Goal: Task Accomplishment & Management: Use online tool/utility

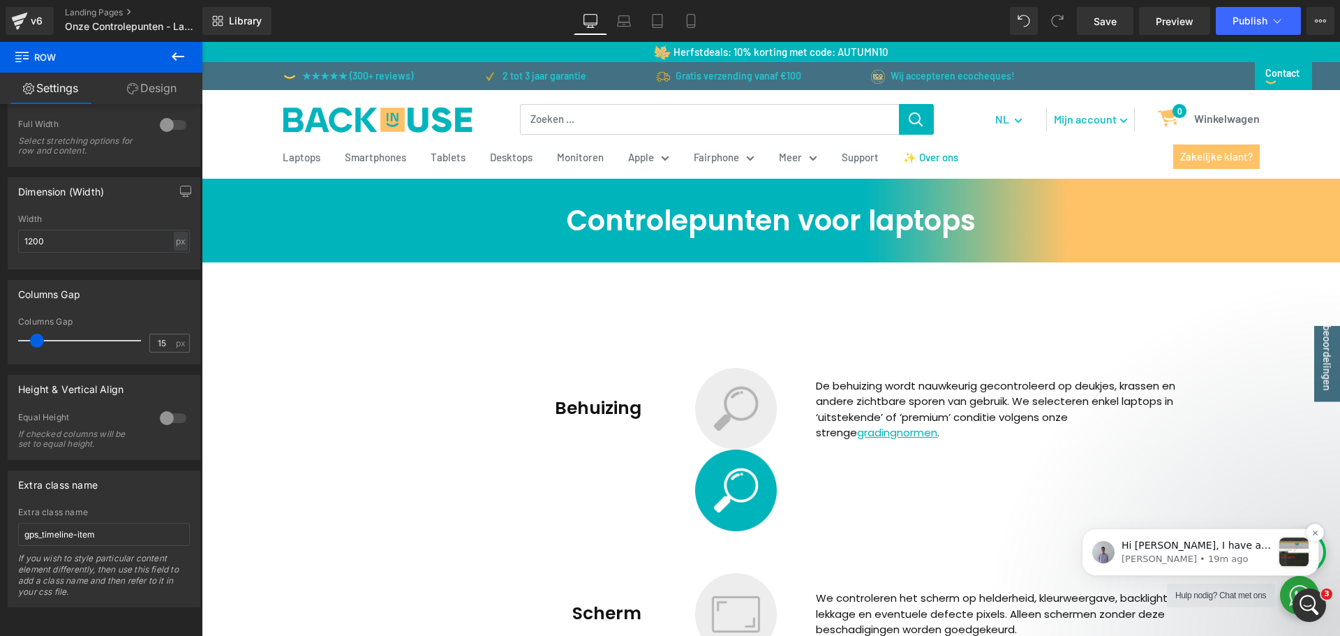
scroll to position [1529, 0]
click at [1309, 593] on icon "Open Intercom Messenger" at bounding box center [1307, 603] width 23 height 23
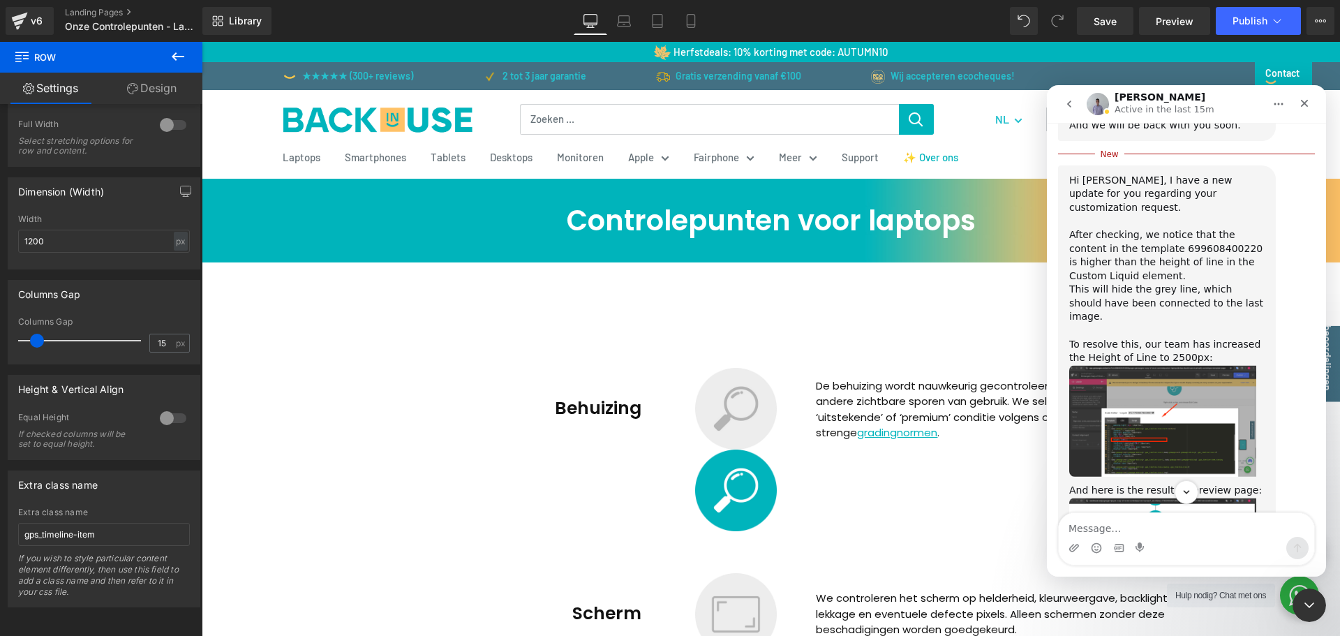
scroll to position [1333, 0]
click at [1201, 364] on img "Brad says…" at bounding box center [1162, 420] width 187 height 112
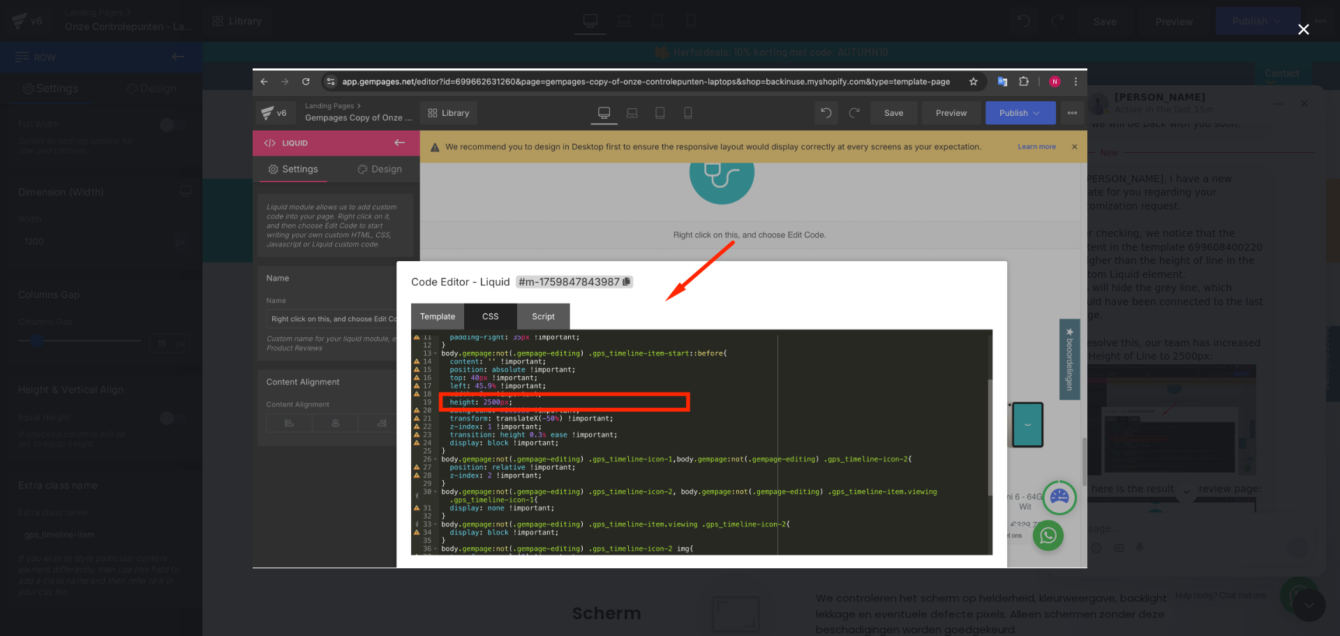
click at [1311, 27] on icon "Close" at bounding box center [1303, 29] width 17 height 17
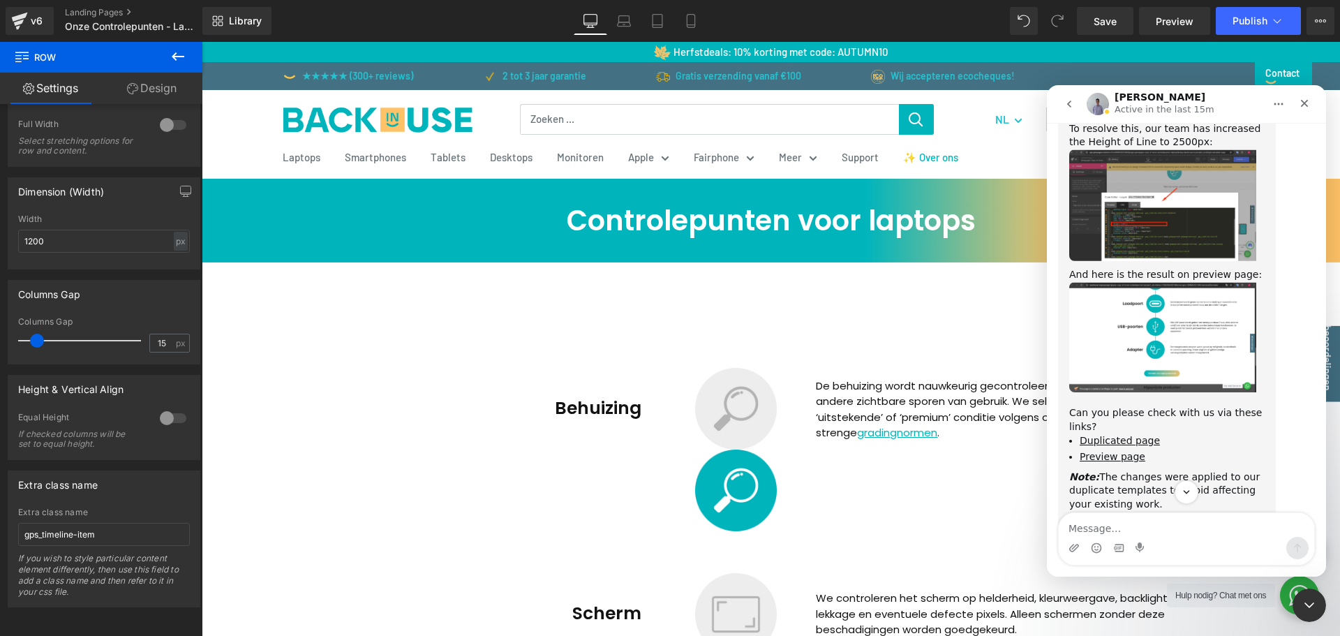
scroll to position [1552, 0]
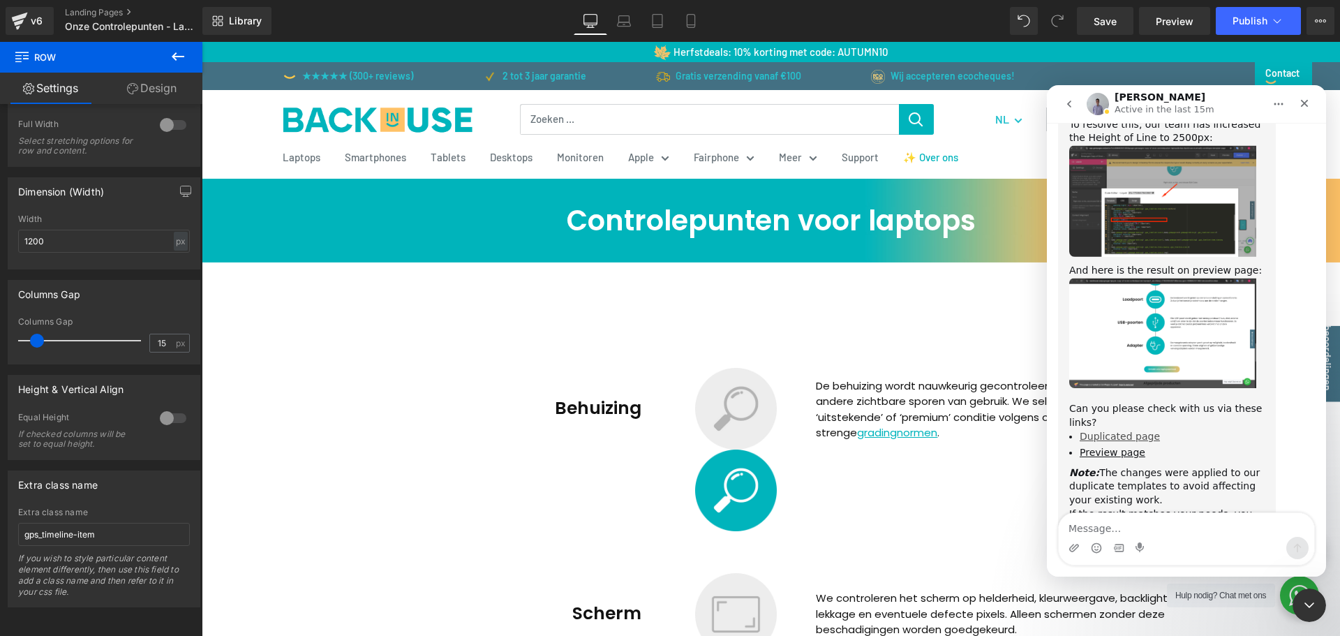
click at [1115, 431] on link "Duplicated page" at bounding box center [1120, 436] width 80 height 11
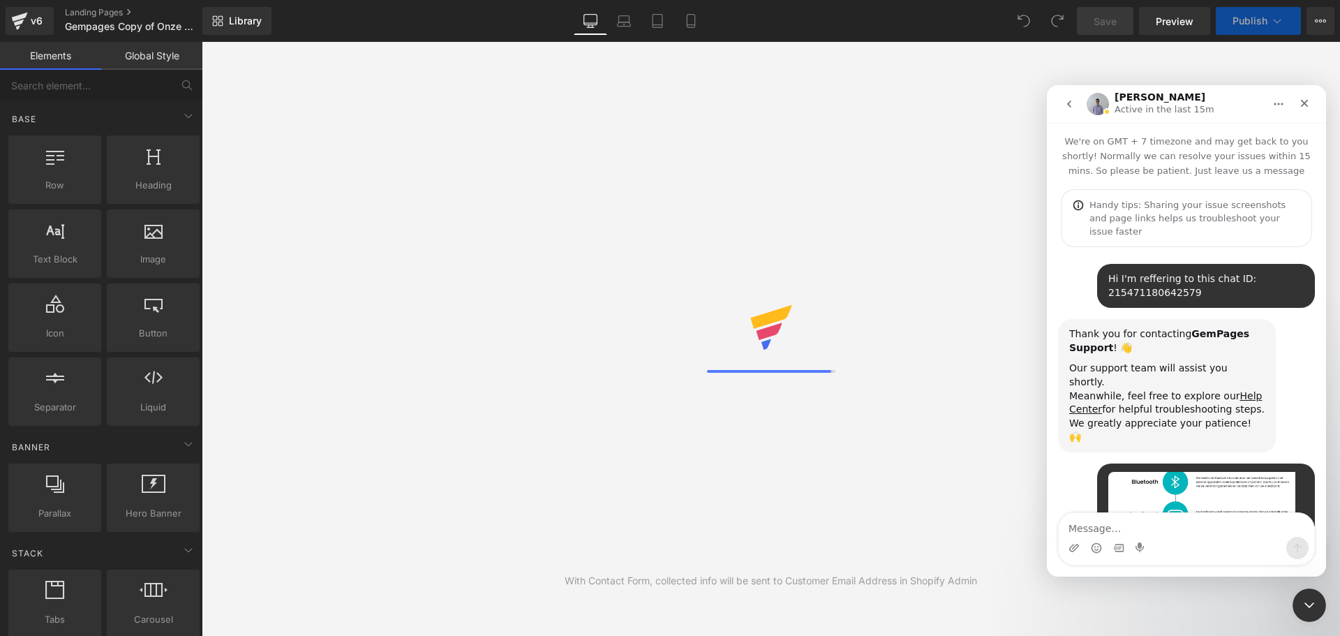
scroll to position [1473, 0]
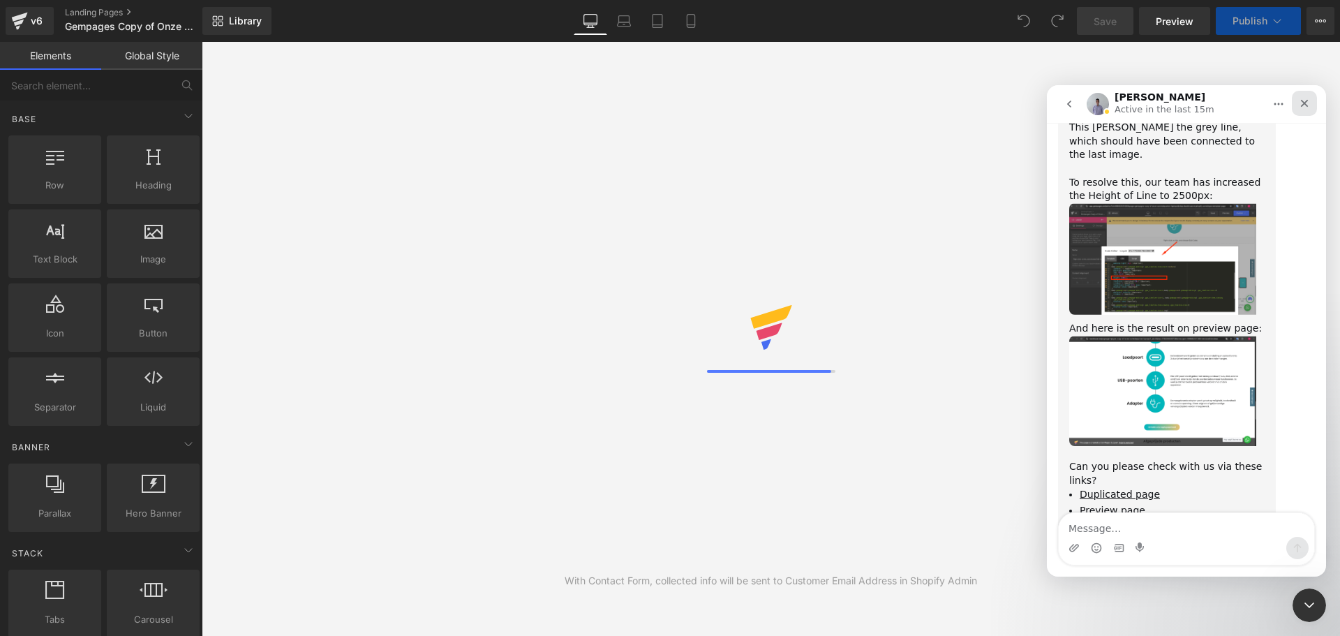
click at [1305, 105] on icon "Close" at bounding box center [1304, 103] width 11 height 11
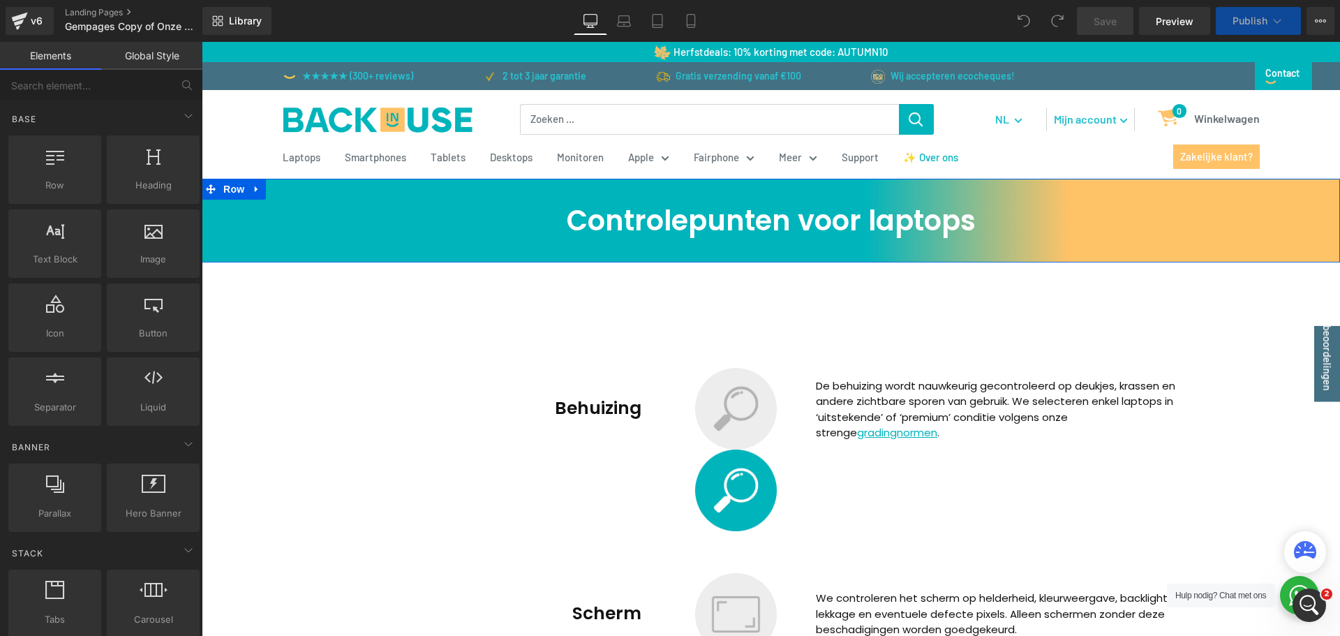
scroll to position [1529, 0]
click at [1170, 17] on span "Preview" at bounding box center [1175, 21] width 38 height 15
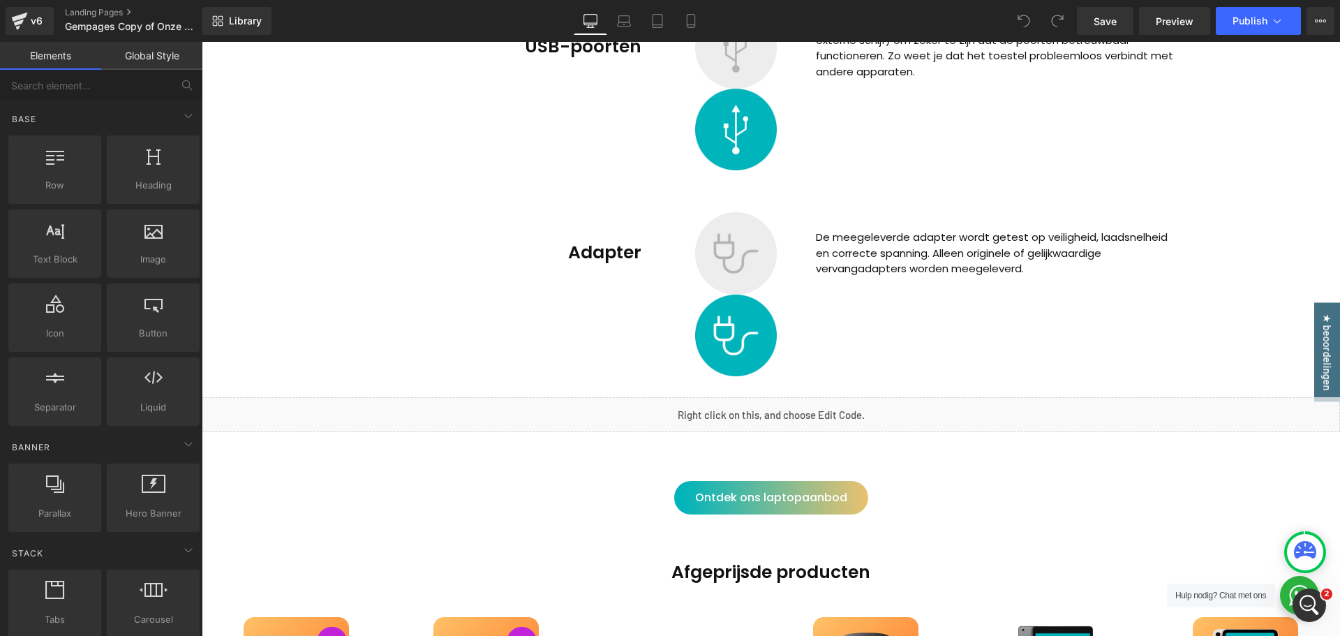
scroll to position [3211, 0]
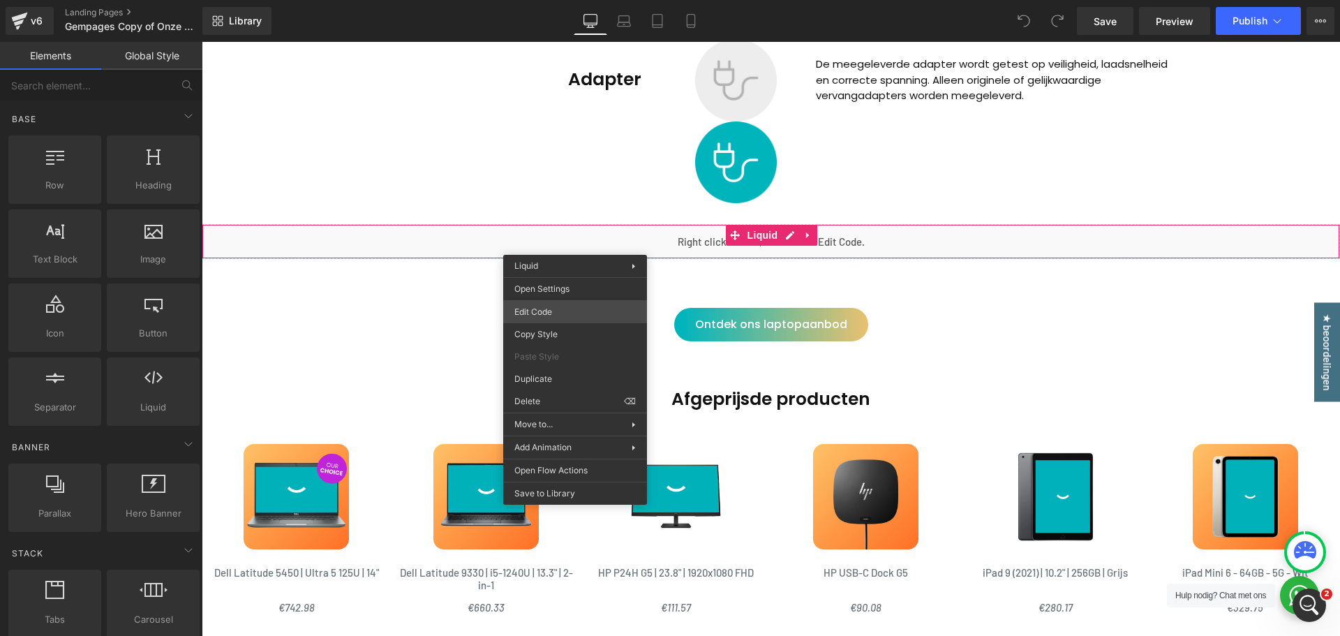
click at [572, 0] on div "You are previewing how the will restyle your page. You can not edit Elements in…" at bounding box center [670, 0] width 1340 height 0
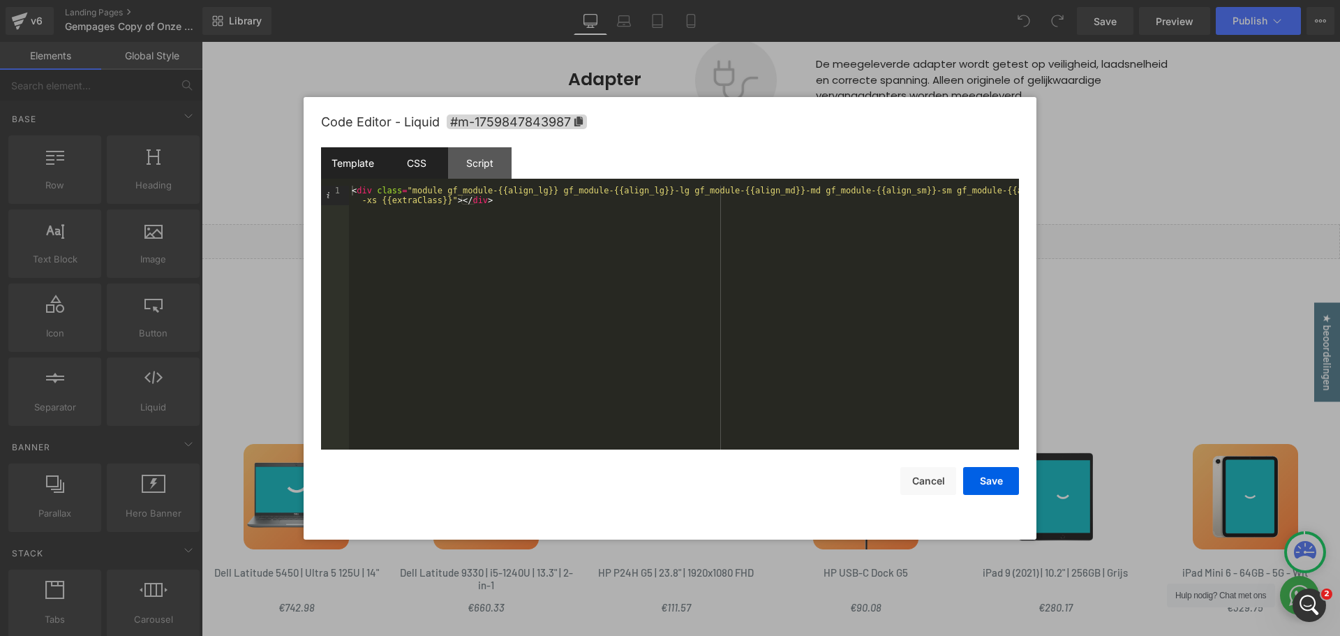
click at [421, 158] on div "CSS" at bounding box center [417, 162] width 64 height 31
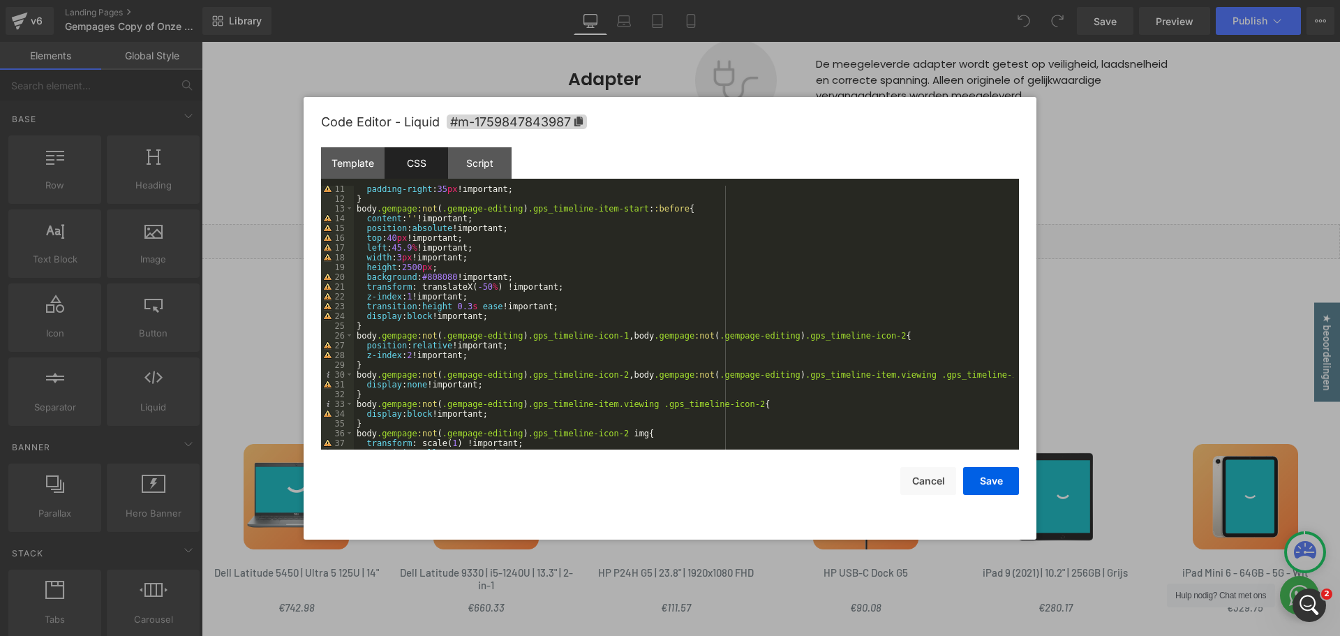
scroll to position [225, 0]
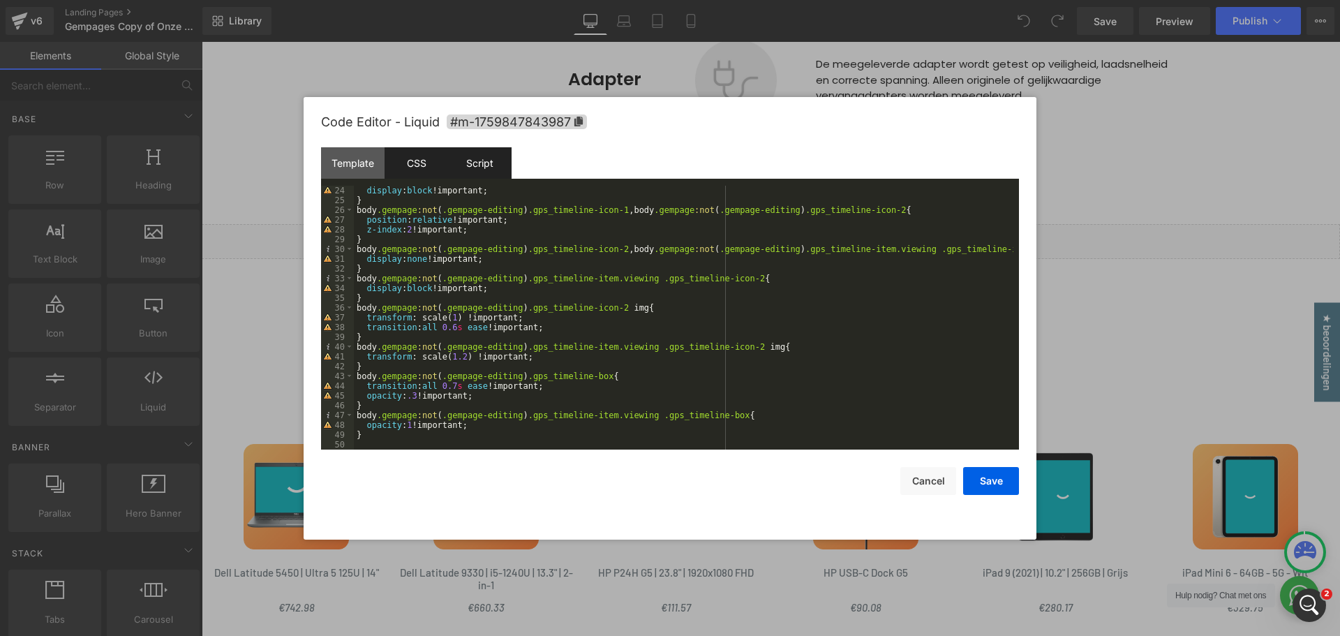
click at [473, 163] on div "Script" at bounding box center [480, 162] width 64 height 31
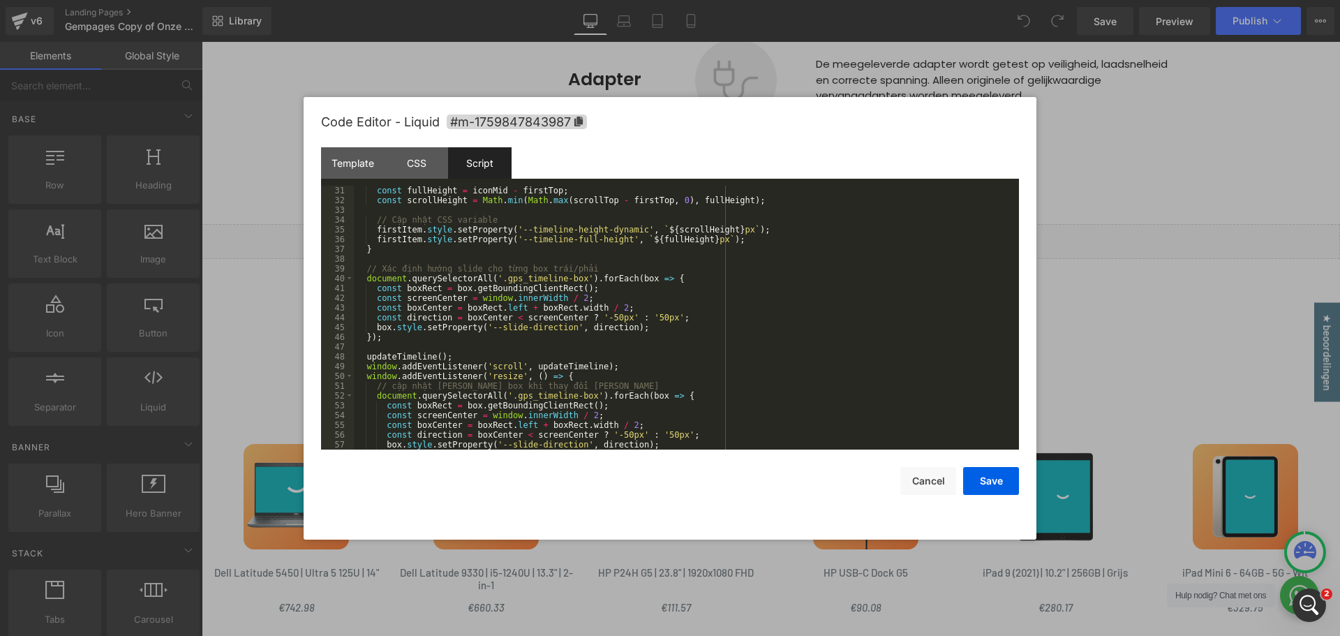
scroll to position [332, 0]
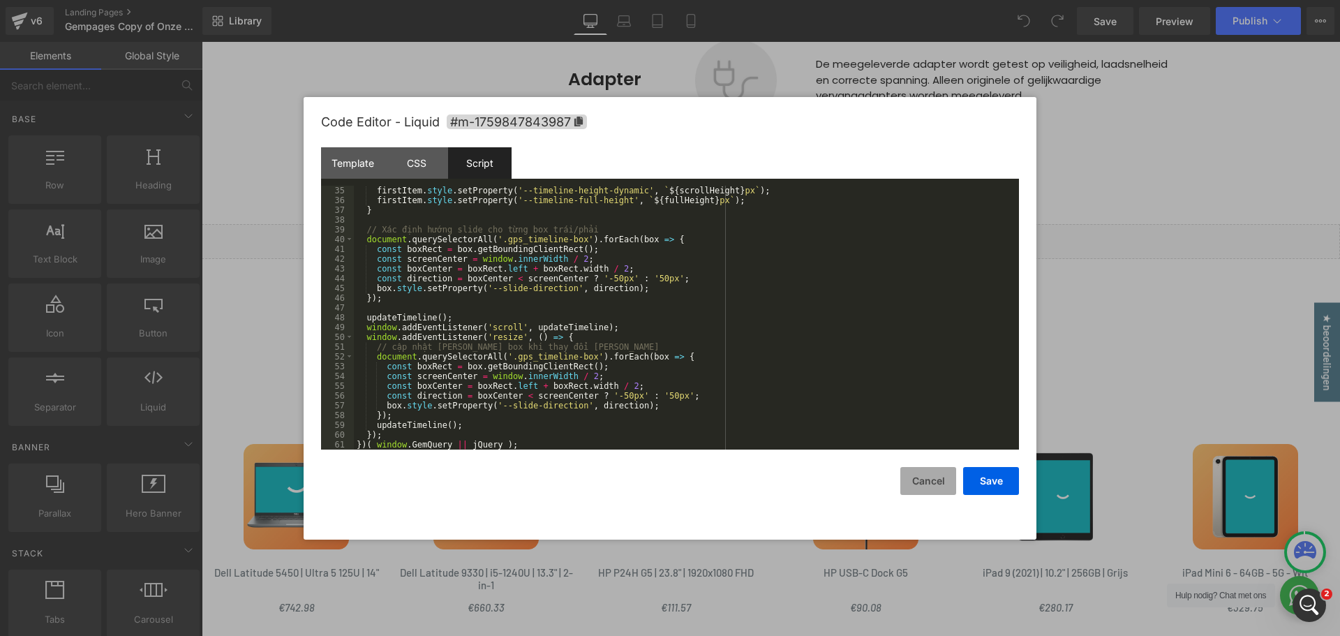
click at [938, 477] on button "Cancel" at bounding box center [928, 481] width 56 height 28
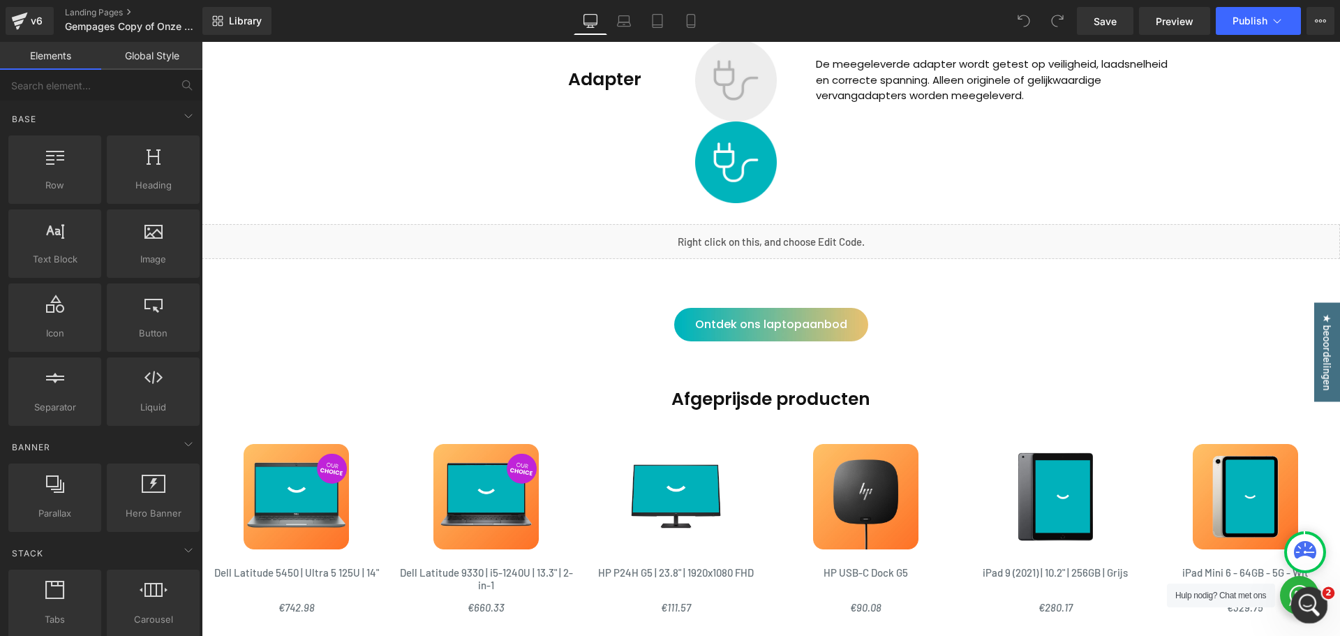
click at [1314, 605] on icon "Open Intercom Messenger" at bounding box center [1307, 603] width 23 height 23
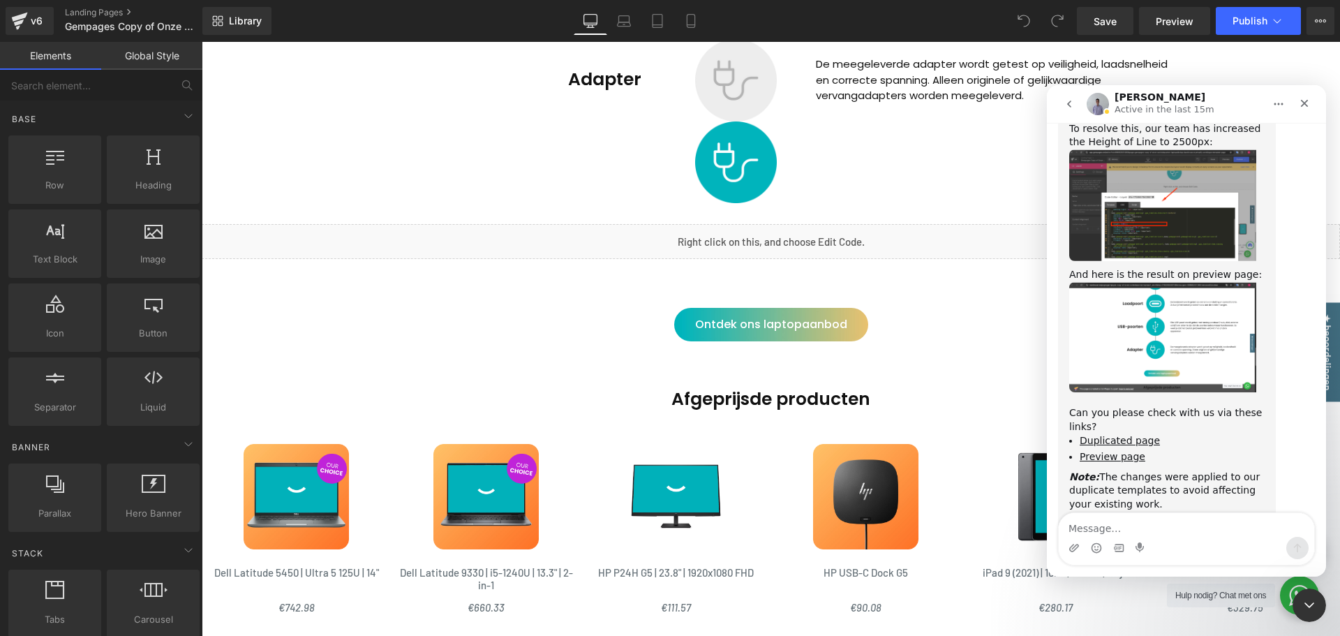
scroll to position [1529, 0]
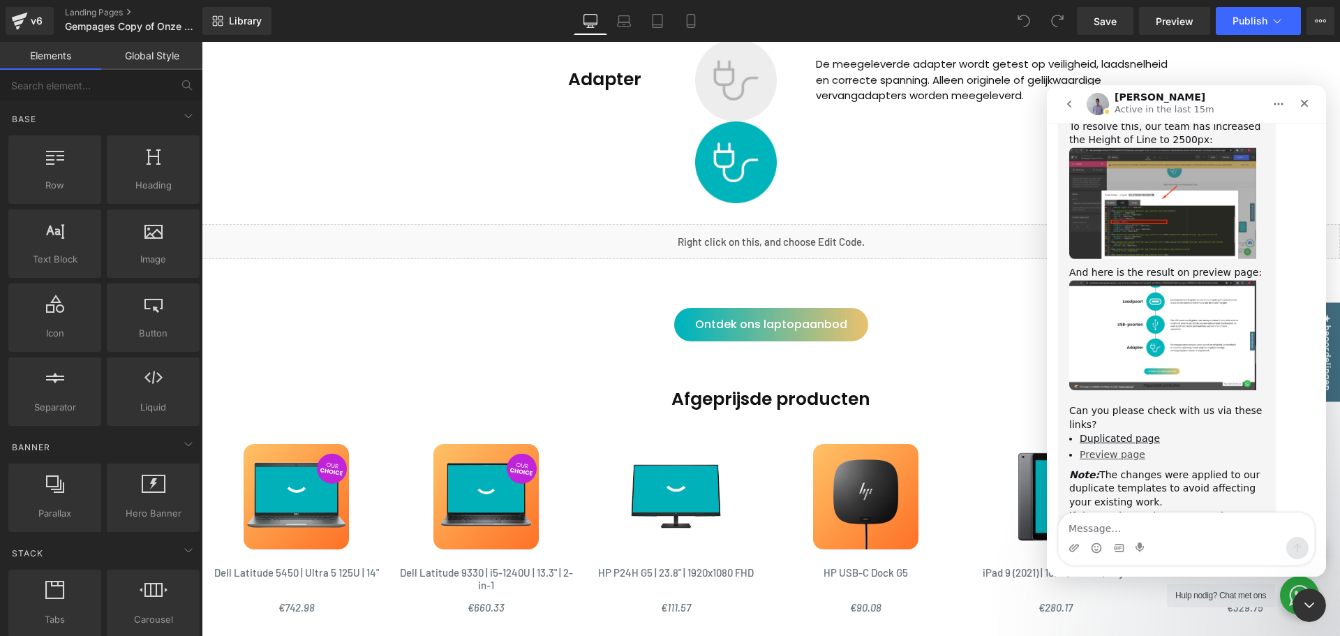
click at [1121, 449] on link "Preview page" at bounding box center [1113, 454] width 66 height 11
click at [1193, 526] on textarea "Message…" at bounding box center [1186, 525] width 255 height 24
type textarea "T"
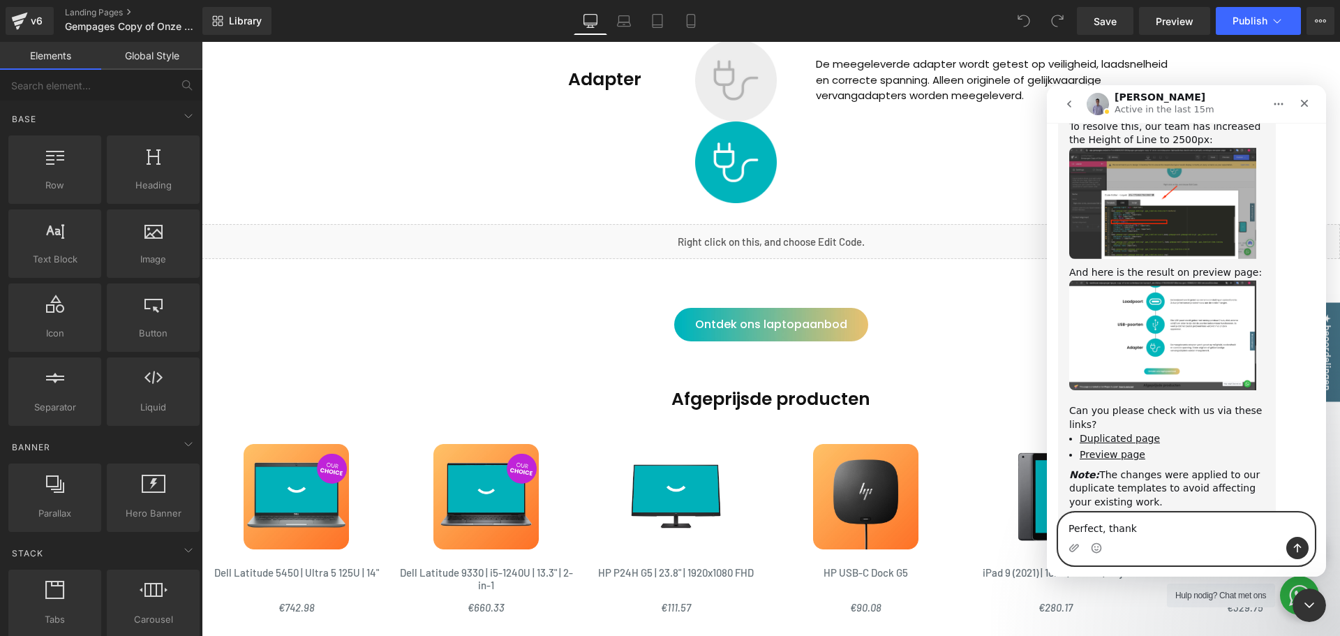
type textarea "Perfect, thanks"
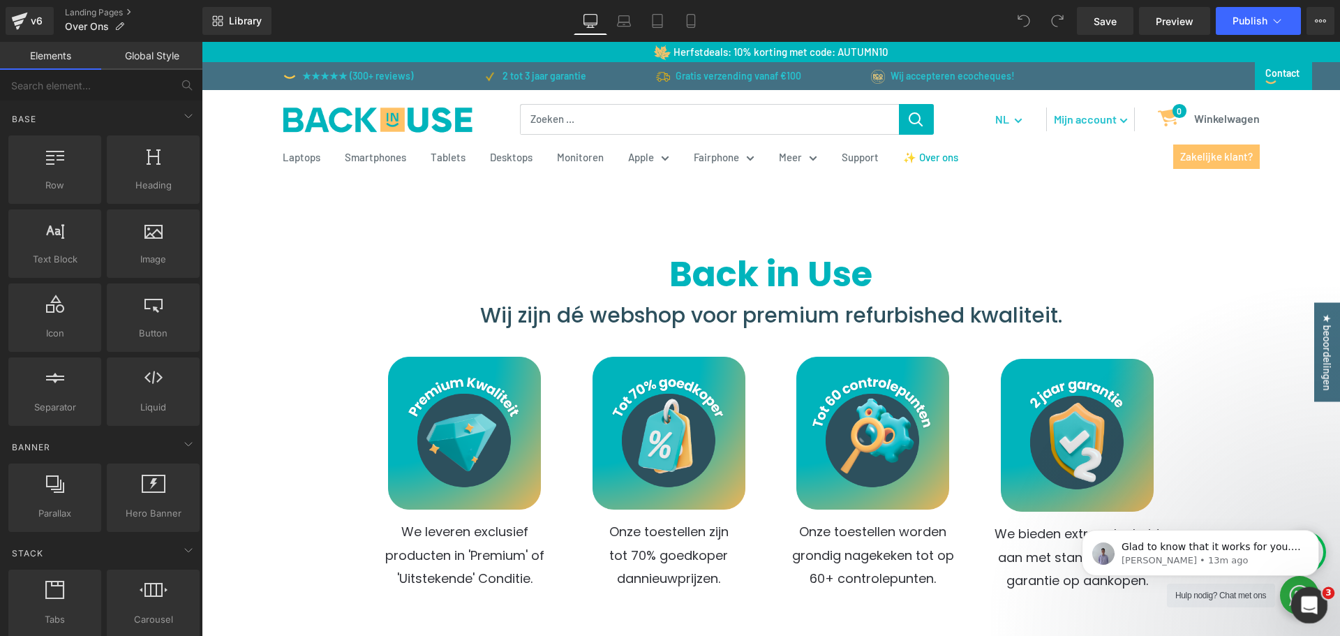
click at [1310, 613] on icon "Open Intercom Messenger" at bounding box center [1307, 603] width 23 height 23
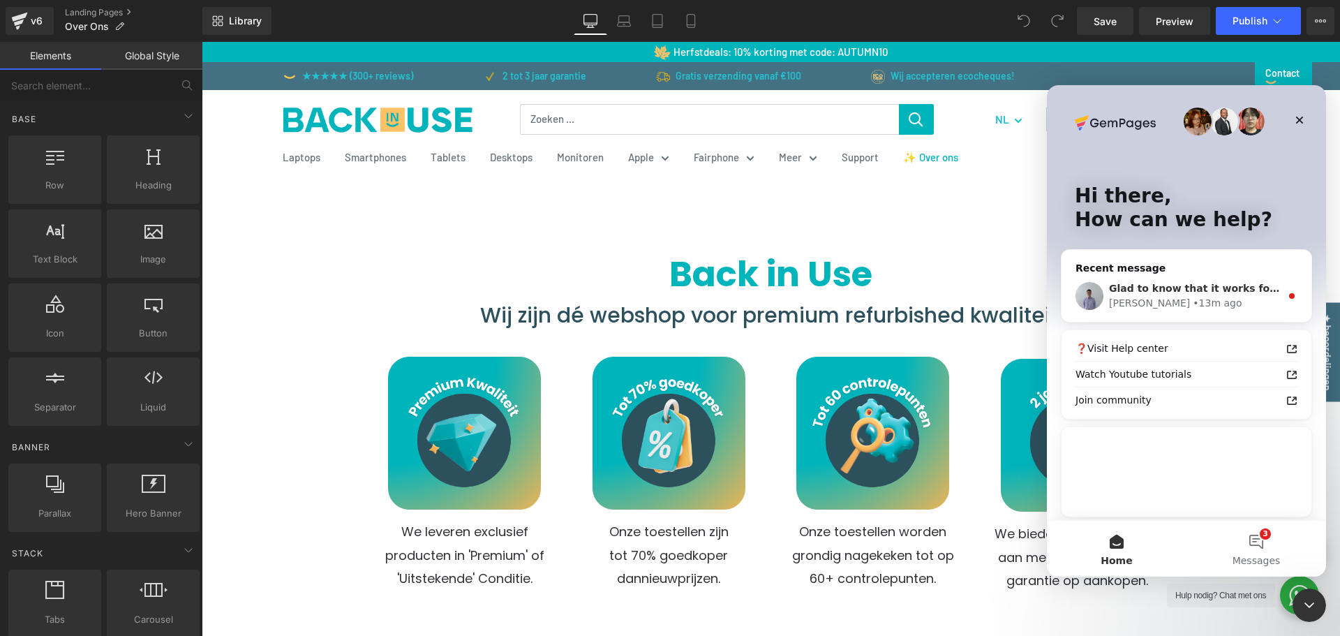
click at [1191, 287] on span "Glad to know that it works for you. And do you want me to do any other things f…" at bounding box center [1351, 288] width 484 height 11
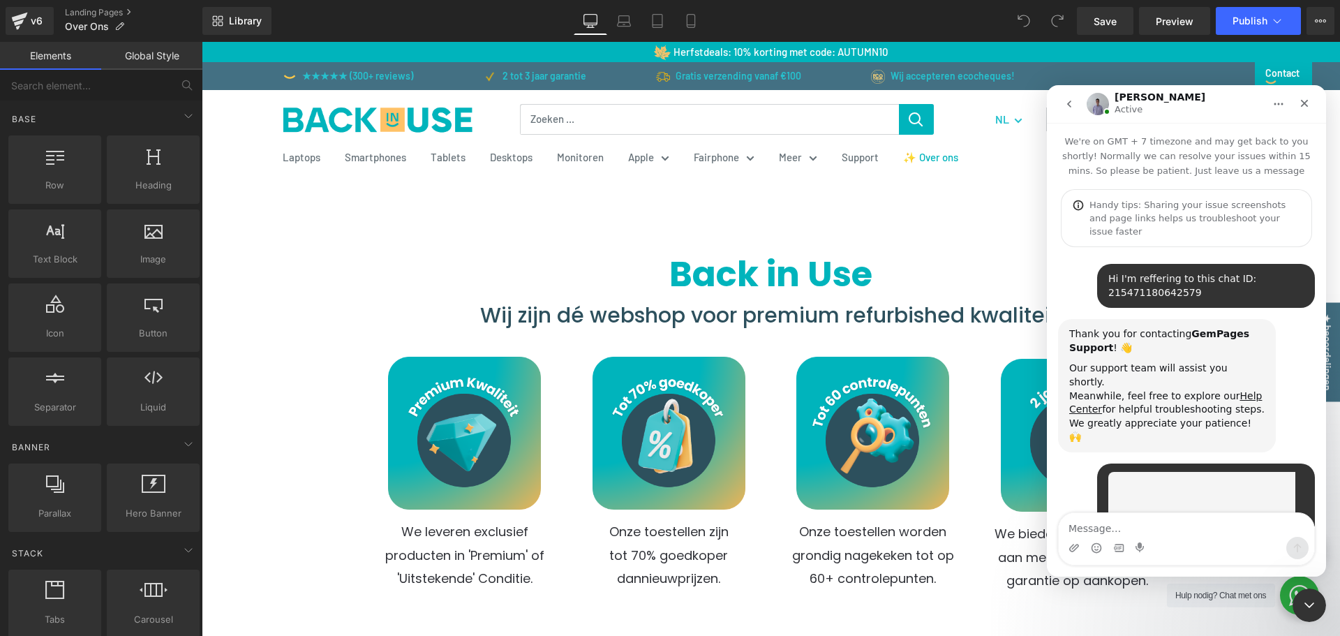
scroll to position [2, 0]
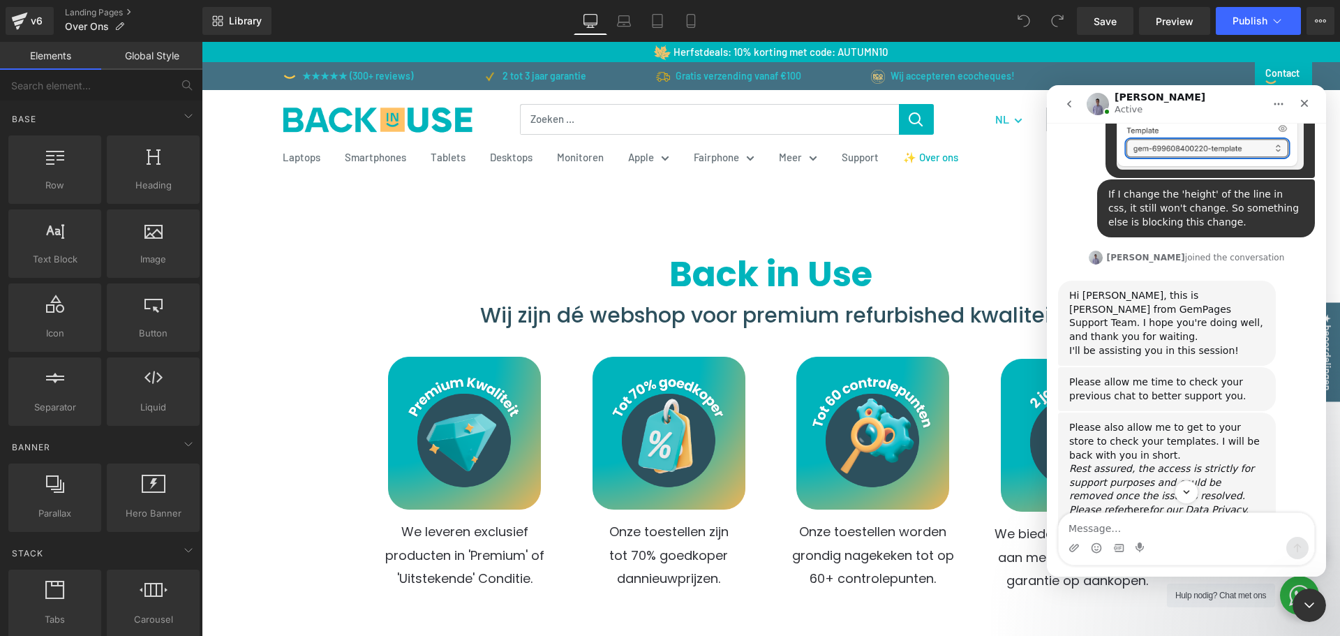
drag, startPoint x: 1251, startPoint y: 299, endPoint x: 1290, endPoint y: 363, distance: 74.8
click at [1290, 412] on div "Please also allow me to get to your store to check your templates. I will be ba…" at bounding box center [1186, 486] width 257 height 148
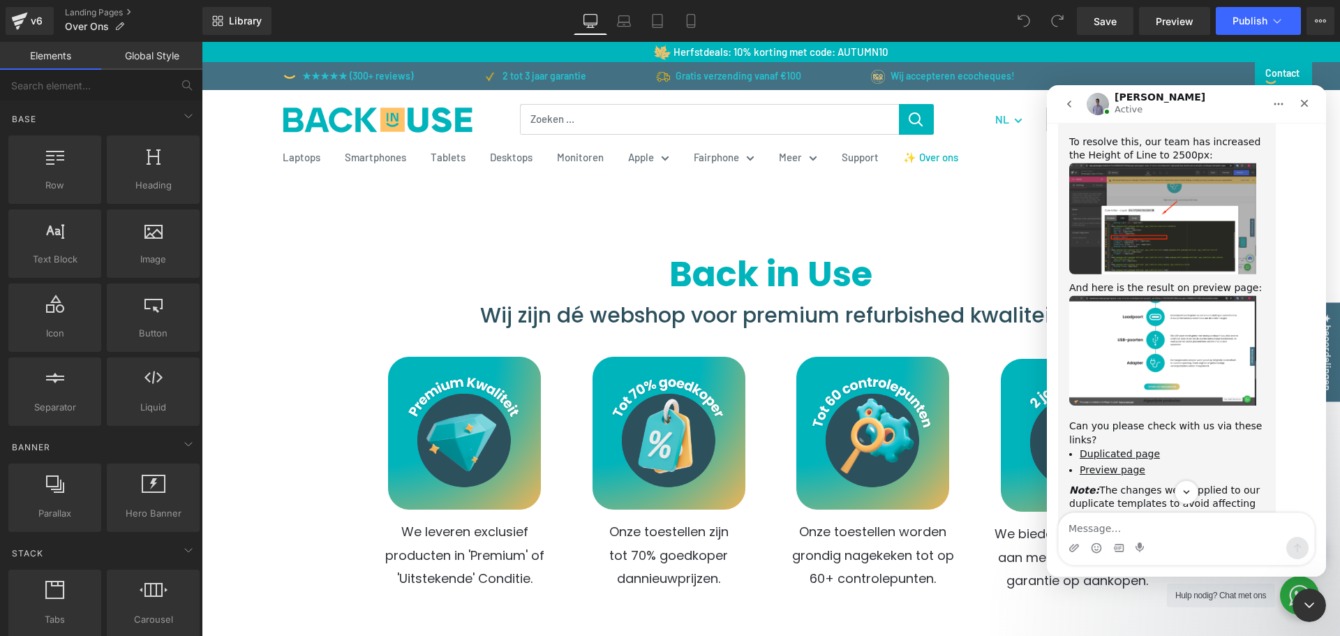
scroll to position [1626, 0]
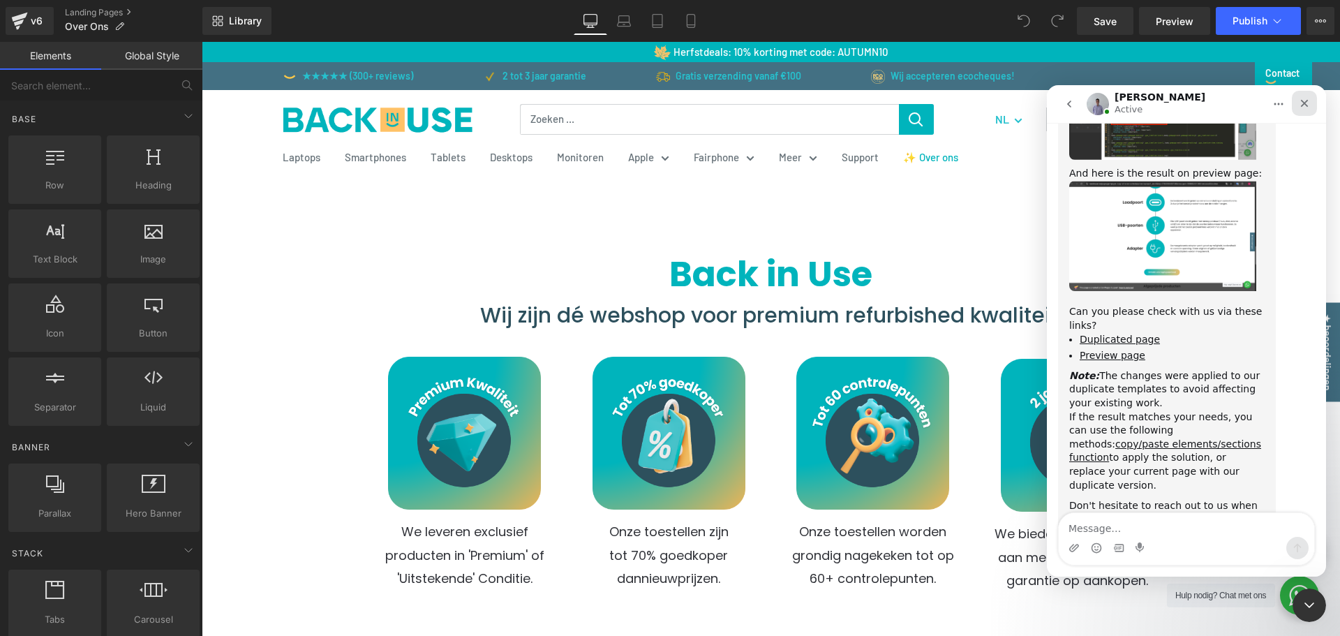
click at [1304, 103] on icon "Close" at bounding box center [1305, 104] width 8 height 8
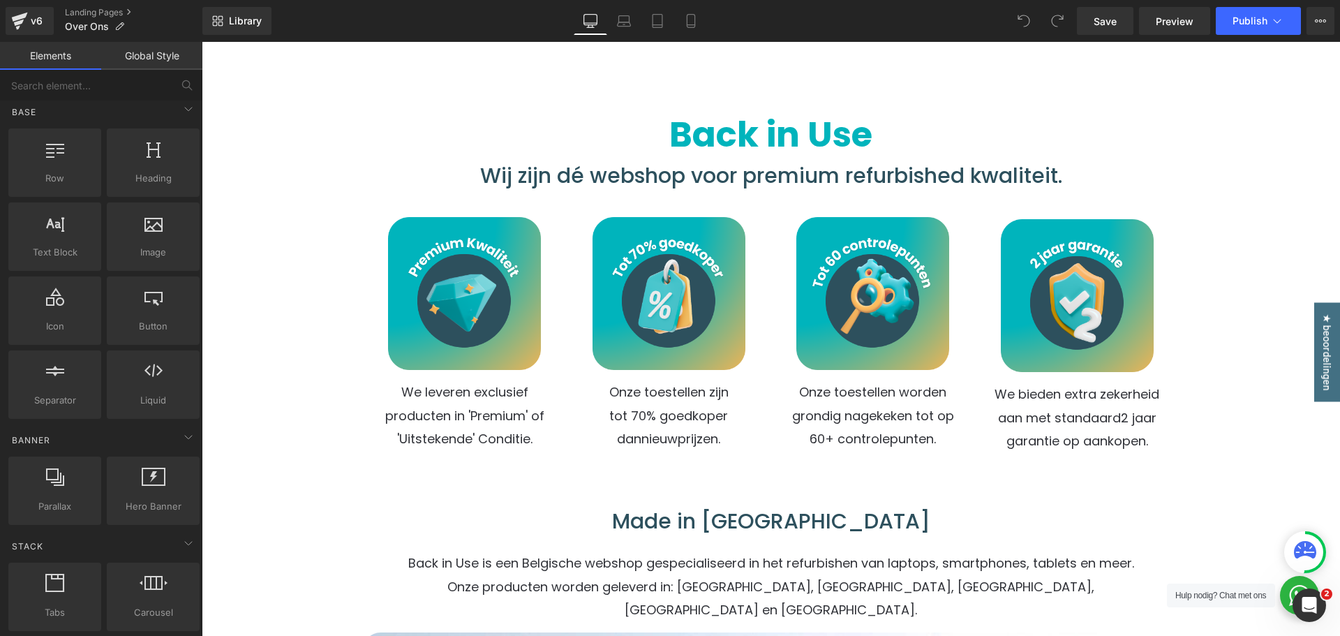
scroll to position [0, 0]
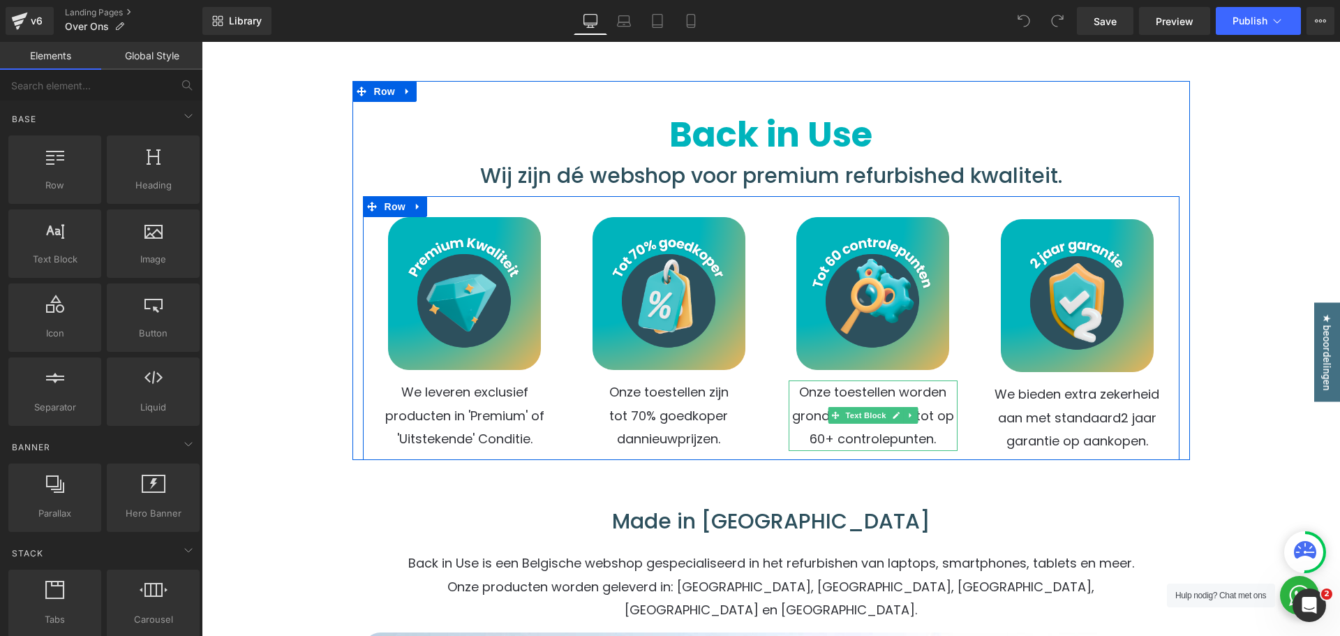
click at [825, 438] on p "Onze toestellen worden grondig nagekeken tot op 60+ controlepunten." at bounding box center [874, 415] width 170 height 70
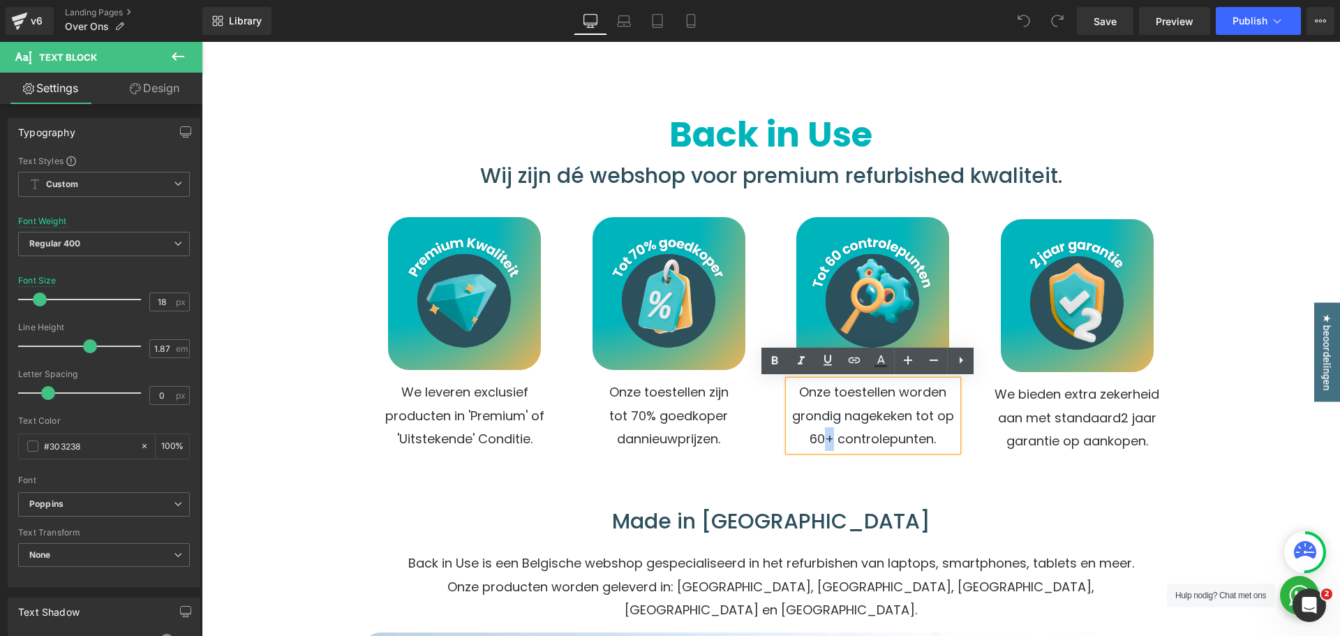
click at [822, 440] on p "Onze toestellen worden grondig nagekeken tot op 60+ controlepunten." at bounding box center [874, 415] width 170 height 70
click at [930, 410] on p "Onze toestellen worden grondig nagekeken tot op 60+ controlepunten." at bounding box center [874, 415] width 170 height 70
drag, startPoint x: 934, startPoint y: 415, endPoint x: 947, endPoint y: 421, distance: 14.4
click at [947, 421] on p "Onze toestellen worden grondig nagekeken tot op 60+ controlepunten." at bounding box center [874, 415] width 170 height 70
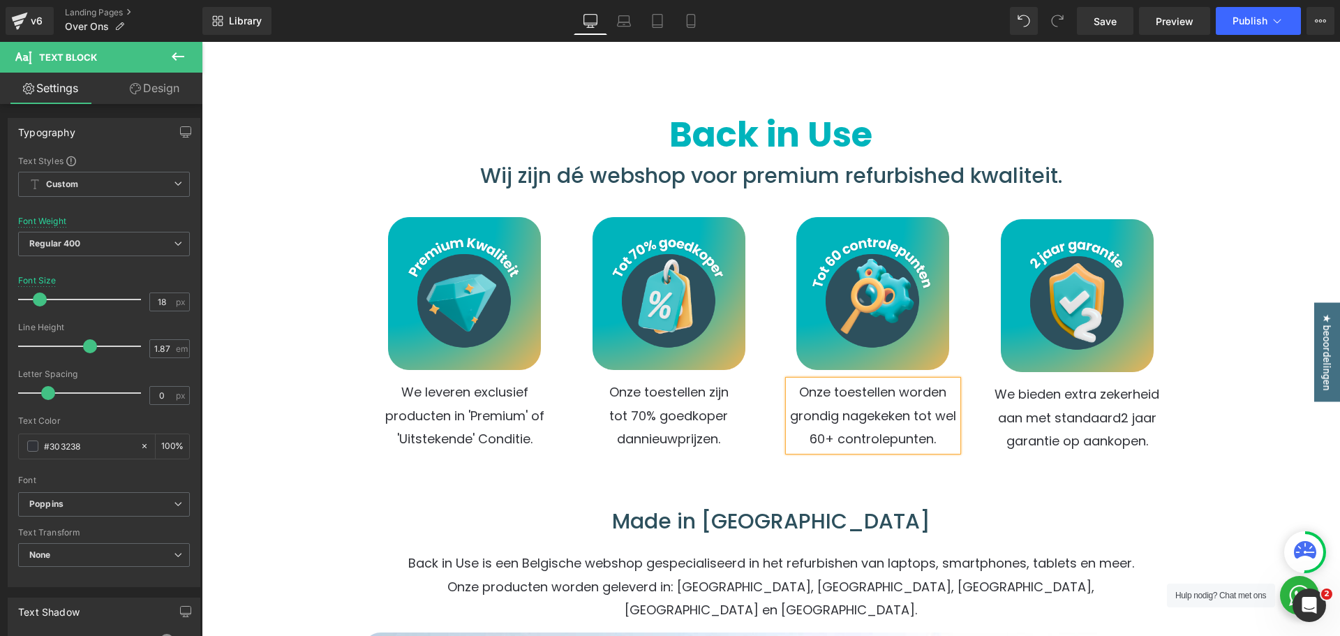
click at [828, 440] on p "Onze toestellen worden grondig nagekeken tot wel 60+ controlepunten." at bounding box center [874, 415] width 170 height 70
click at [827, 440] on p "Onze toestellen worden grondig nagekeken tot wel 60 controlepunten." at bounding box center [874, 415] width 170 height 70
click at [171, 59] on icon at bounding box center [178, 56] width 17 height 17
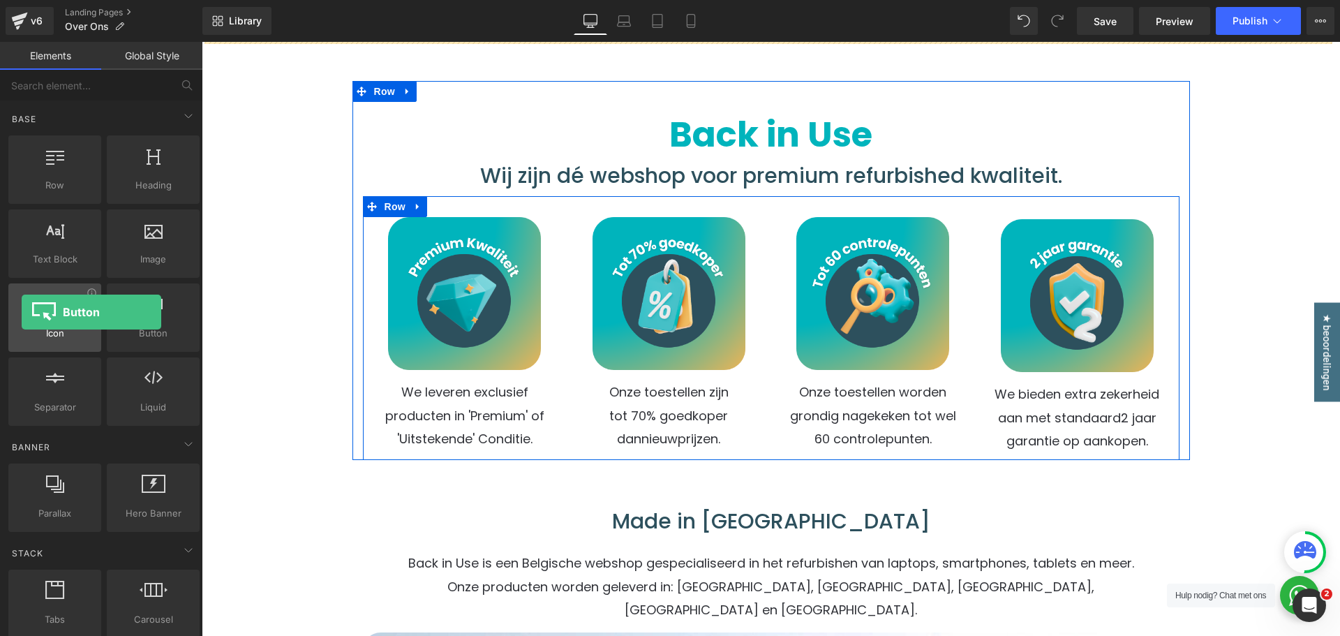
drag, startPoint x: 133, startPoint y: 331, endPoint x: 22, endPoint y: 312, distance: 113.3
click at [22, 312] on div "Row rows, columns, layouts, div Heading headings, titles, h1,h2,h3,h4,h5,h6 Tex…" at bounding box center [104, 281] width 197 height 296
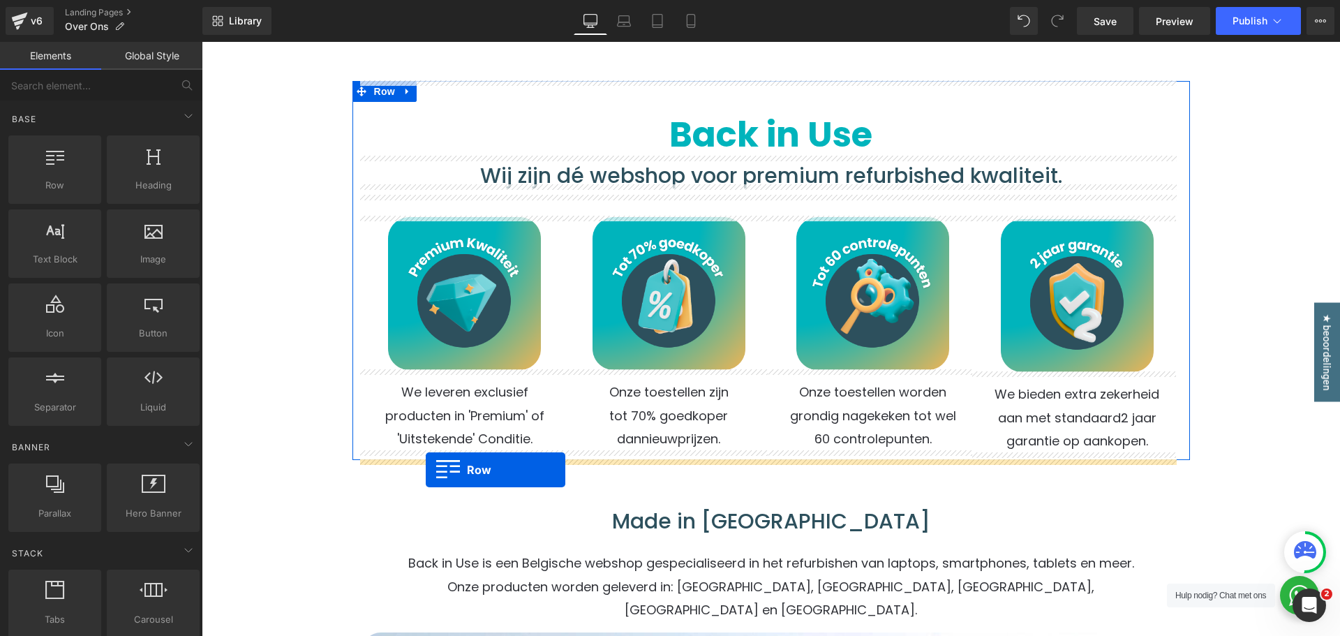
drag, startPoint x: 255, startPoint y: 212, endPoint x: 426, endPoint y: 470, distance: 308.8
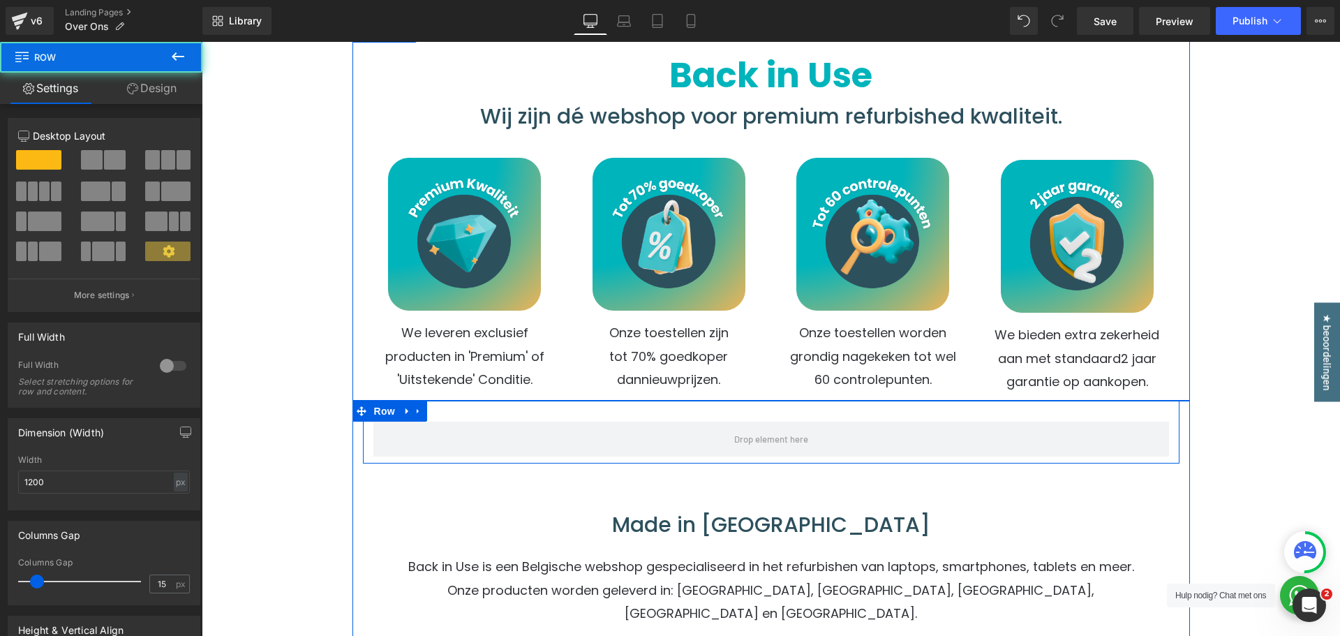
scroll to position [279, 0]
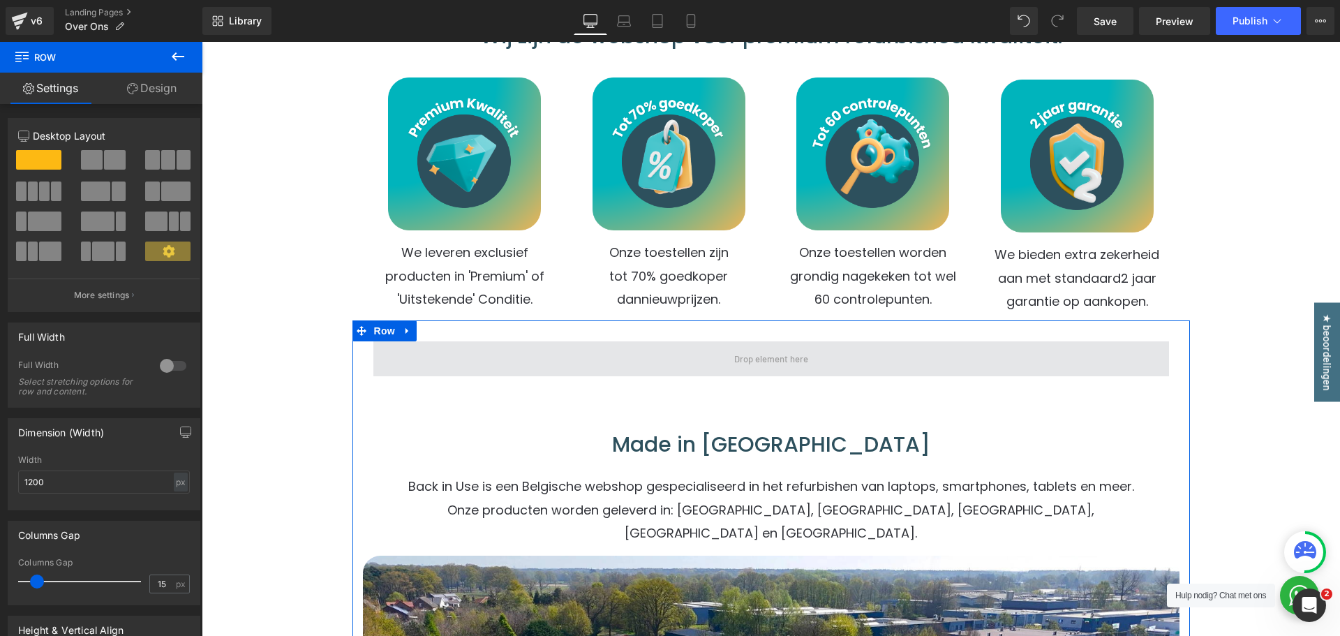
click at [428, 362] on span at bounding box center [771, 358] width 796 height 35
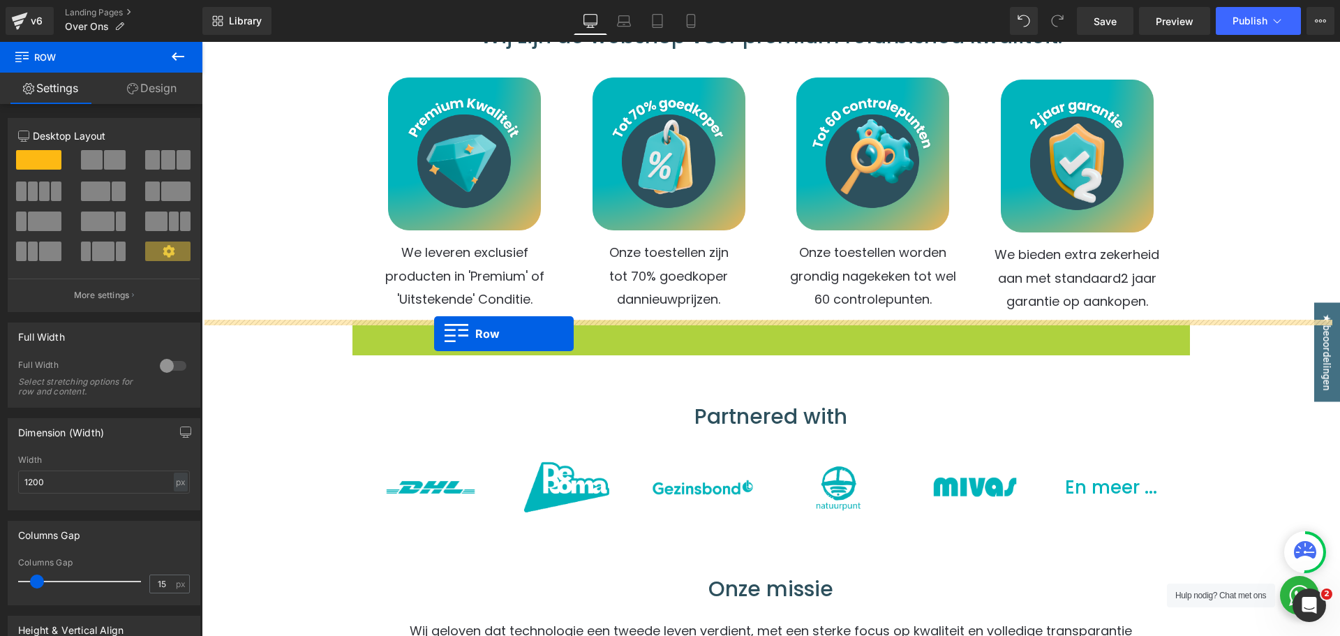
drag, startPoint x: 367, startPoint y: 329, endPoint x: 434, endPoint y: 334, distance: 67.1
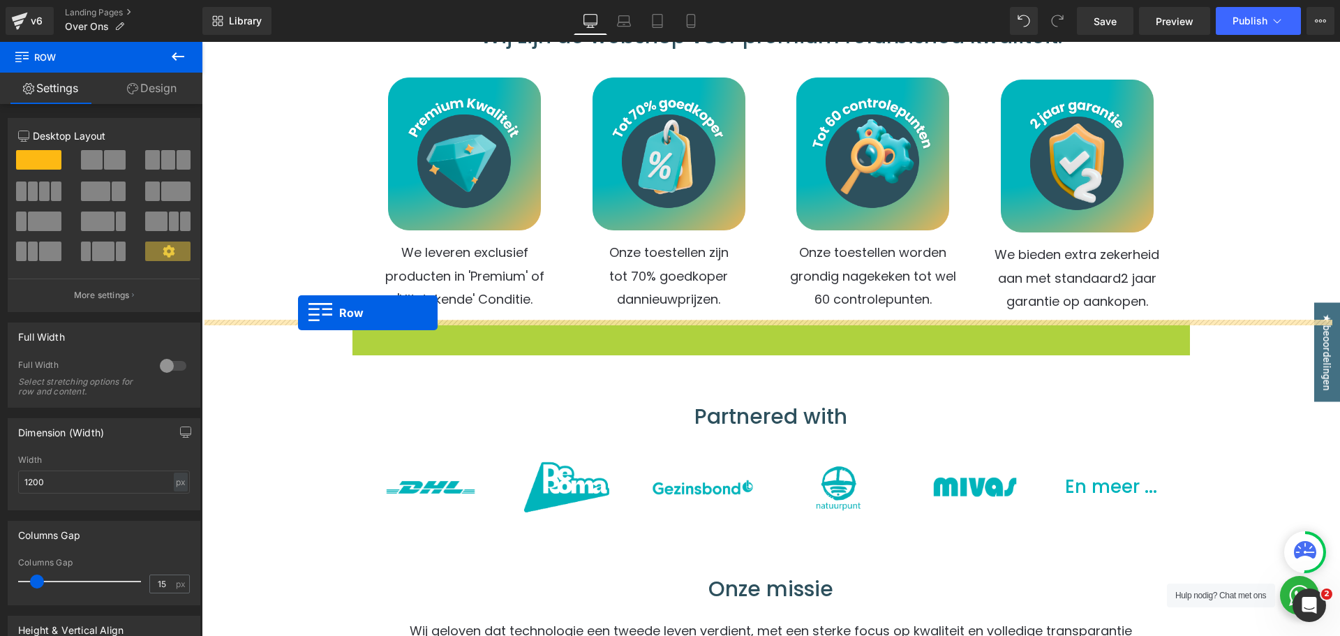
drag, startPoint x: 386, startPoint y: 329, endPoint x: 298, endPoint y: 313, distance: 89.4
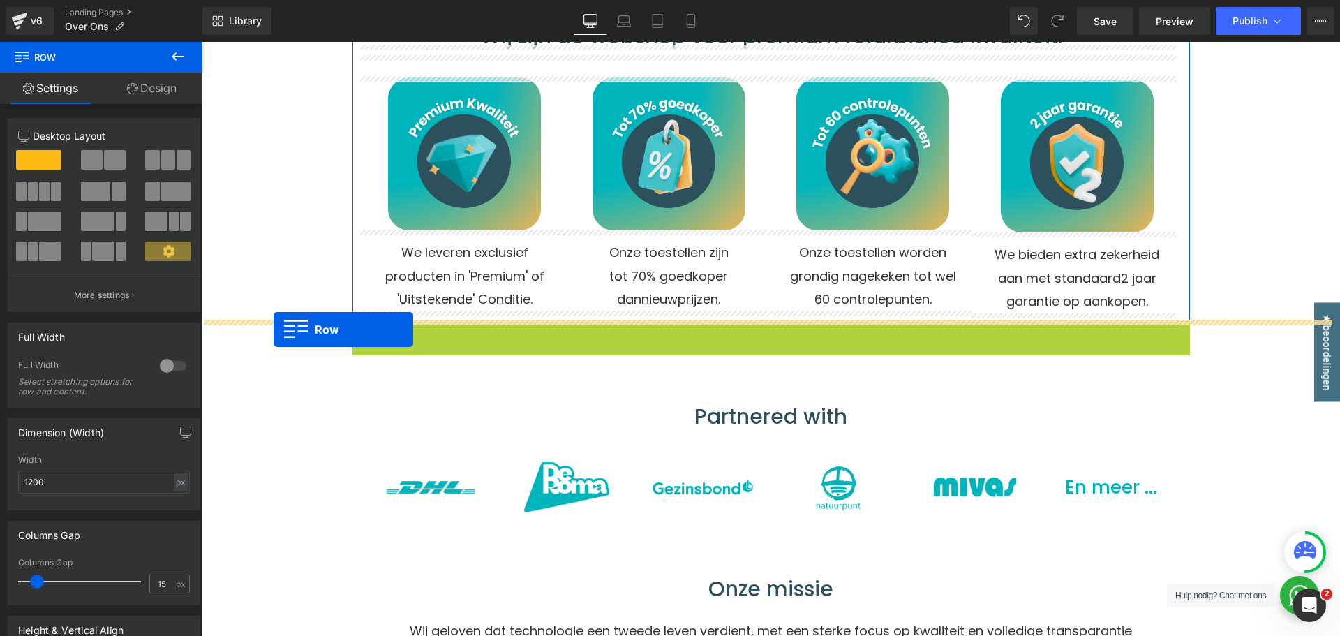
drag, startPoint x: 378, startPoint y: 330, endPoint x: 274, endPoint y: 329, distance: 104.7
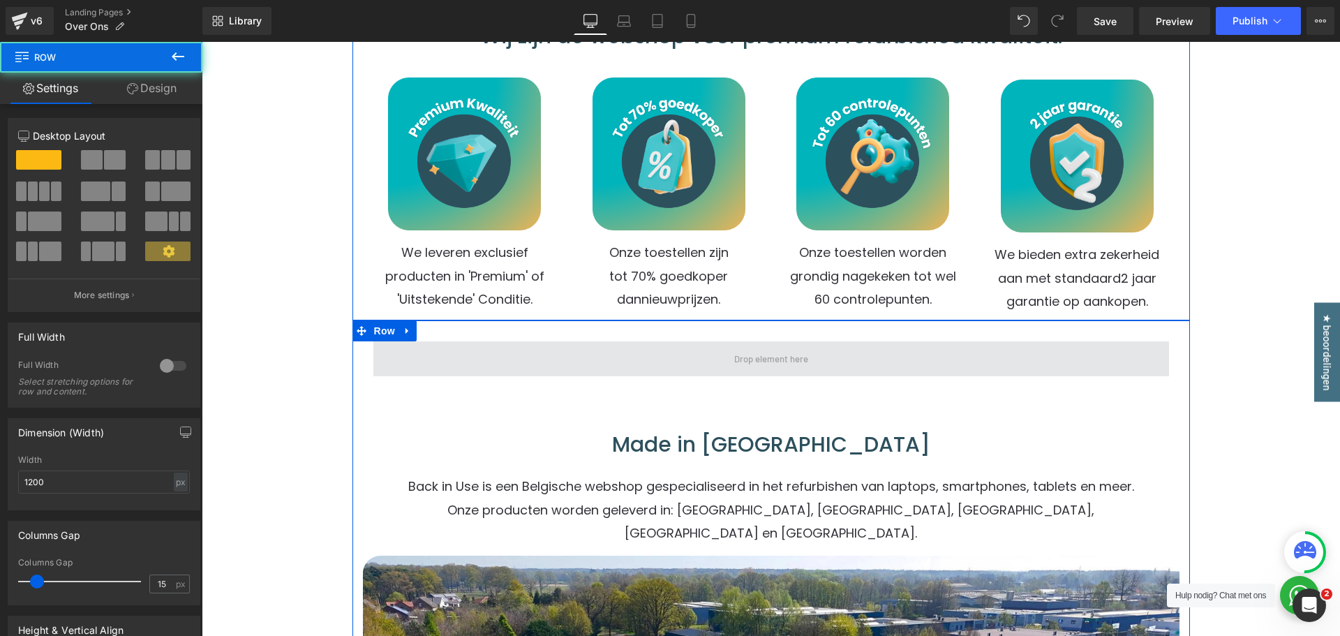
click at [459, 343] on span at bounding box center [771, 358] width 796 height 35
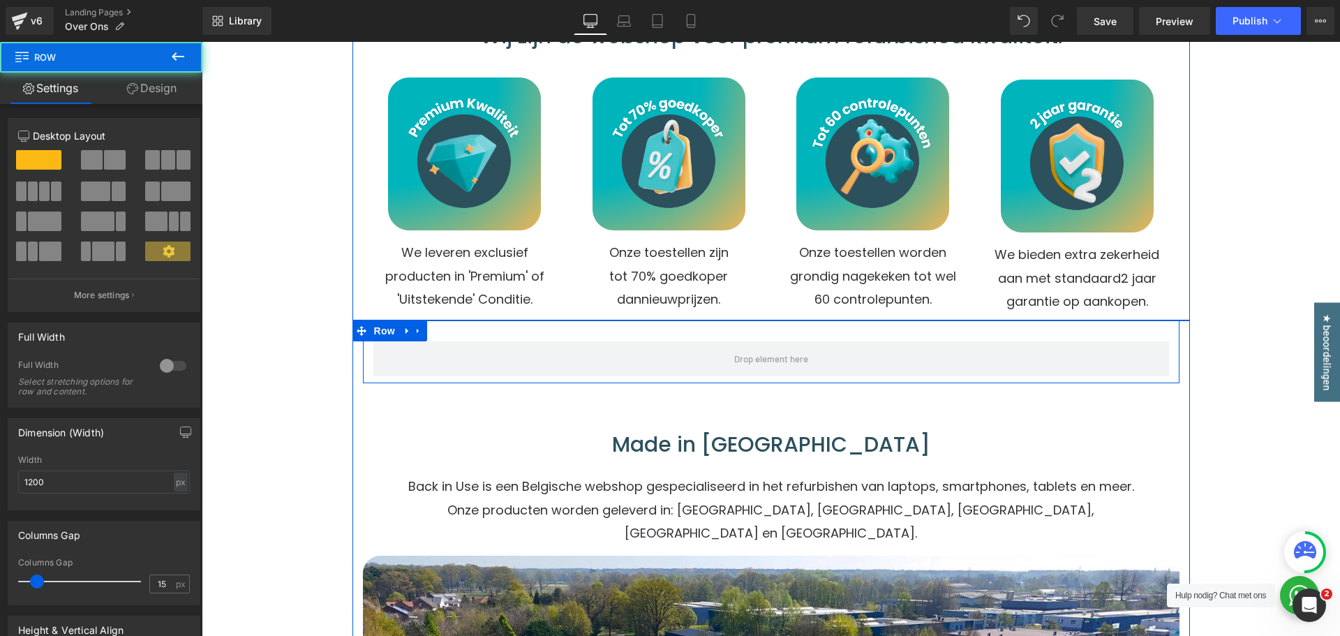
click at [473, 333] on div "Row" at bounding box center [771, 351] width 817 height 63
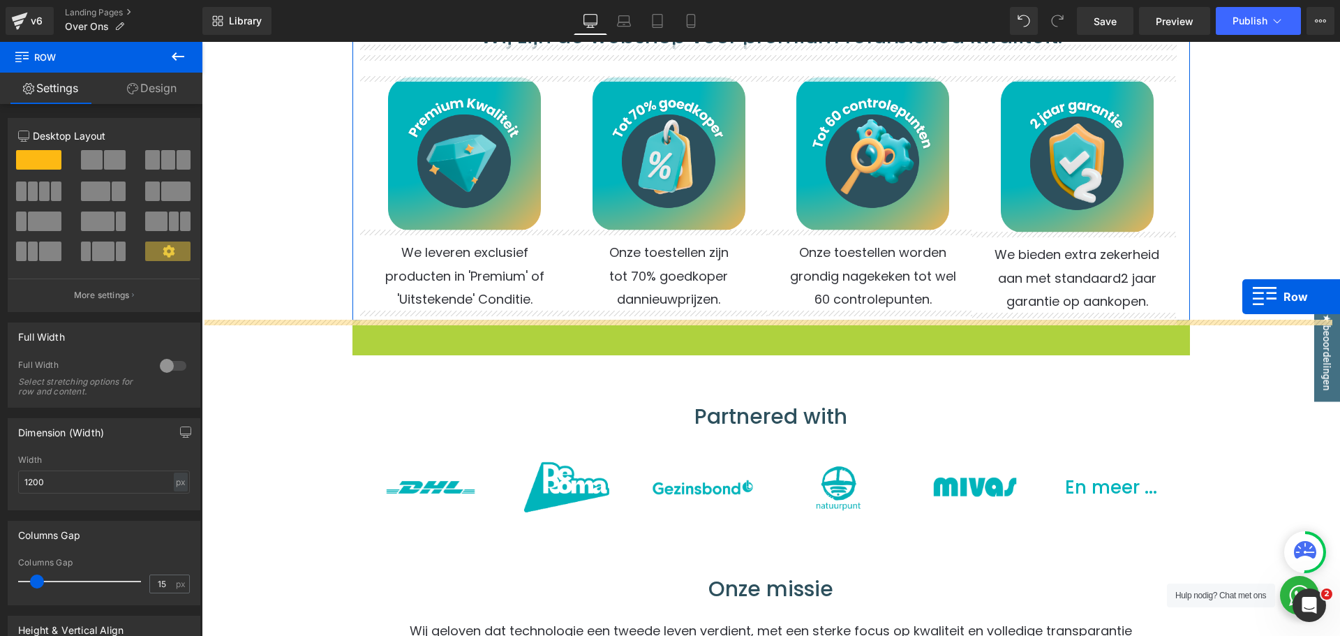
drag, startPoint x: 369, startPoint y: 332, endPoint x: 1242, endPoint y: 297, distance: 874.5
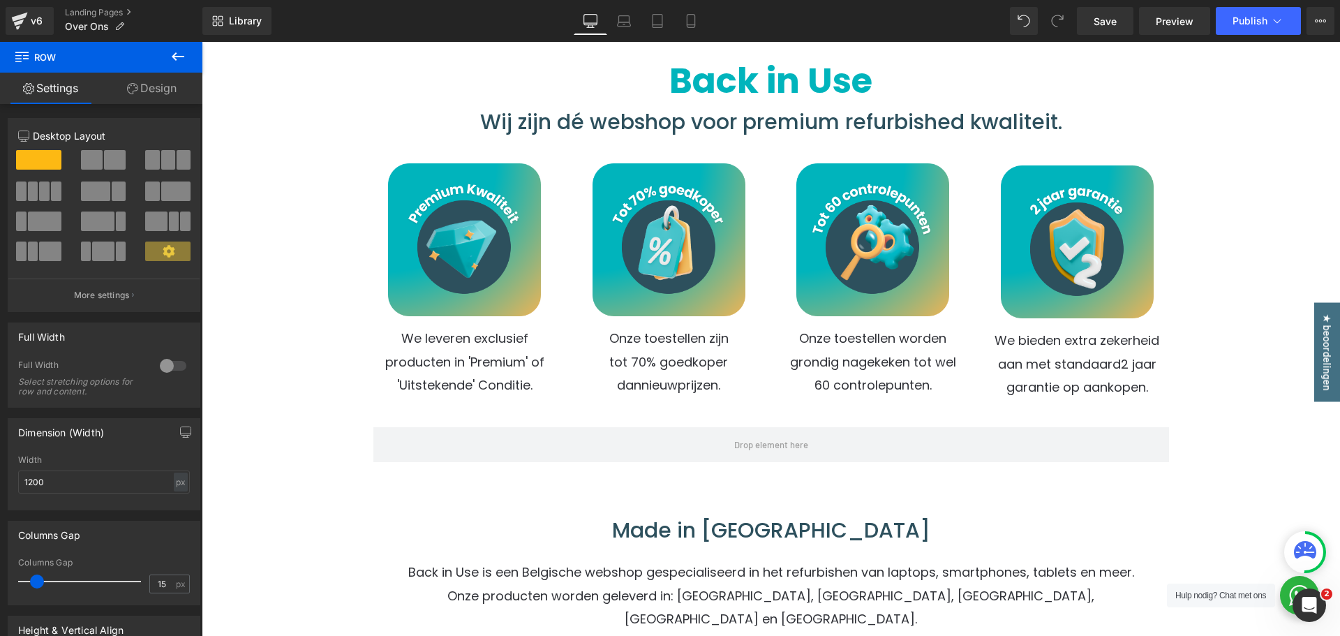
scroll to position [70, 0]
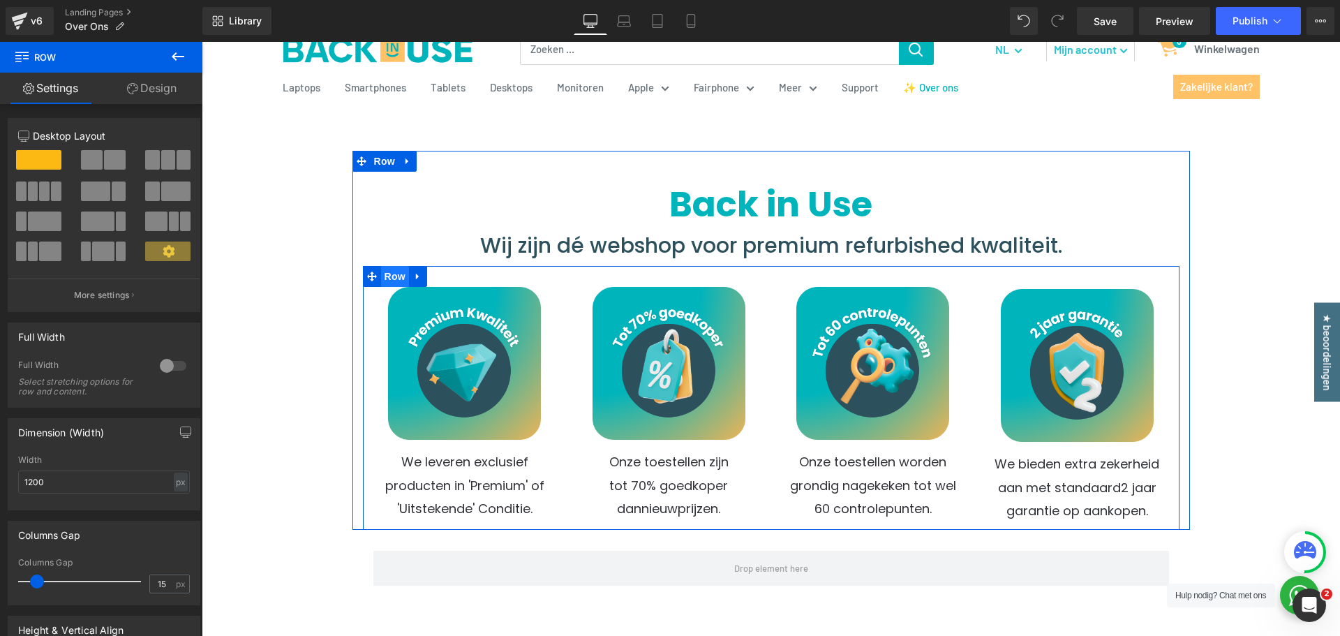
click at [382, 274] on span "Row" at bounding box center [395, 276] width 28 height 21
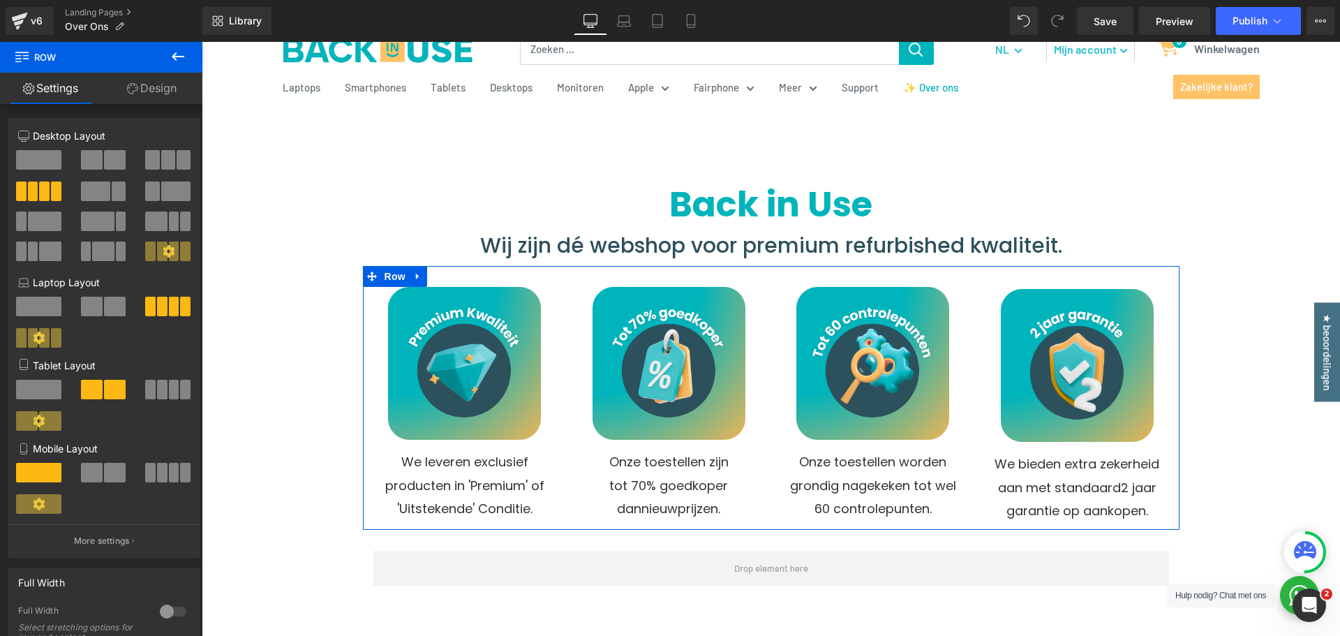
click at [126, 96] on link "Design" at bounding box center [151, 88] width 101 height 31
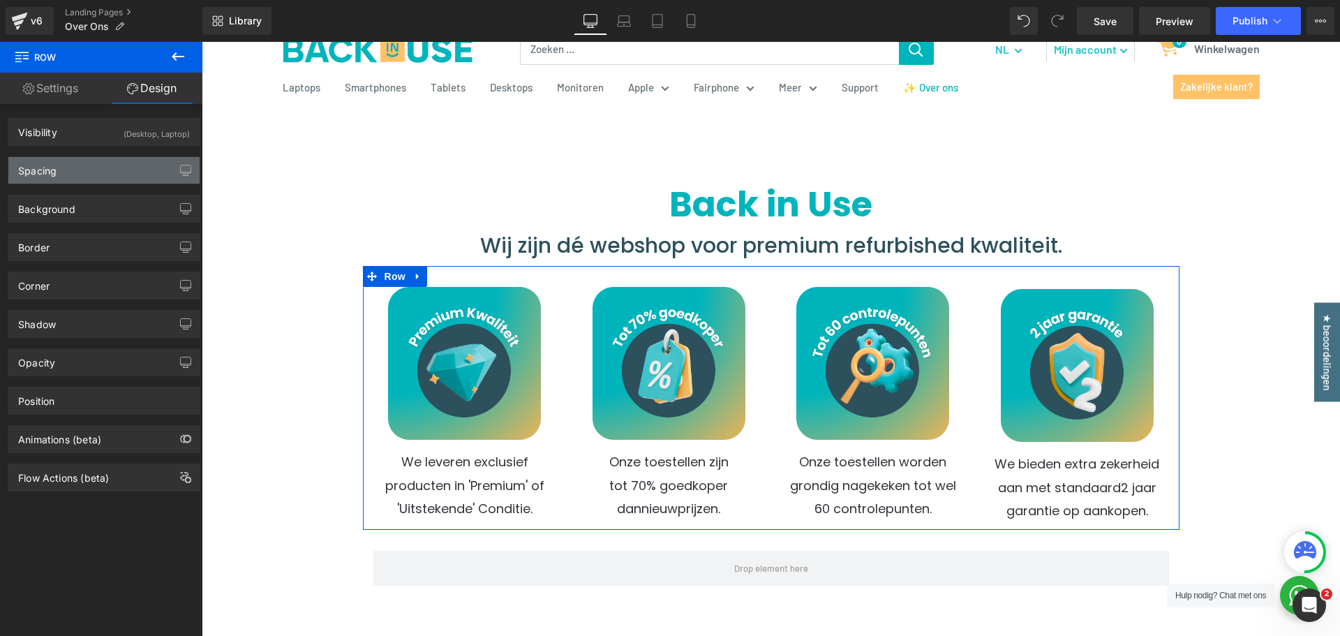
click at [94, 178] on div "Spacing" at bounding box center [103, 170] width 191 height 27
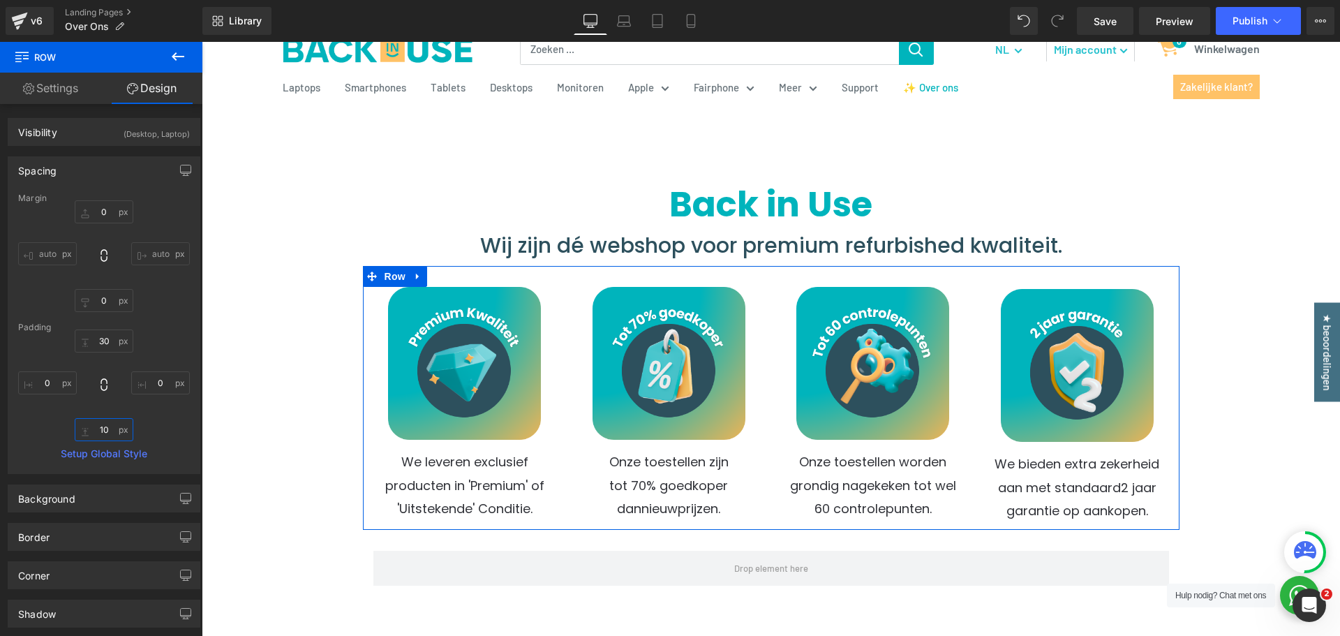
click at [110, 422] on input "10" at bounding box center [104, 429] width 59 height 23
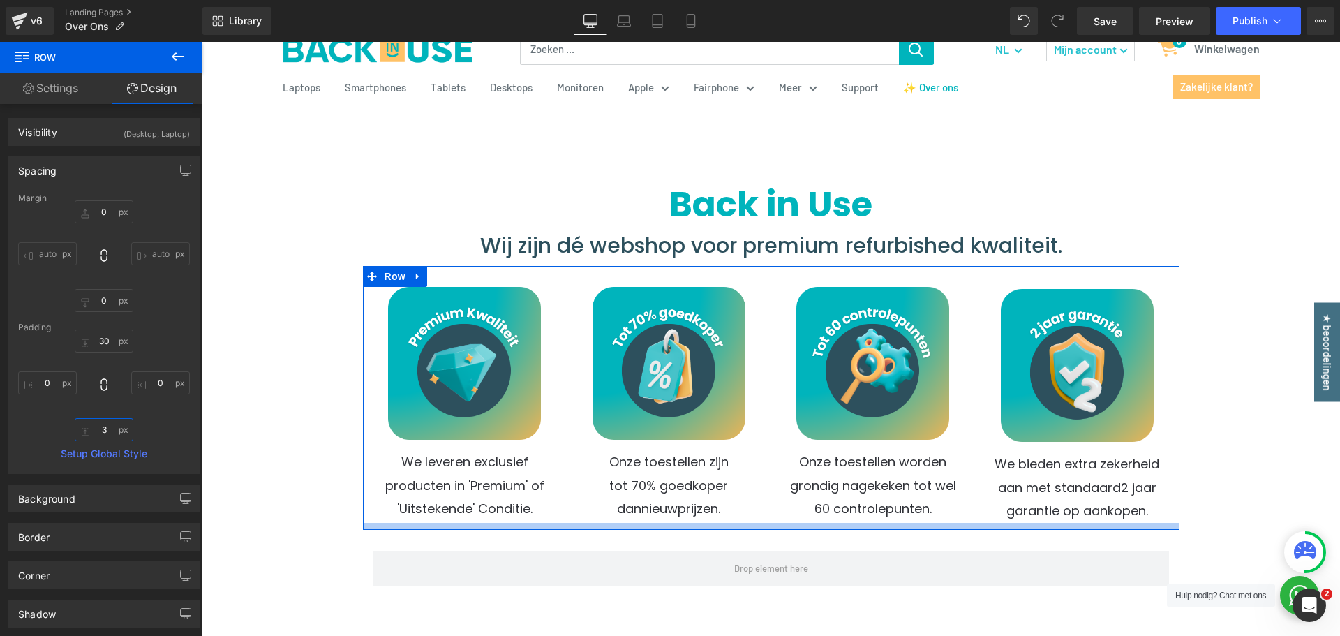
type input "30"
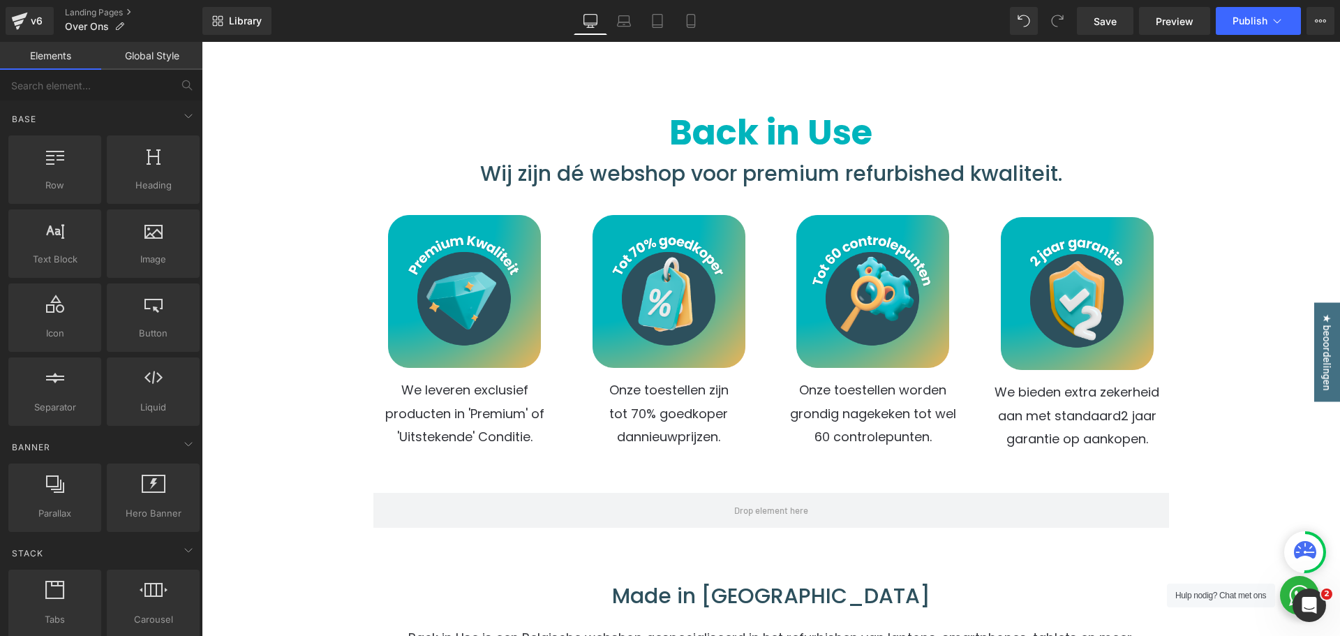
scroll to position [209, 0]
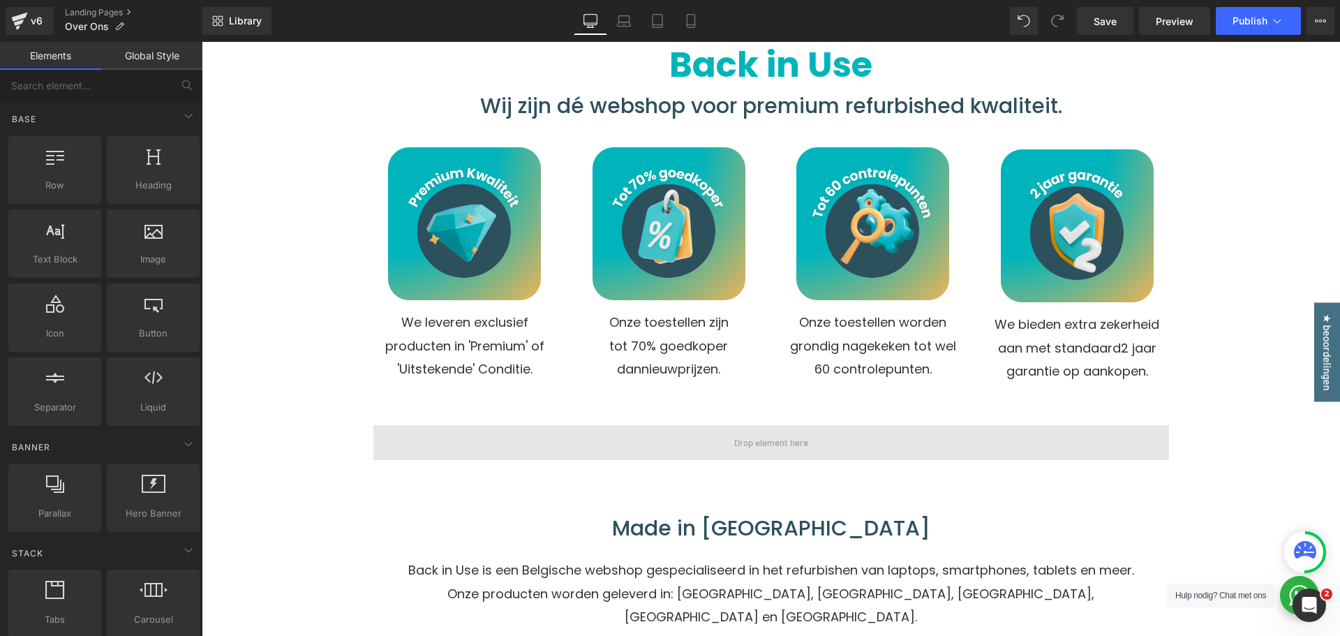
click at [460, 420] on div "Row" at bounding box center [771, 435] width 817 height 63
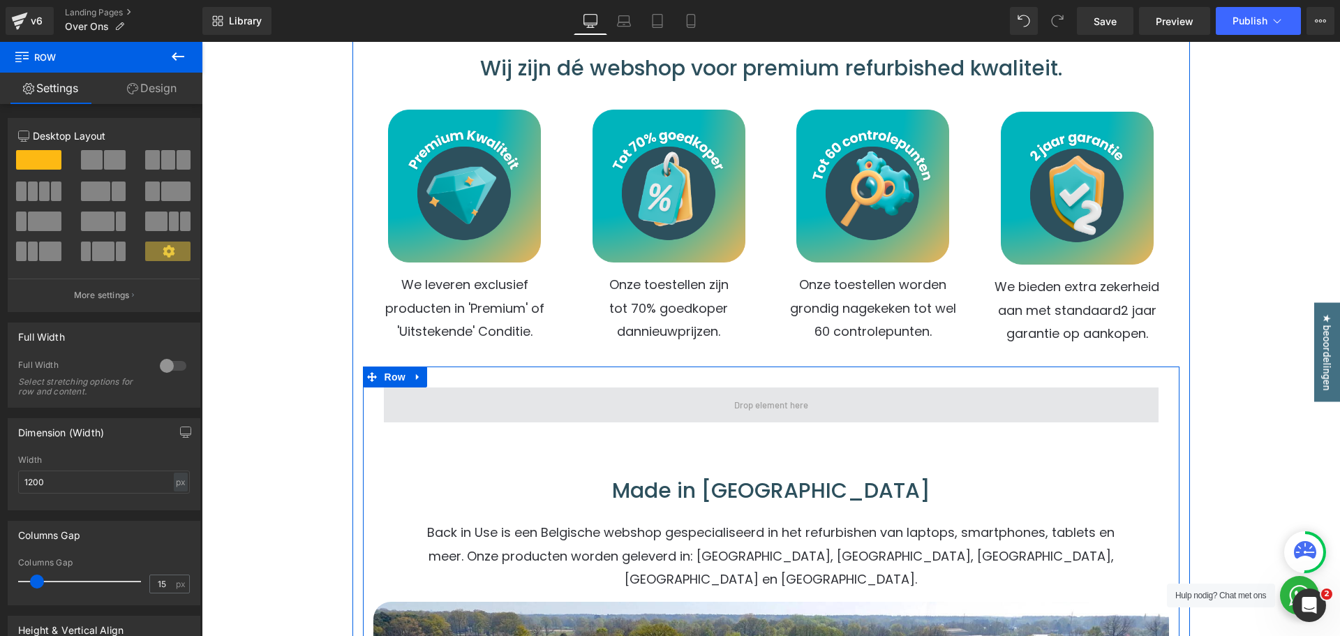
scroll to position [279, 0]
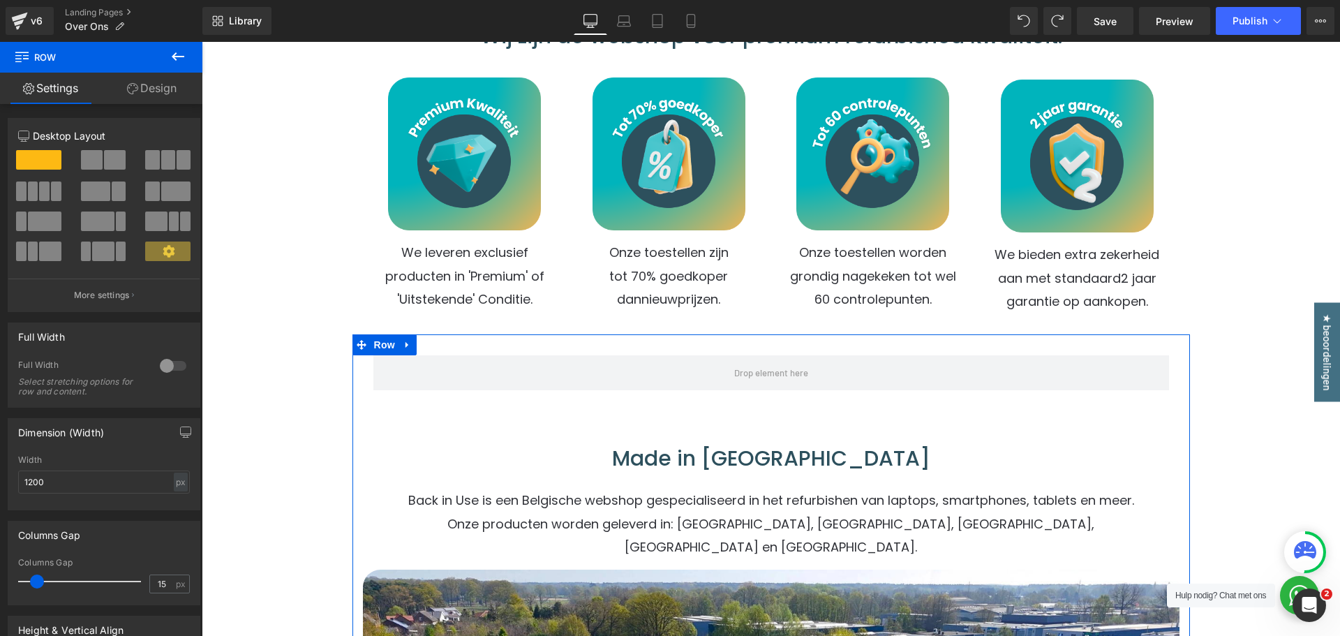
click at [476, 343] on div "Row" at bounding box center [771, 365] width 817 height 63
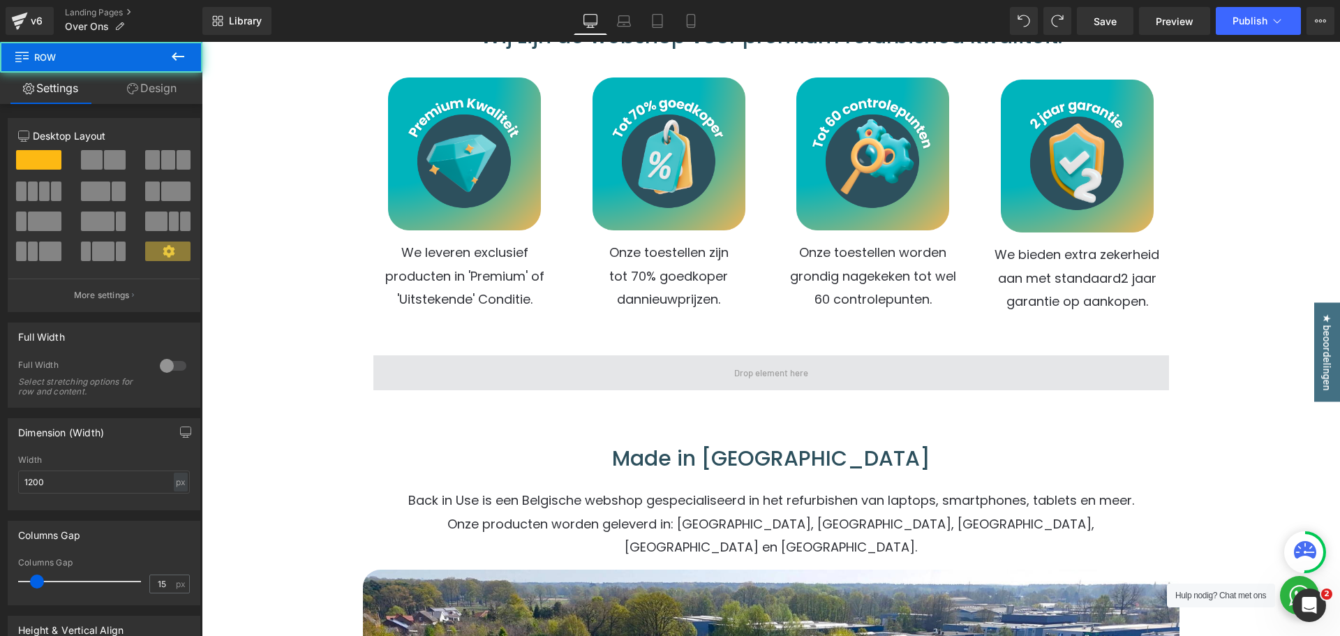
click at [442, 386] on span at bounding box center [771, 372] width 796 height 35
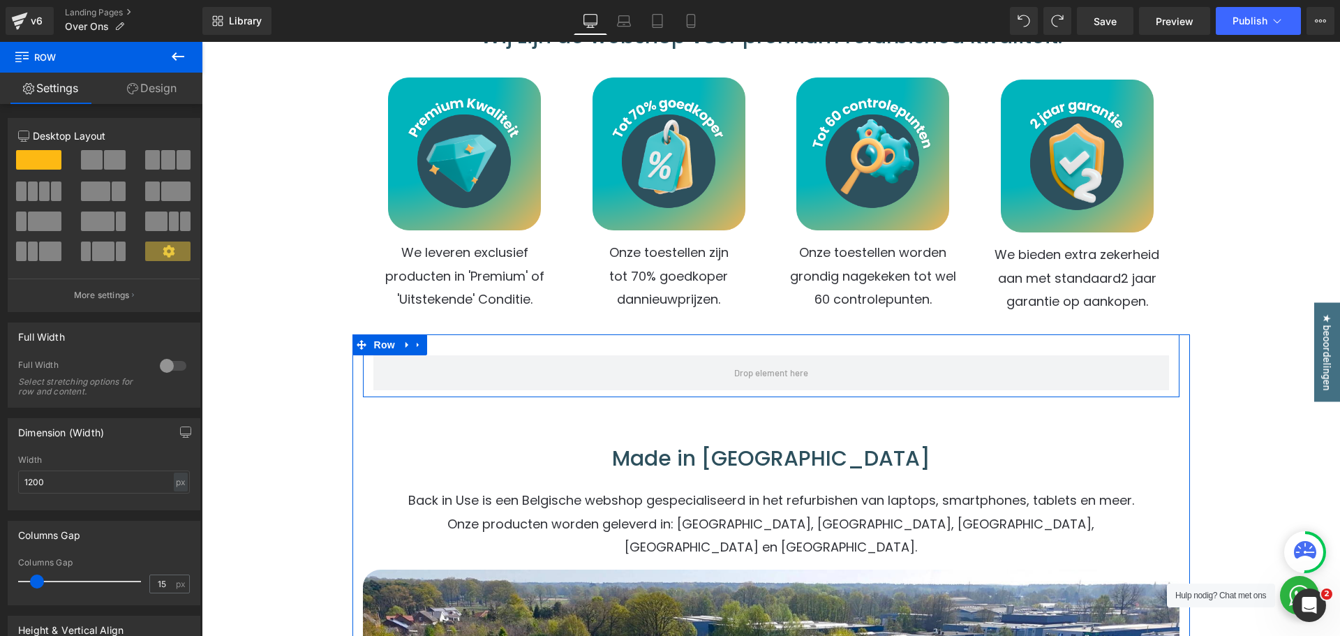
click at [449, 341] on div "Row" at bounding box center [771, 365] width 817 height 63
click at [415, 344] on icon at bounding box center [418, 344] width 10 height 10
drag, startPoint x: 362, startPoint y: 367, endPoint x: 527, endPoint y: 354, distance: 165.9
click at [528, 354] on div "Row" at bounding box center [771, 365] width 817 height 63
click at [452, 345] on icon at bounding box center [454, 345] width 10 height 10
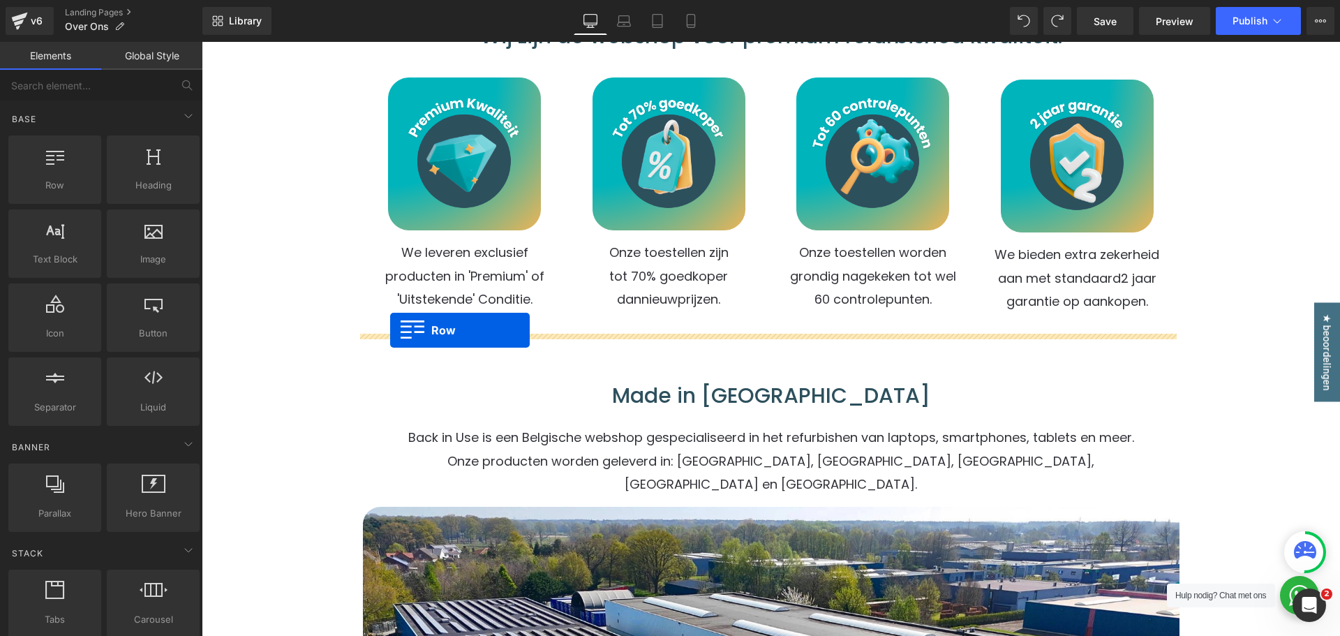
drag, startPoint x: 267, startPoint y: 213, endPoint x: 390, endPoint y: 330, distance: 170.3
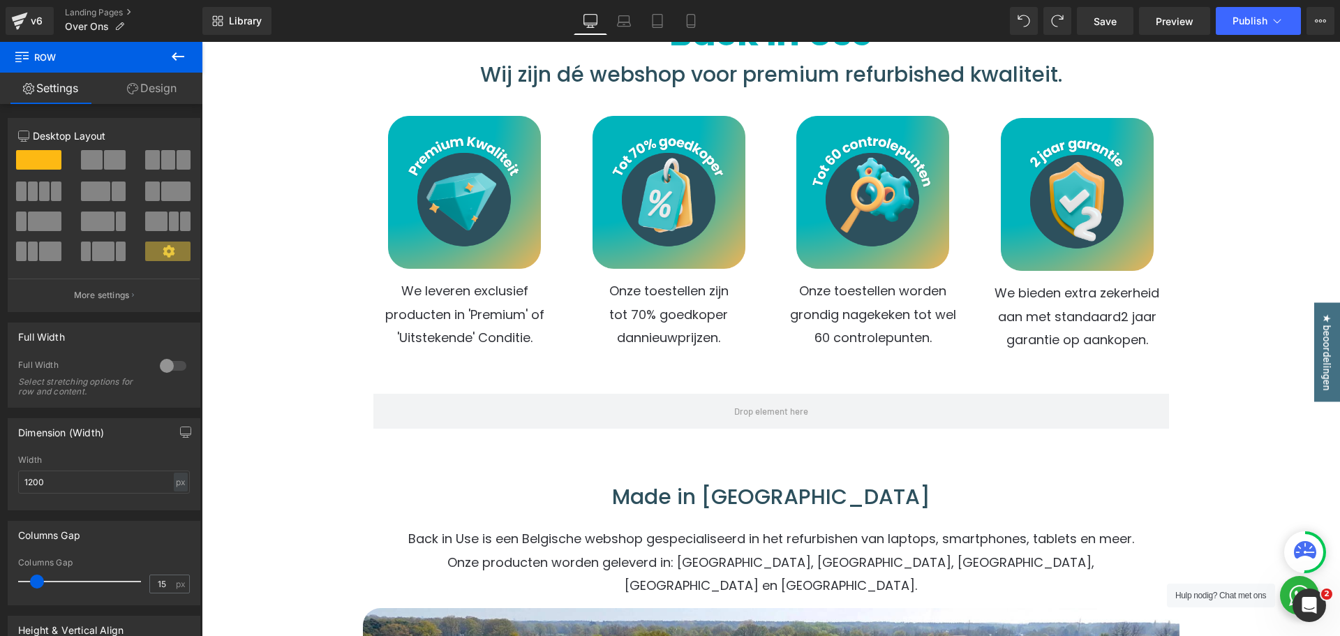
scroll to position [209, 0]
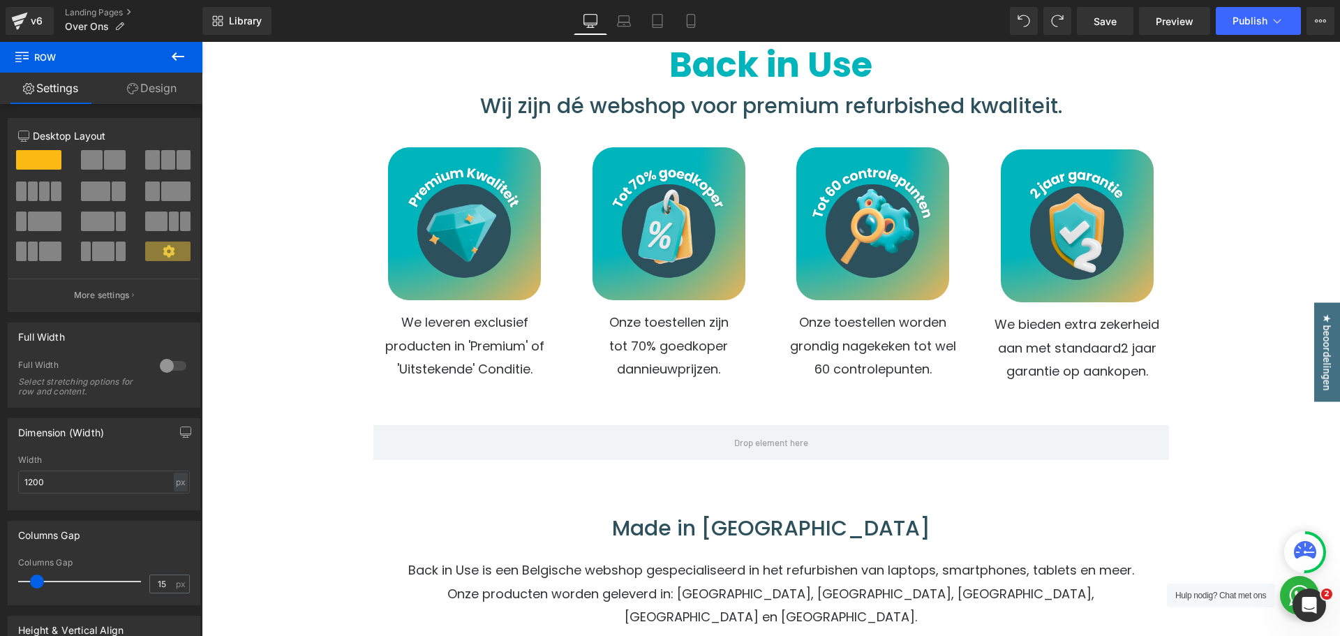
click at [160, 59] on button at bounding box center [178, 57] width 49 height 31
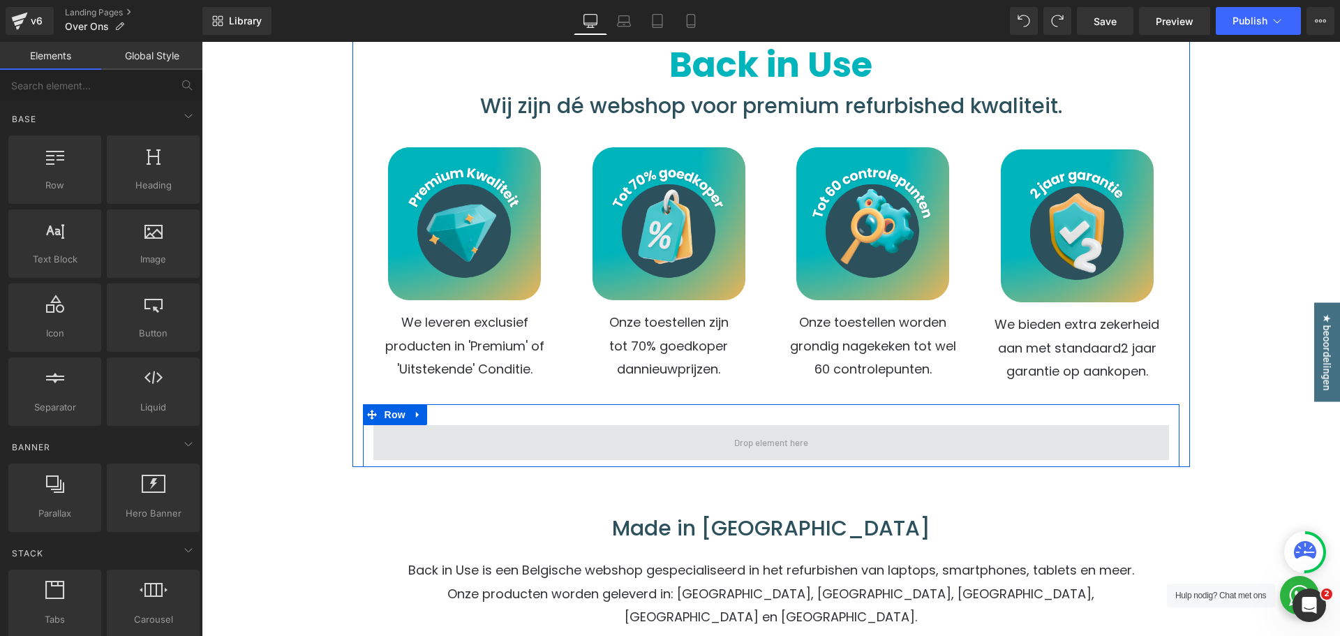
click at [408, 440] on span at bounding box center [771, 442] width 796 height 35
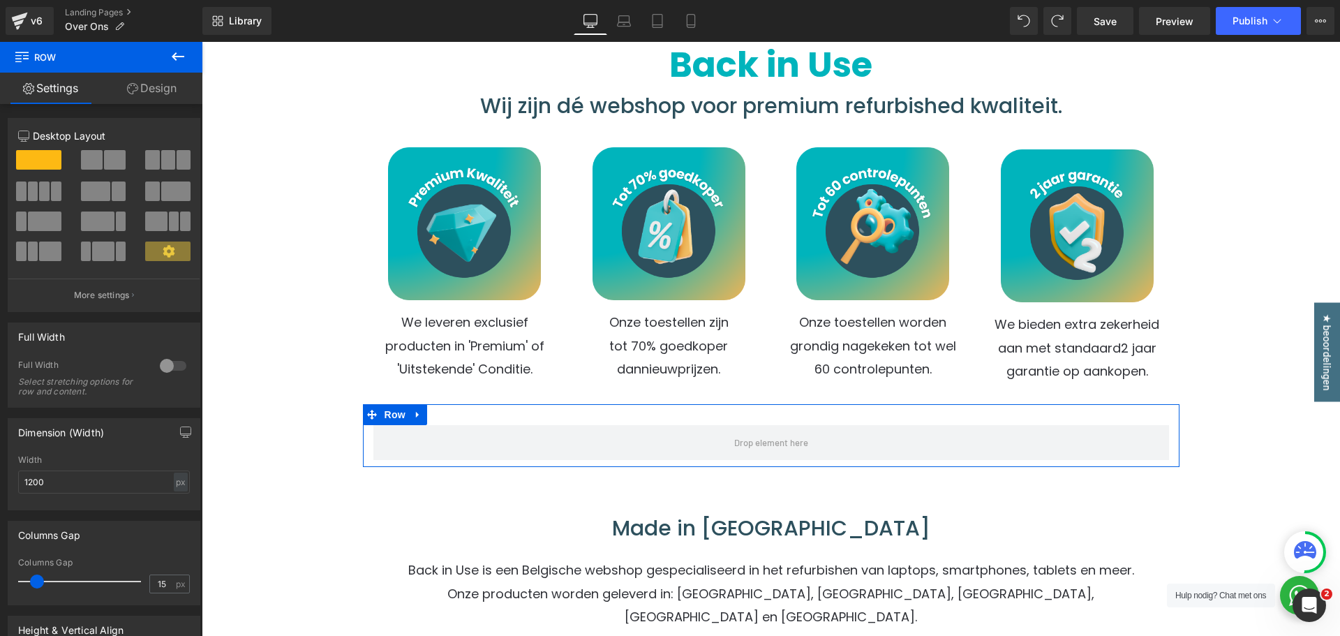
click at [150, 88] on link "Design" at bounding box center [151, 88] width 101 height 31
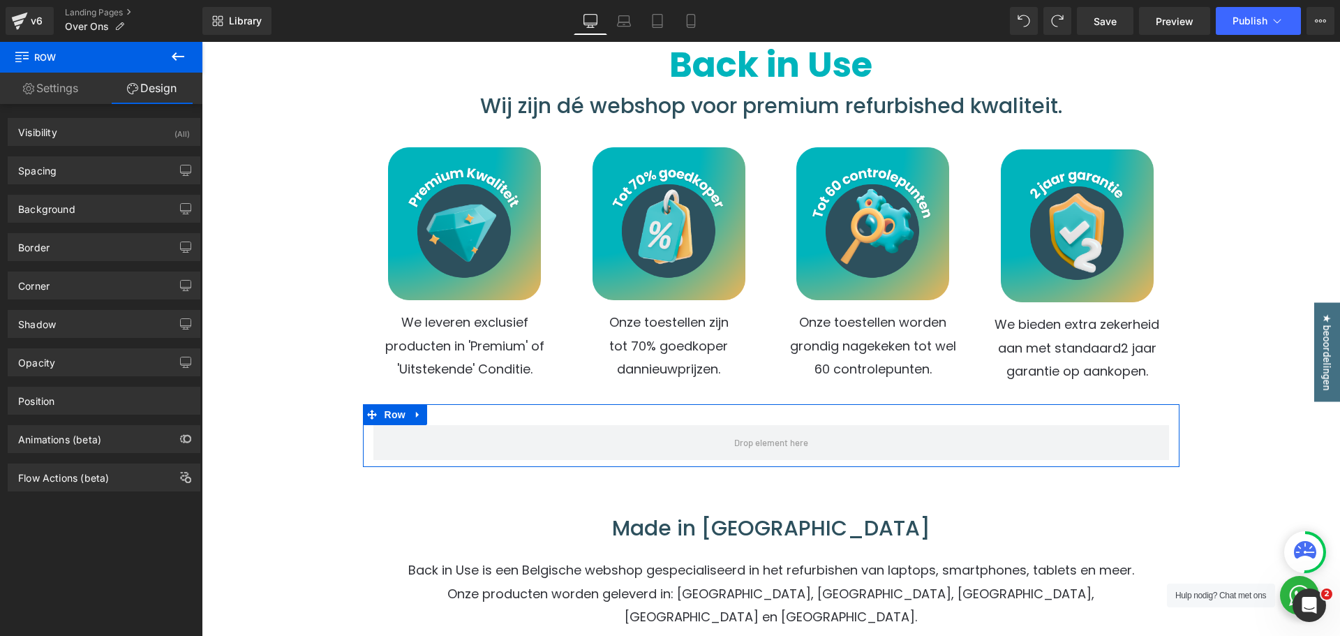
click at [83, 91] on link "Settings" at bounding box center [50, 88] width 101 height 31
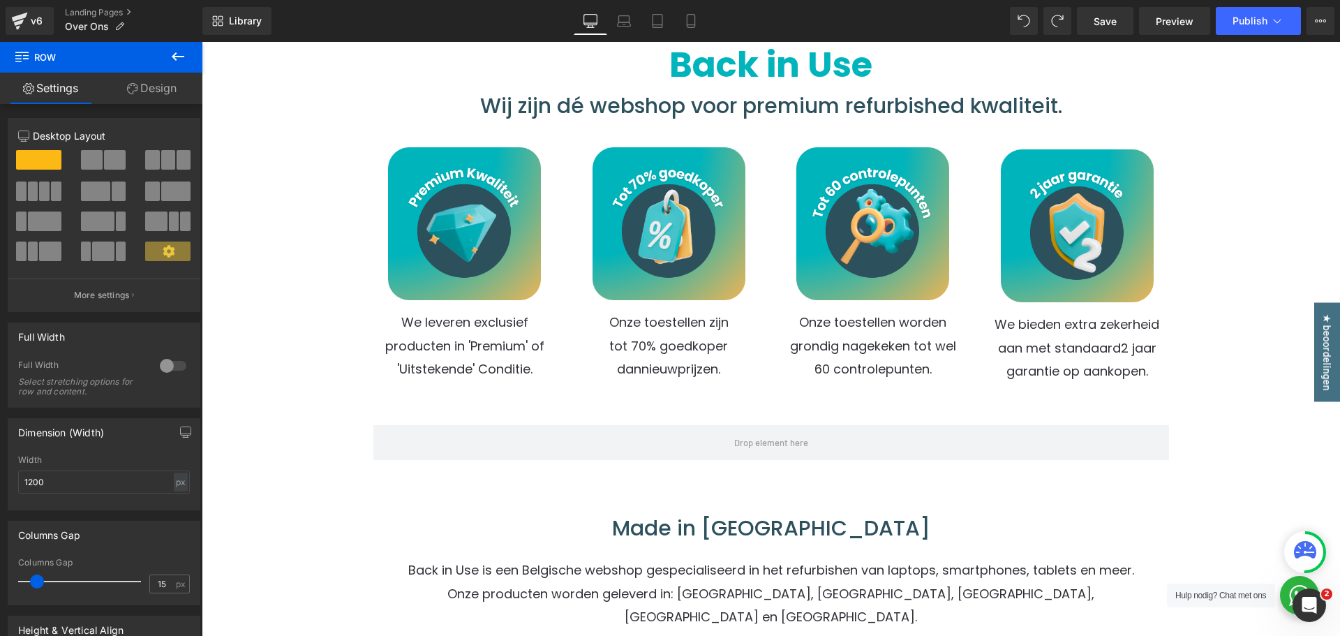
click at [174, 55] on icon at bounding box center [178, 56] width 13 height 8
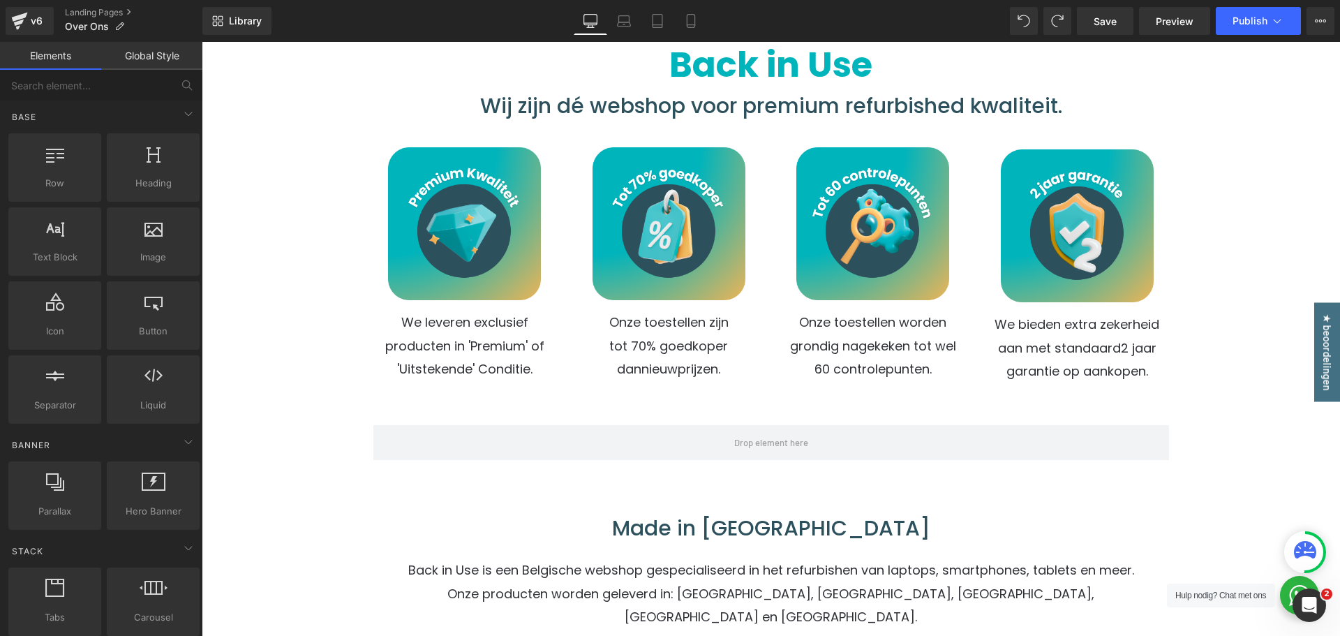
scroll to position [0, 0]
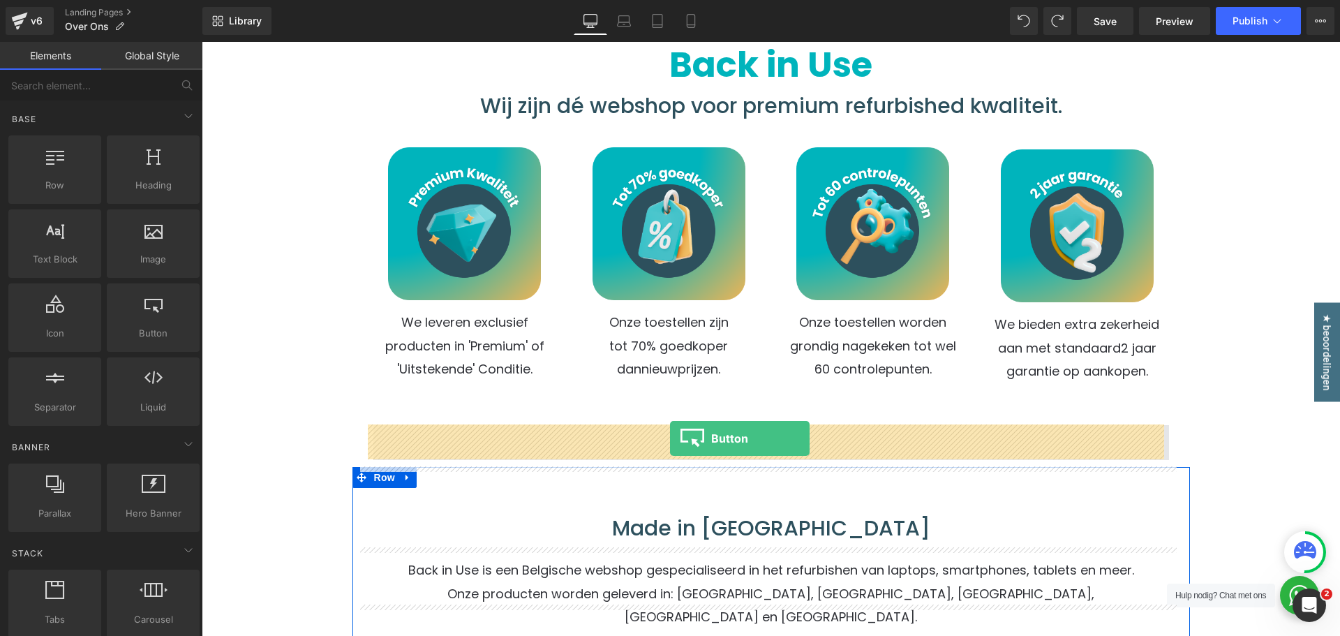
drag, startPoint x: 359, startPoint y: 366, endPoint x: 670, endPoint y: 438, distance: 319.6
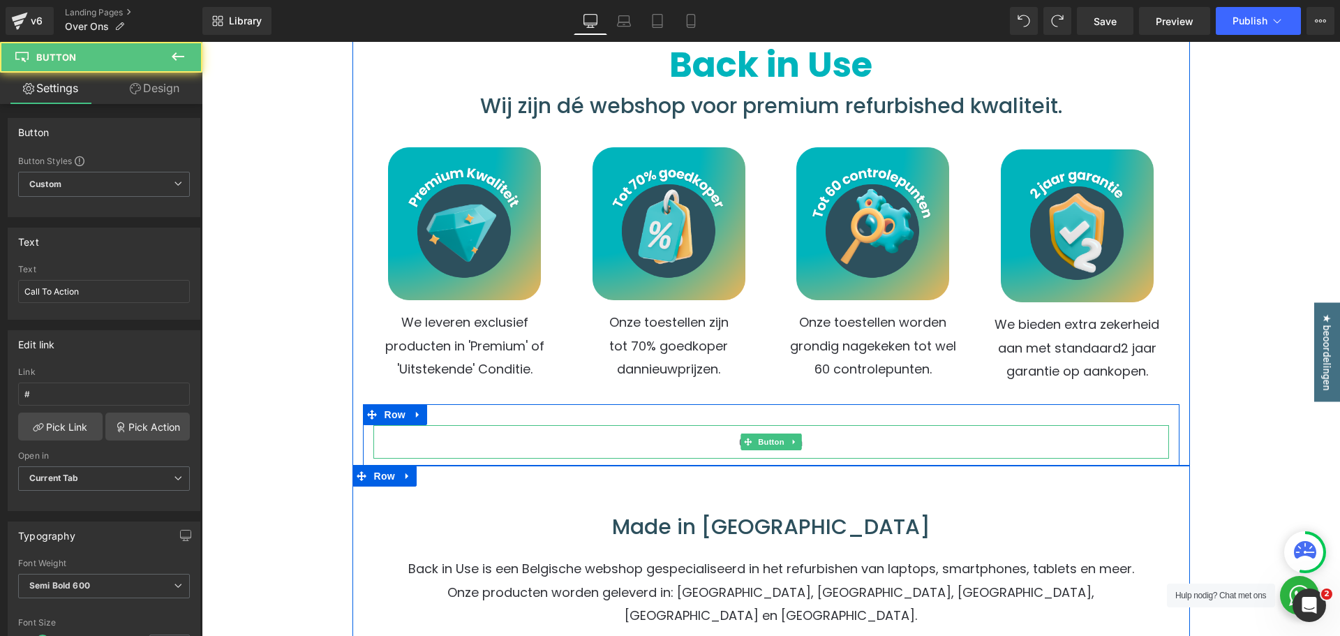
click at [802, 443] on link "Call To Action" at bounding box center [770, 442] width 105 height 34
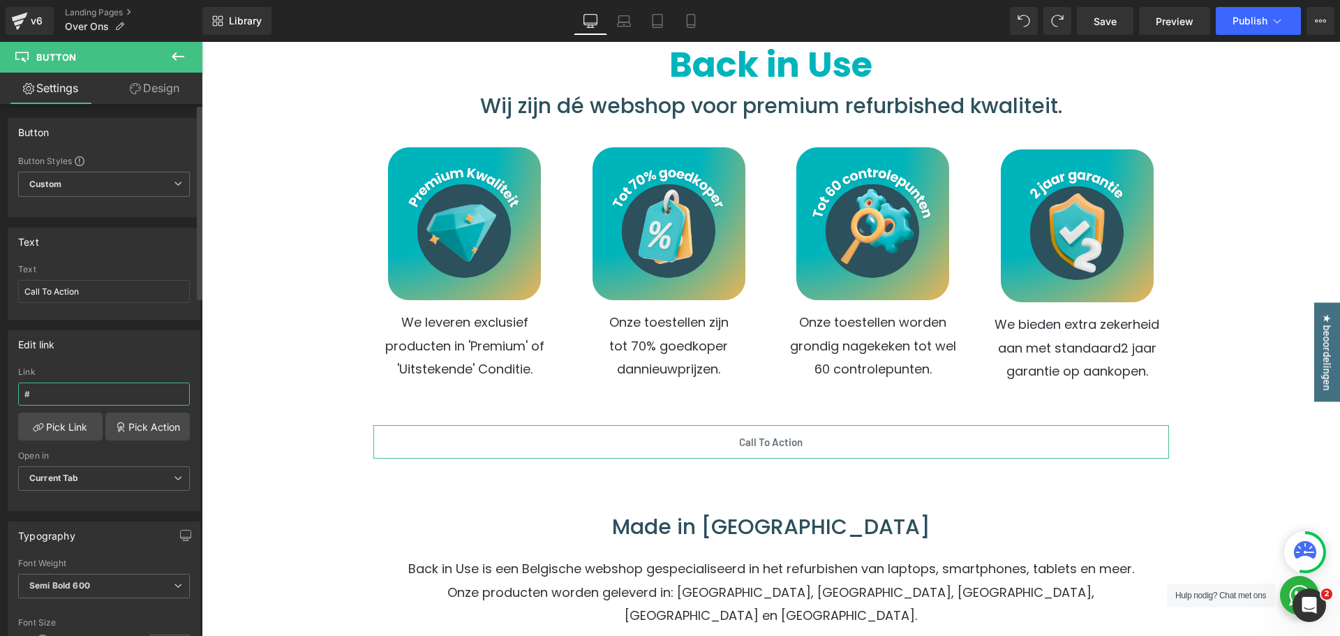
click at [59, 392] on input "#" at bounding box center [104, 393] width 172 height 23
type input "https://backinuse.be/pages/controlepunten"
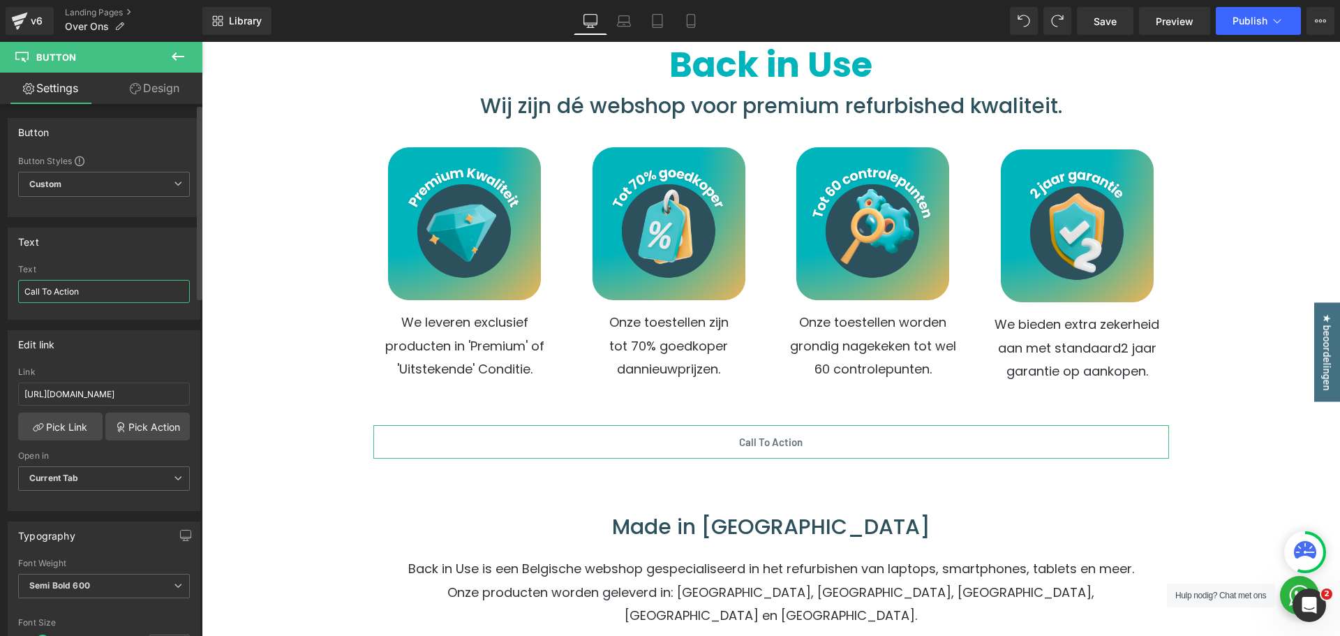
scroll to position [0, 0]
drag, startPoint x: 50, startPoint y: 291, endPoint x: 0, endPoint y: 290, distance: 50.3
click at [0, 290] on div "Text Call To Action Text Call To Action" at bounding box center [104, 268] width 209 height 103
type input "B"
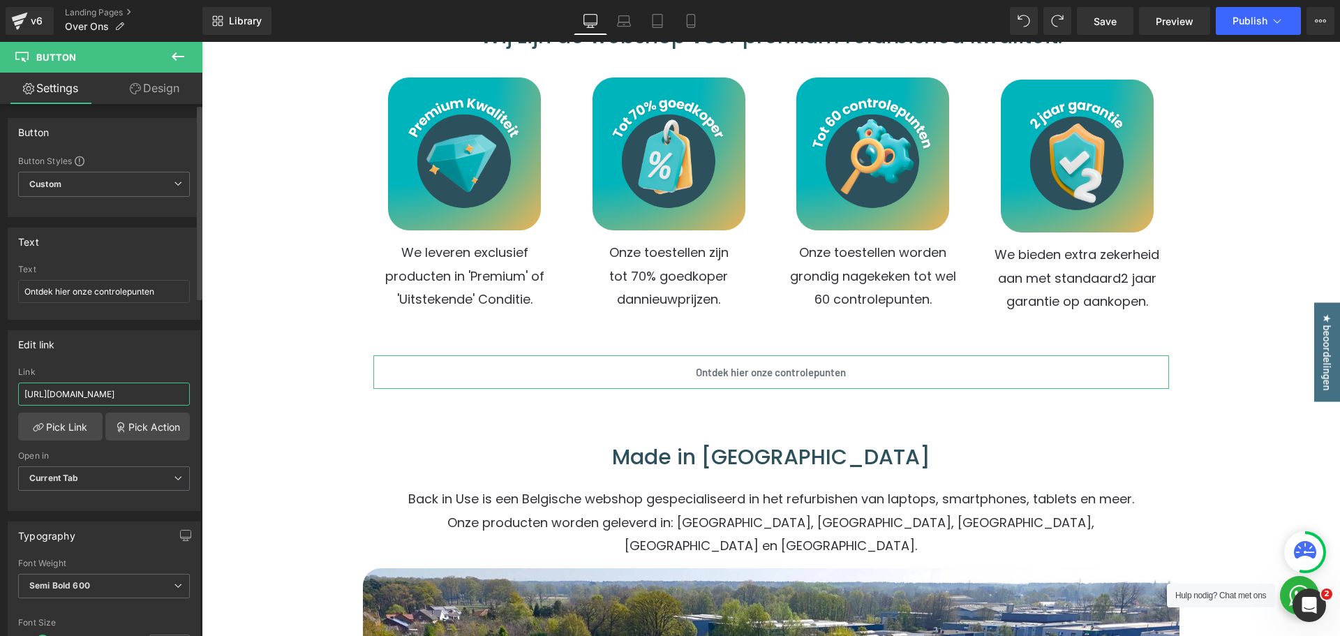
click at [128, 392] on input "https://backinuse.be/pages/controlepunten" at bounding box center [104, 393] width 172 height 23
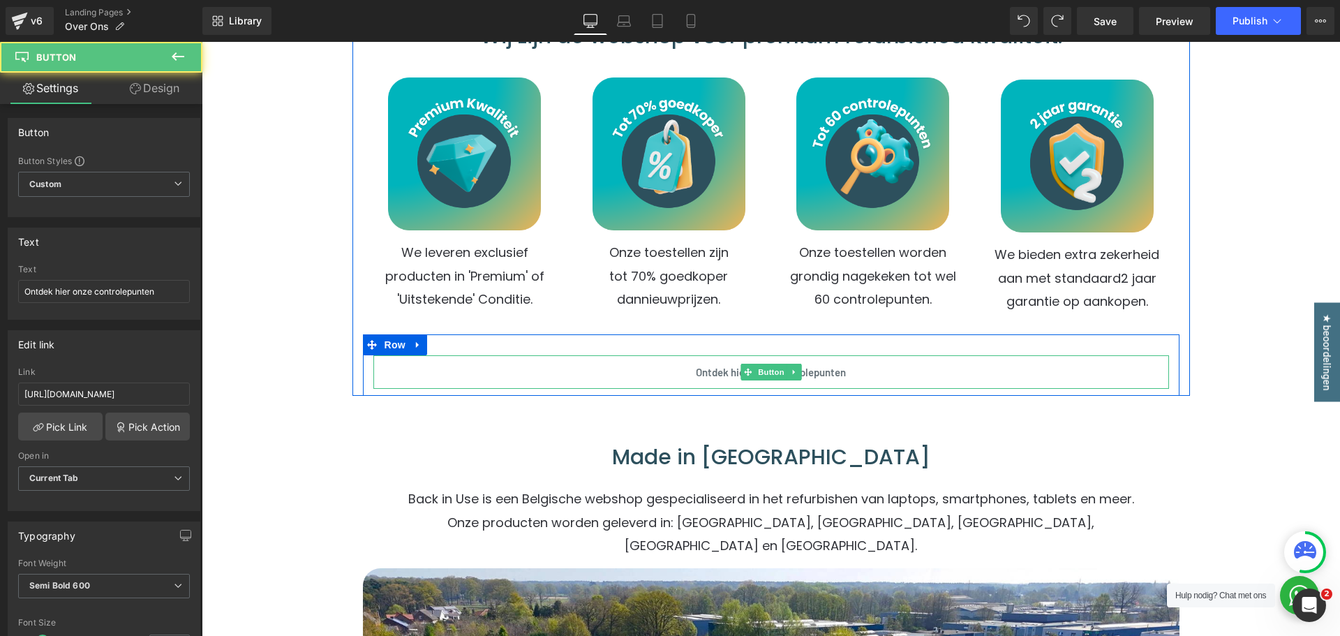
click at [637, 368] on div "Ontdek hier onze controlepunten" at bounding box center [771, 372] width 796 height 34
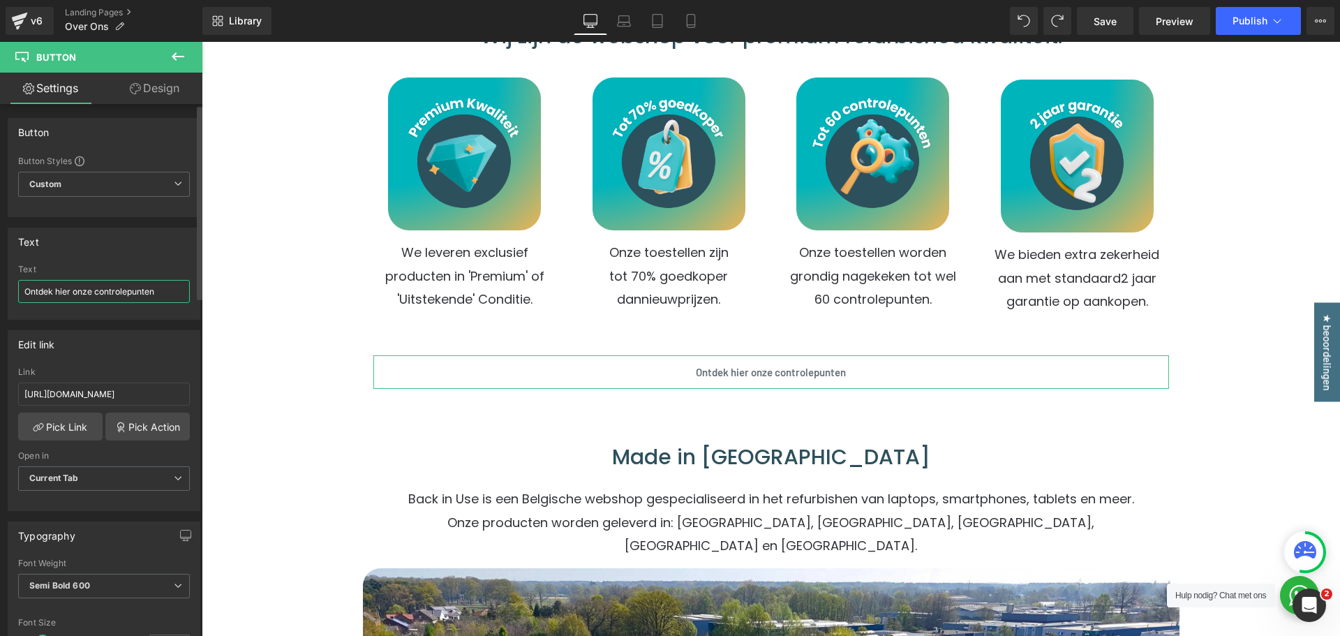
click at [61, 295] on input "Ontdek hier onze controlepunten" at bounding box center [104, 291] width 172 height 23
type input "Ontdek onze controlepunten"
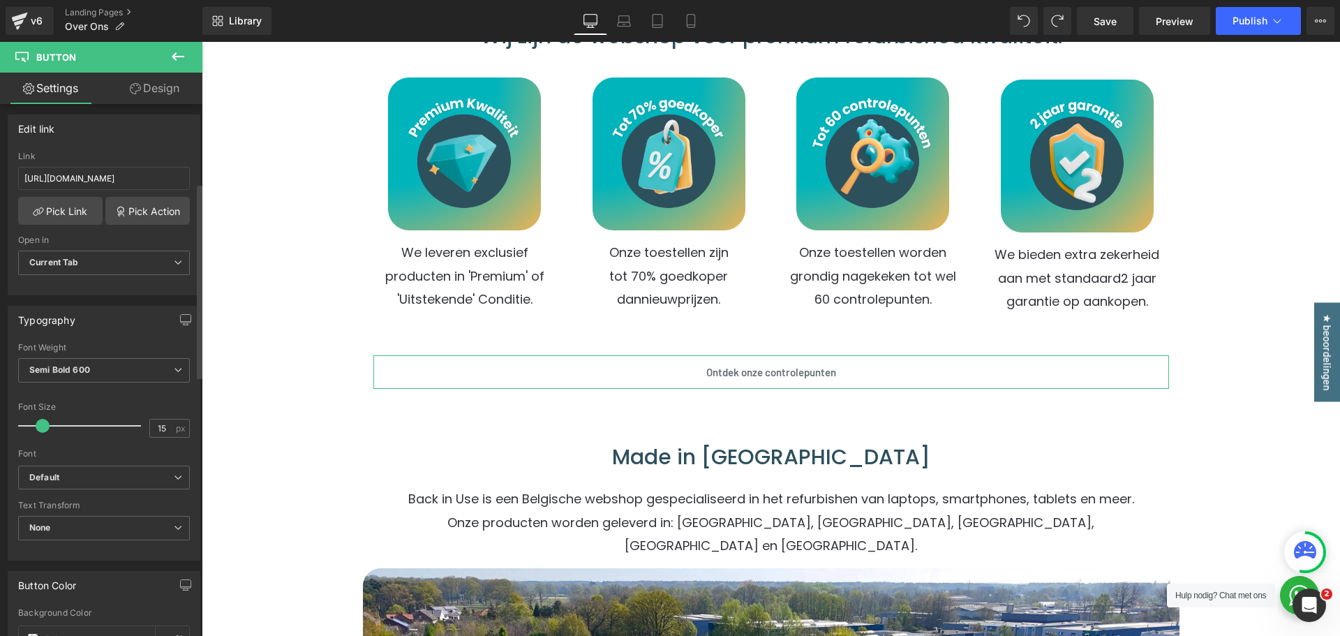
scroll to position [349, 0]
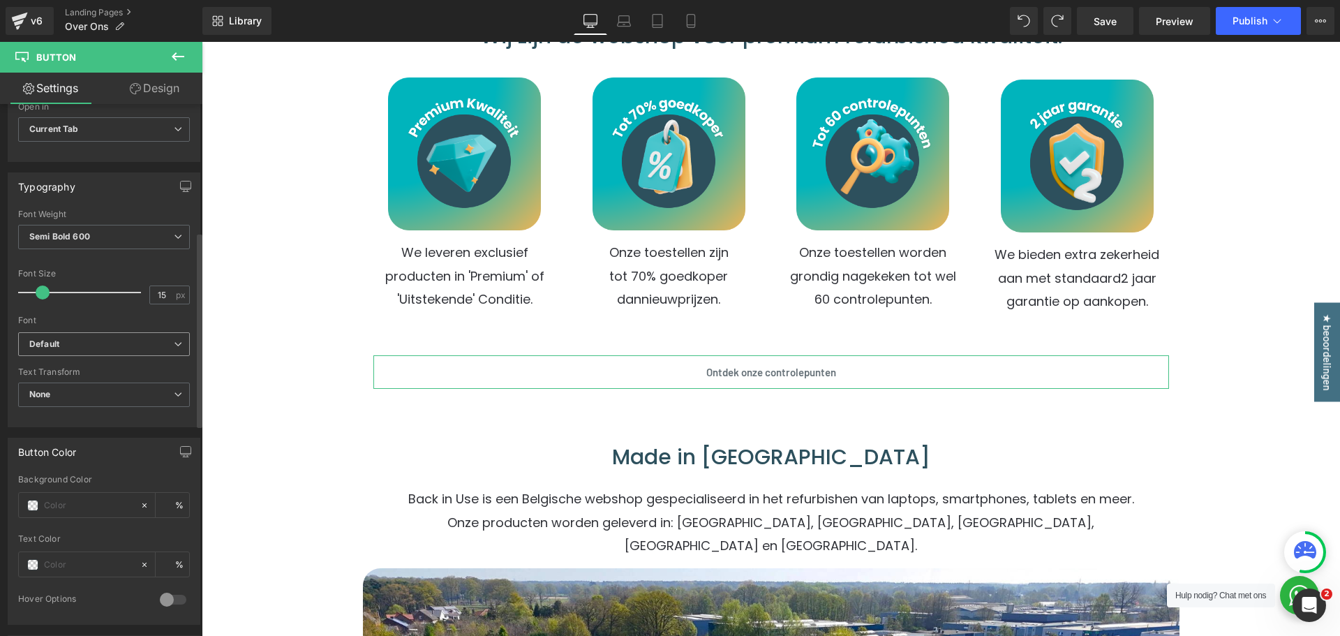
click at [81, 347] on b "Default" at bounding box center [101, 345] width 144 height 12
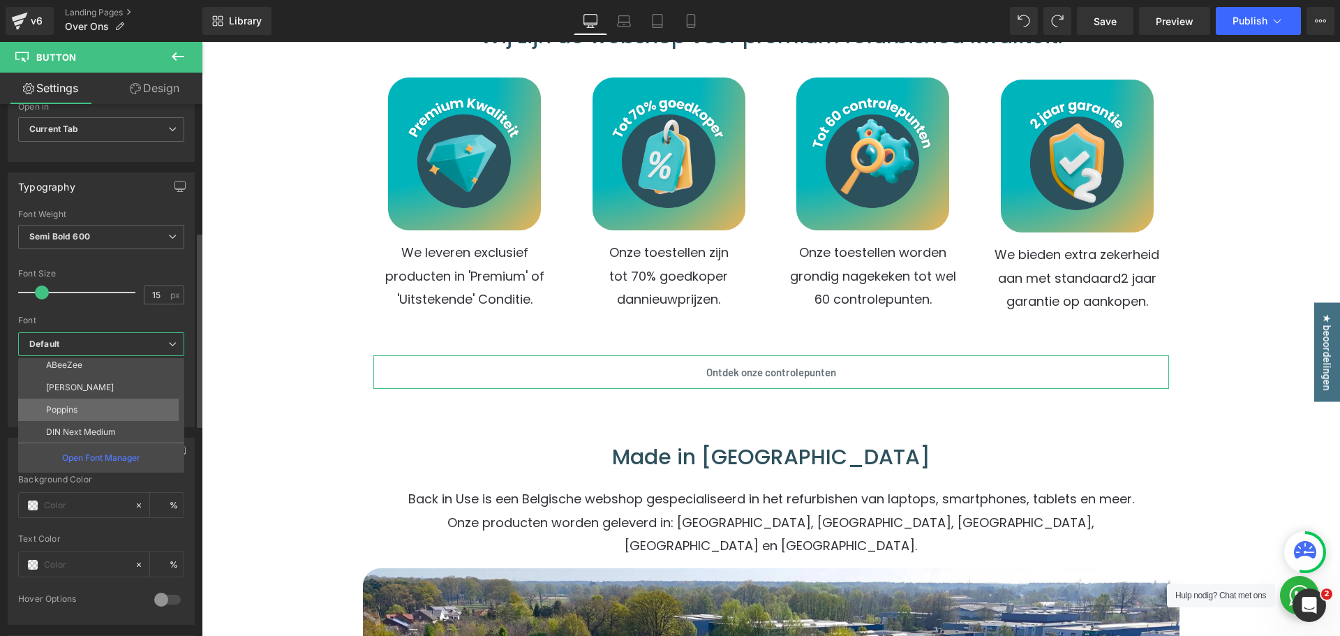
scroll to position [50, 0]
click at [82, 389] on li "Poppins" at bounding box center [104, 386] width 172 height 22
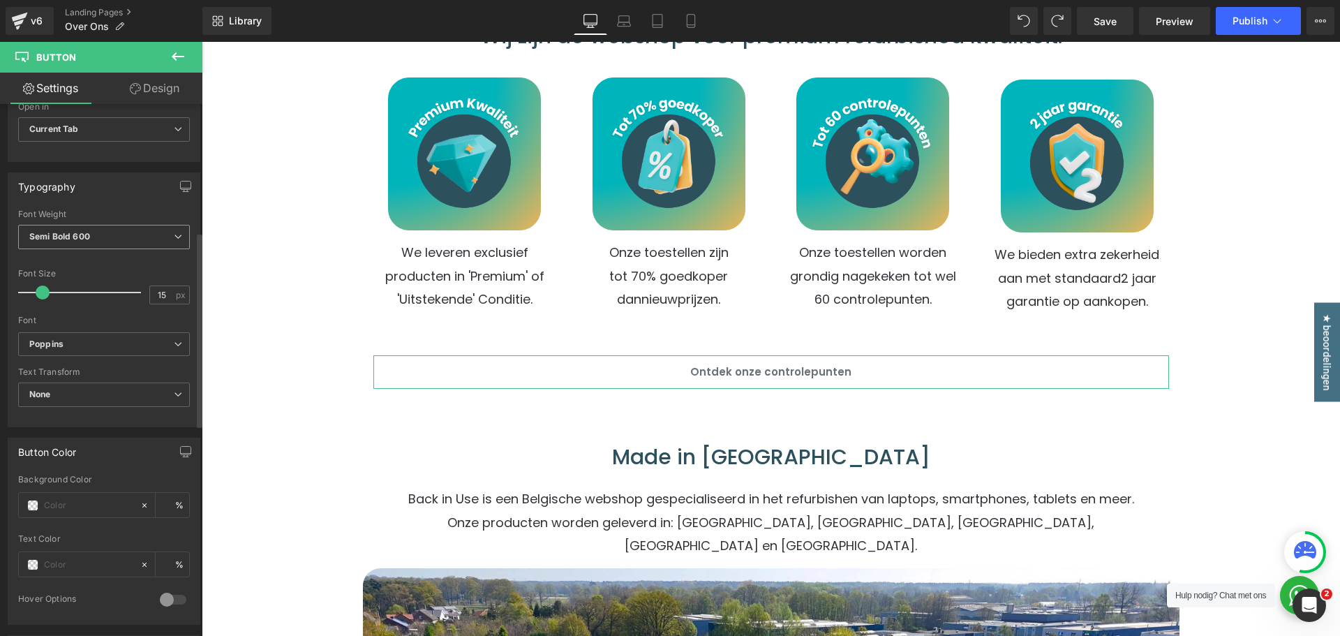
click at [101, 241] on span "Semi Bold 600" at bounding box center [104, 237] width 172 height 24
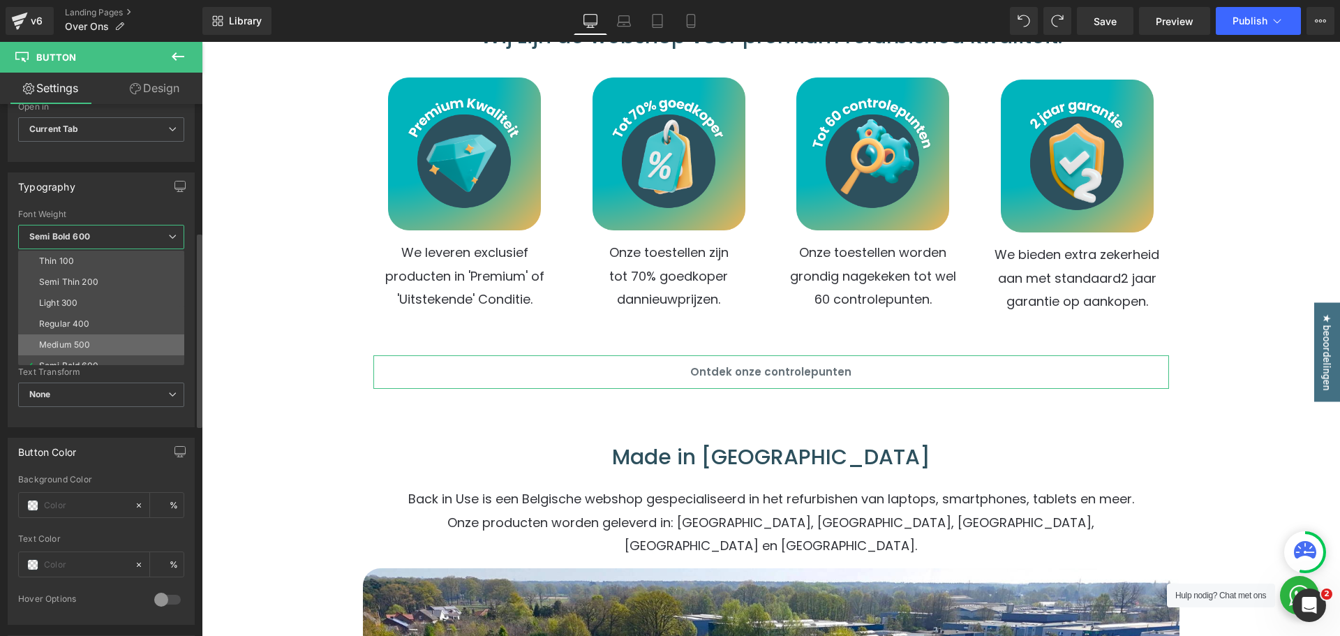
click at [75, 336] on li "Medium 500" at bounding box center [104, 344] width 172 height 21
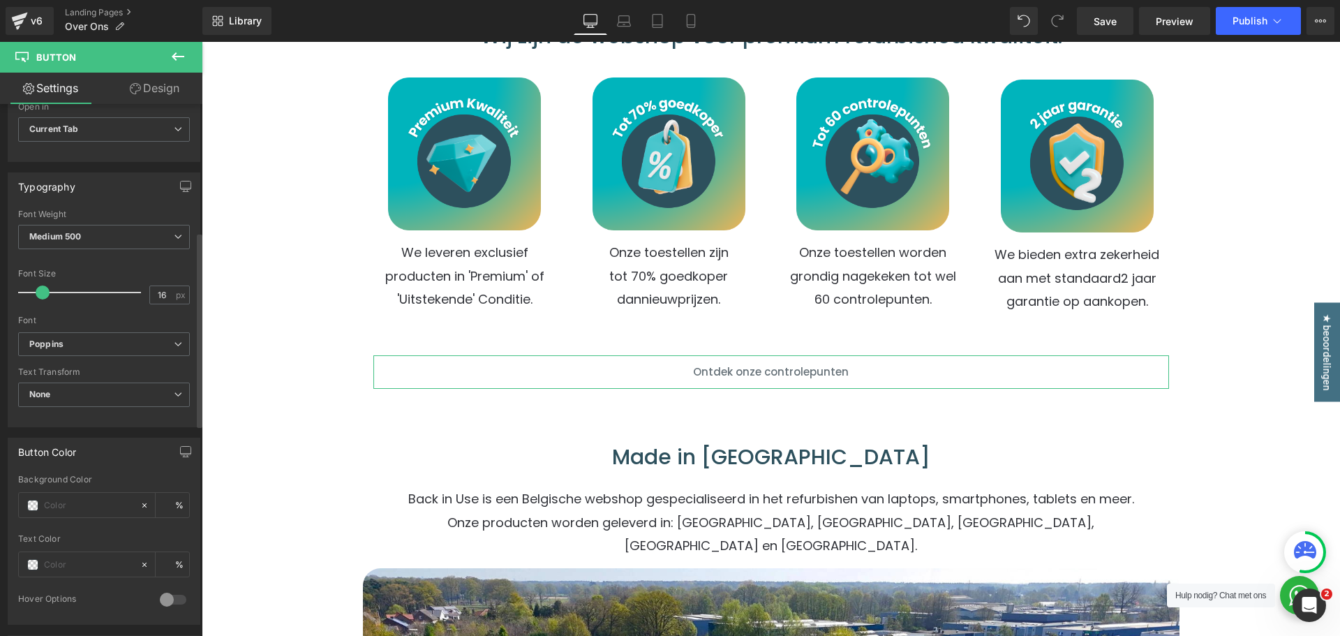
type input "17"
click at [45, 292] on span at bounding box center [45, 292] width 14 height 14
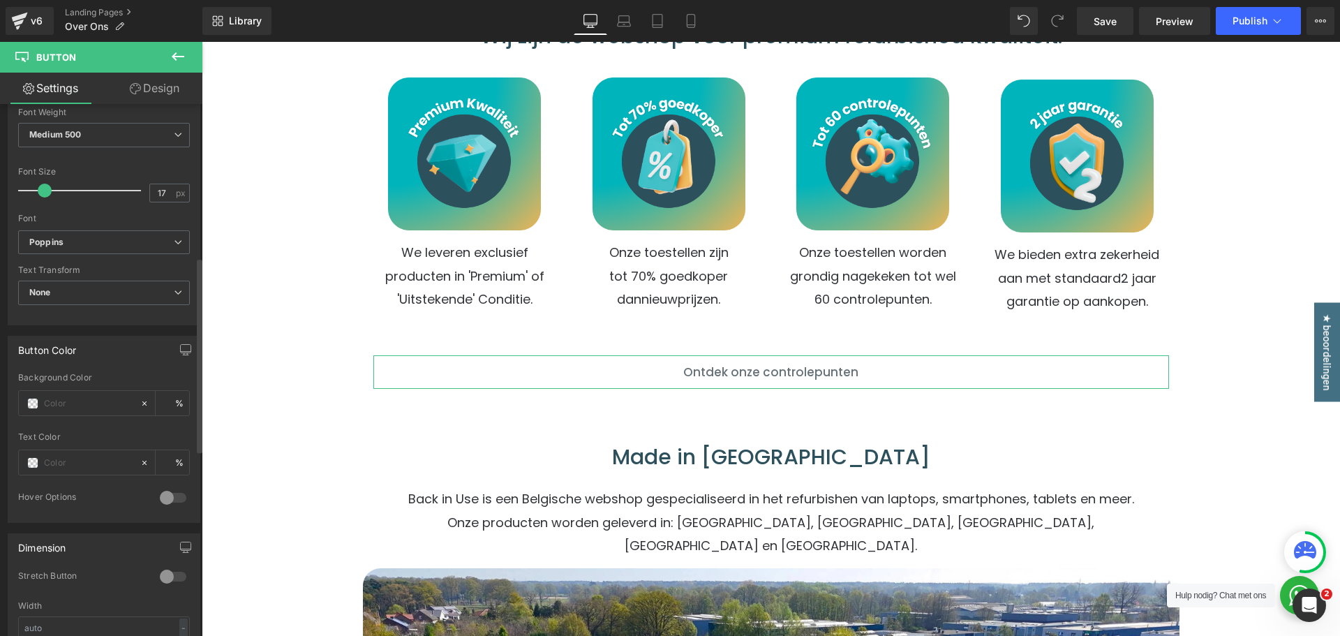
scroll to position [558, 0]
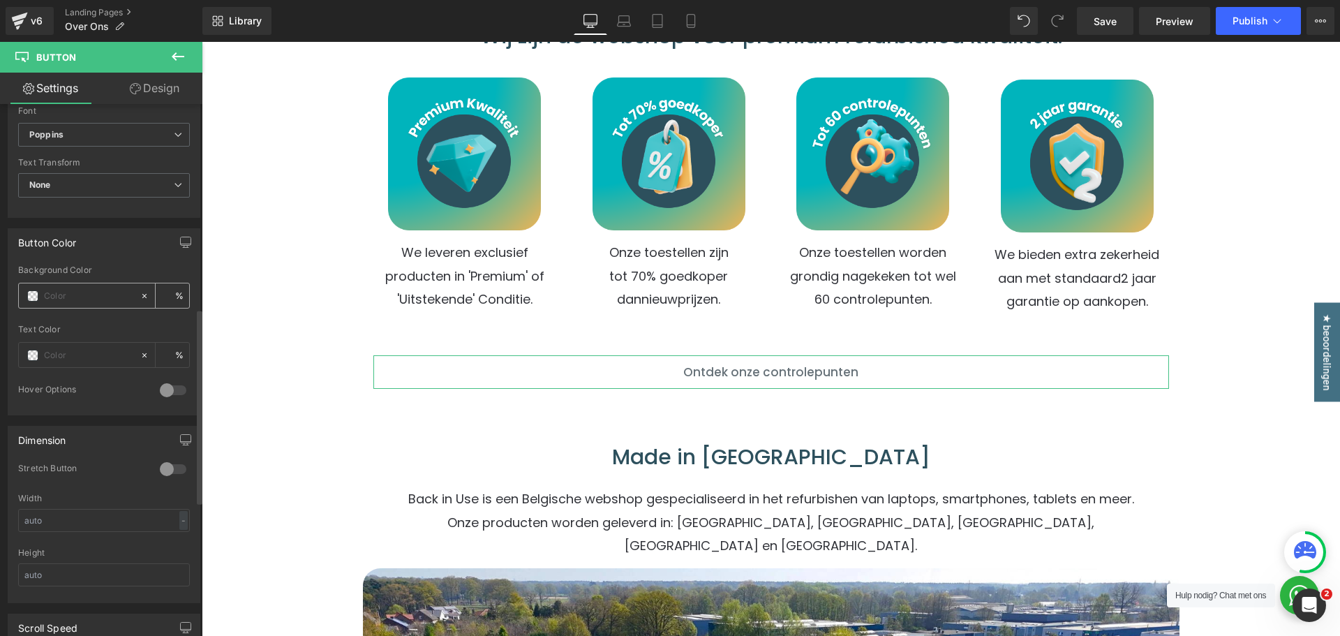
click at [71, 290] on input "text" at bounding box center [88, 295] width 89 height 15
type input "0"
type input "00b"
type input "100"
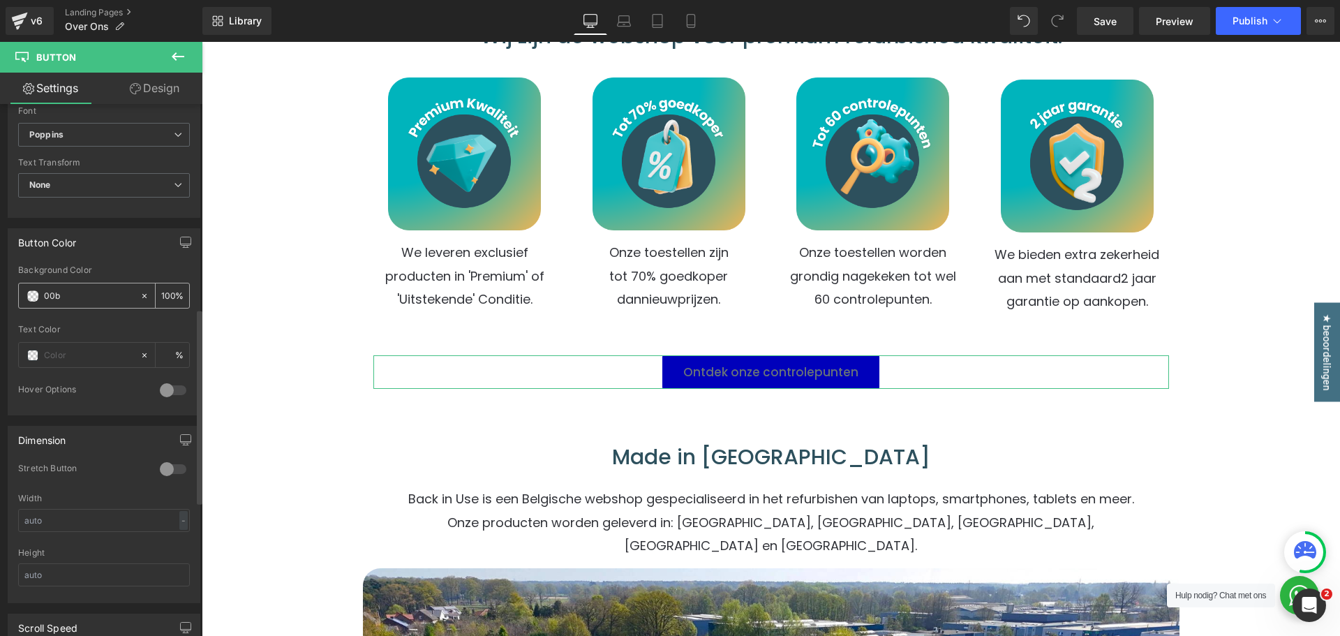
type input "00b4"
type input "27"
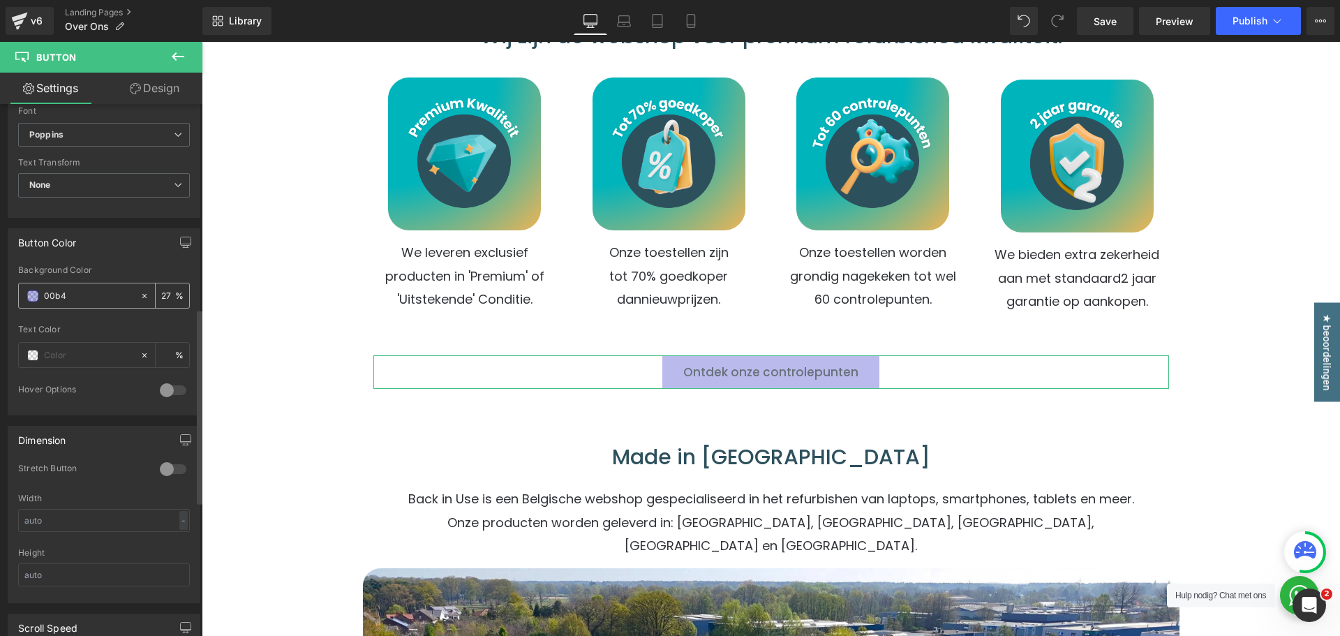
type input "00b4b"
type input "0"
type input "00b4bc"
type input "100"
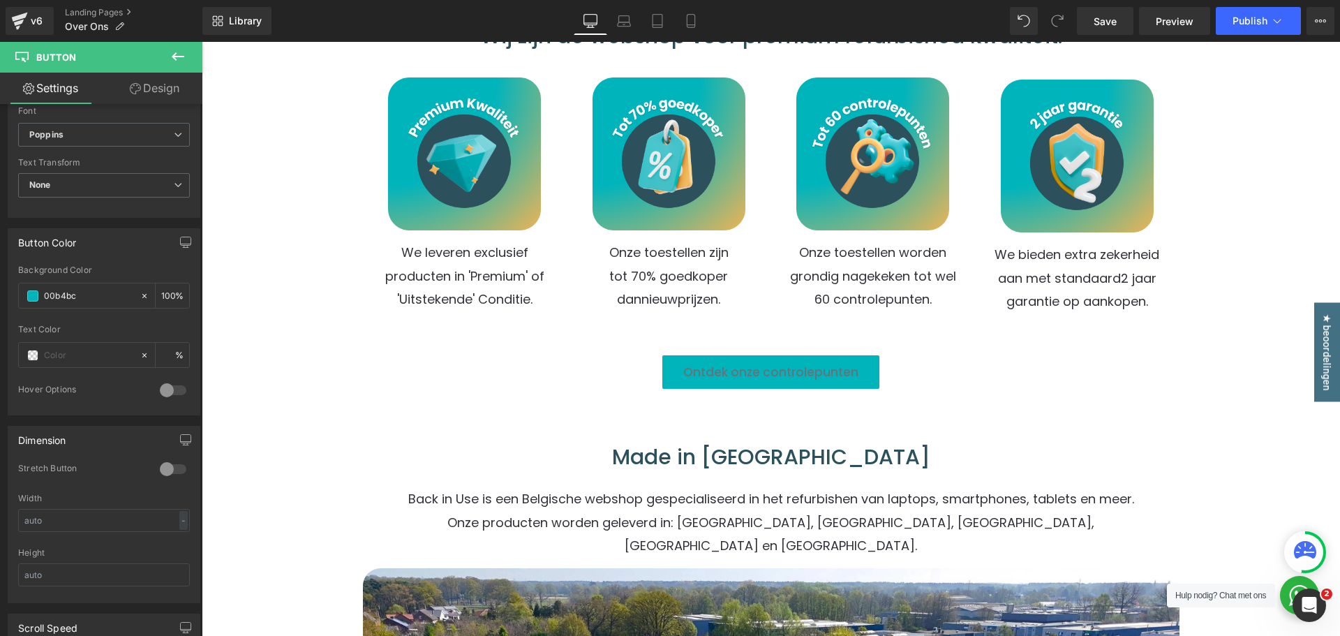
type input "#00b4bc"
click at [84, 358] on input "text" at bounding box center [88, 355] width 89 height 15
type input "f"
type input "0"
type input "fff"
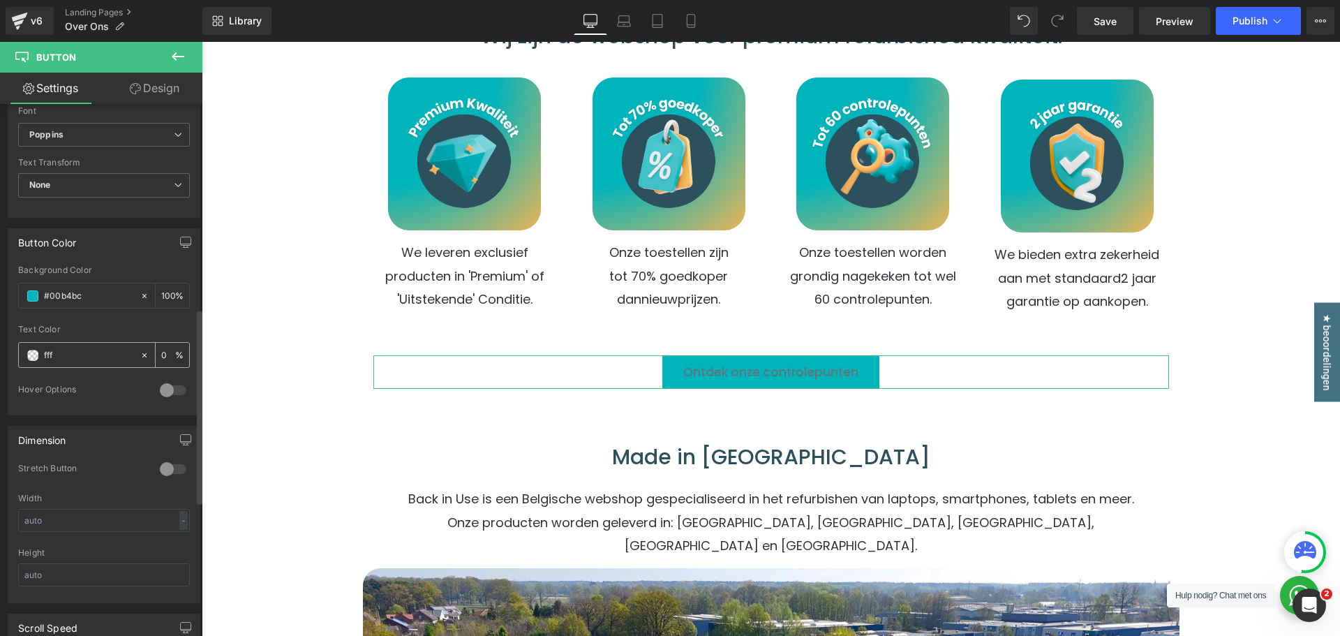
type input "100"
type input "fffff"
type input "0"
type input "ffffff"
type input "100"
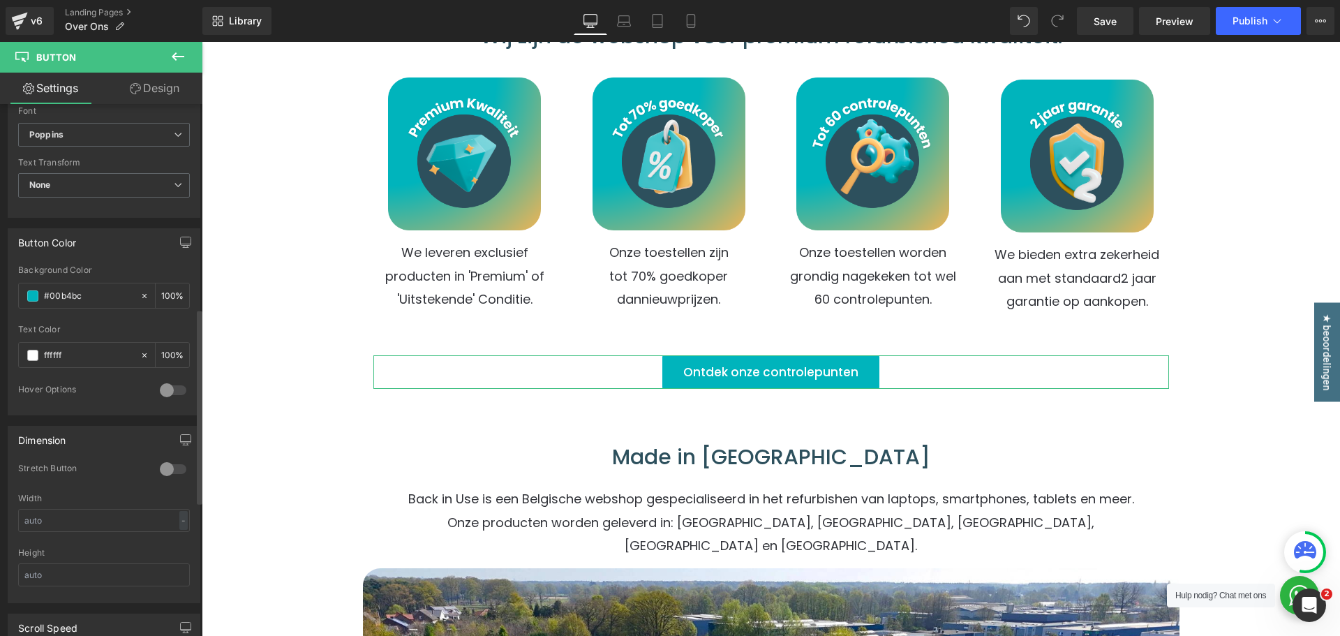
click at [98, 334] on div "Text Color" at bounding box center [104, 330] width 172 height 10
type input "#ffffff"
click at [170, 389] on div at bounding box center [173, 390] width 34 height 22
click at [77, 442] on input "text" at bounding box center [88, 445] width 89 height 15
type input "0"
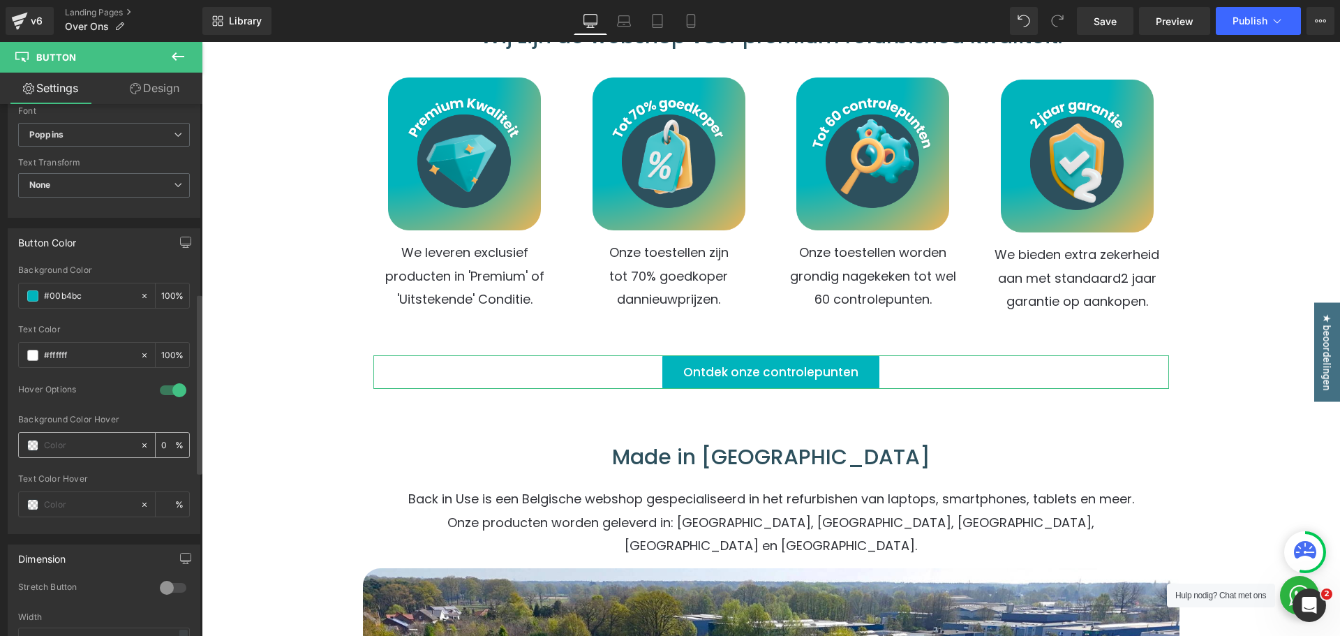
click at [29, 447] on span at bounding box center [32, 445] width 11 height 11
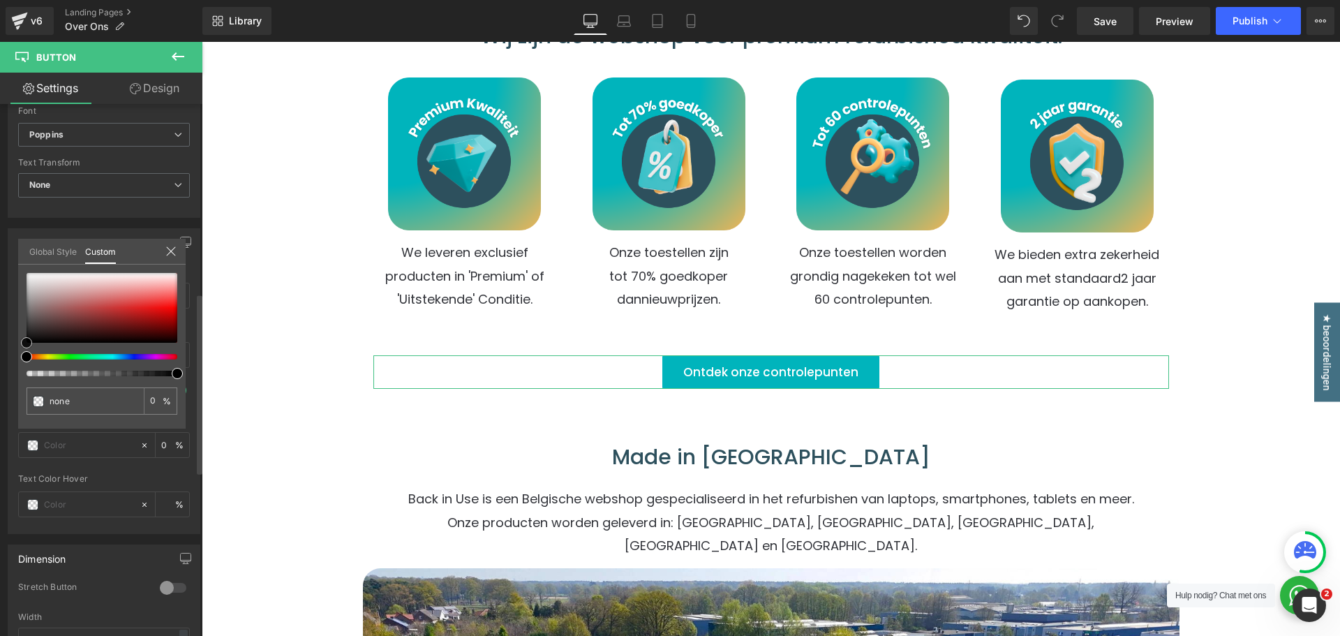
type input "#7d6868"
type input "100"
type input "#7d6868"
type input "100"
type input "#796b6b"
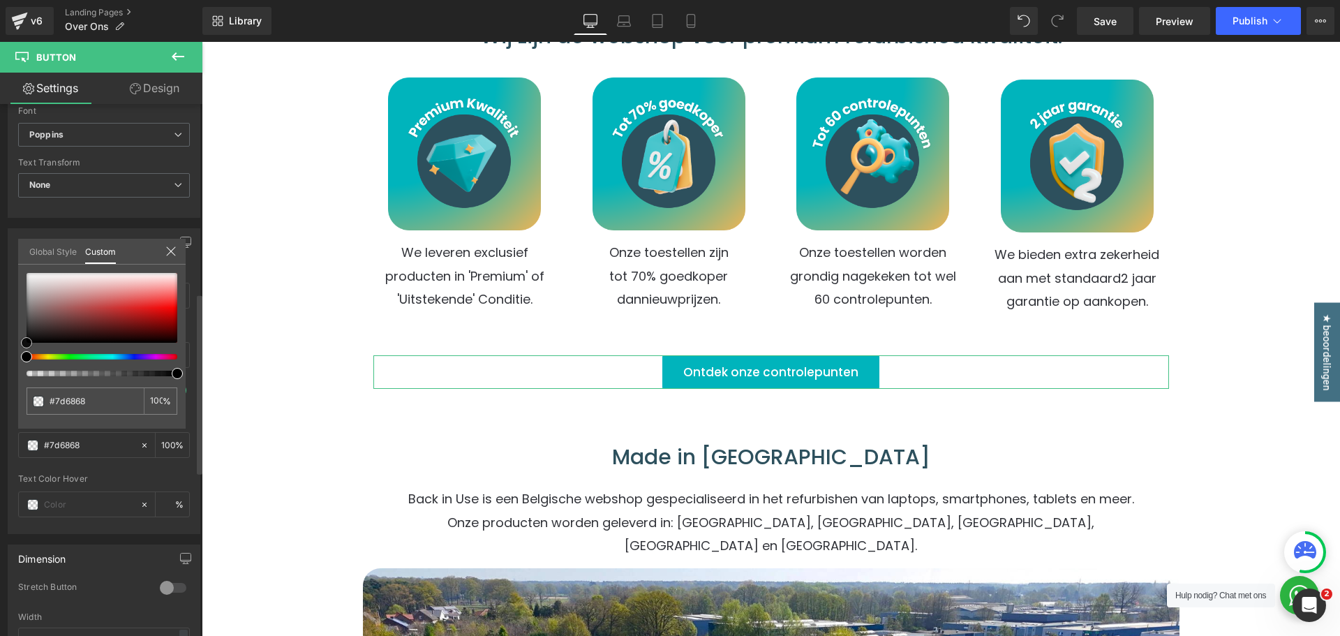
type input "#796b6b"
type input "#a6a4a4"
type input "#aeacac"
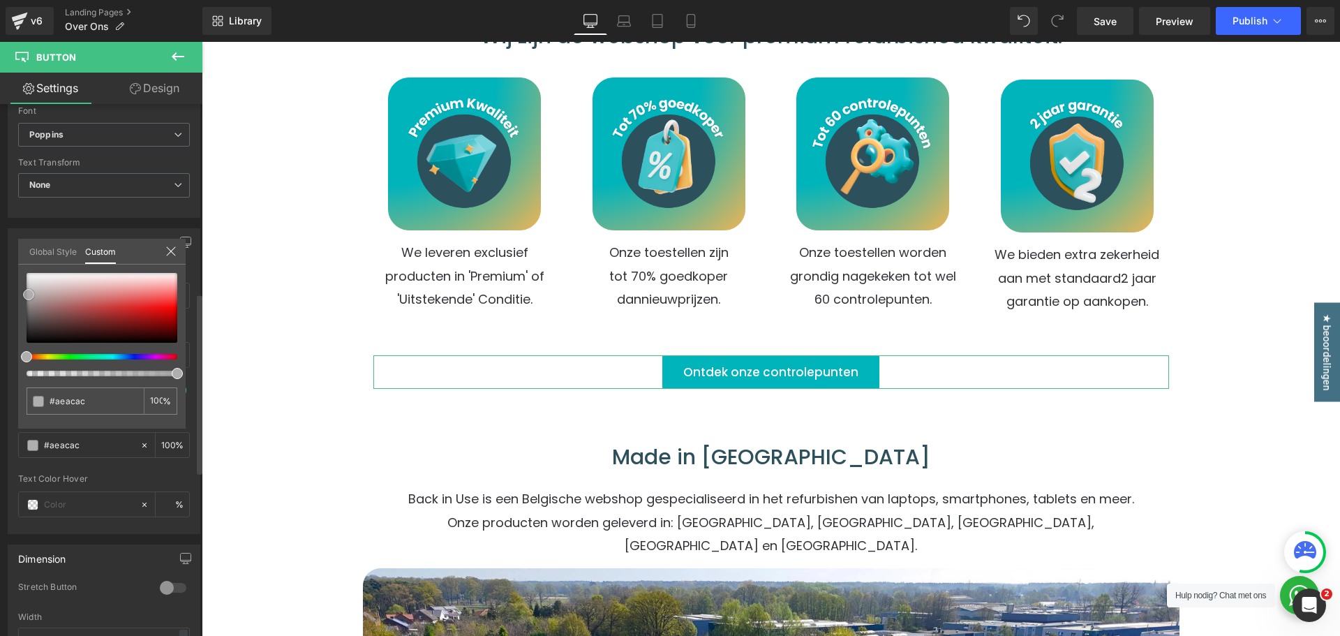
type input "#b3b1b1"
type input "#b0afaf"
type input "#abaaaa"
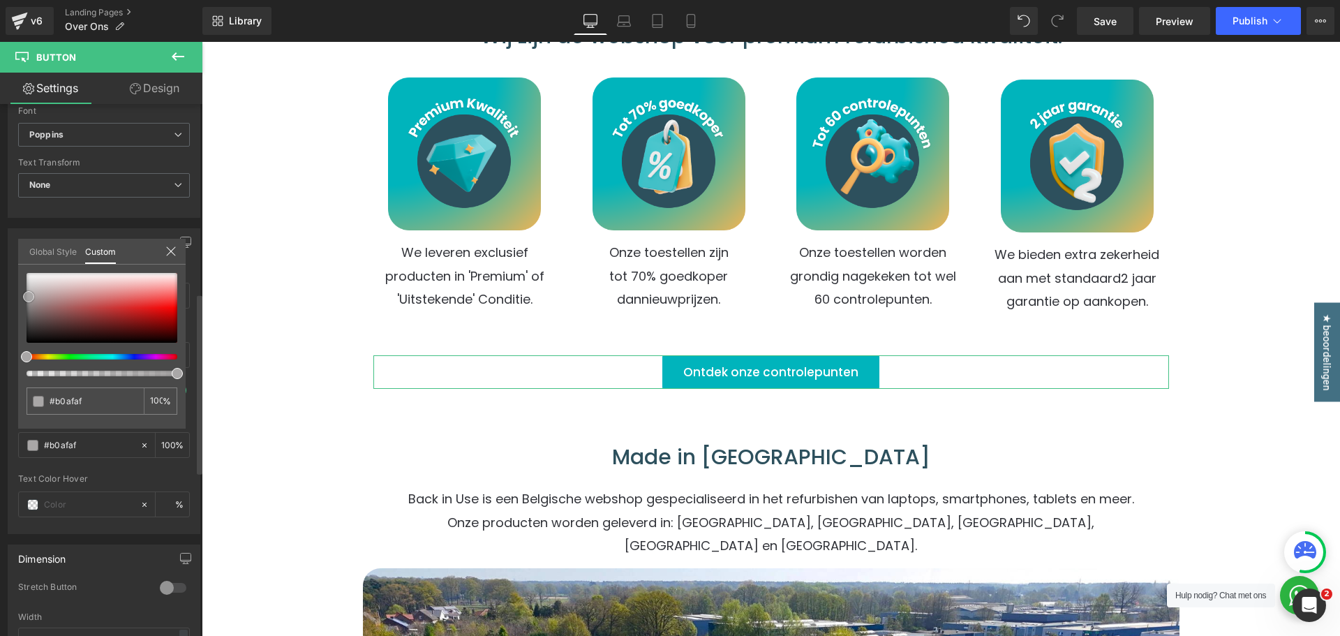
type input "#abaaaa"
type input "#a9a7a7"
type input "#9f9d9d"
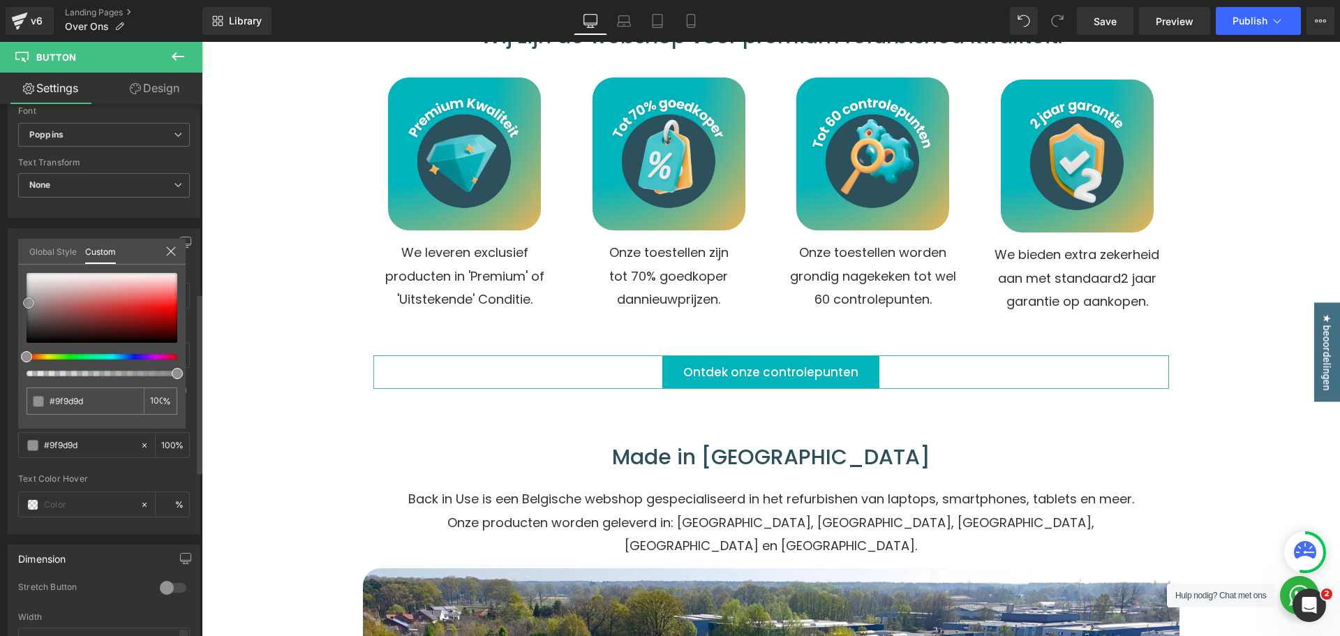
type input "#949292"
type input "#8f8d8d"
type input "#8d8b8b"
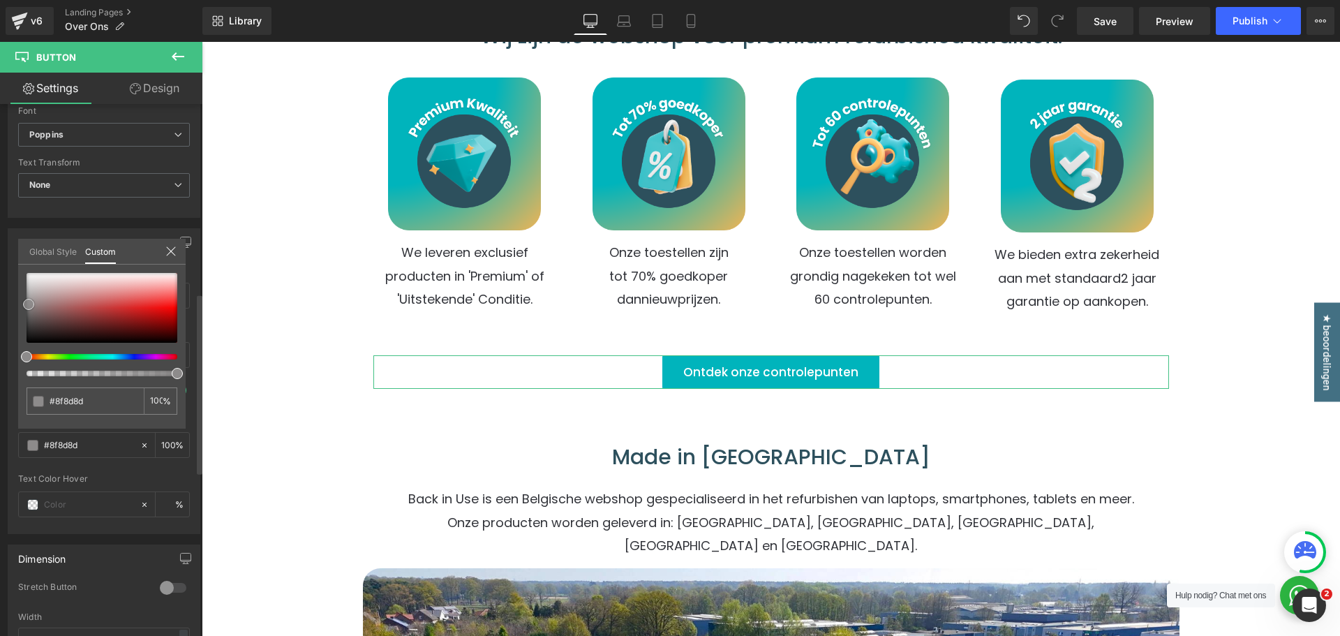
type input "#8d8b8b"
type input "#949292"
type input "#a19f9f"
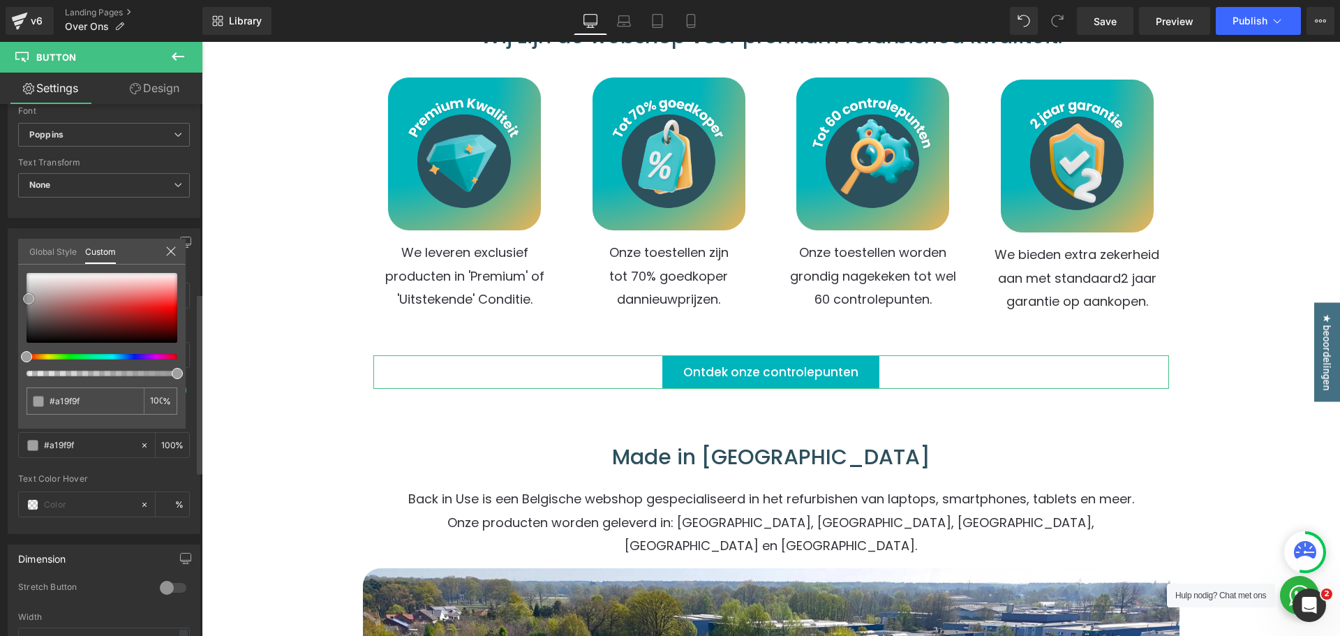
drag, startPoint x: 35, startPoint y: 311, endPoint x: 29, endPoint y: 299, distance: 14.0
click at [29, 299] on div at bounding box center [102, 308] width 151 height 70
type input "#a1a19f"
click at [45, 359] on div at bounding box center [96, 357] width 151 height 6
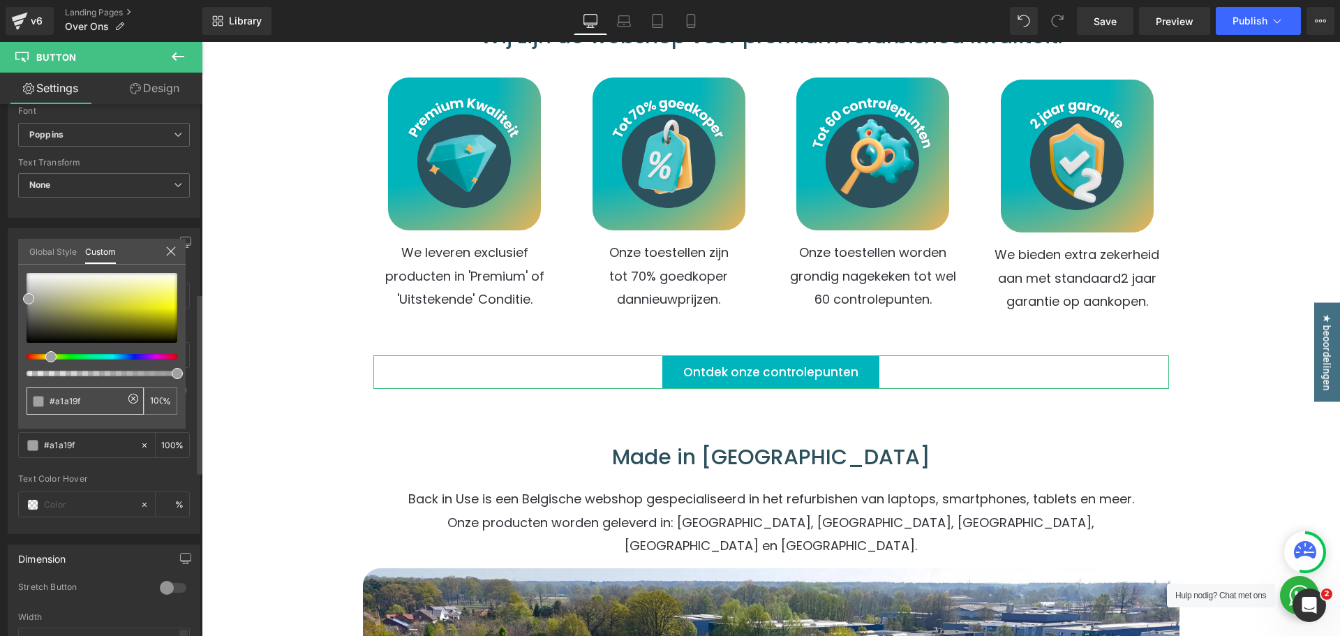
click at [38, 400] on span at bounding box center [38, 401] width 11 height 11
type input "#d1d184"
type input "#e3e39a"
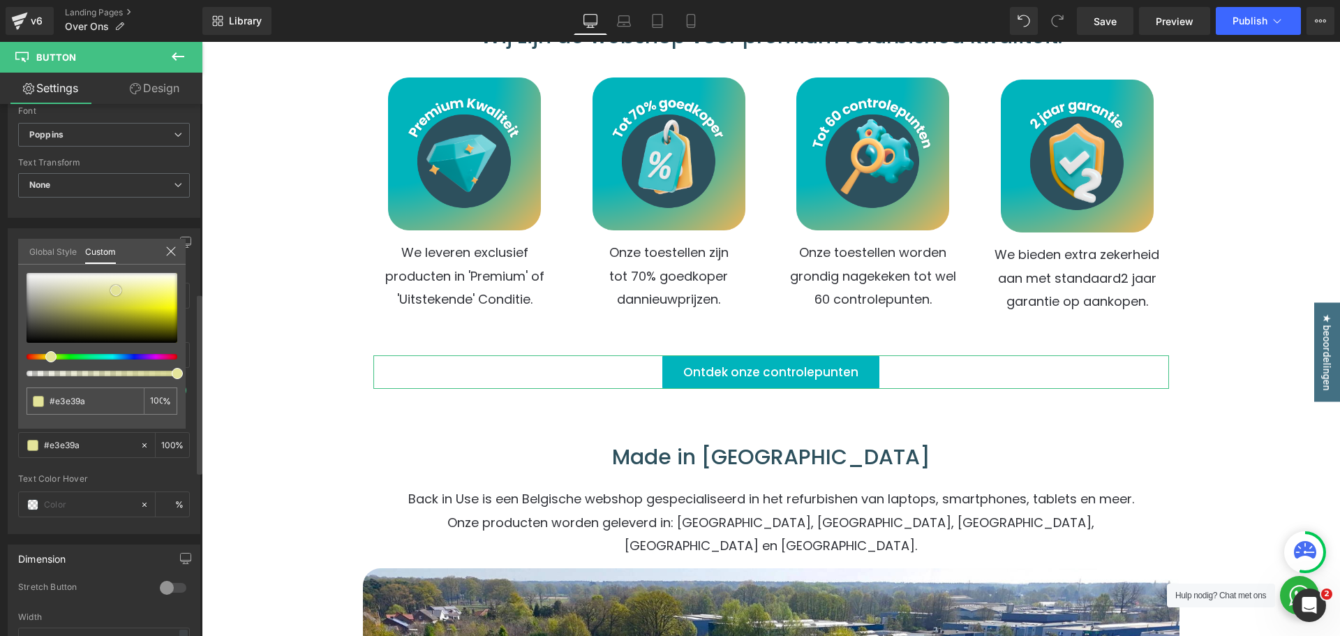
type input "#e6e698"
type input "#e4e490"
type input "#dbdb7a"
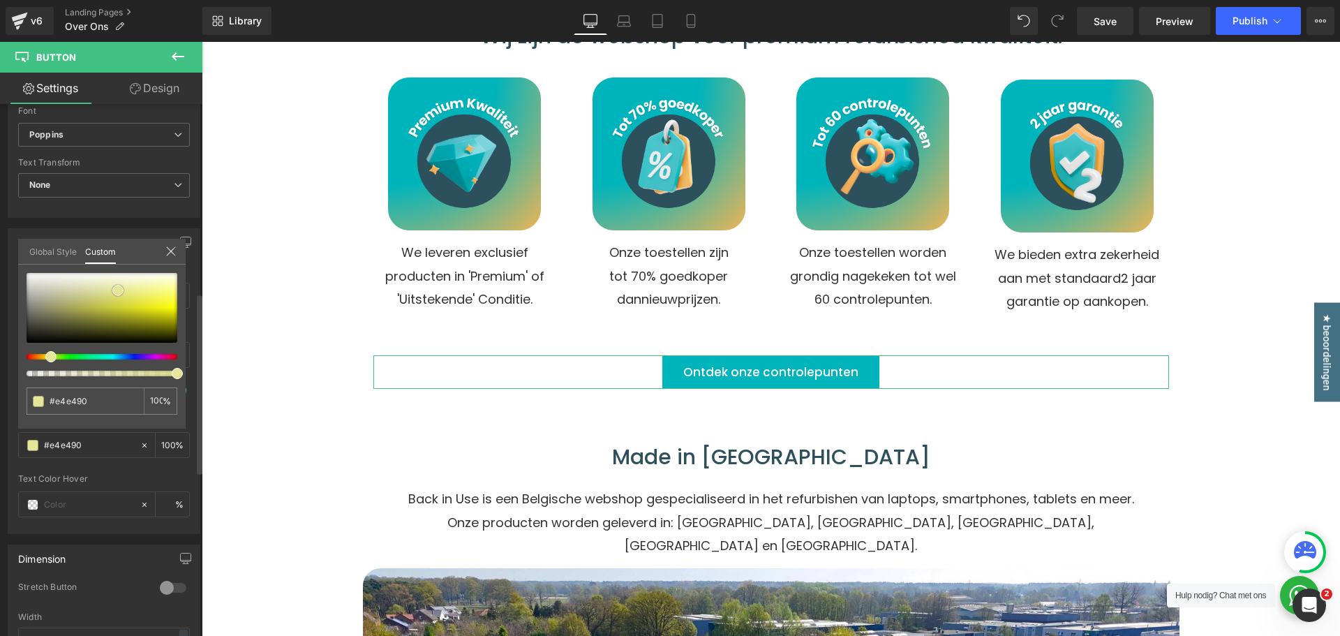
type input "#dbdb7a"
type input "#d4d462"
type input "#d2d25f"
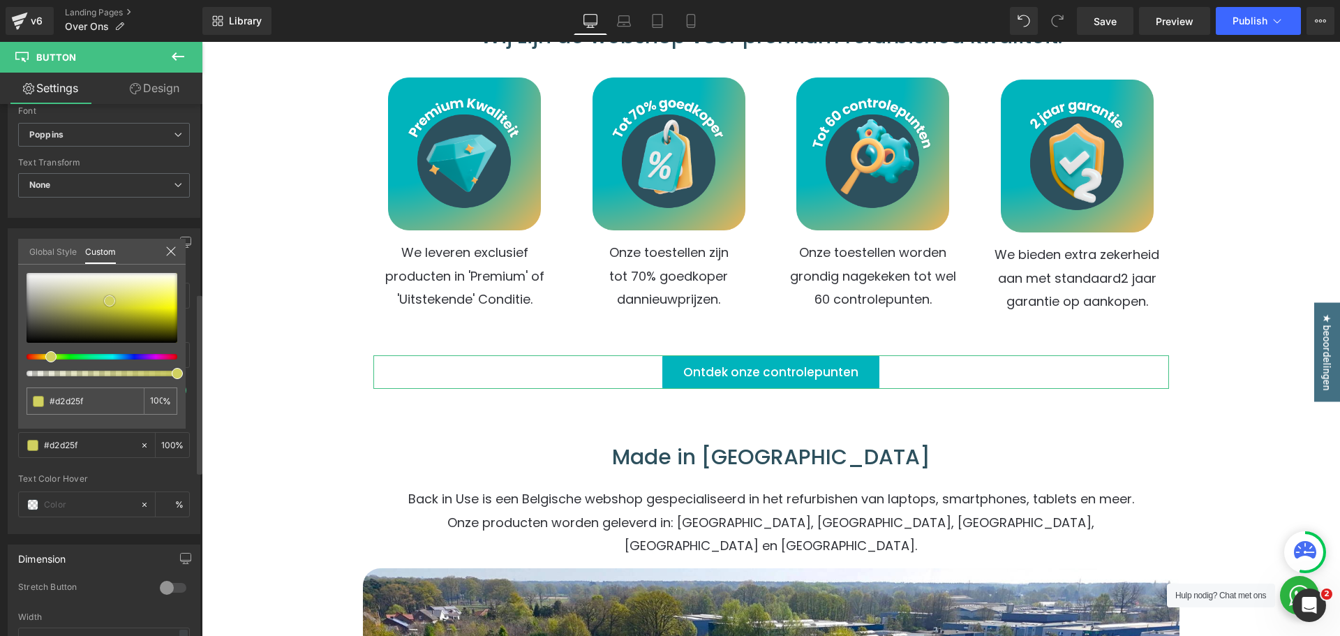
type input "#cbcb61"
type input "#c7c760"
type input "#c4c45d"
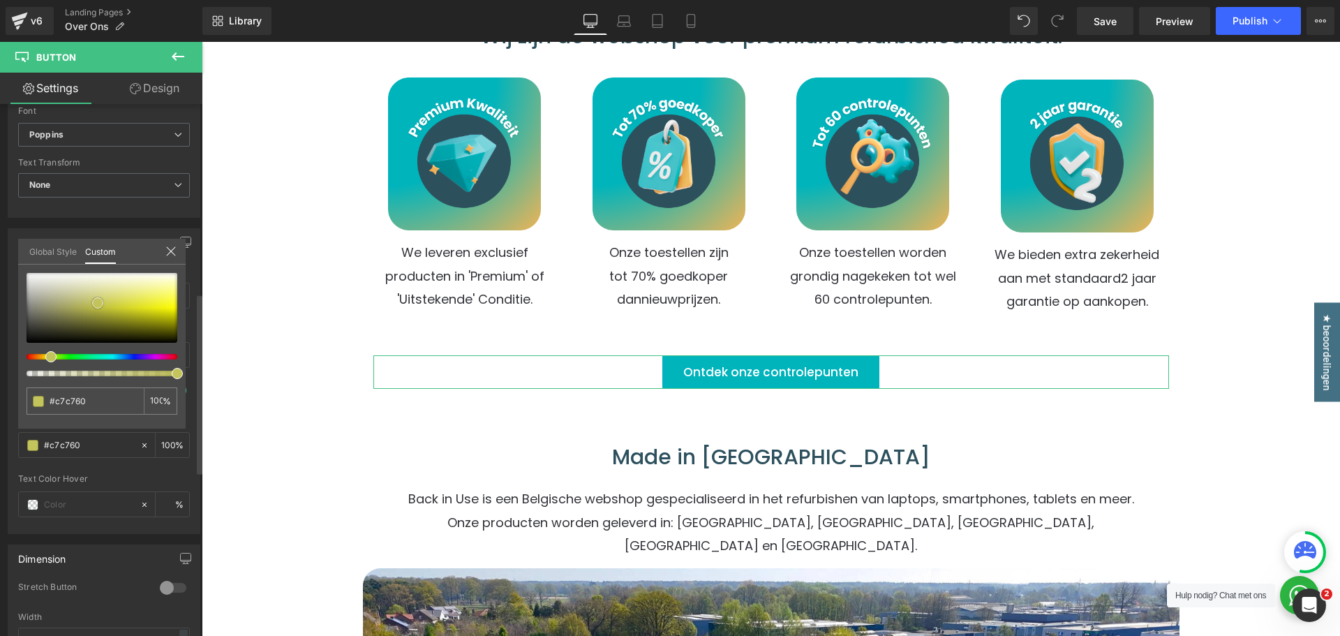
type input "#c4c45d"
type input "#c2c256"
type input "#9b9b35"
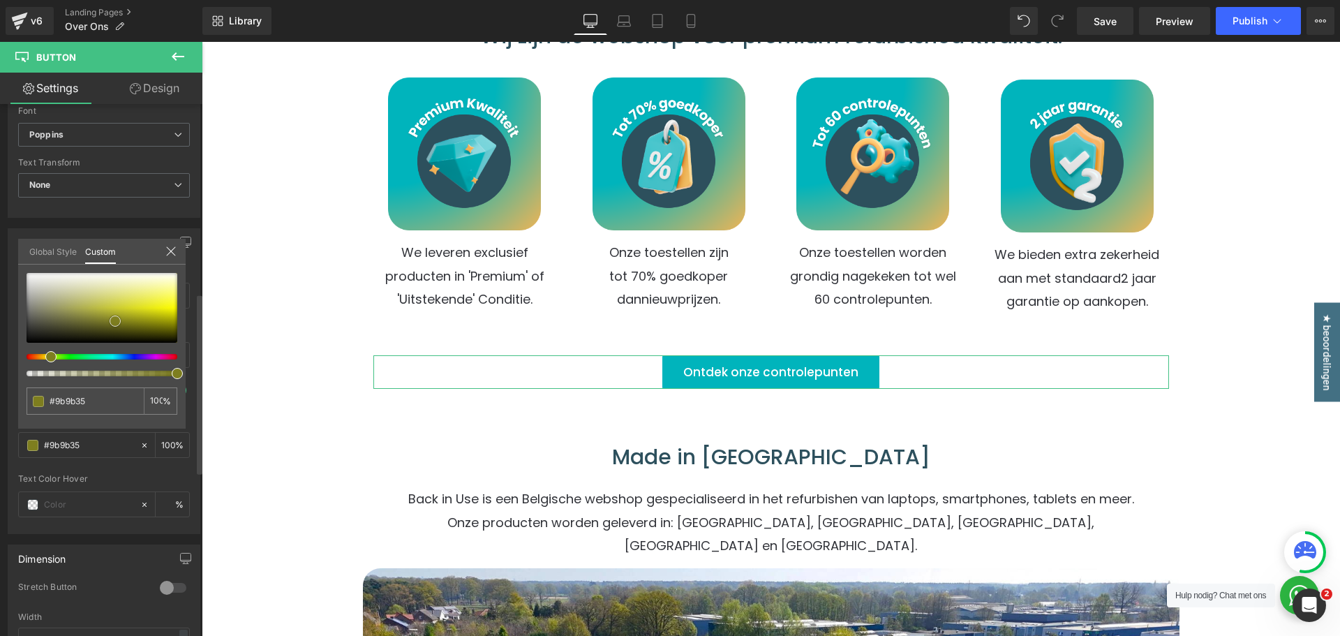
type input "#7e7e1f"
type input "#7d7d20"
type input "#b3b327"
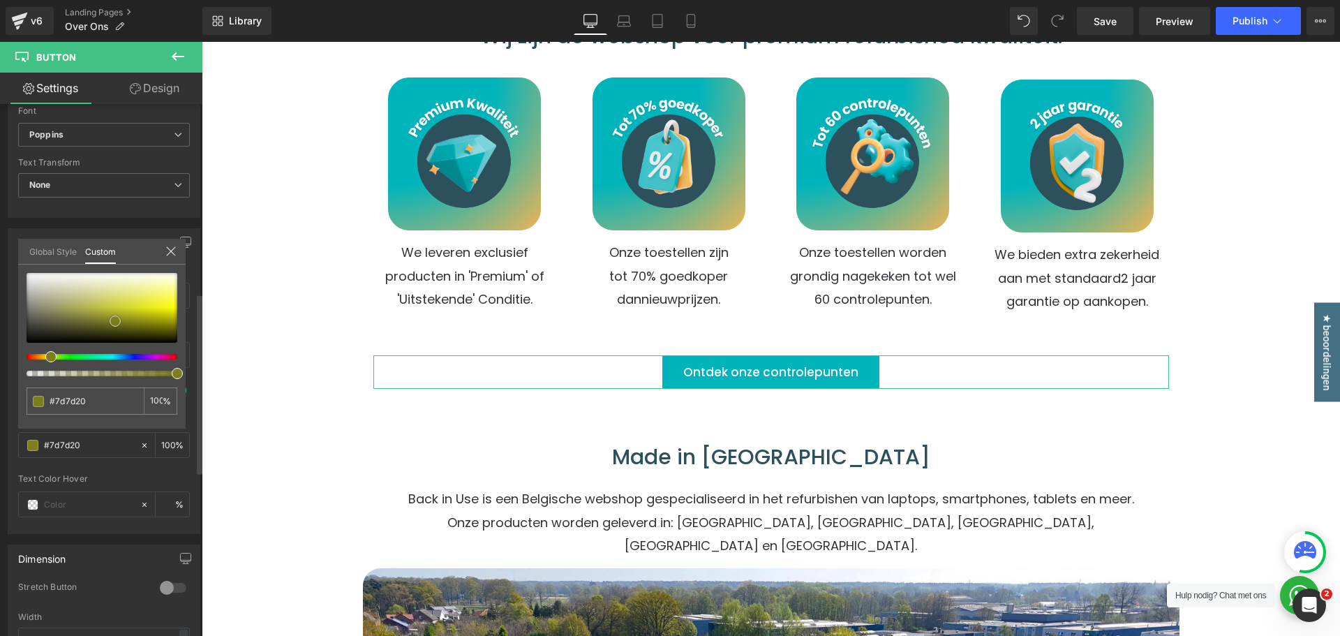
type input "#b3b327"
type input "#d5d539"
type input "#d8d84f"
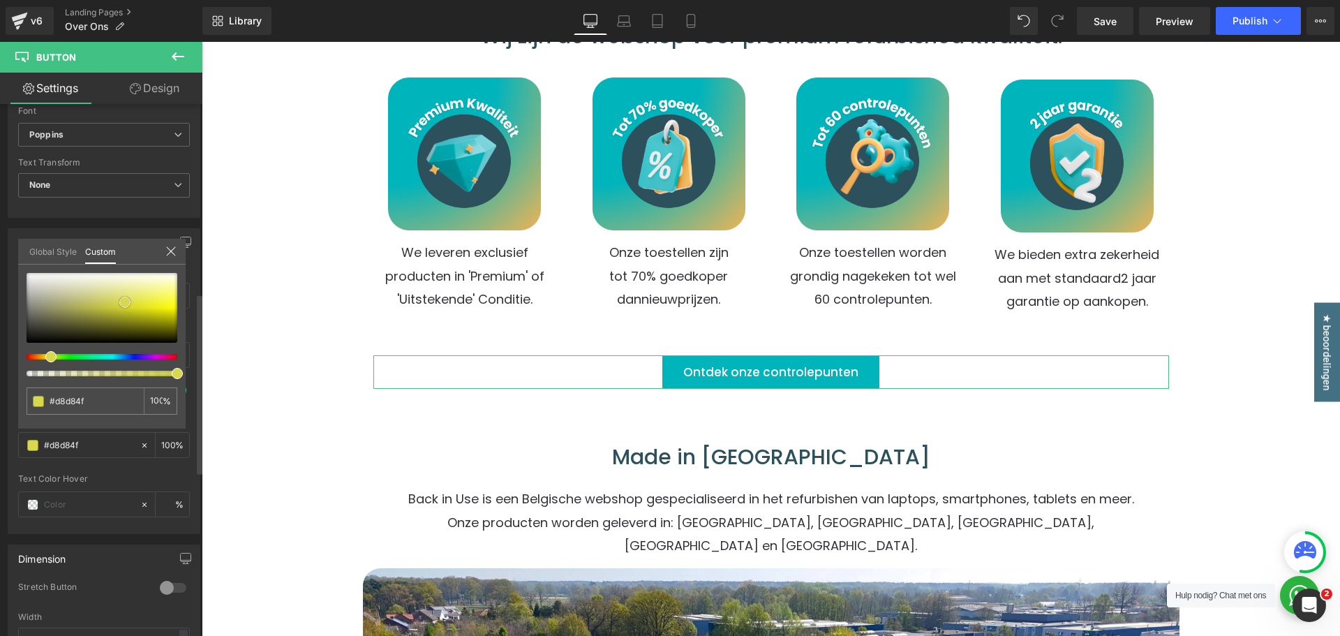
type input "#dbdb56"
type input "#dbdb84"
type input "#d6d67f"
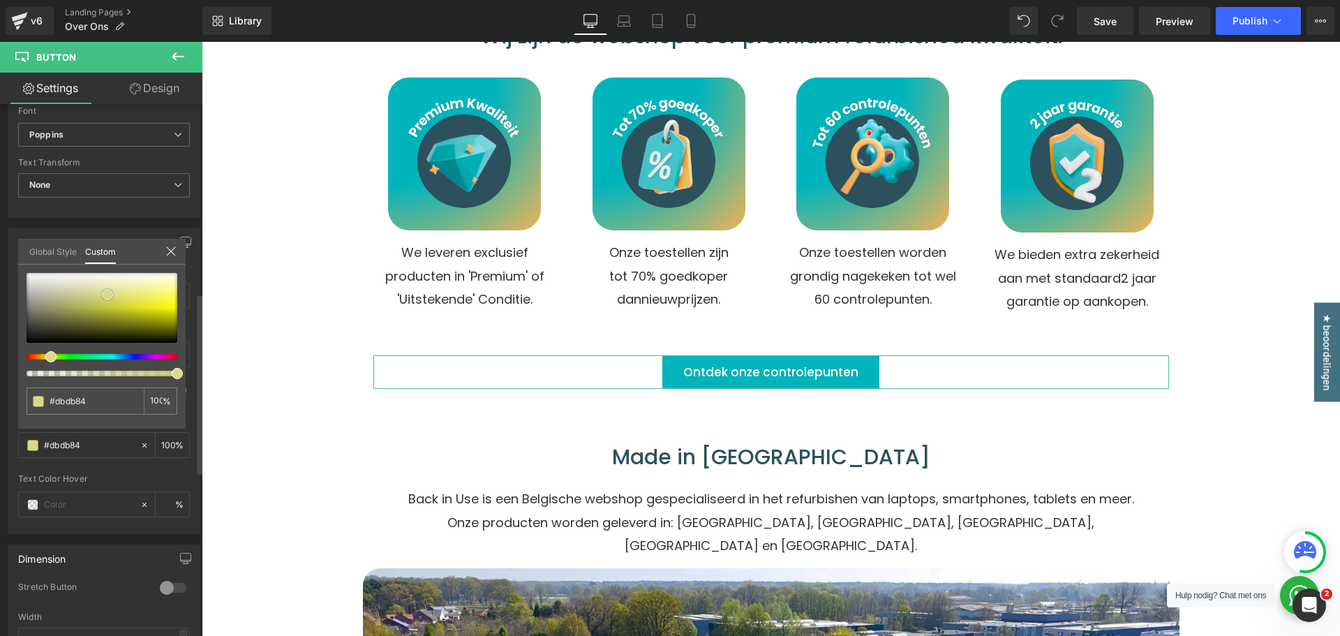
type input "#d6d67f"
type input "#d2d26e"
type input "#cdcd5f"
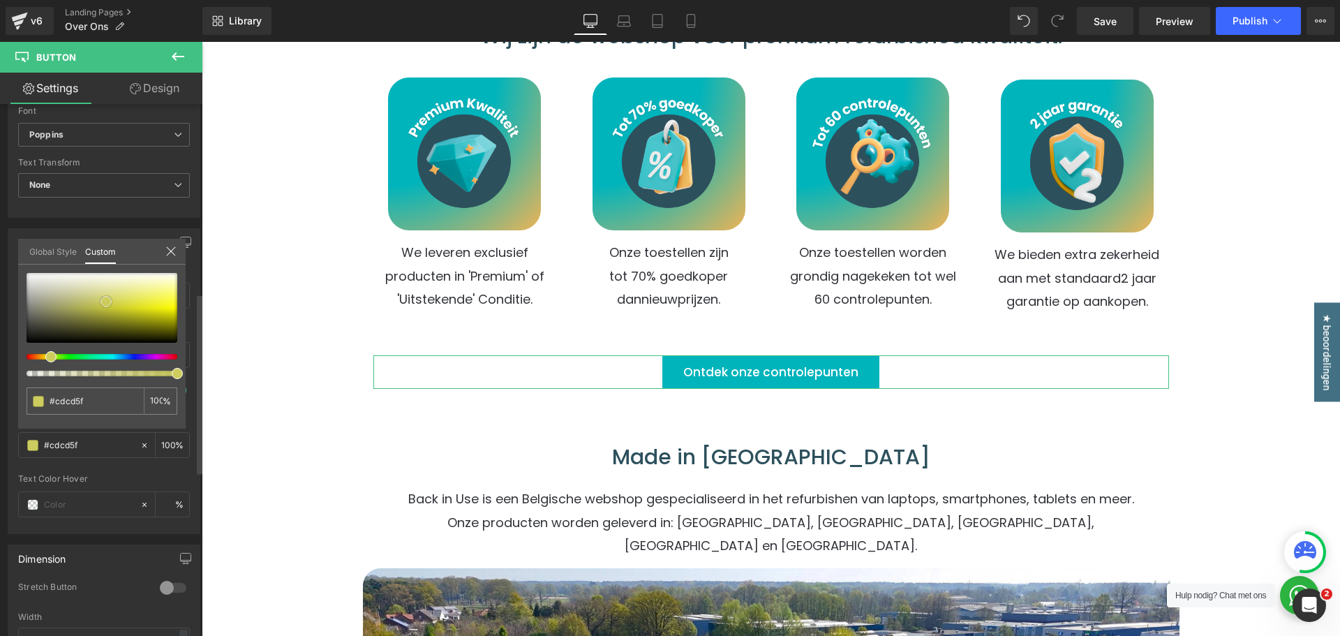
type input "#caca49"
type input "#c8c83c"
type input "#c9c93a"
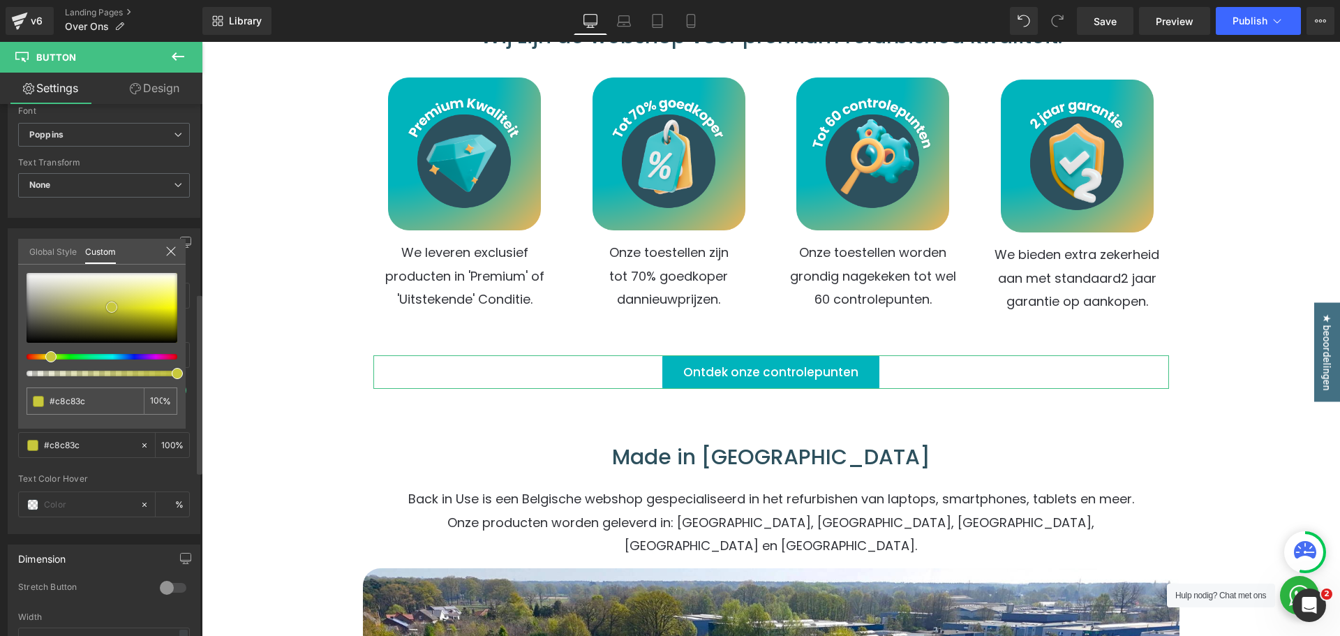
type input "#c9c93a"
type input "#cbcb42"
type input "#d3d35e"
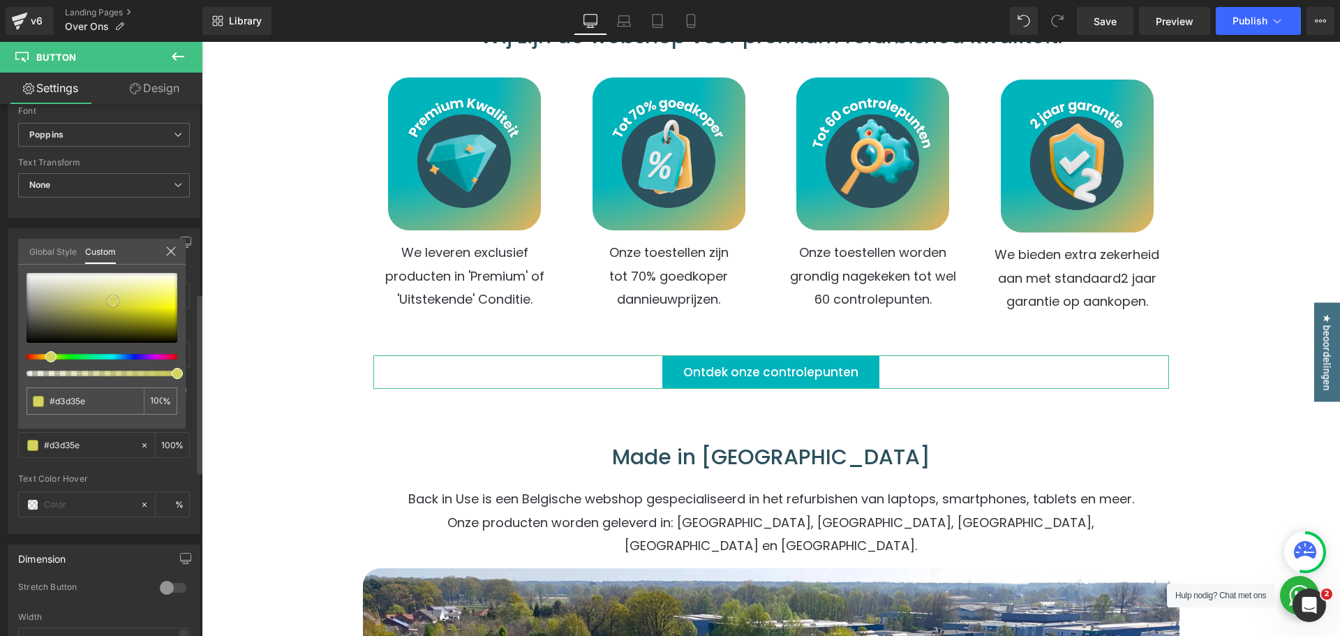
type input "#d4d462"
type input "#d3d35e"
type input "#d2d255"
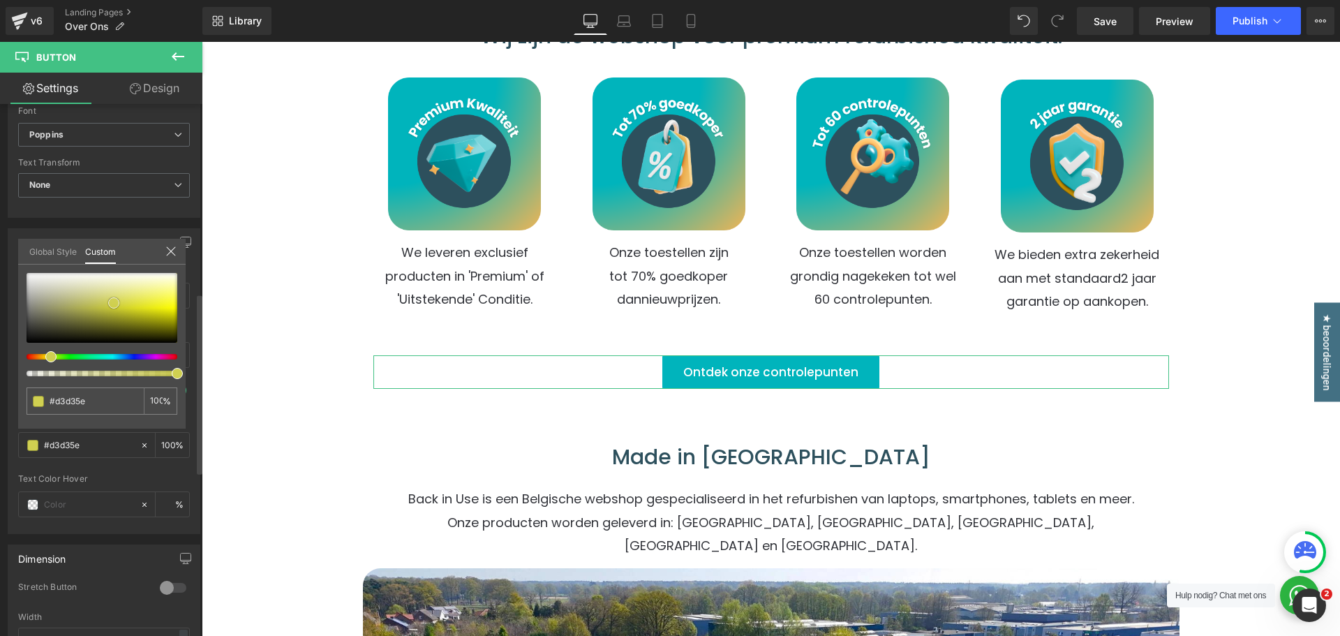
type input "#d2d255"
drag, startPoint x: 116, startPoint y: 290, endPoint x: 114, endPoint y: 303, distance: 12.7
click at [114, 303] on div at bounding box center [102, 308] width 151 height 70
type input "#bfcf52"
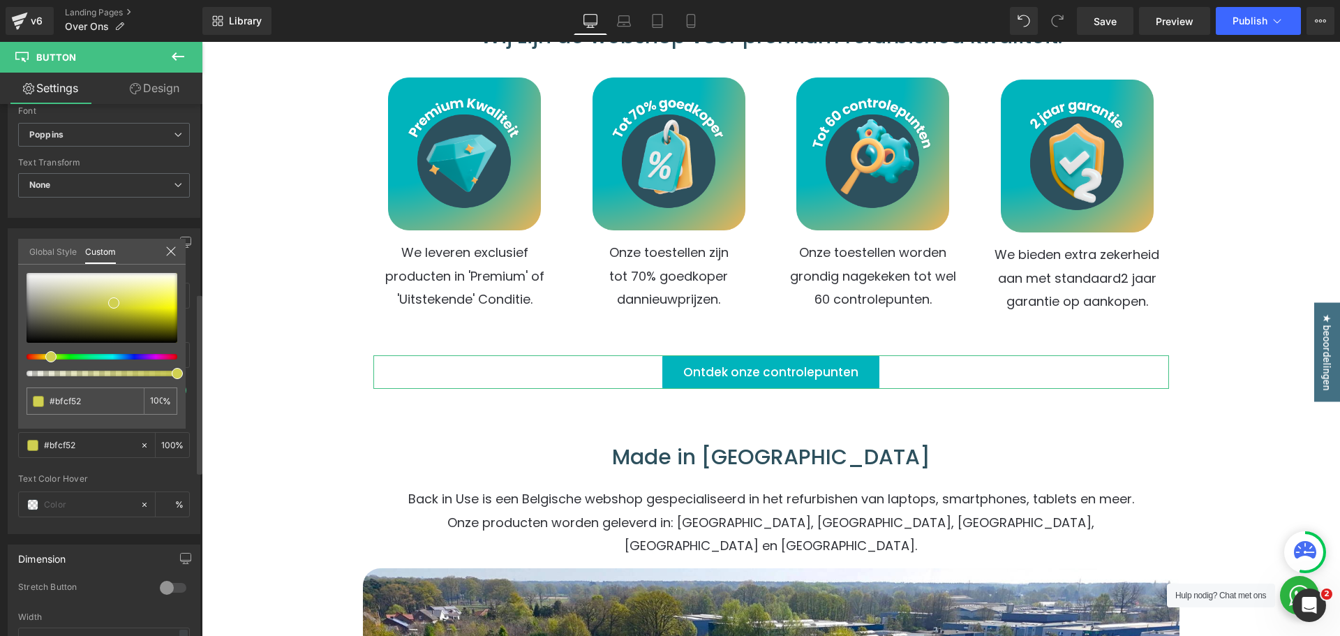
type input "#cdcf52"
type input "#cfcf52"
type input "#cfb652"
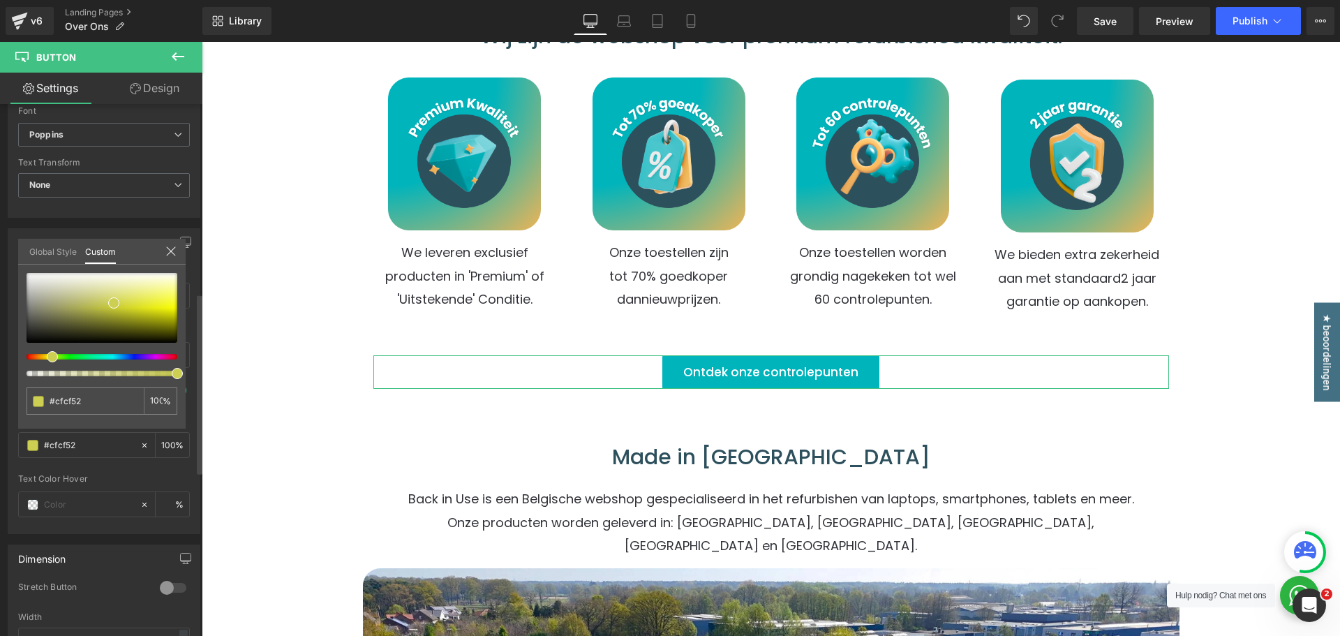
type input "#cfb652"
type input "#cfbb52"
type input "#cfc552"
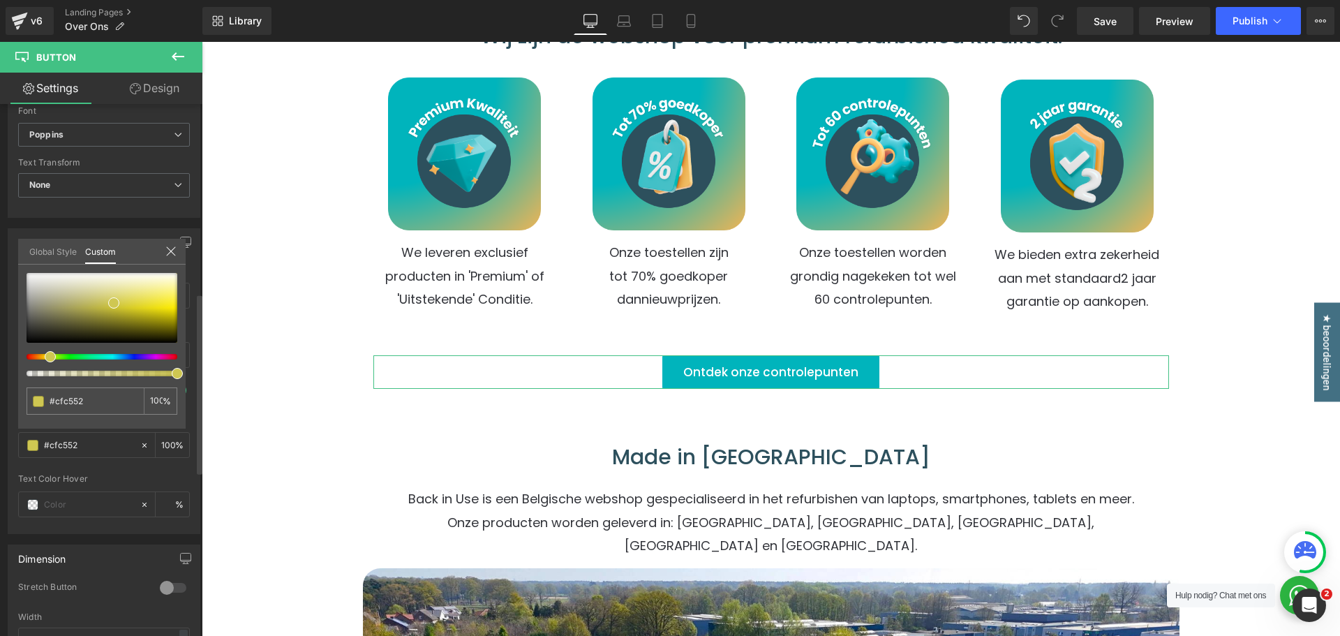
type input "#cfcb52"
type input "#cfcf52"
type input "#c9cf52"
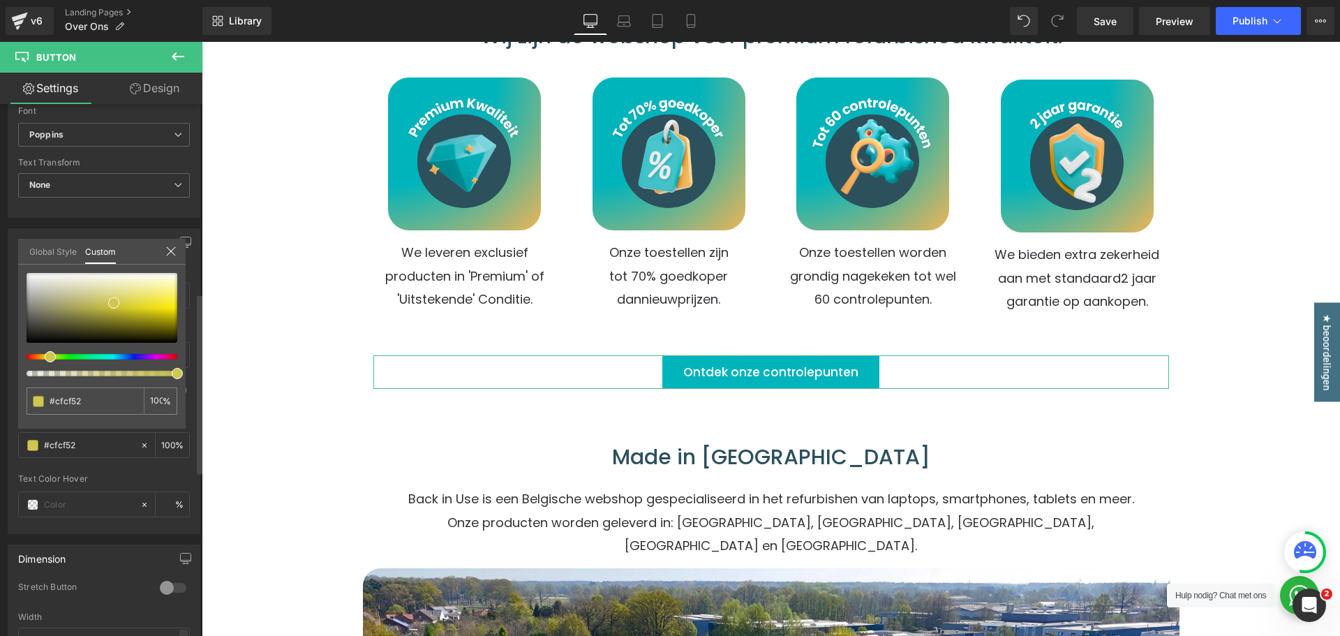
type input "#c9cf52"
type input "#c5cf52"
type input "#c3cf52"
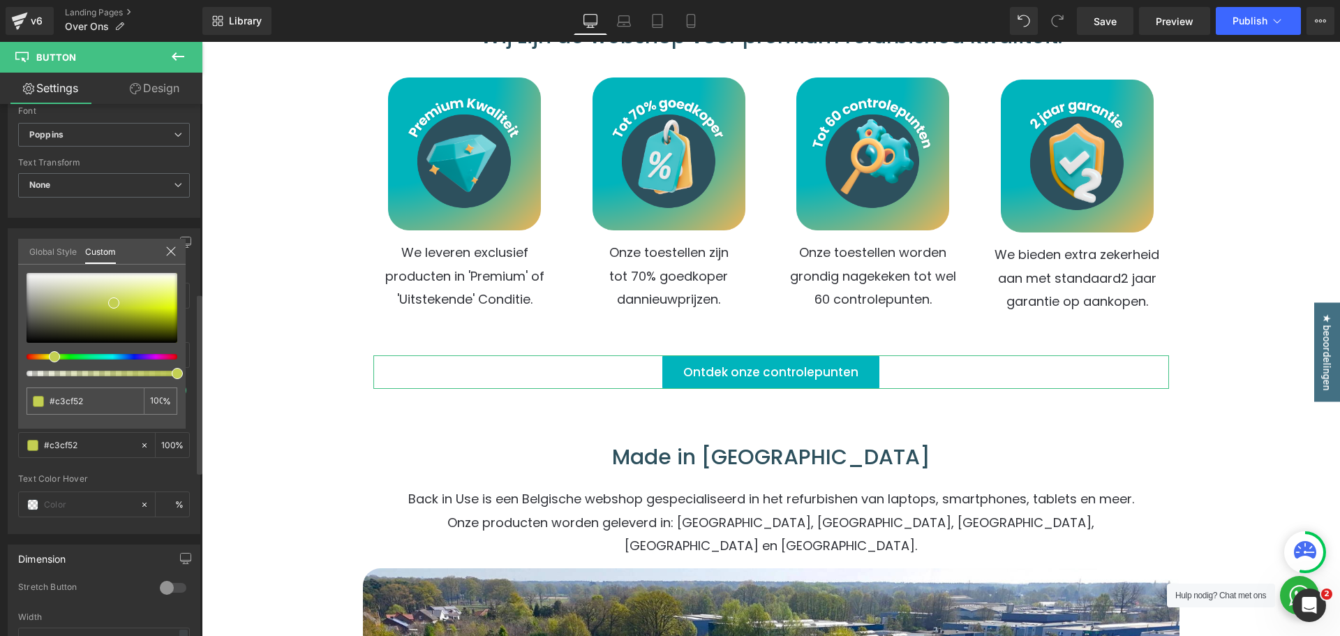
type input "#bfcf52"
type input "#bbcf52"
type input "#c9cf52"
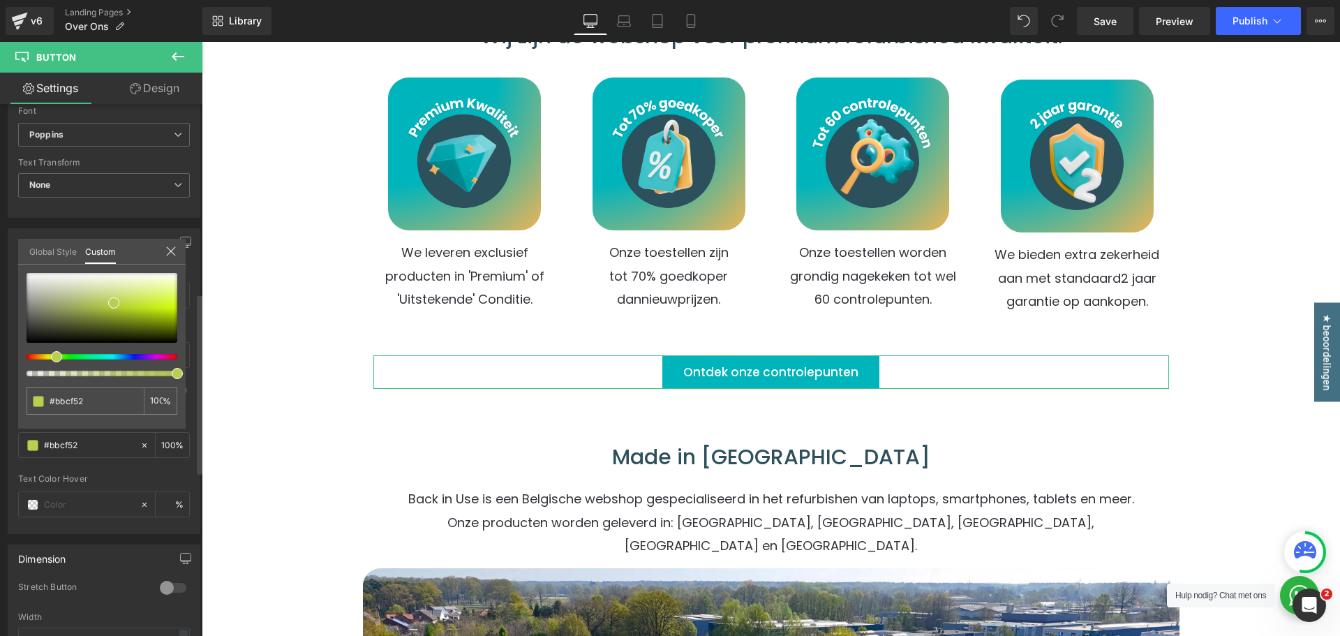
type input "#c9cf52"
click at [47, 357] on span at bounding box center [52, 356] width 11 height 11
type input "#dbe169"
type input "#dce26e"
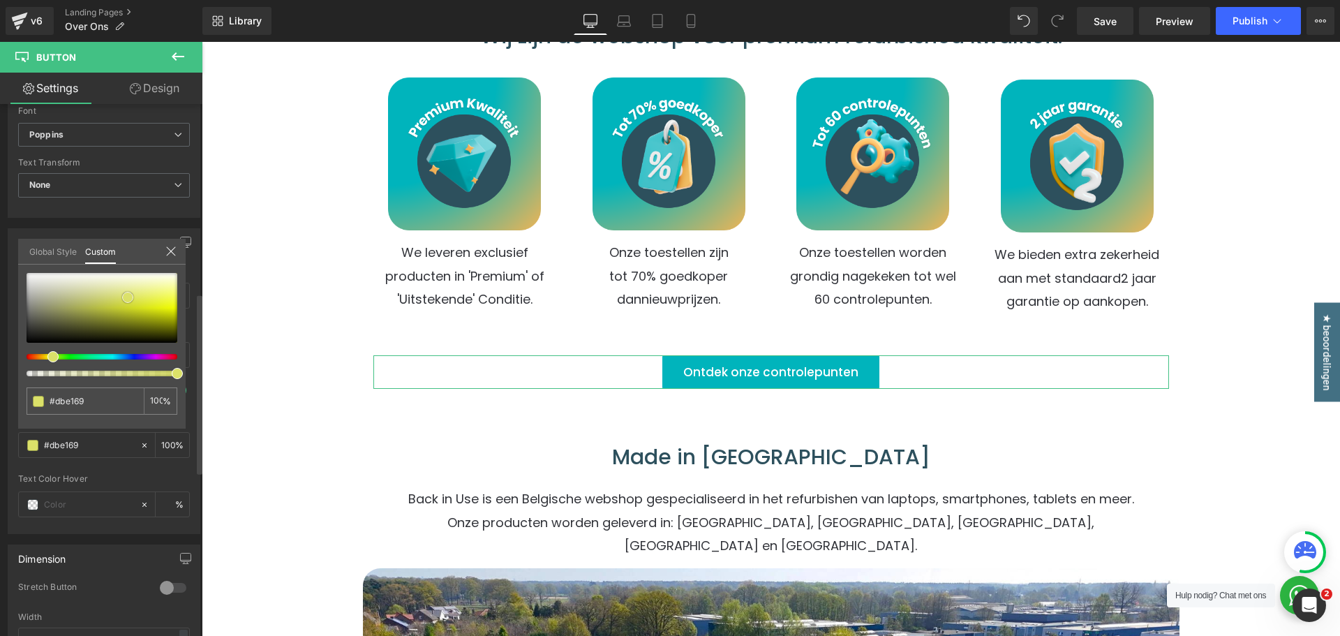
type input "#dce26e"
type input "#dde372"
type input "#dce26e"
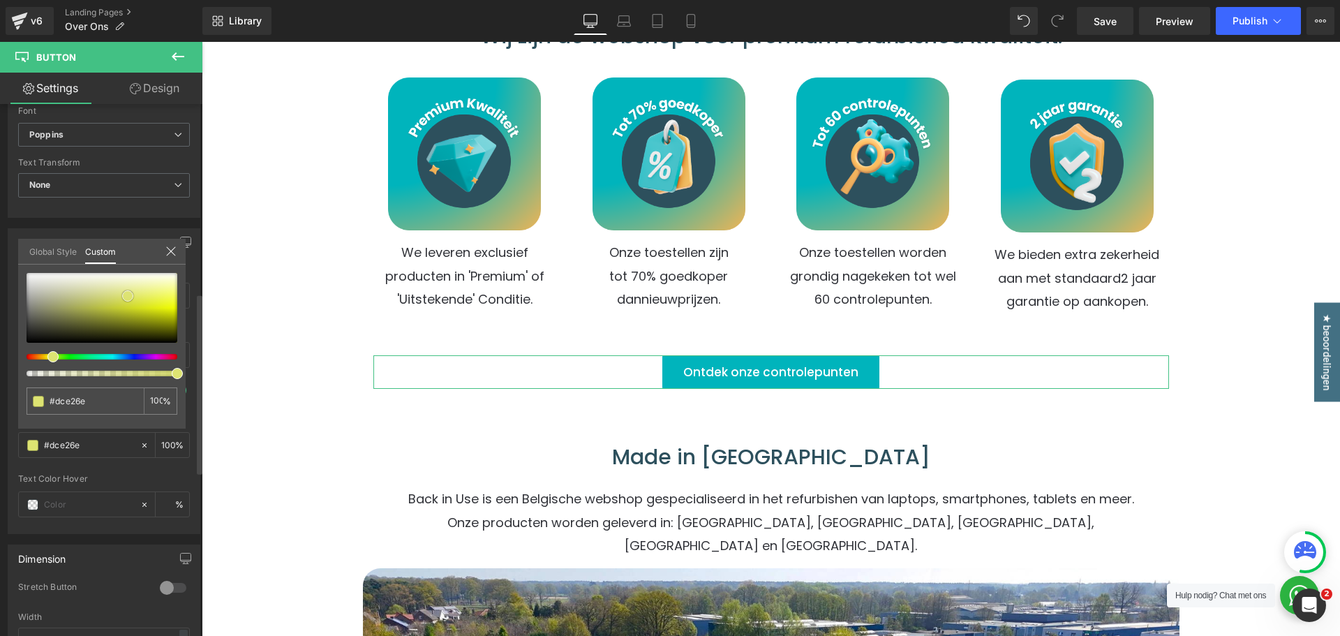
type input "#d6dd59"
type input "#d1d844"
type input "#cfd641"
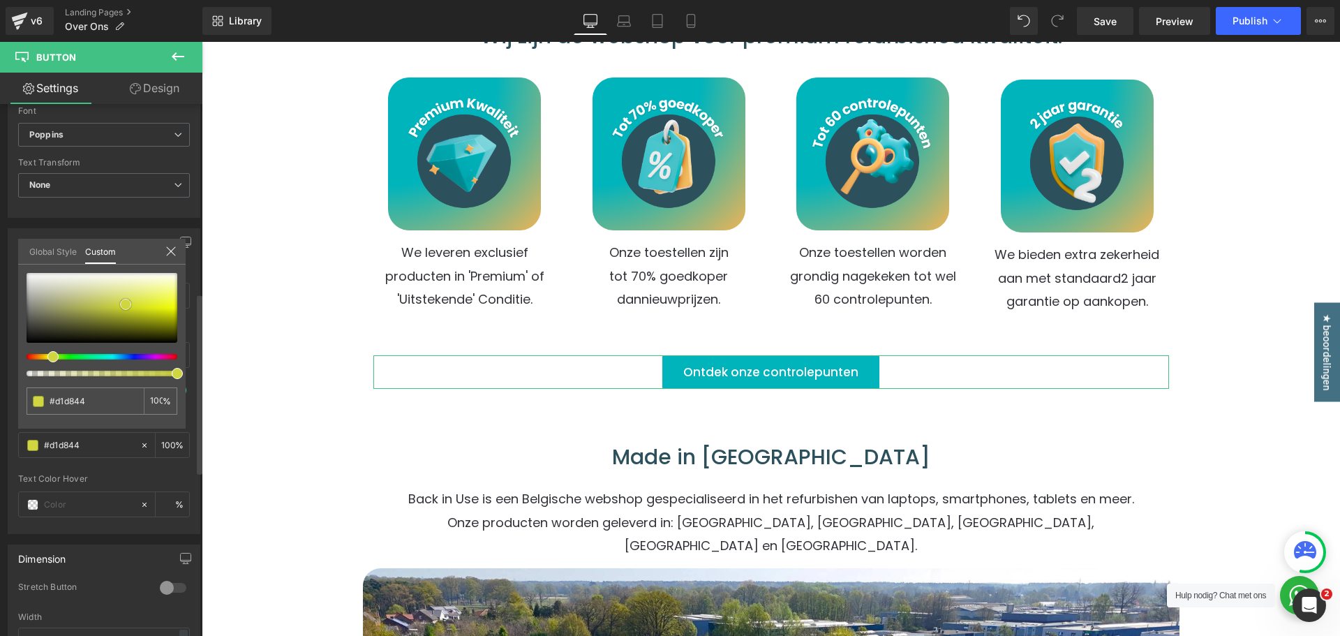
type input "#cfd641"
type input "#cdd539"
type input "#ced638"
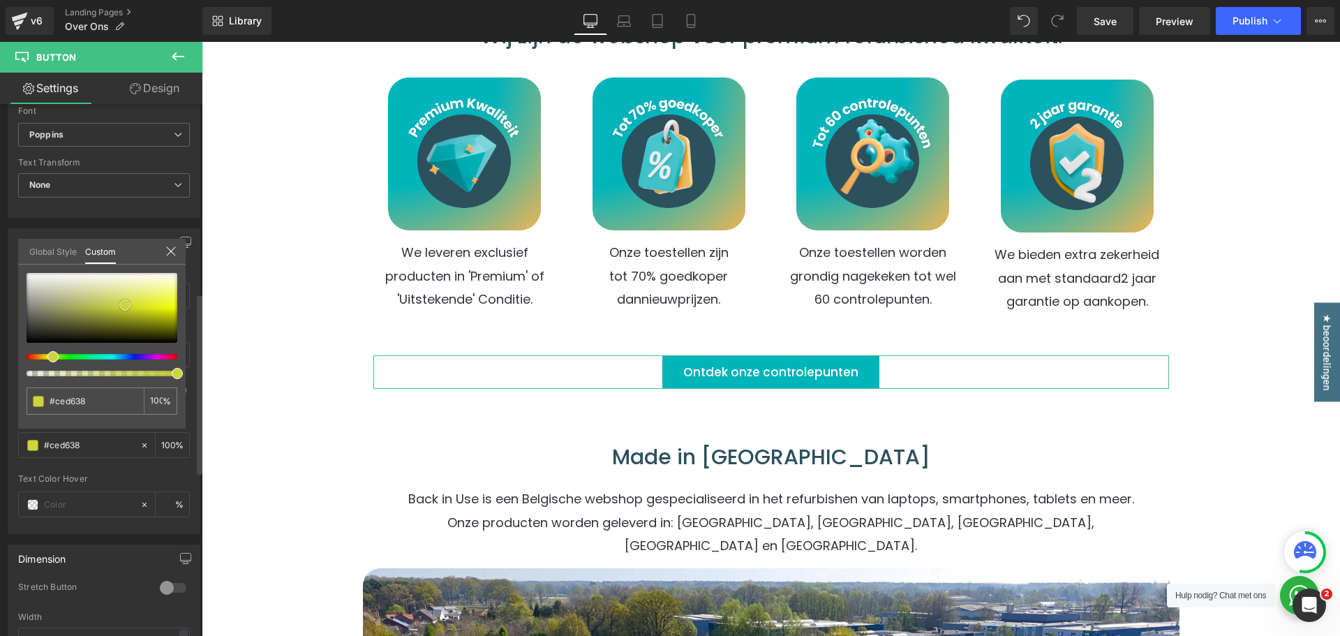
type input "#cfd73c"
type input "#cdd43e"
type input "#d1d84a"
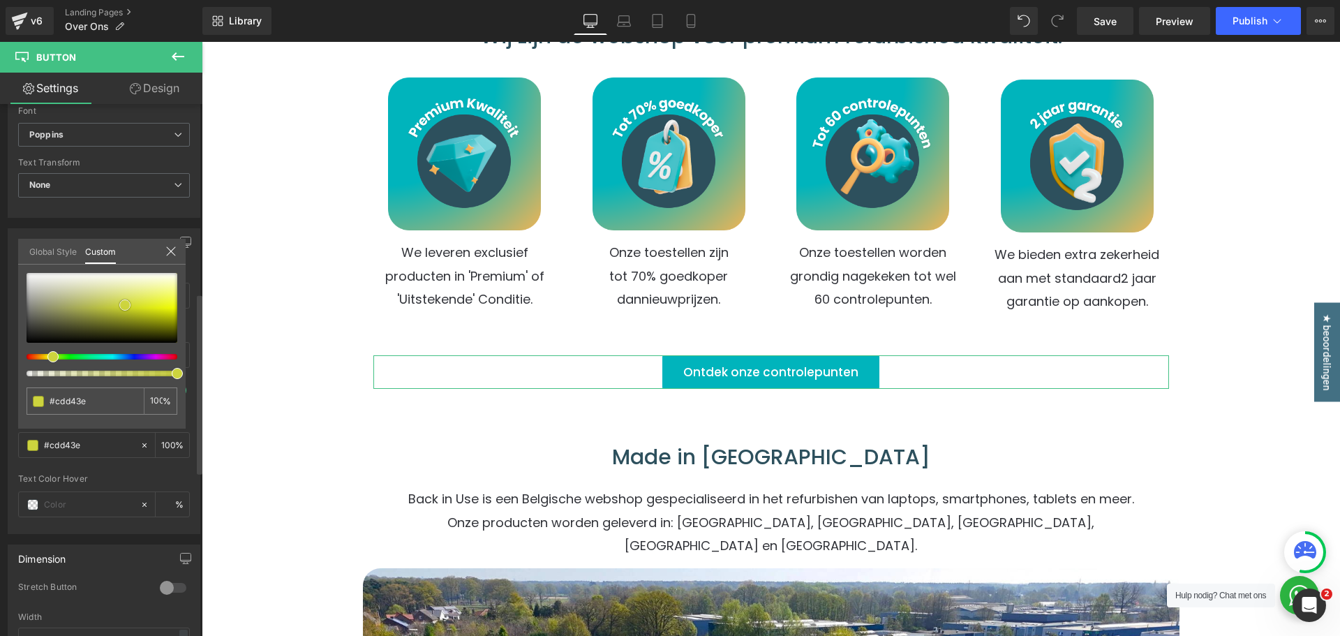
type input "#d1d84a"
type input "#d3da52"
type input "#d3da57"
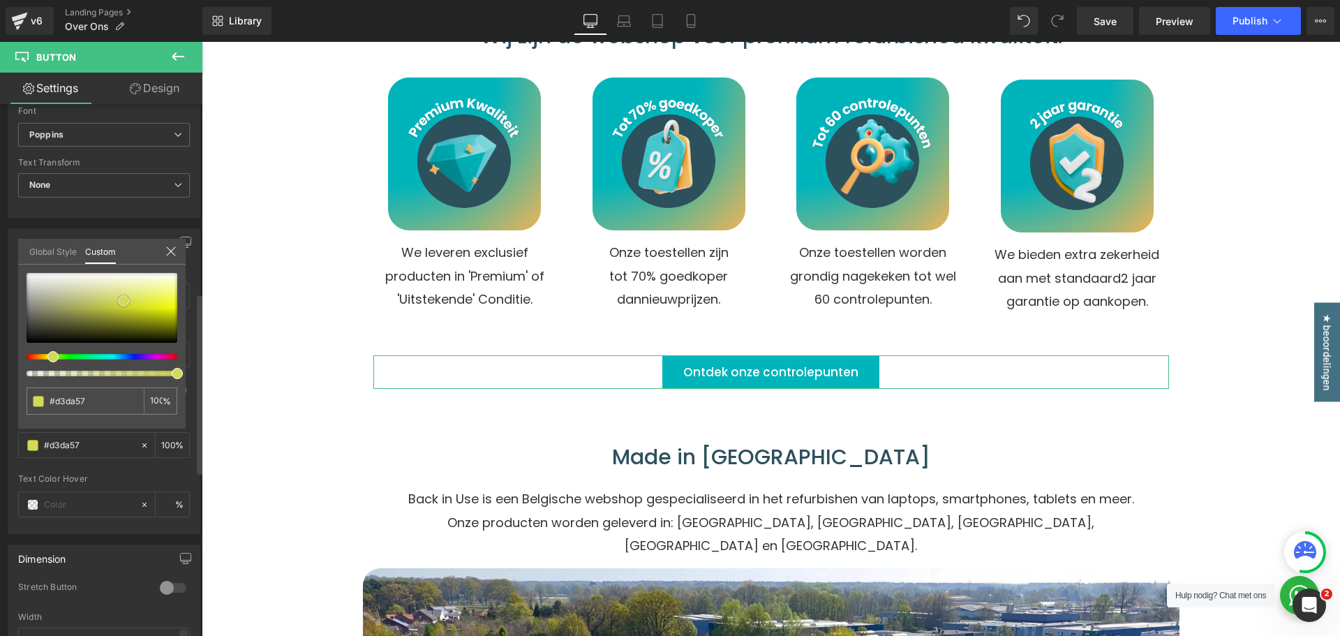
type input "#d1d859"
type input "#d2d4a4"
type input "#d3d5ad"
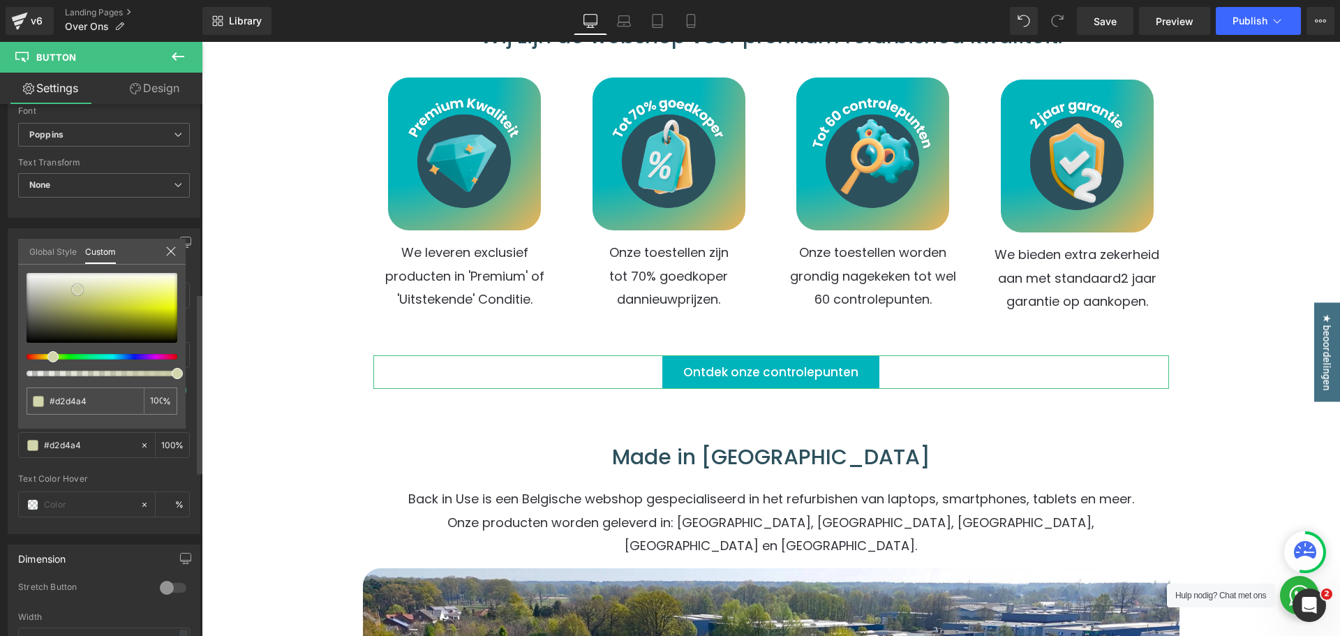
type input "#d3d5ad"
type input "#d3d5ae"
type input "#d2d4ae"
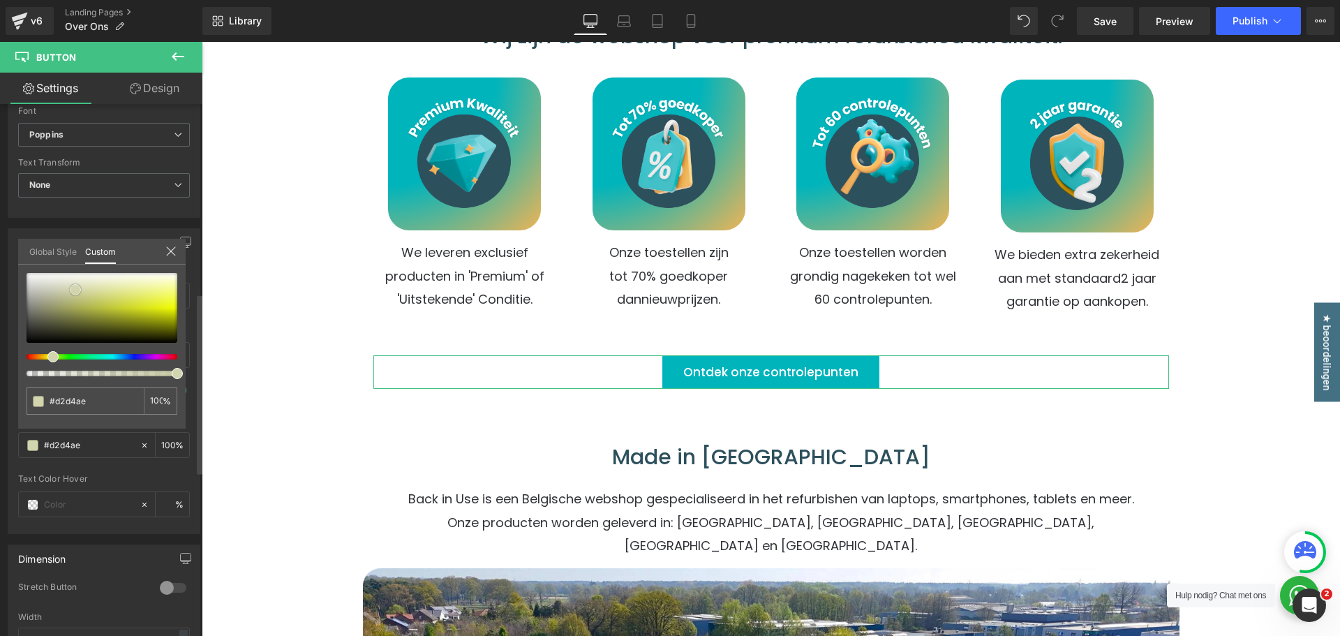
type input "#cdcfaf"
type input "#c9cbae"
type input "#c5c7a7"
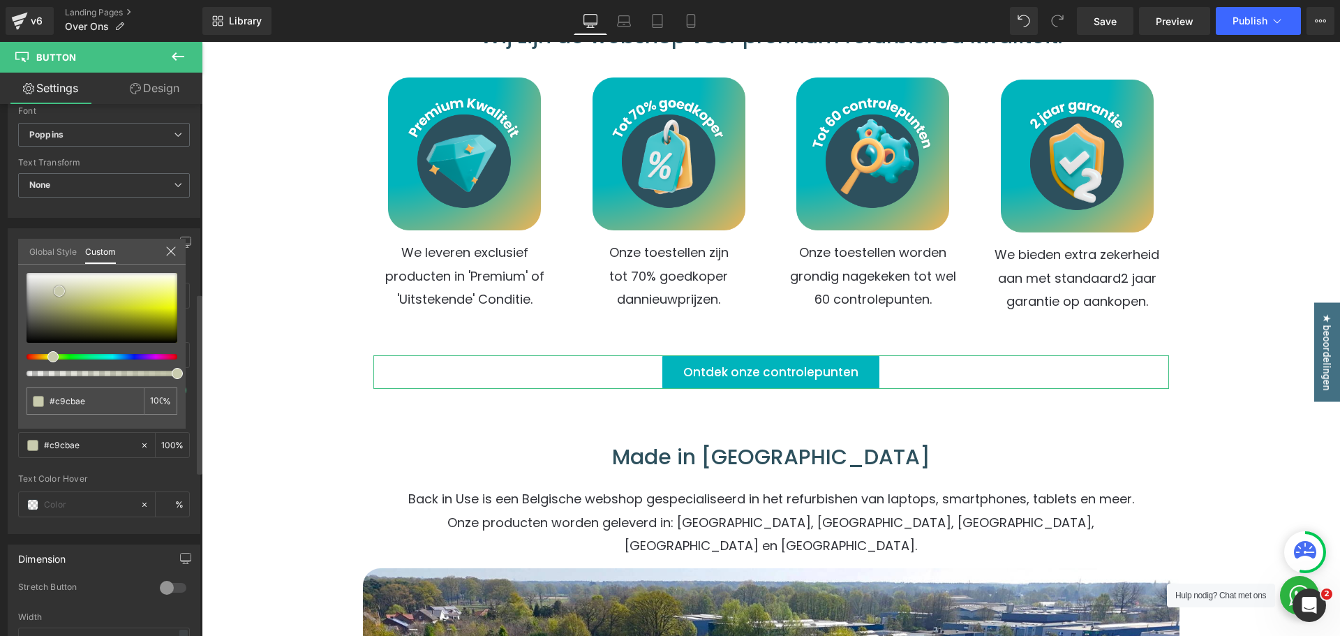
type input "#c5c7a7"
type input "#c7c9a5"
drag, startPoint x: 128, startPoint y: 297, endPoint x: 65, endPoint y: 292, distance: 63.0
click at [65, 292] on div at bounding box center [102, 308] width 151 height 70
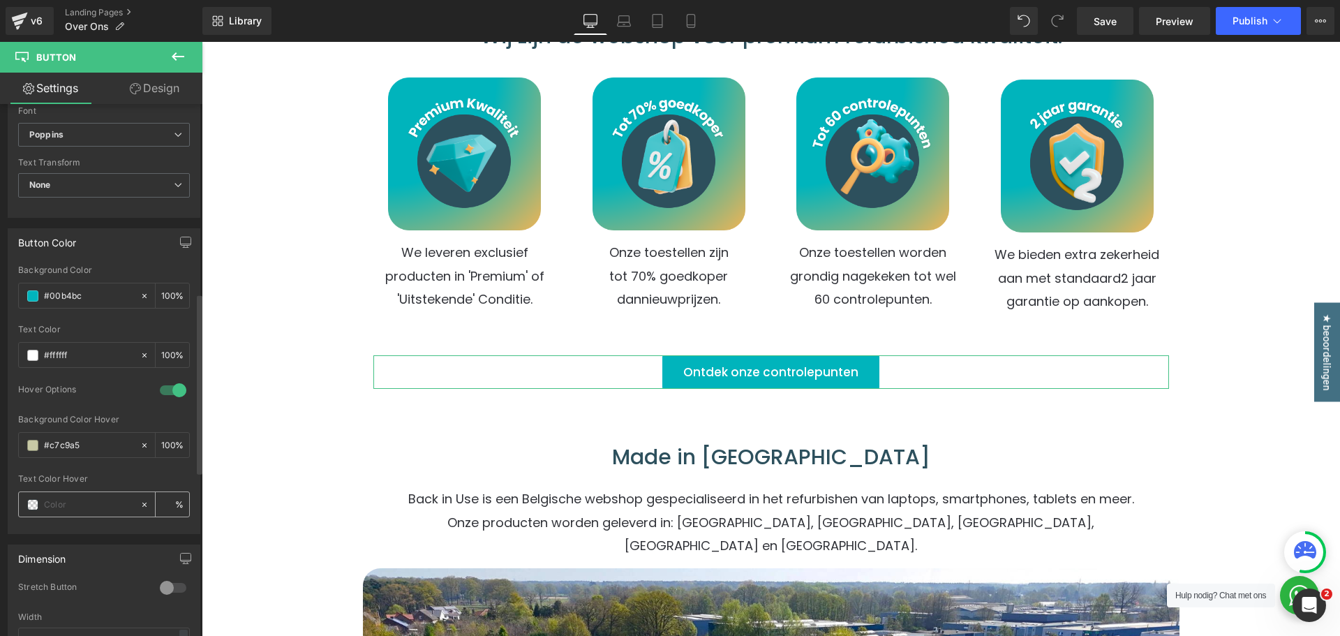
click at [105, 507] on input "text" at bounding box center [88, 504] width 89 height 15
type input "ff"
type input "0"
type input "ffff"
type input "100"
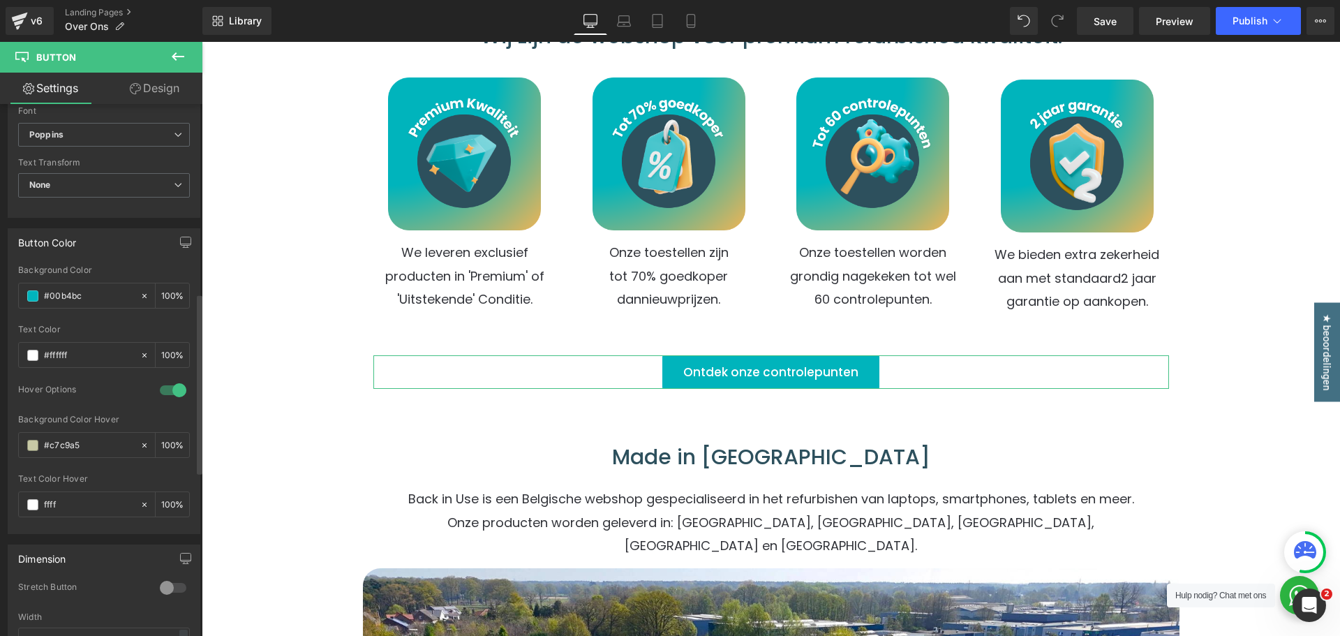
type input "fffff"
type input "0"
type input "ffffff"
click at [103, 471] on div at bounding box center [104, 469] width 172 height 9
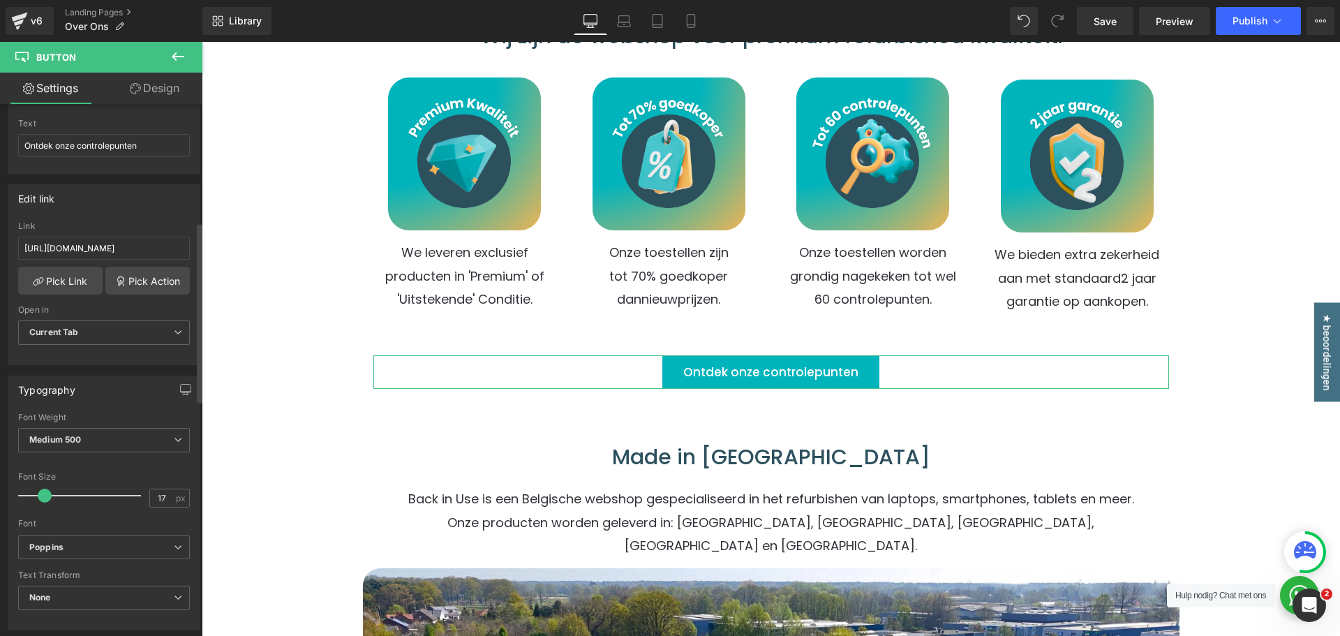
scroll to position [0, 0]
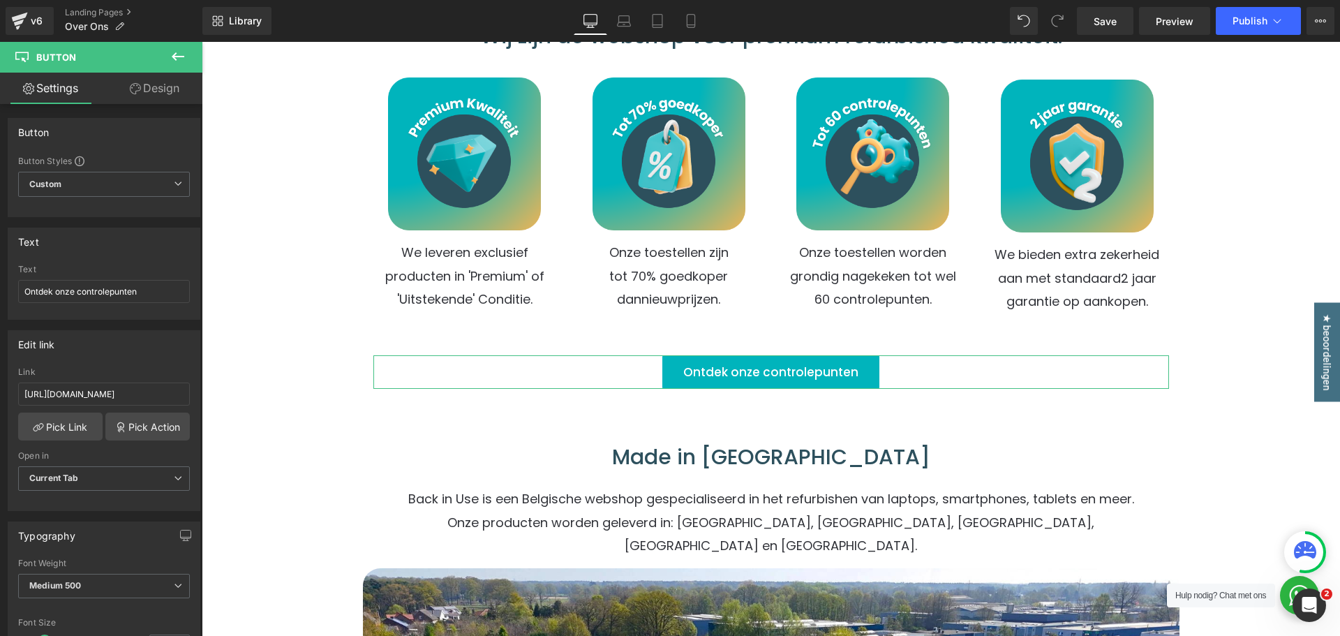
click at [151, 91] on link "Design" at bounding box center [154, 88] width 101 height 31
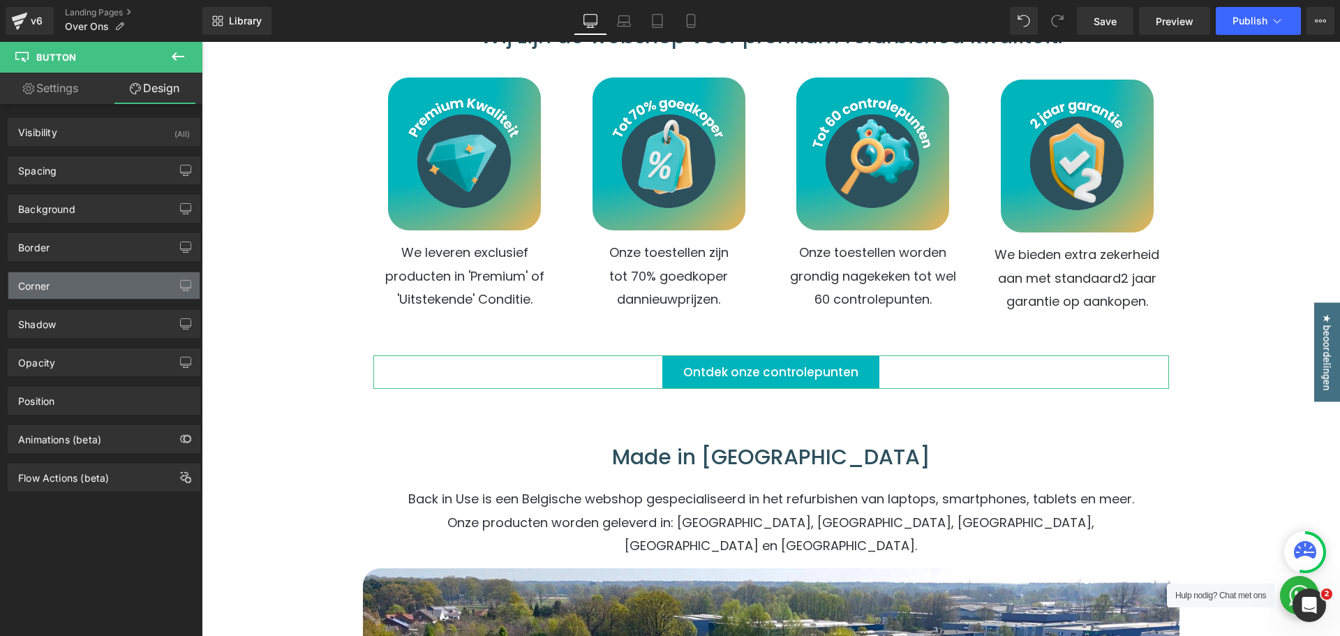
click at [57, 284] on div "Corner" at bounding box center [103, 285] width 191 height 27
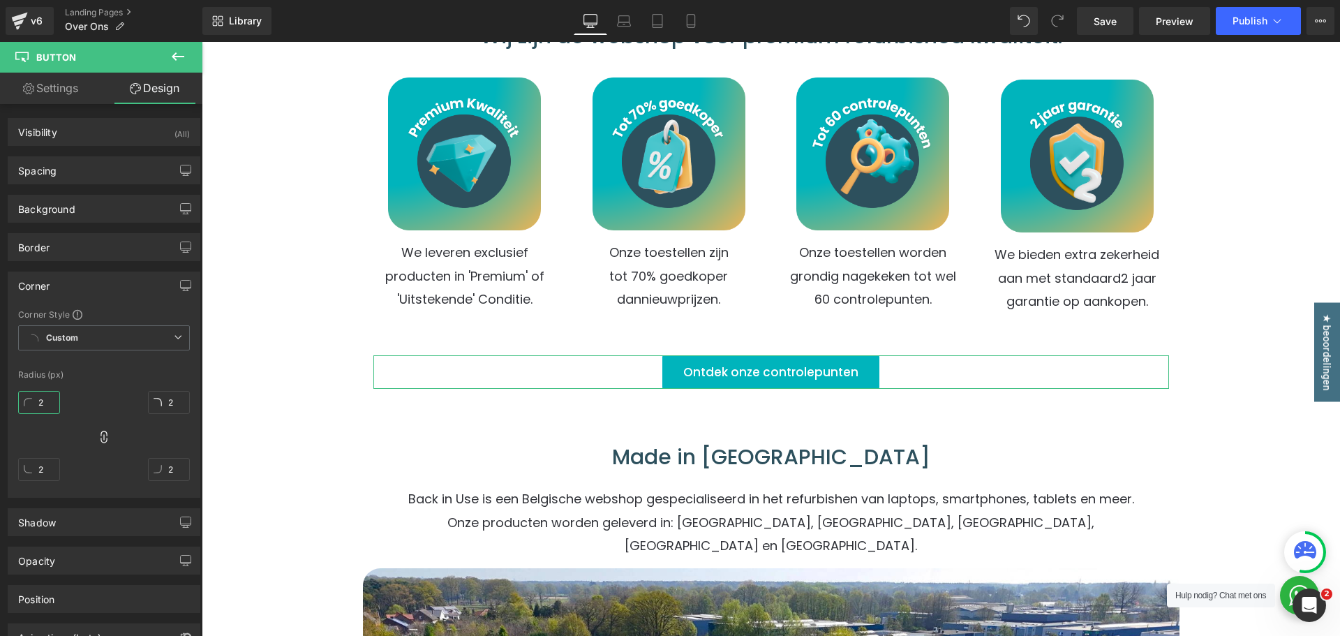
click at [51, 405] on input "2" at bounding box center [39, 402] width 42 height 23
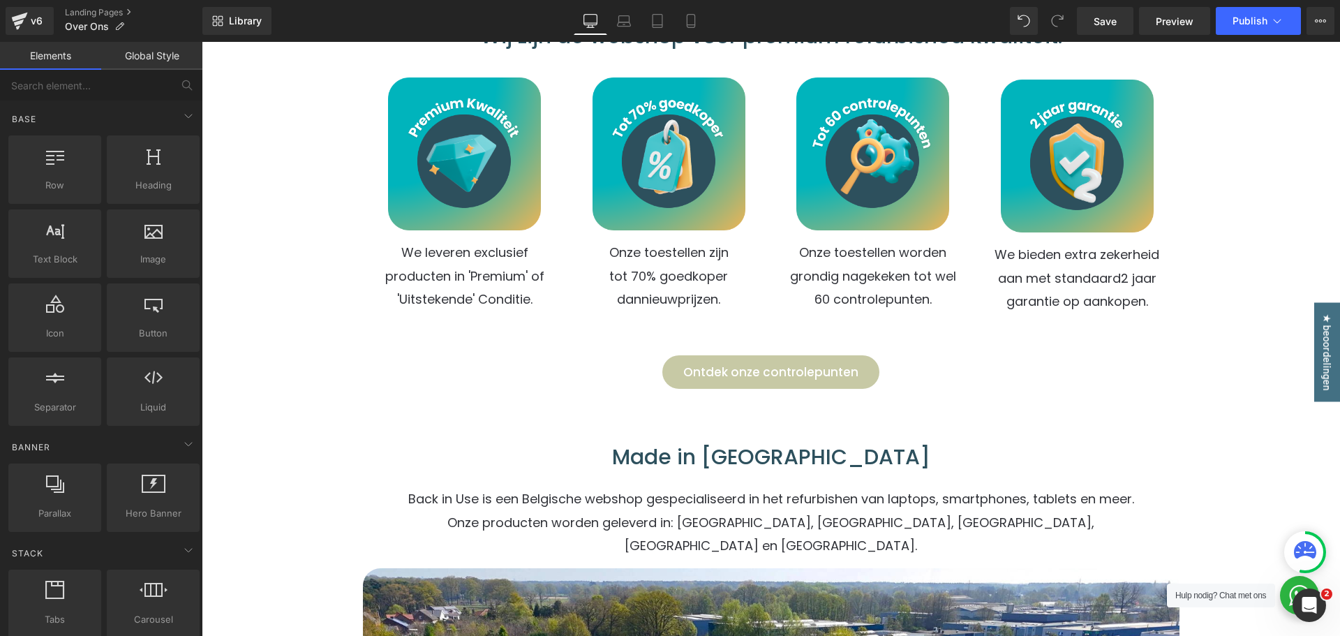
click at [844, 373] on span "Ontdek onze controlepunten" at bounding box center [770, 372] width 175 height 34
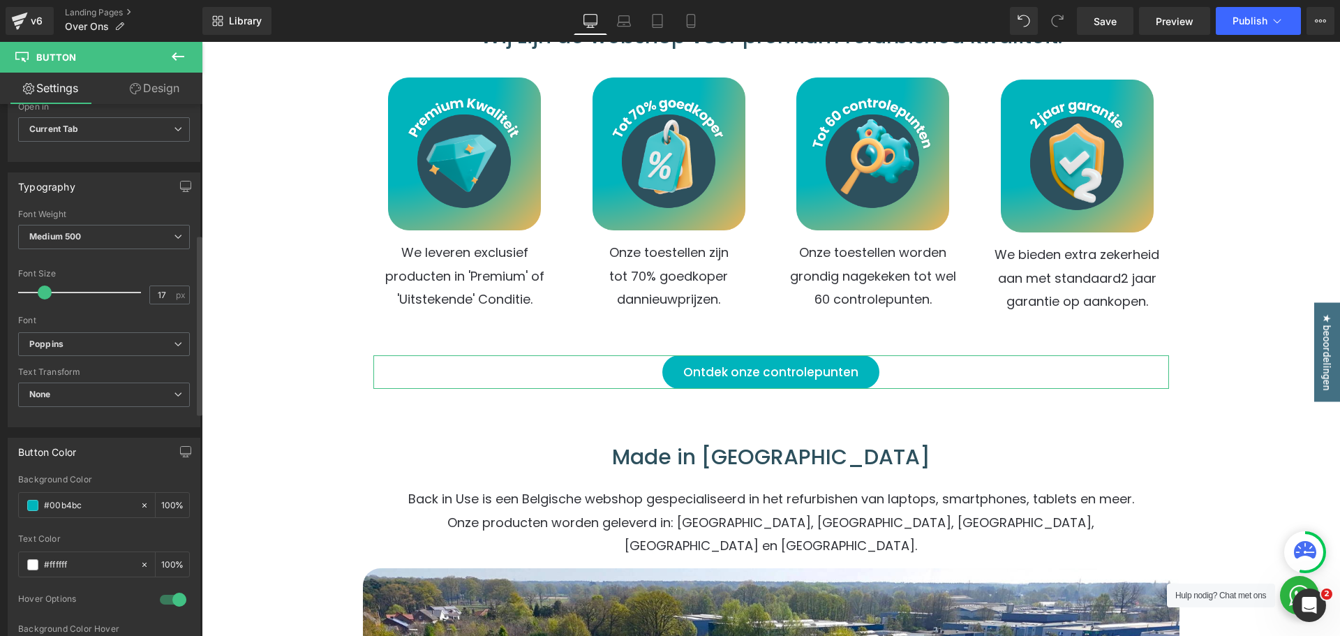
scroll to position [489, 0]
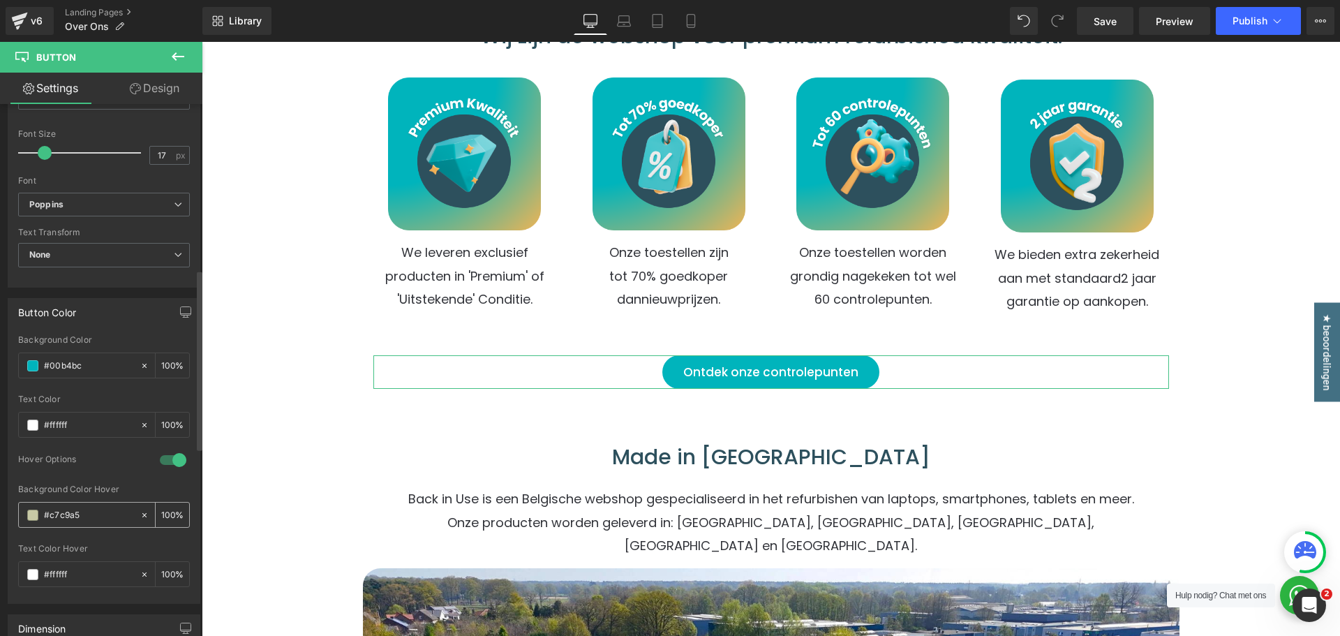
click at [31, 514] on span at bounding box center [32, 515] width 11 height 11
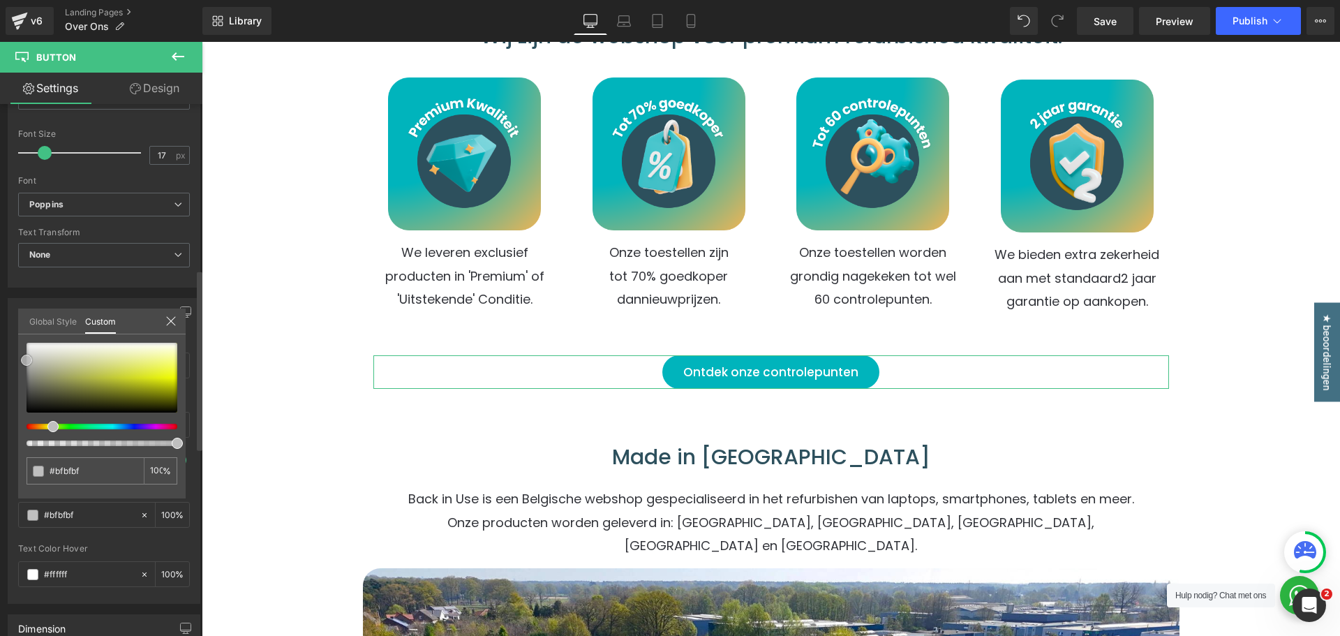
drag, startPoint x: 12, startPoint y: 327, endPoint x: 6, endPoint y: 360, distance: 34.1
click at [6, 360] on div "Button Color rgba(0, 180, 188, 1) Background Color #00b4bc 100 % rgba(255, 255,…" at bounding box center [104, 446] width 209 height 316
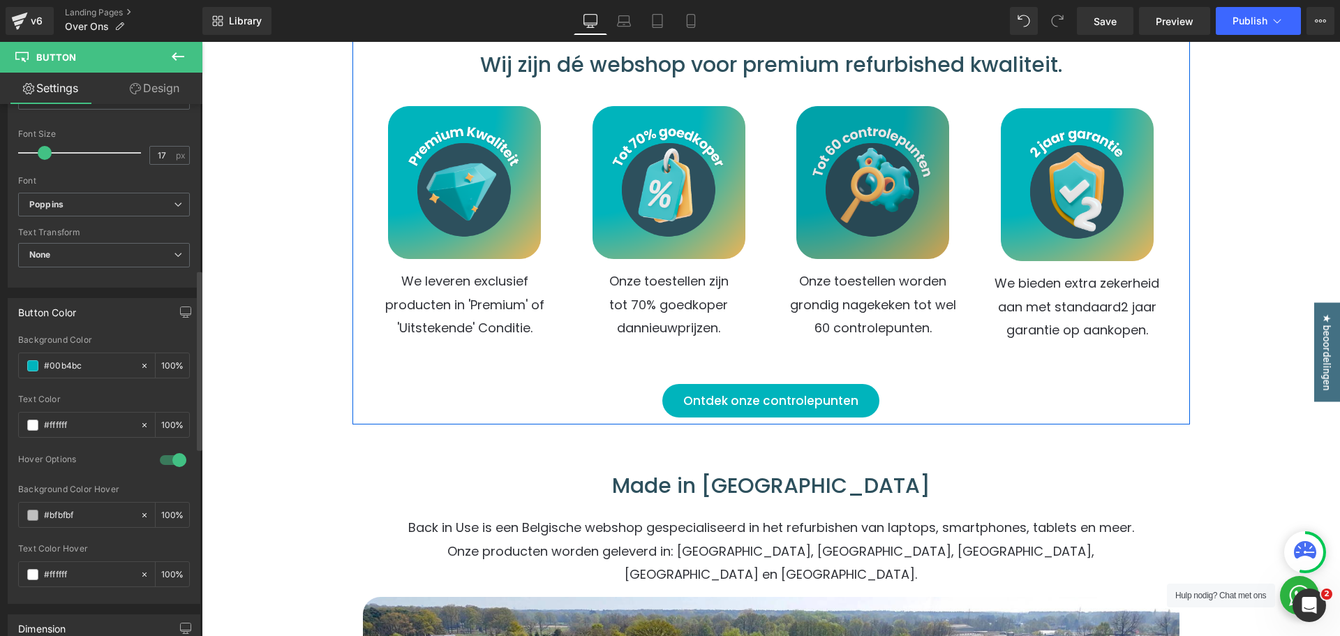
scroll to position [70, 0]
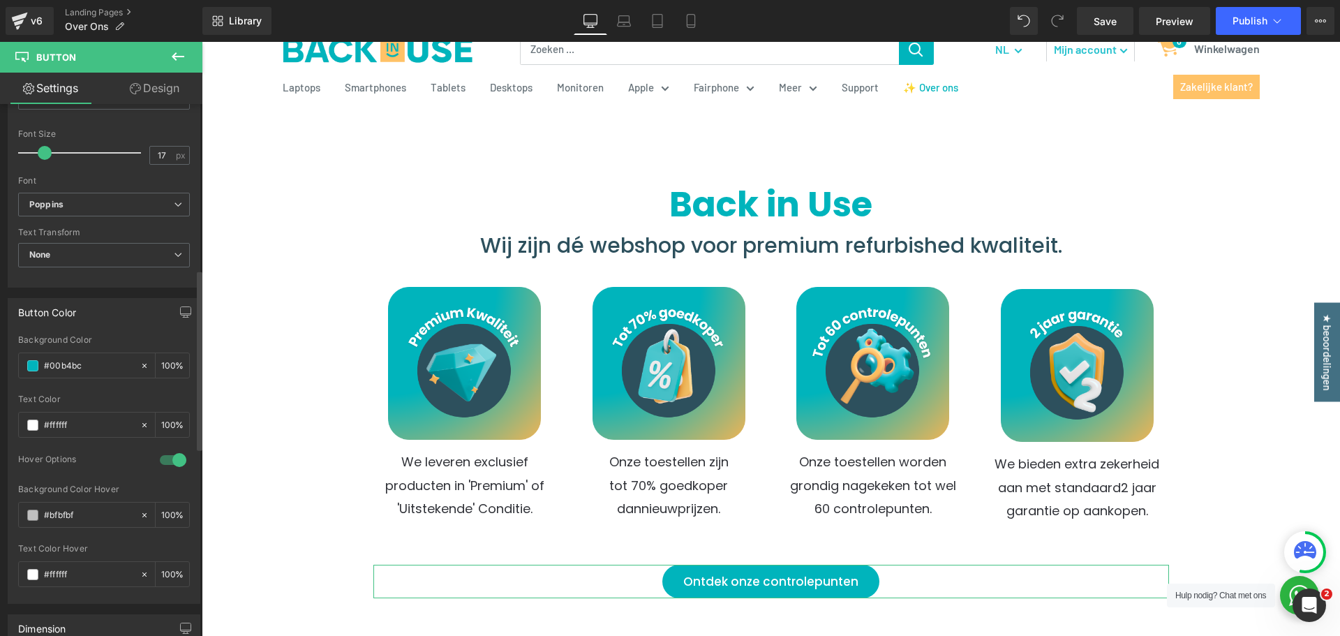
click at [177, 457] on div at bounding box center [173, 460] width 34 height 22
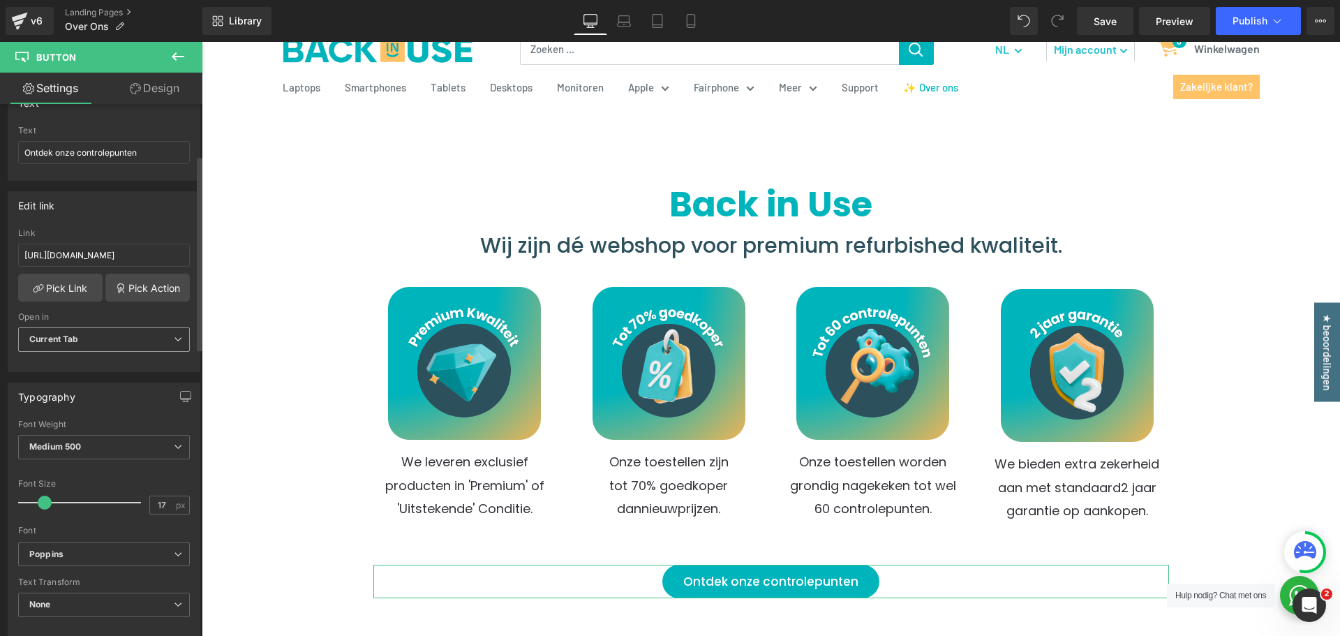
scroll to position [140, 0]
click at [101, 256] on input "https://backinuse.be/pages/controlepunten" at bounding box center [104, 254] width 172 height 23
click at [121, 220] on div "Edit link https://backinuse.be/pages/controlepunten Link https://backinuse.be/p…" at bounding box center [104, 281] width 193 height 181
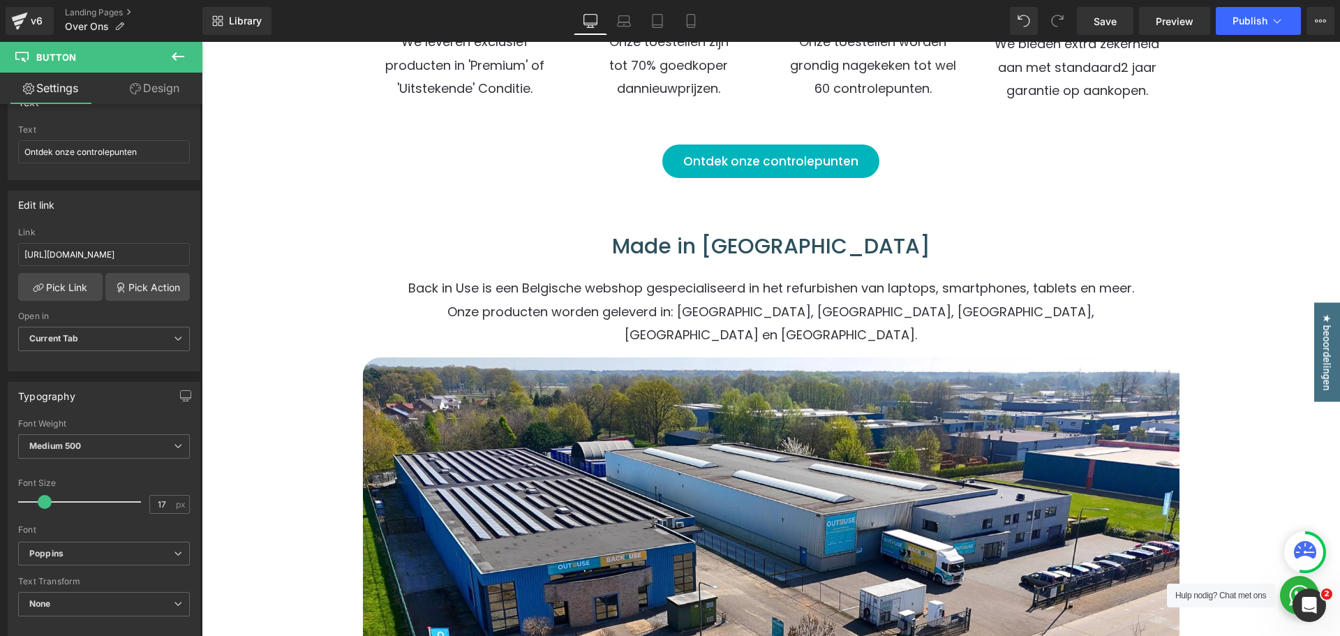
scroll to position [698, 0]
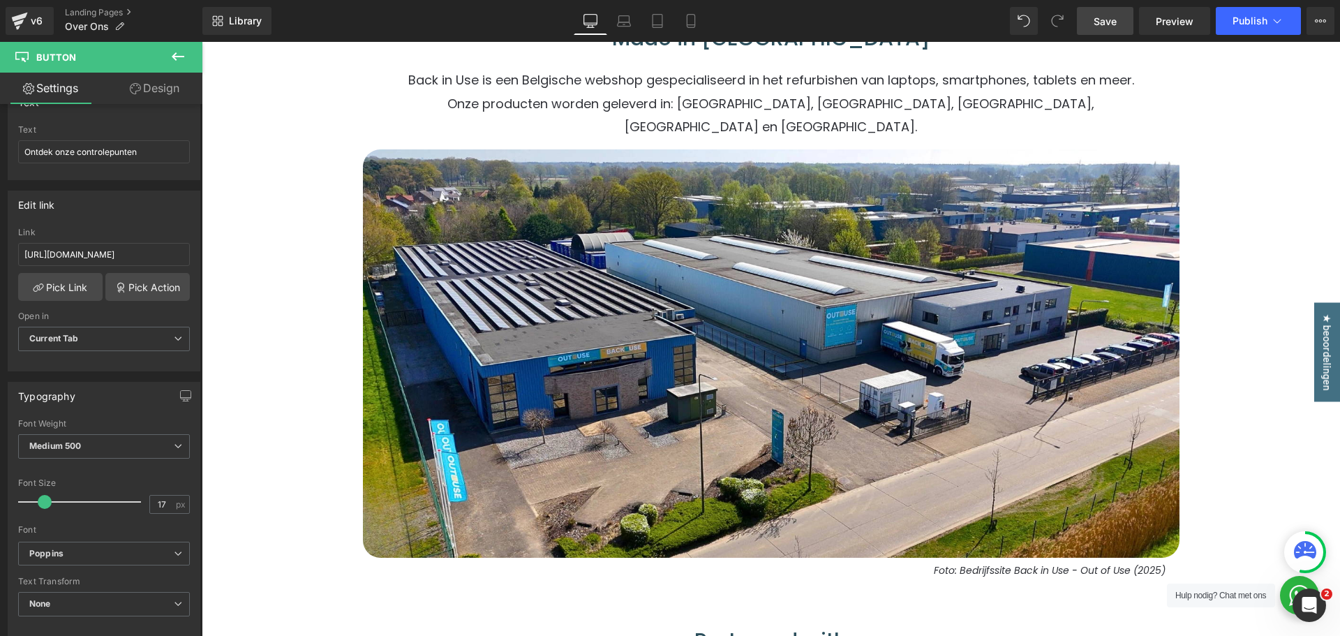
click at [1120, 13] on link "Save" at bounding box center [1105, 21] width 57 height 28
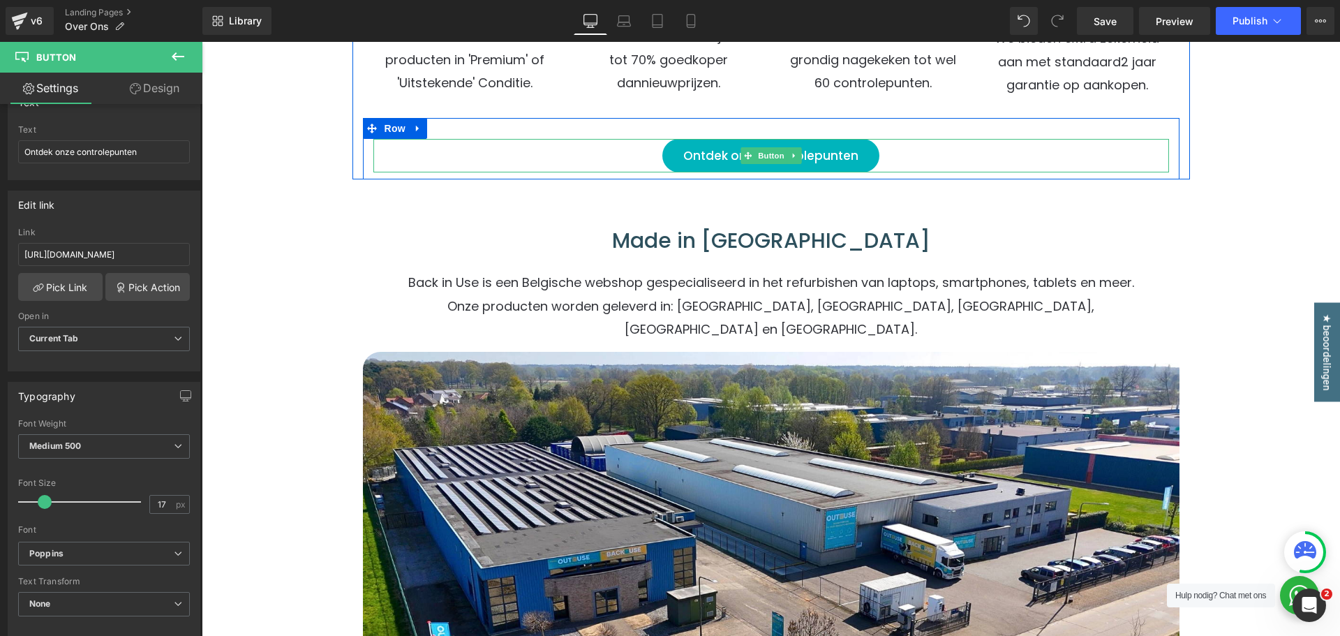
scroll to position [489, 0]
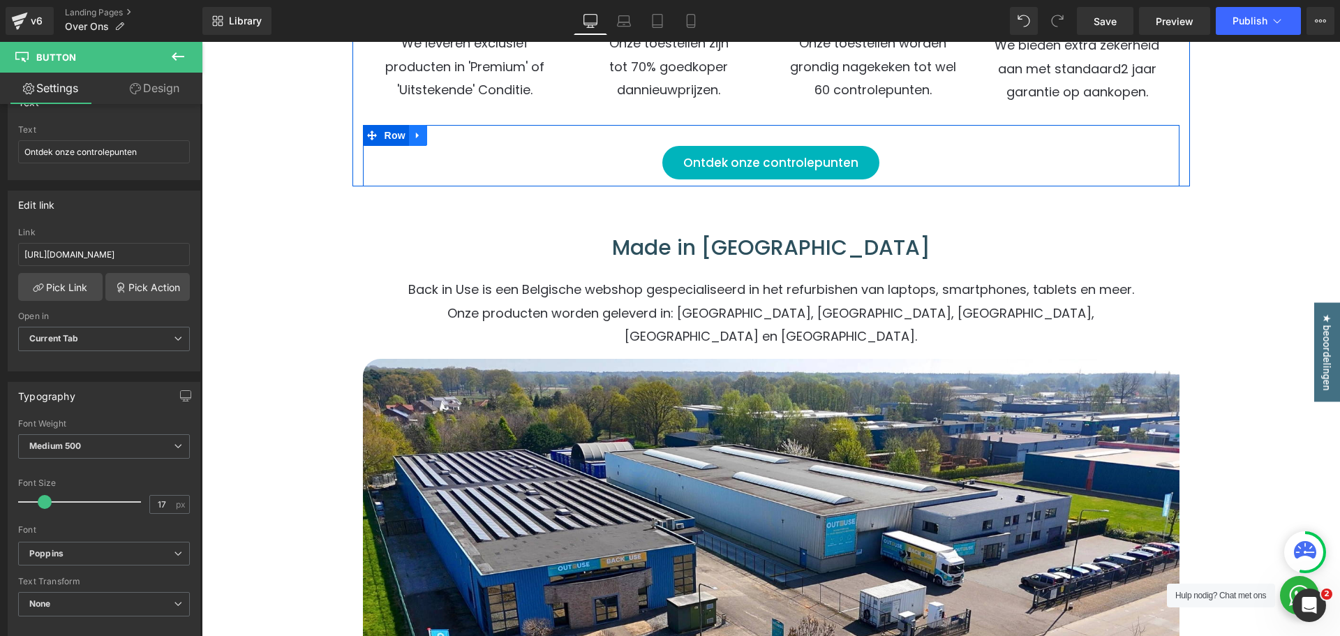
click at [414, 134] on icon at bounding box center [418, 135] width 10 height 10
click at [431, 135] on icon at bounding box center [436, 136] width 10 height 10
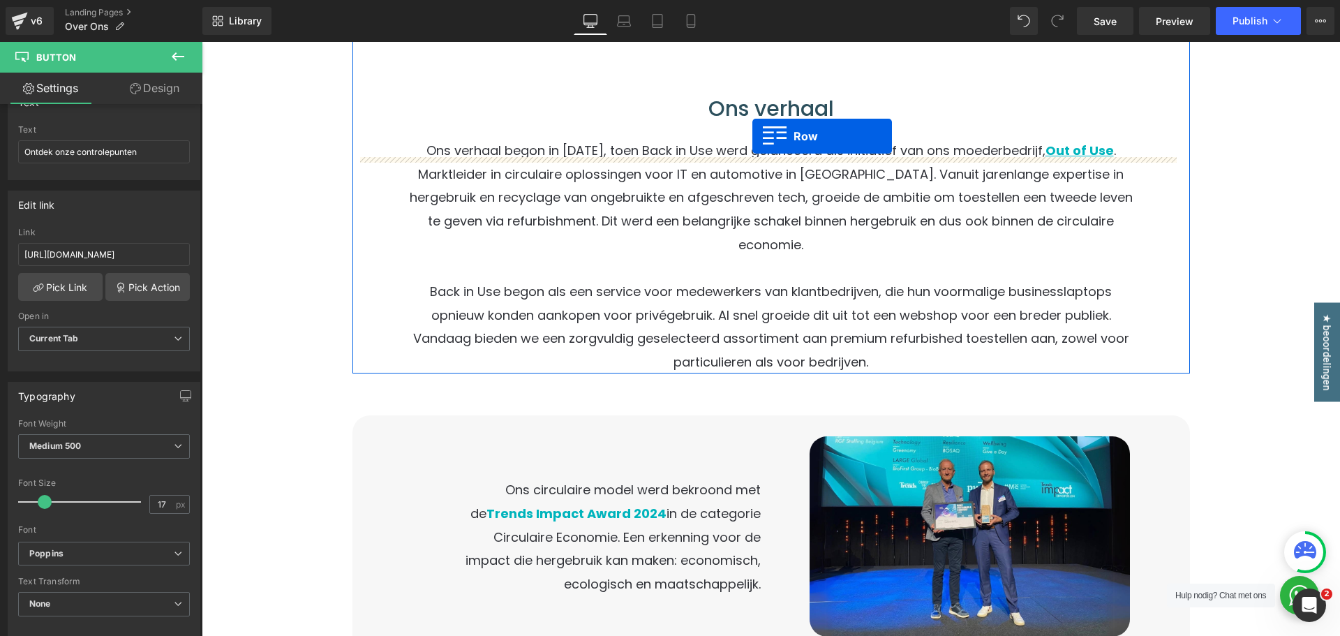
scroll to position [1801, 0]
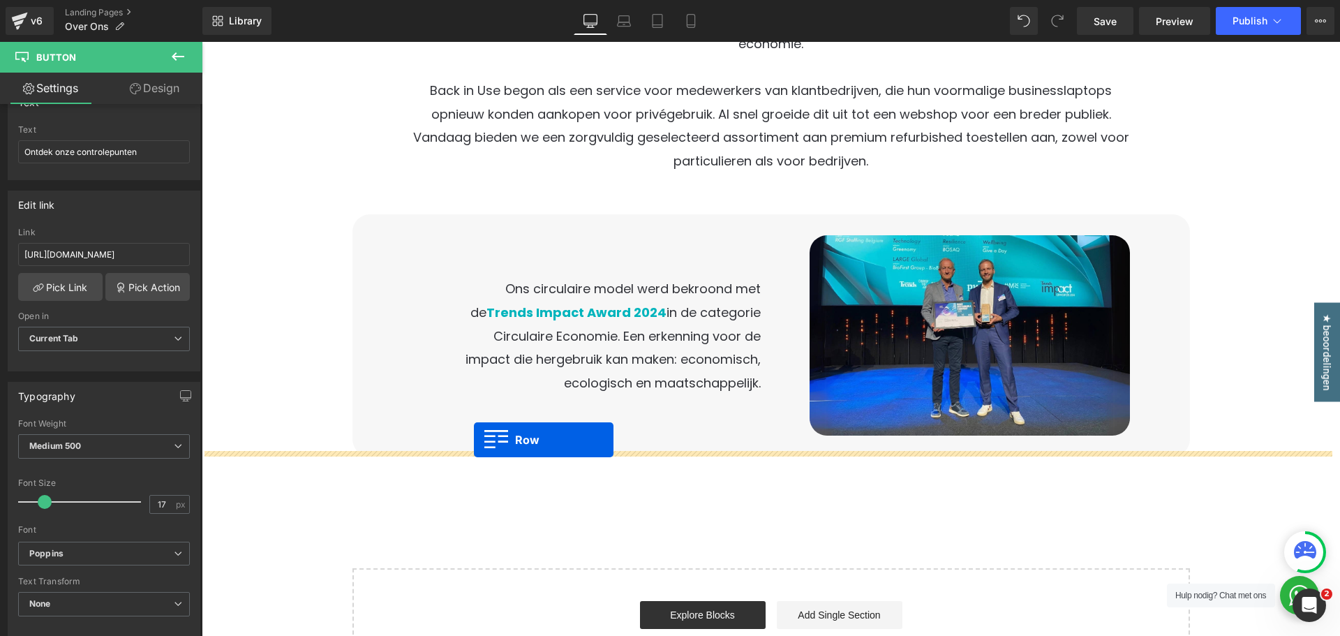
drag, startPoint x: 371, startPoint y: 193, endPoint x: 474, endPoint y: 440, distance: 267.2
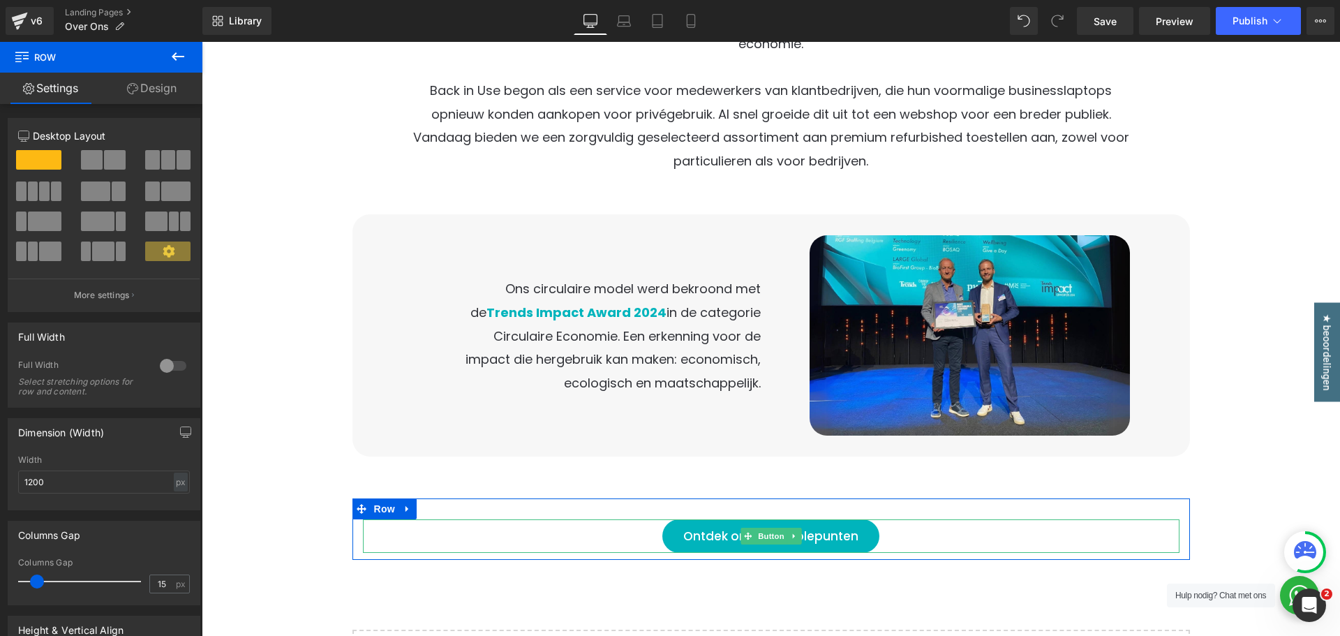
click at [701, 519] on span "Ontdek onze controlepunten" at bounding box center [770, 536] width 175 height 34
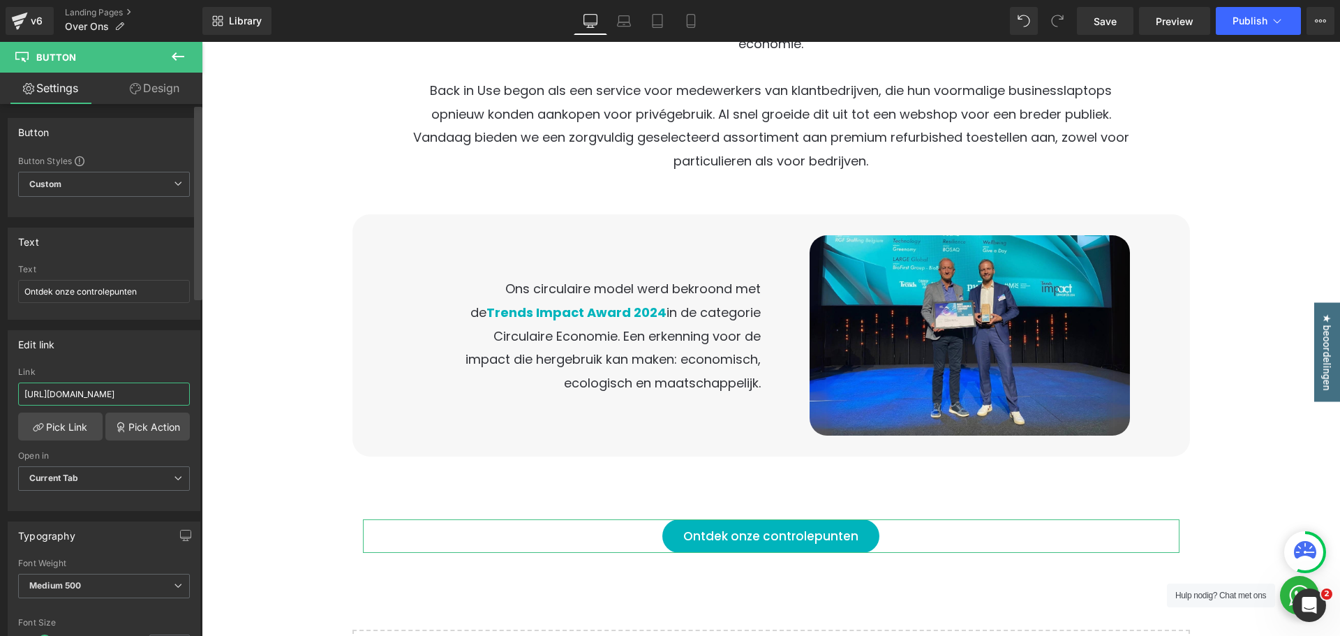
scroll to position [0, 18]
drag, startPoint x: 304, startPoint y: 437, endPoint x: 272, endPoint y: 387, distance: 60.0
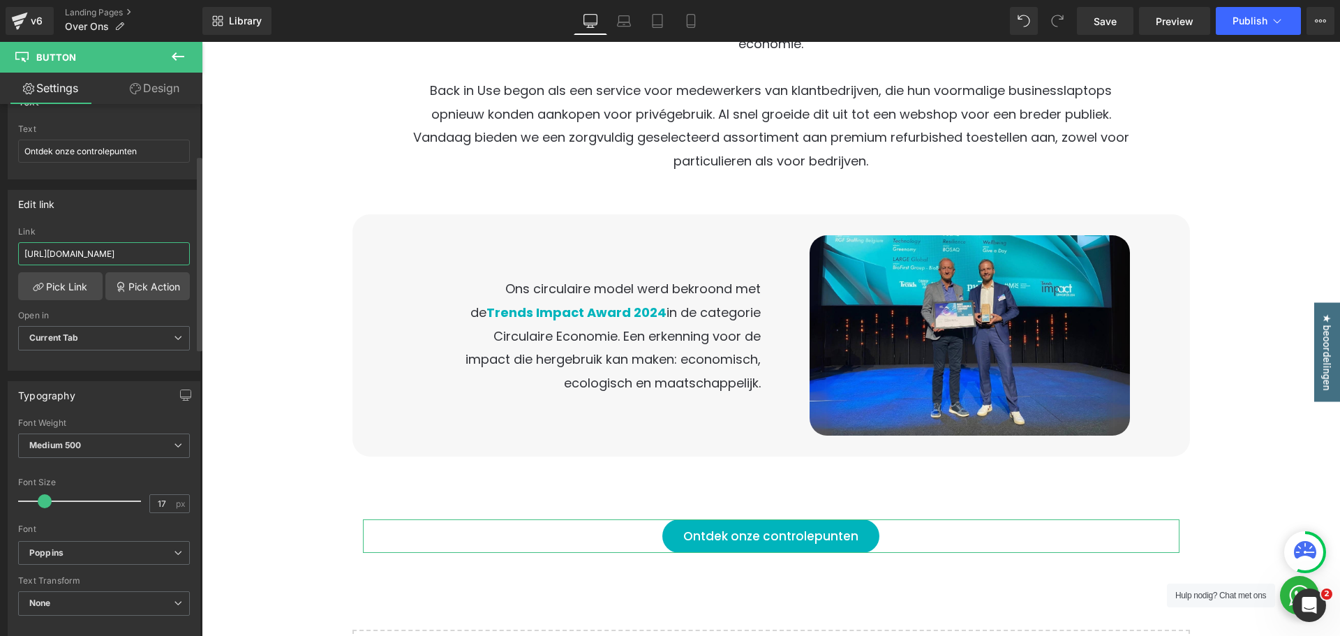
scroll to position [140, 0]
drag, startPoint x: 163, startPoint y: 155, endPoint x: 66, endPoint y: 156, distance: 96.3
click at [66, 156] on input "Ontdek onze controlepunten" at bounding box center [104, 151] width 172 height 23
click at [96, 131] on div "Text" at bounding box center [104, 130] width 172 height 10
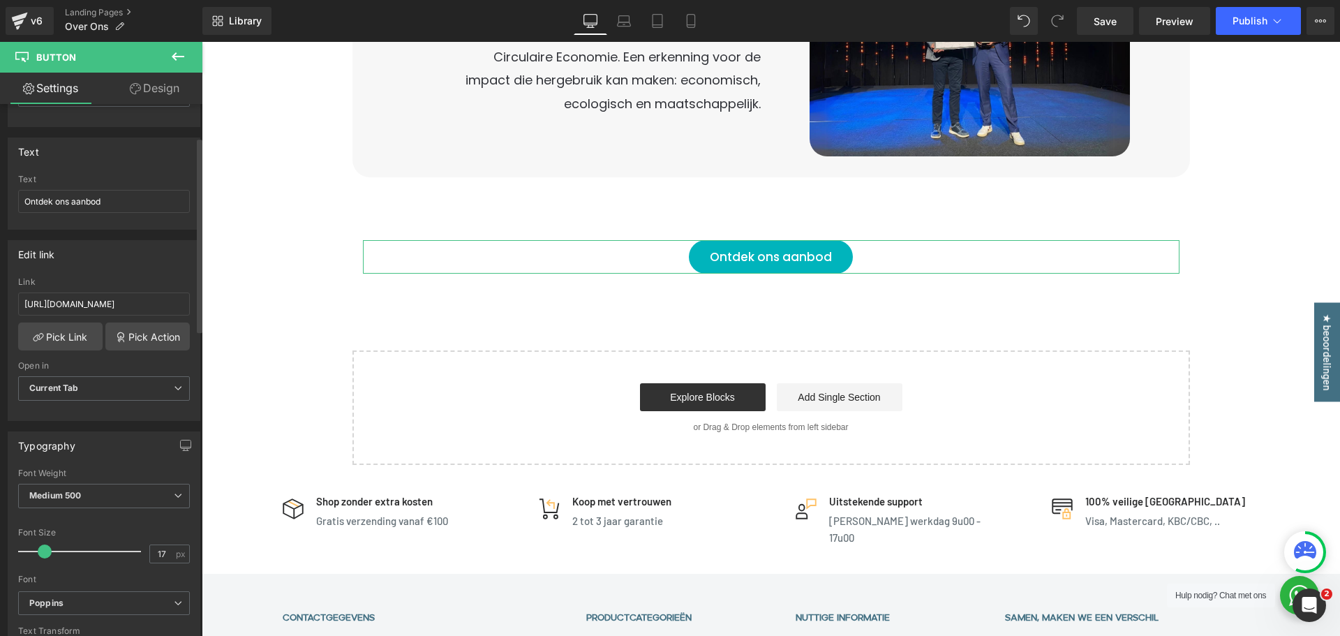
scroll to position [0, 0]
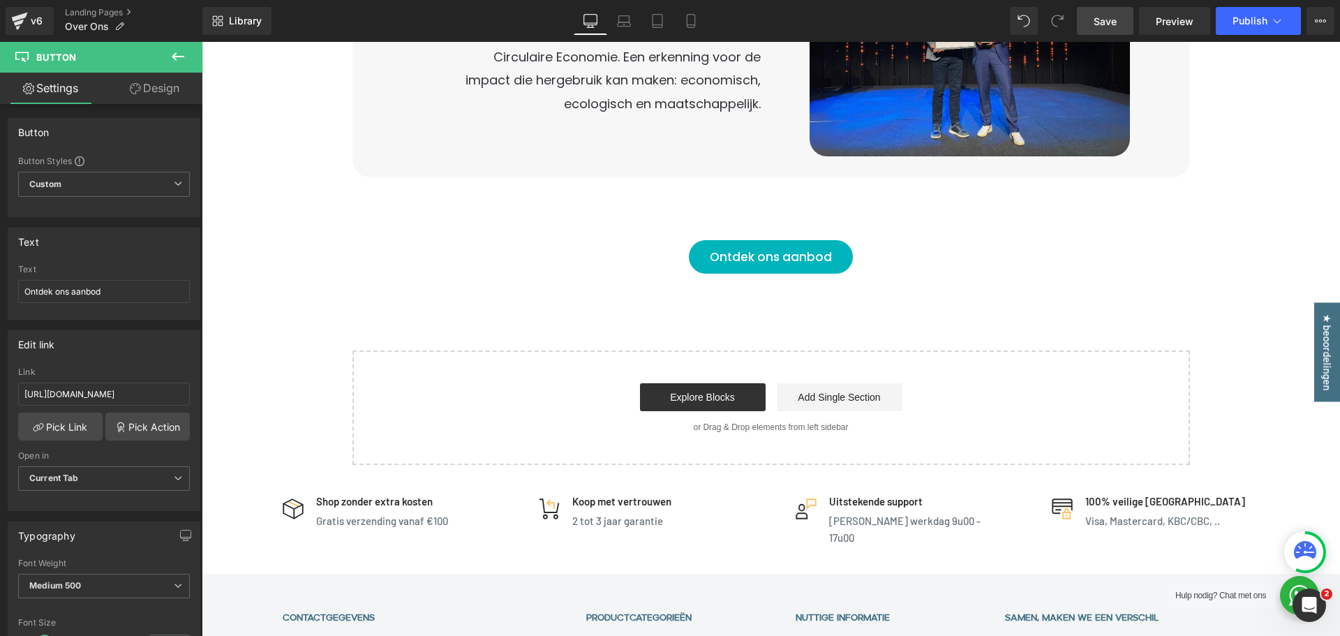
click at [1113, 28] on span "Save" at bounding box center [1105, 21] width 23 height 15
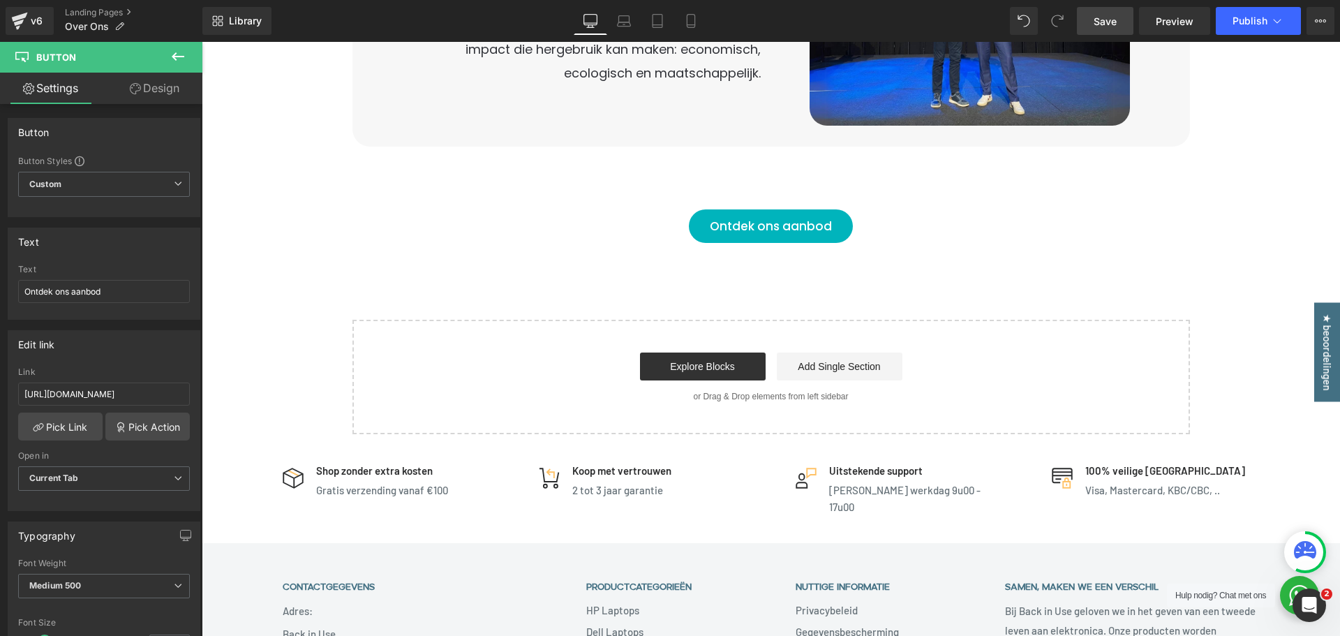
scroll to position [1975, 0]
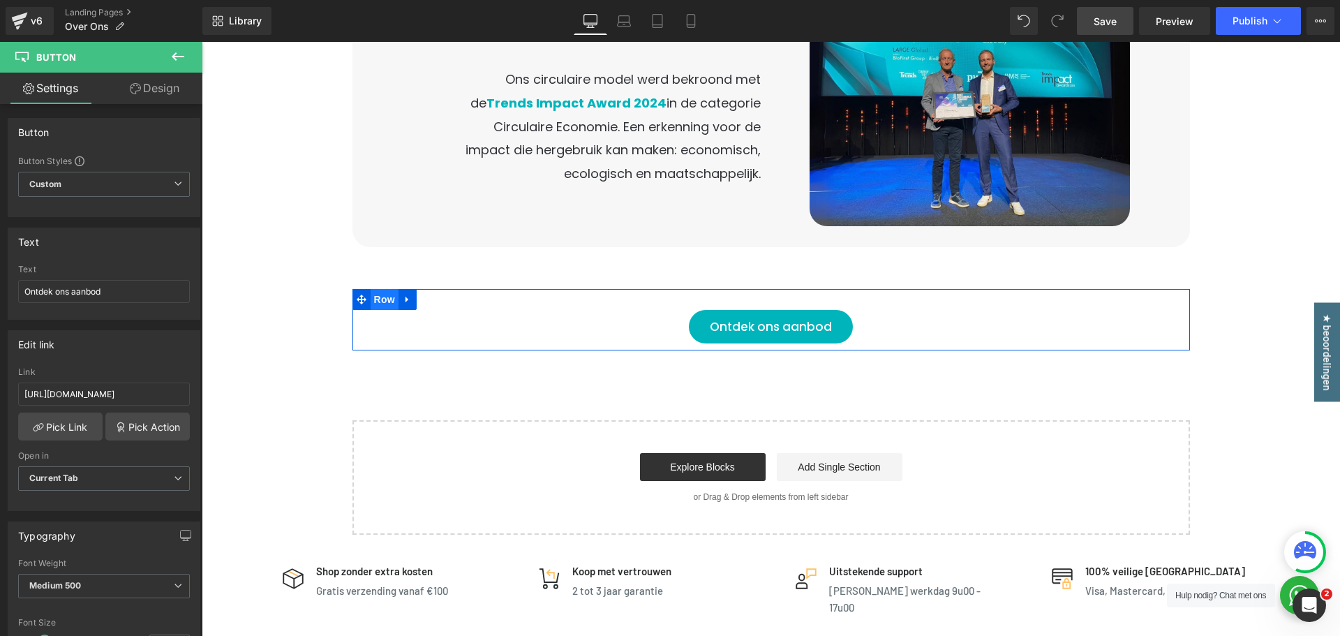
click at [374, 289] on span "Row" at bounding box center [385, 299] width 28 height 21
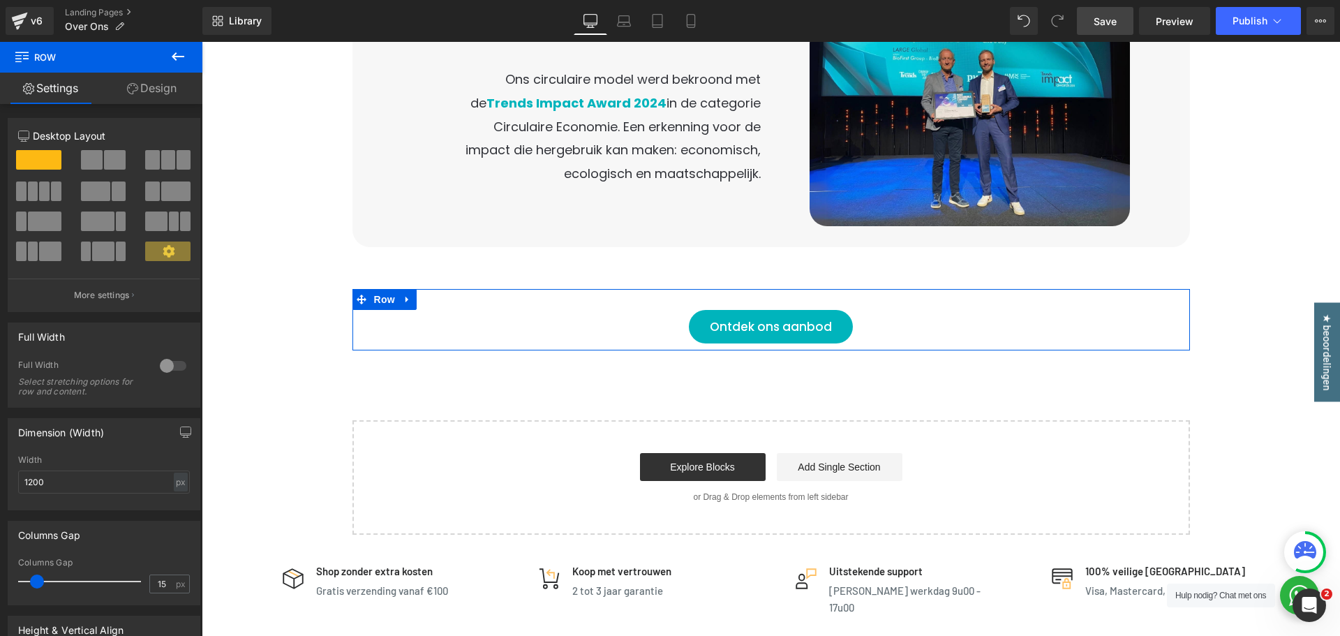
click at [153, 93] on link "Design" at bounding box center [151, 88] width 101 height 31
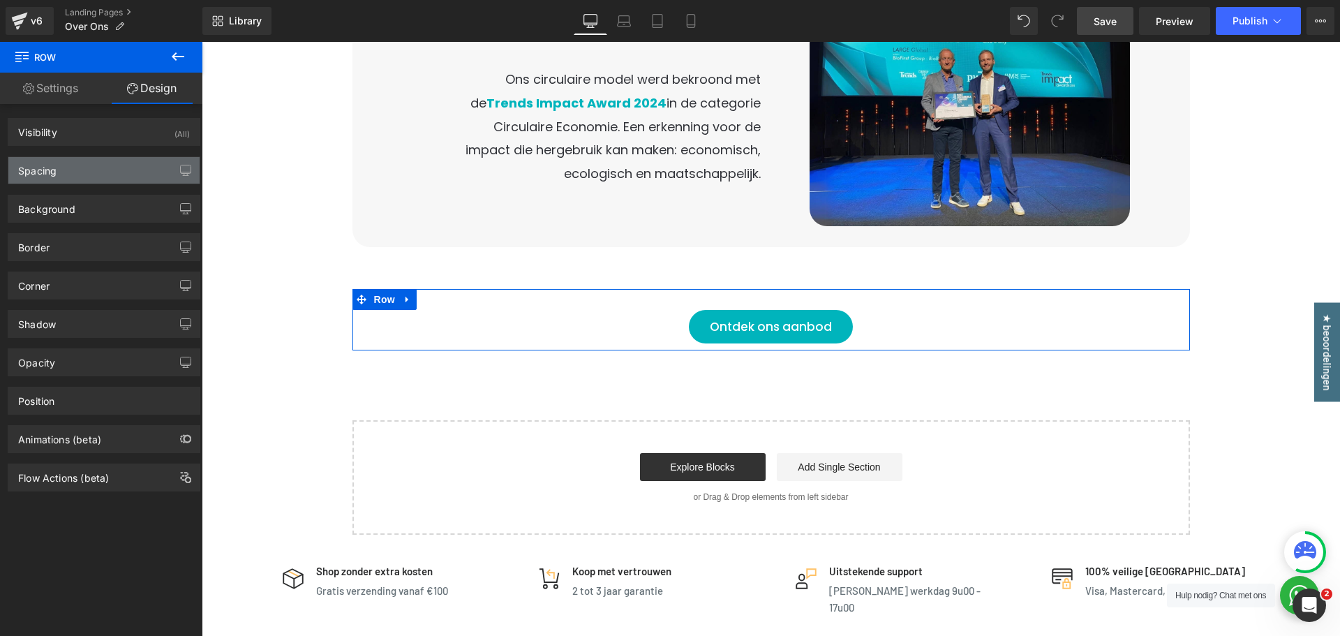
click at [68, 166] on div "Spacing" at bounding box center [103, 170] width 191 height 27
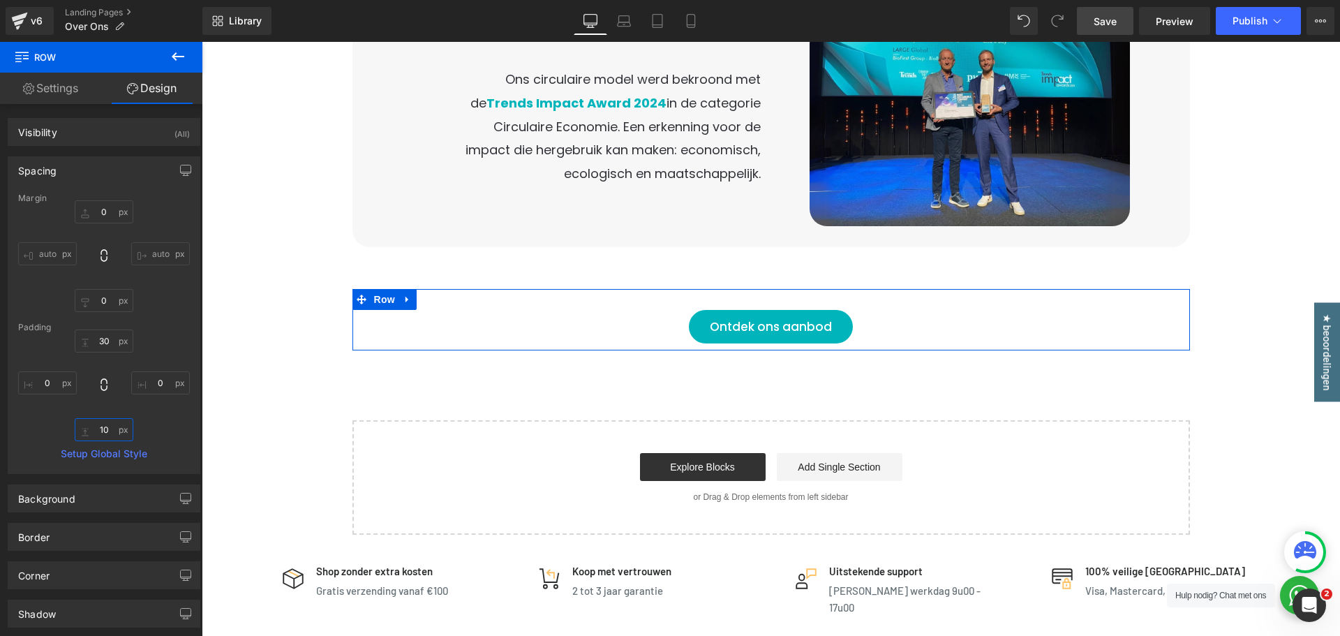
click at [101, 424] on input "10" at bounding box center [104, 429] width 59 height 23
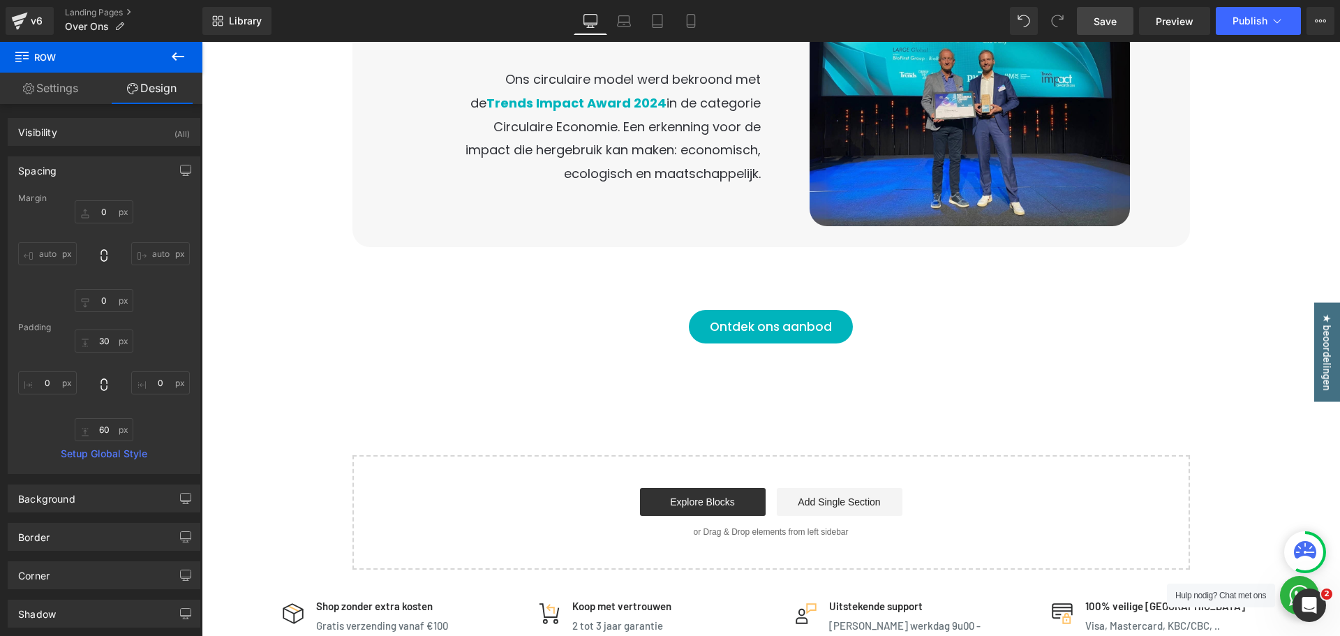
click at [1112, 19] on span "Save" at bounding box center [1105, 21] width 23 height 15
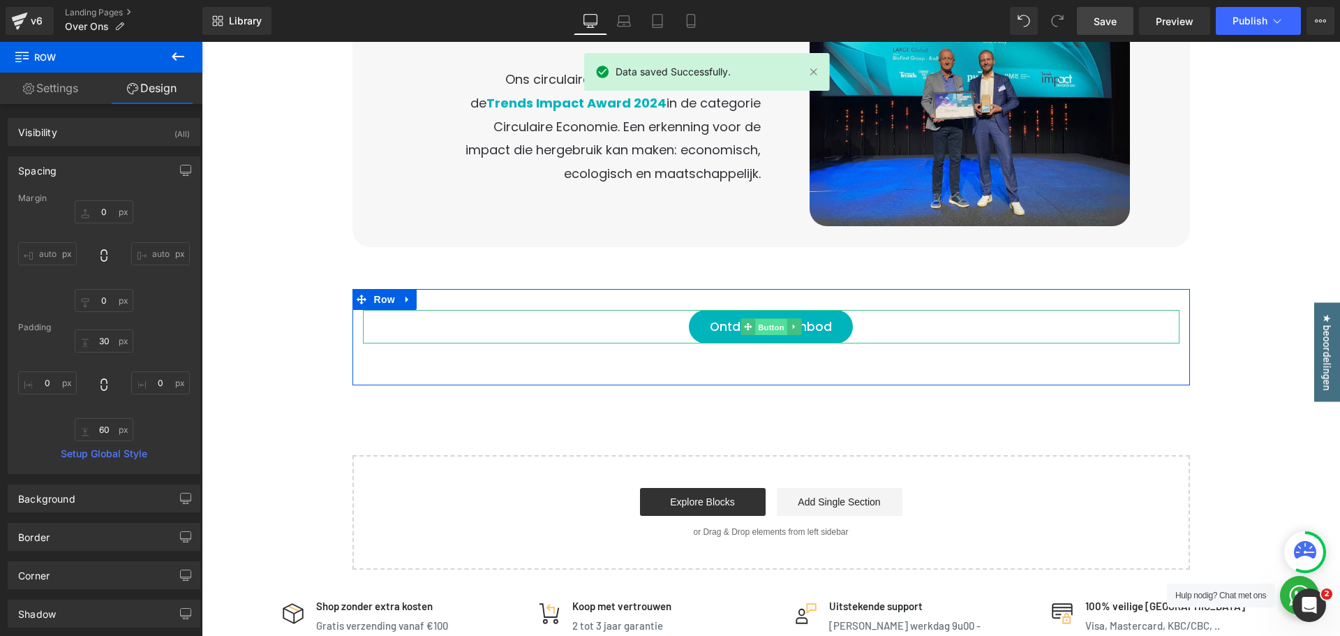
click at [775, 319] on span "Button" at bounding box center [771, 327] width 32 height 17
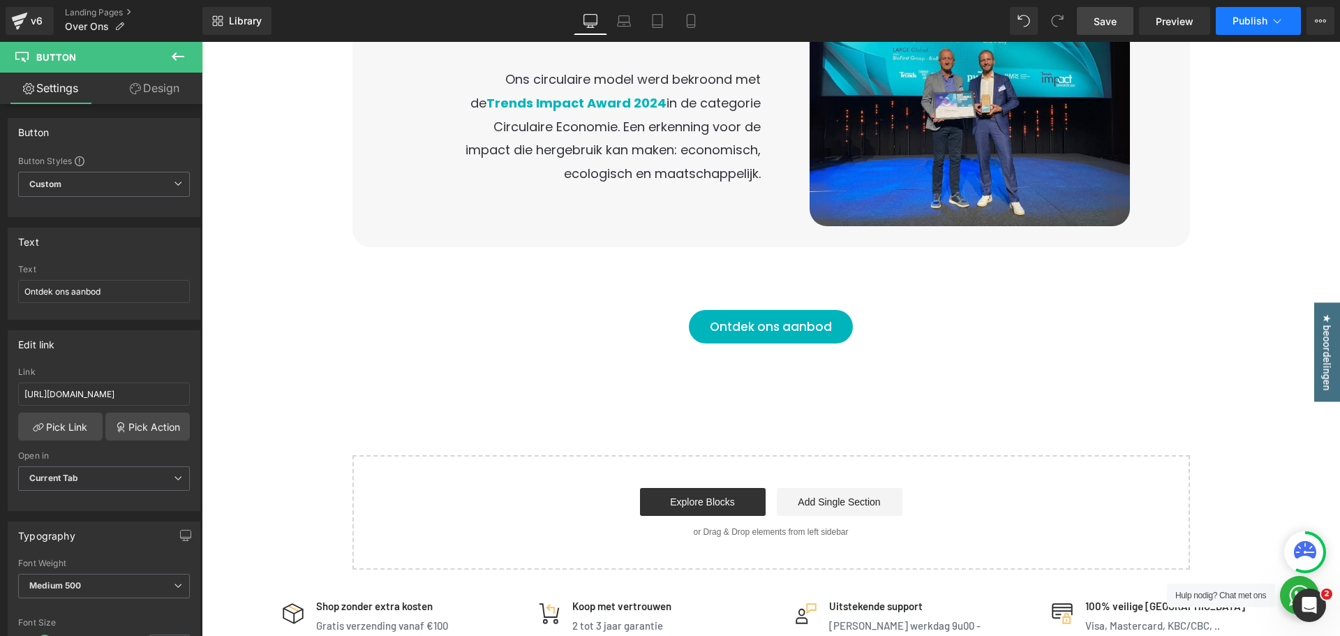
click at [1262, 22] on span "Publish" at bounding box center [1250, 20] width 35 height 11
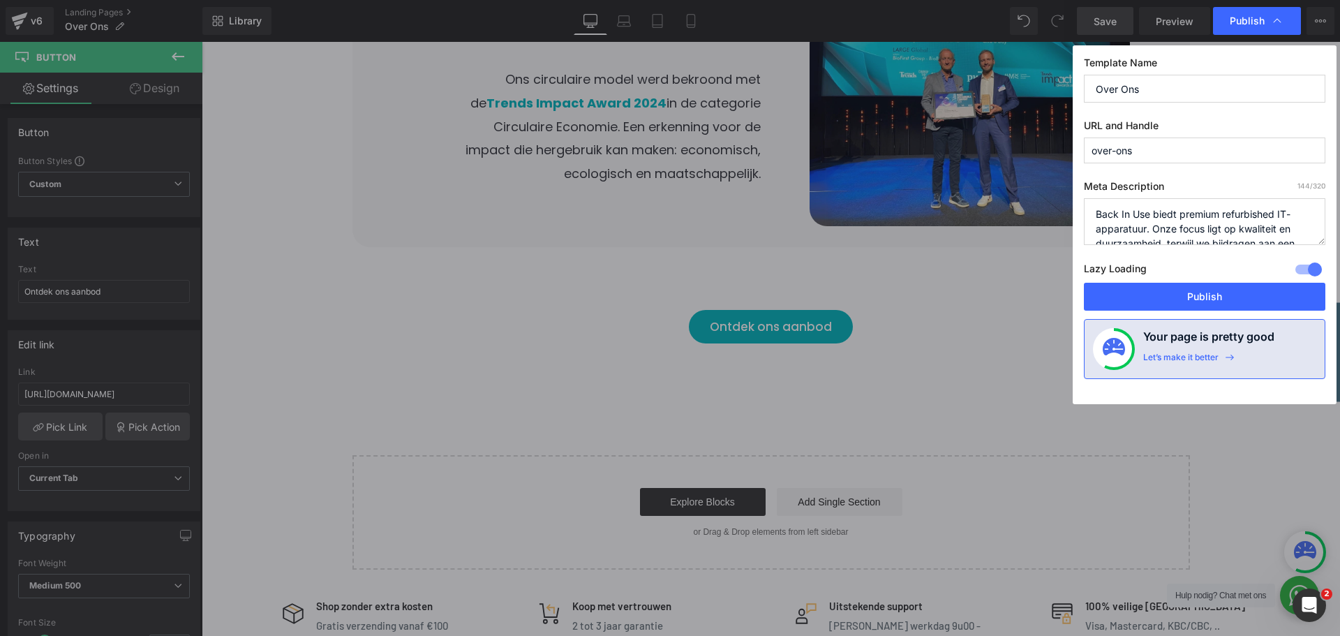
click at [1311, 270] on div at bounding box center [1309, 269] width 34 height 22
click at [1277, 297] on button "Publish" at bounding box center [1204, 297] width 241 height 28
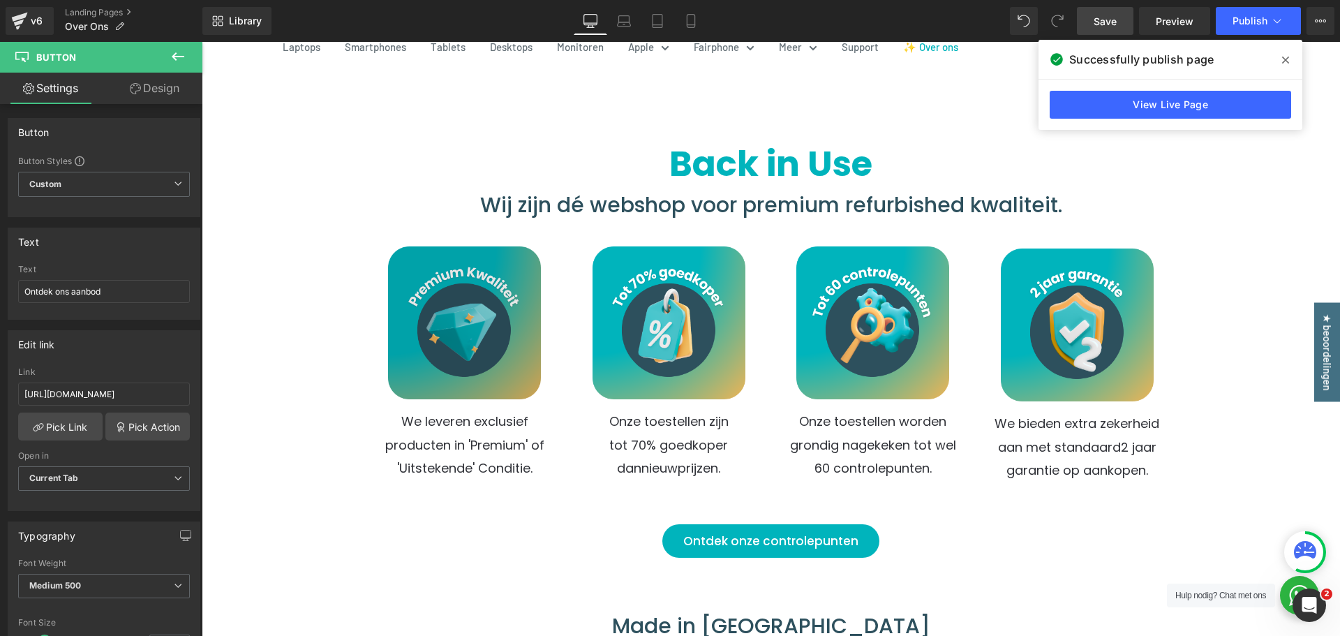
scroll to position [209, 0]
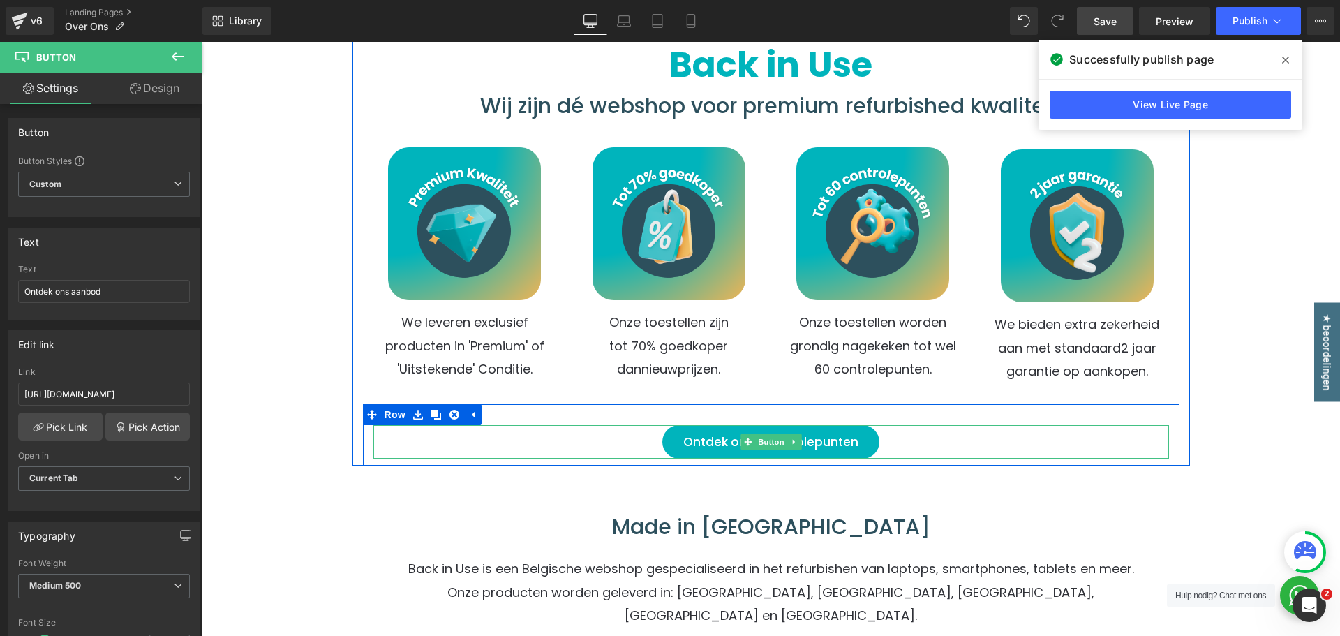
click at [711, 440] on span "Ontdek onze controlepunten" at bounding box center [770, 442] width 175 height 34
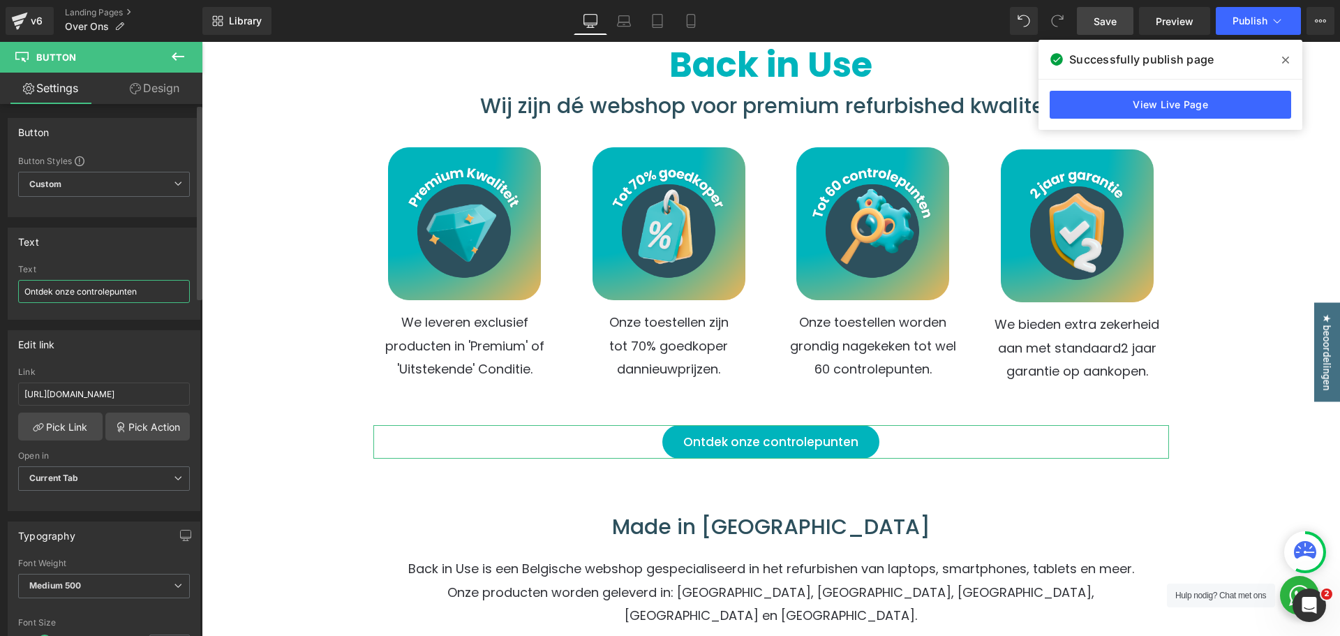
drag, startPoint x: 53, startPoint y: 293, endPoint x: 3, endPoint y: 275, distance: 52.8
click at [0, 278] on div "Text Ontdek onze controlepunten Text Ontdek onze controlepunten" at bounding box center [104, 268] width 209 height 103
click at [127, 256] on div "Text Bekijk onze controlepunten Text Bekijk onze controlepunten" at bounding box center [104, 274] width 193 height 92
click at [1241, 23] on span "Publish" at bounding box center [1250, 20] width 35 height 11
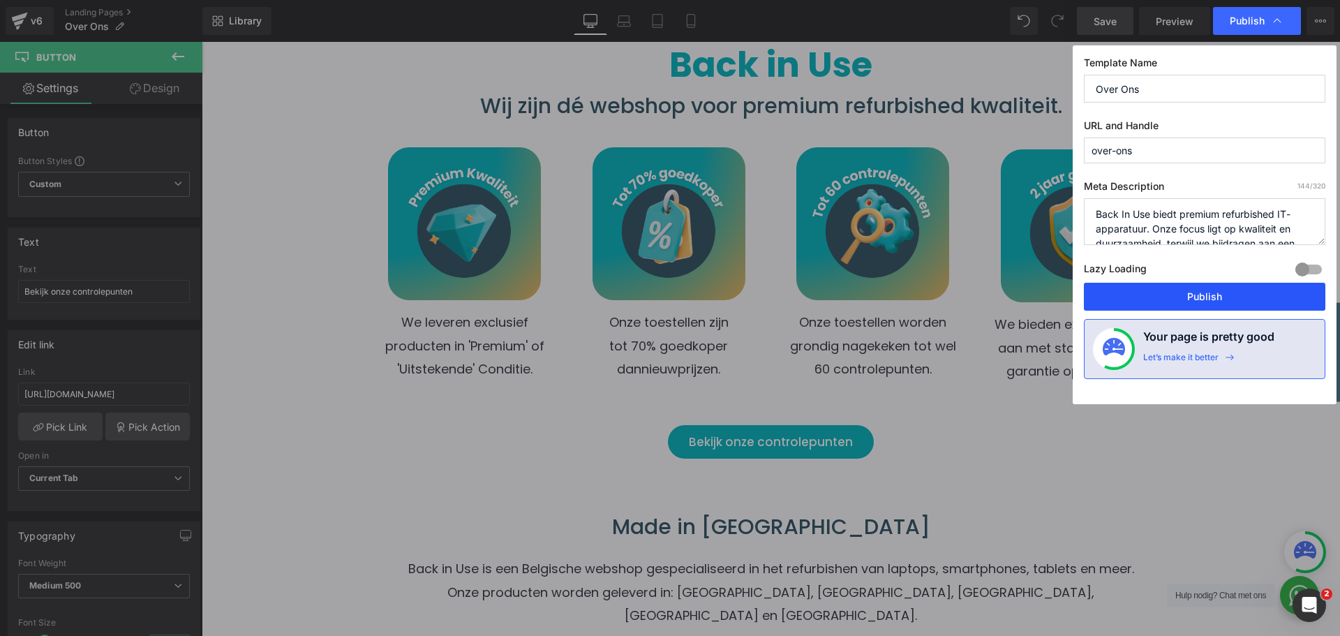
click at [1236, 301] on button "Publish" at bounding box center [1204, 297] width 241 height 28
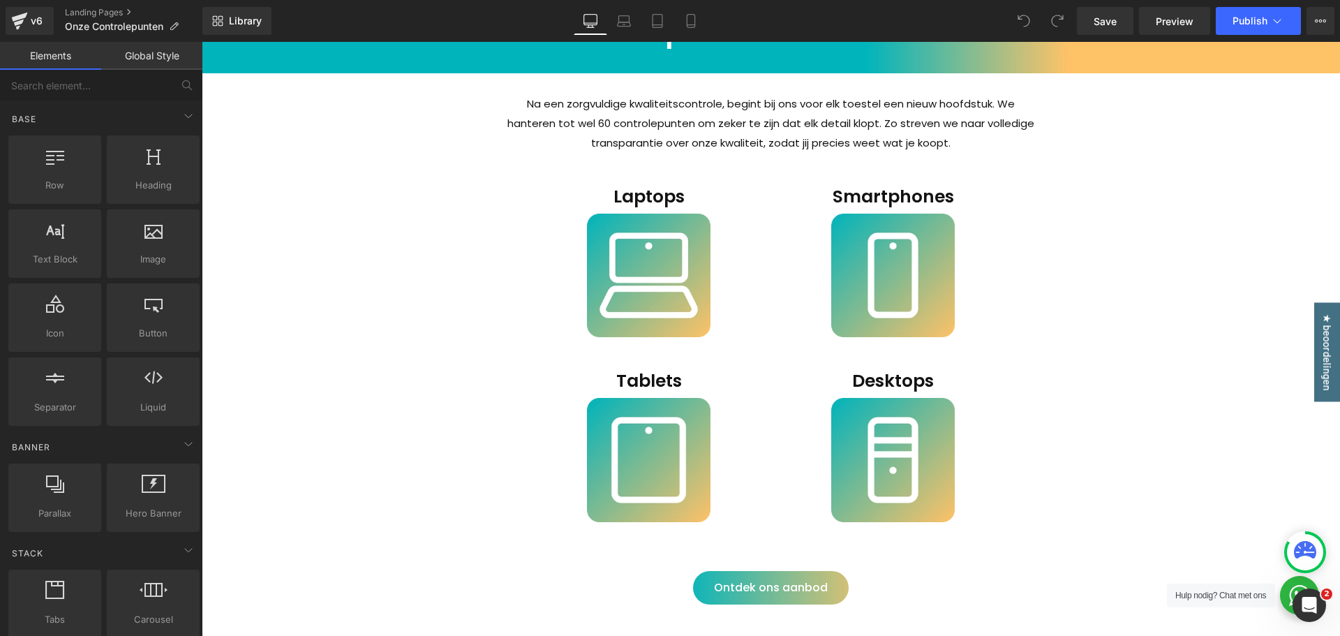
scroll to position [489, 0]
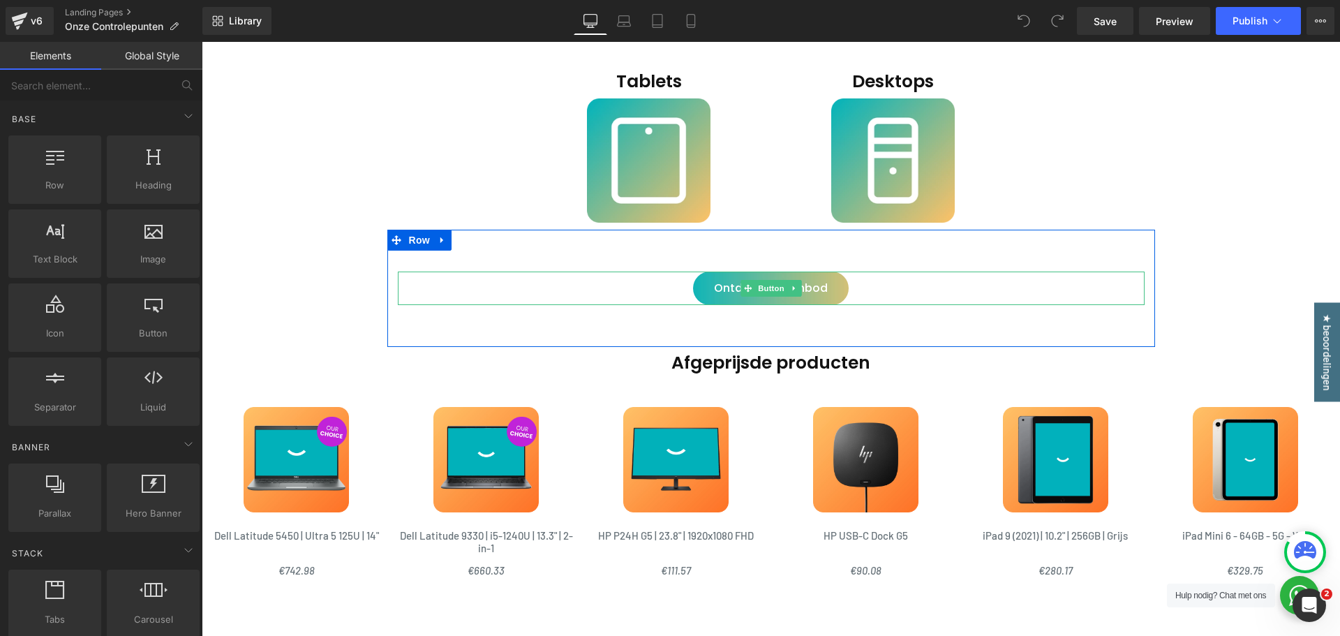
click at [639, 294] on div "Ontdek ons aanbod" at bounding box center [771, 289] width 747 height 34
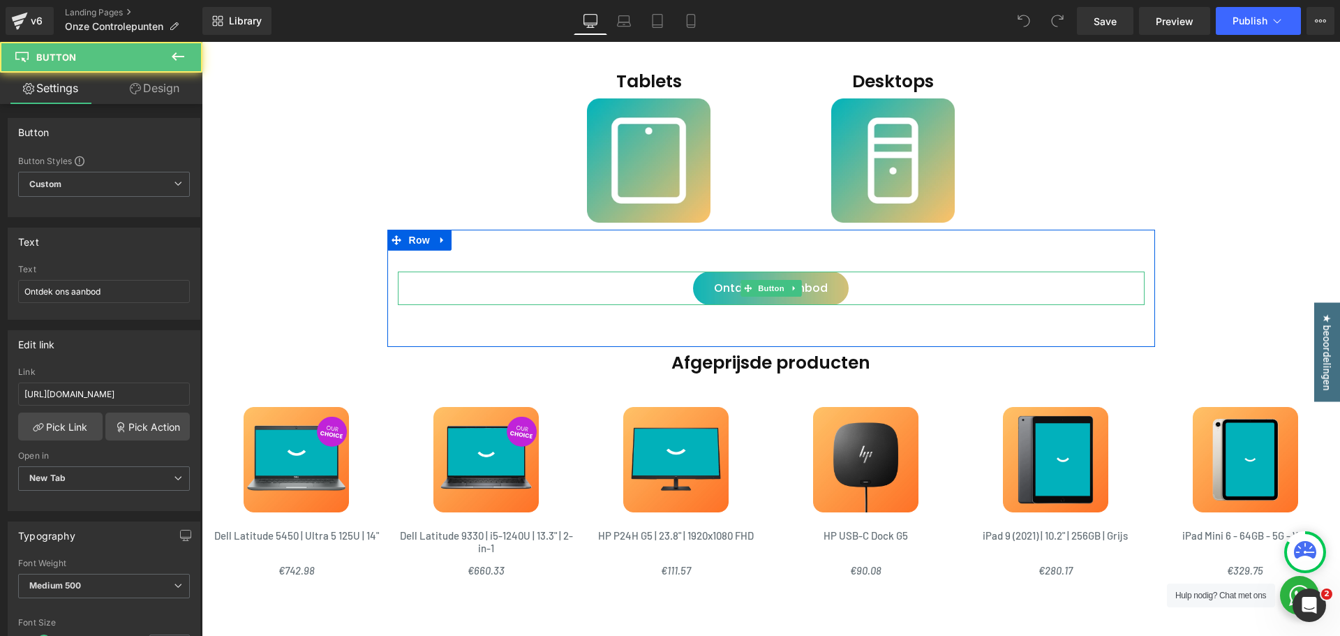
click at [812, 292] on span "Ontdek ons aanbod" at bounding box center [771, 289] width 114 height 34
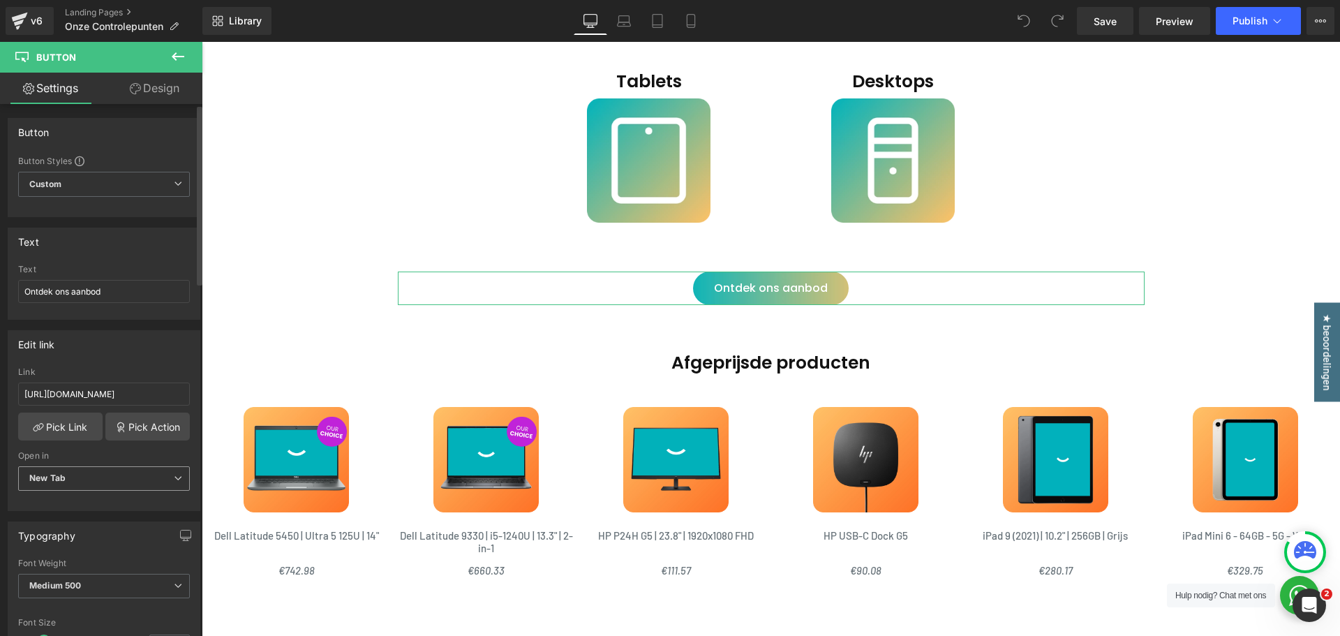
click at [98, 481] on span "New Tab" at bounding box center [104, 478] width 172 height 24
click at [94, 506] on li "Current Tab" at bounding box center [101, 503] width 166 height 21
click at [1090, 26] on link "Save" at bounding box center [1105, 21] width 57 height 28
click at [607, 373] on h2 "Afgeprijsde producten" at bounding box center [771, 363] width 1138 height 33
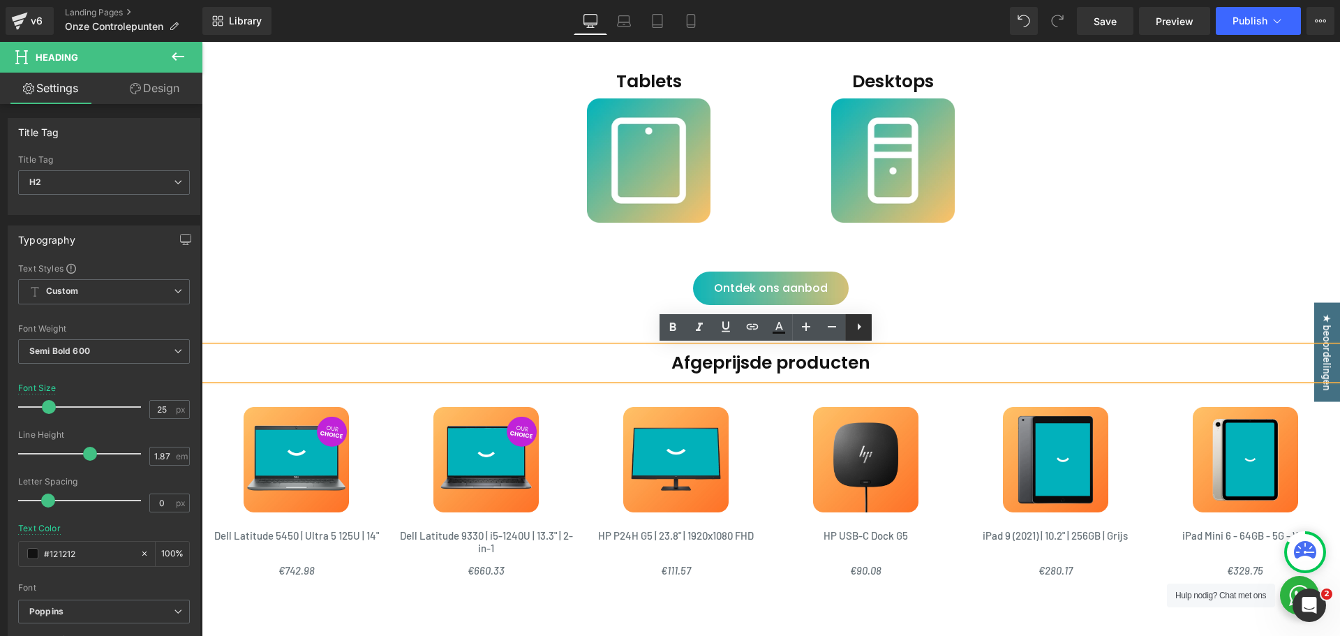
click at [871, 329] on link at bounding box center [858, 327] width 27 height 27
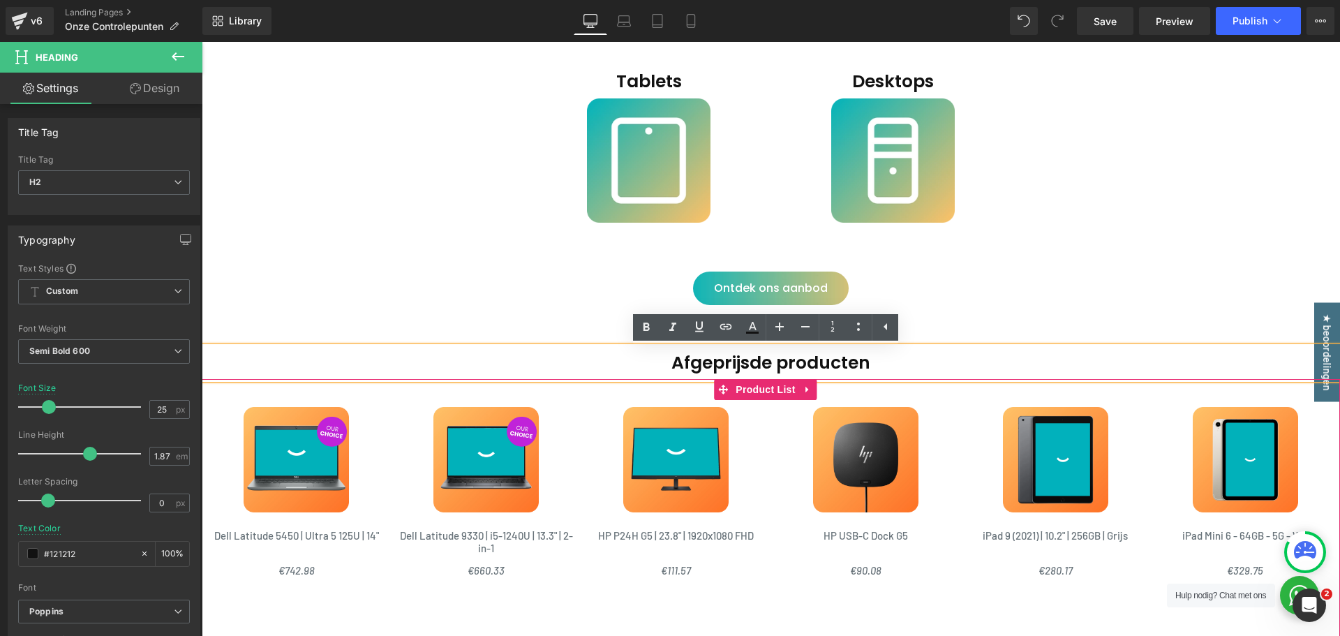
click at [450, 384] on div "Sale Off (P) Image Dell Latitude 5450 | Ultra 5 125U | 14" (P) Title €742.98 €0…" at bounding box center [771, 500] width 1138 height 243
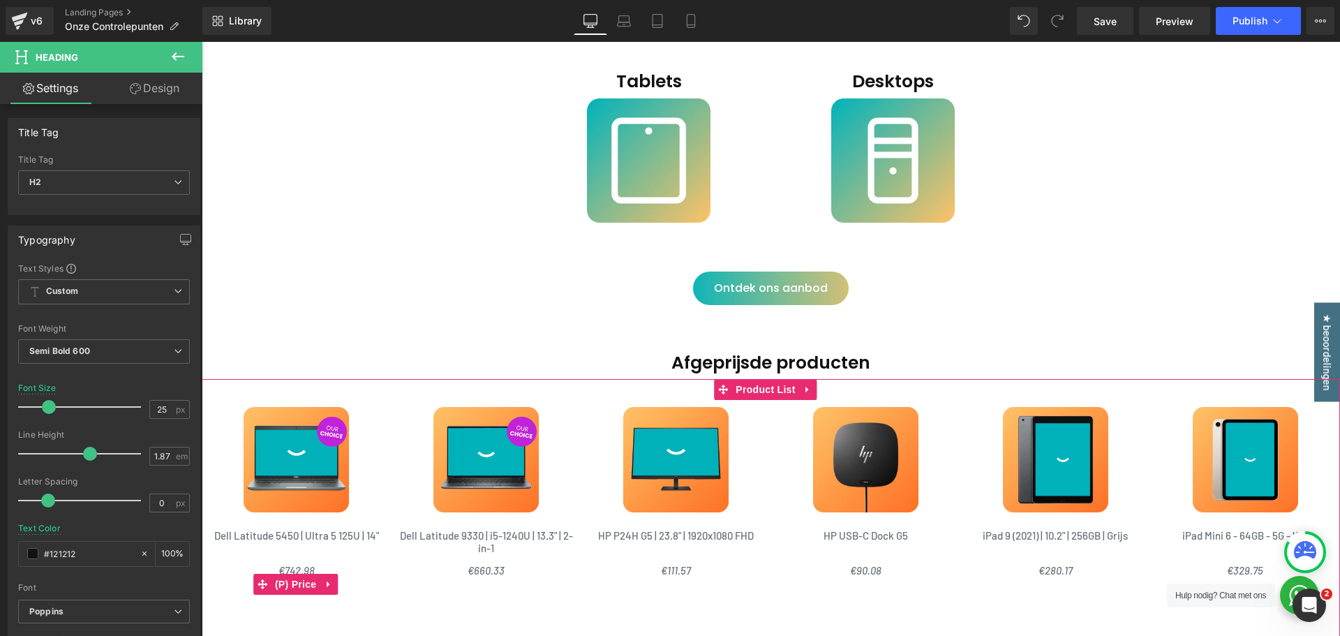
click at [364, 591] on div "€742.98 €0" at bounding box center [297, 583] width 176 height 47
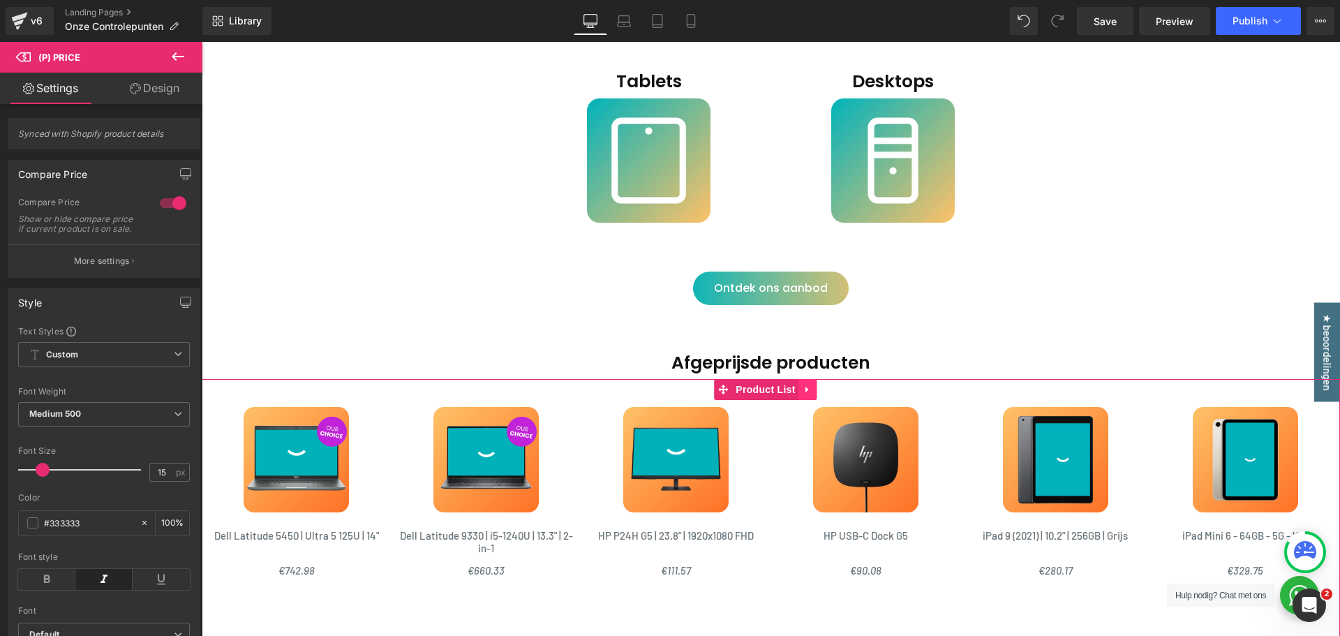
click at [810, 390] on icon at bounding box center [808, 390] width 10 height 10
click at [826, 396] on link at bounding box center [835, 389] width 18 height 21
click at [812, 395] on link at bounding box center [808, 389] width 18 height 21
click at [821, 395] on link at bounding box center [817, 389] width 18 height 21
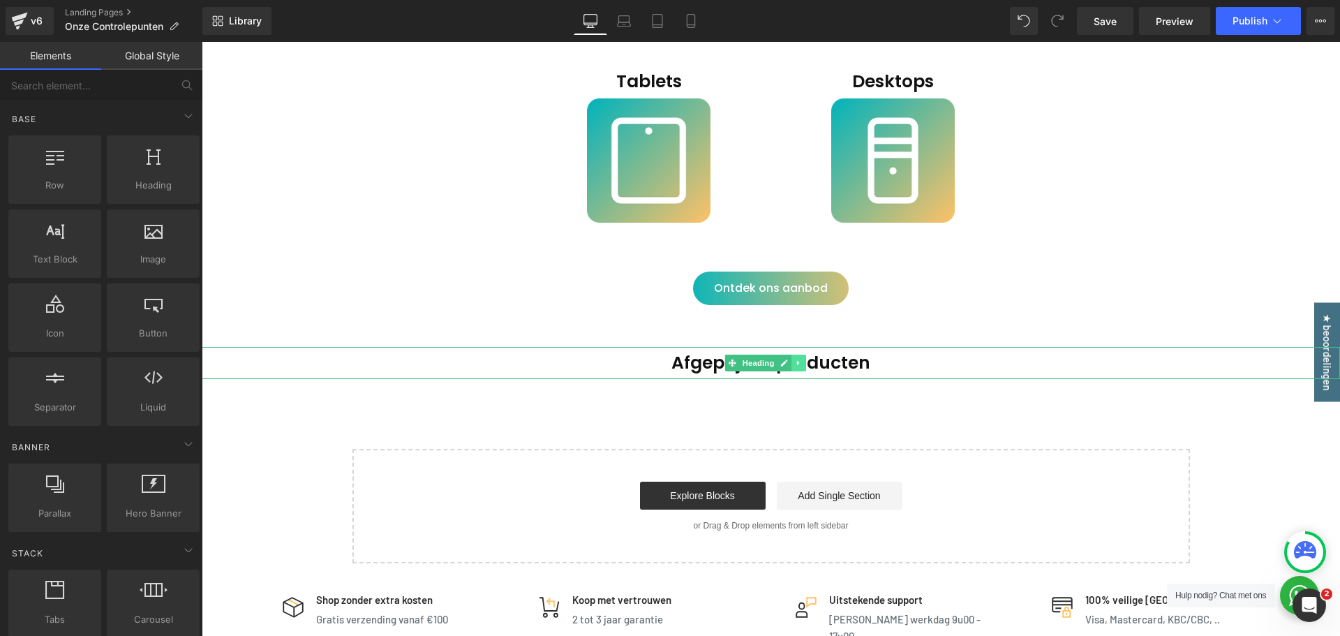
click at [802, 364] on icon at bounding box center [799, 363] width 8 height 8
click at [808, 367] on link at bounding box center [806, 363] width 15 height 17
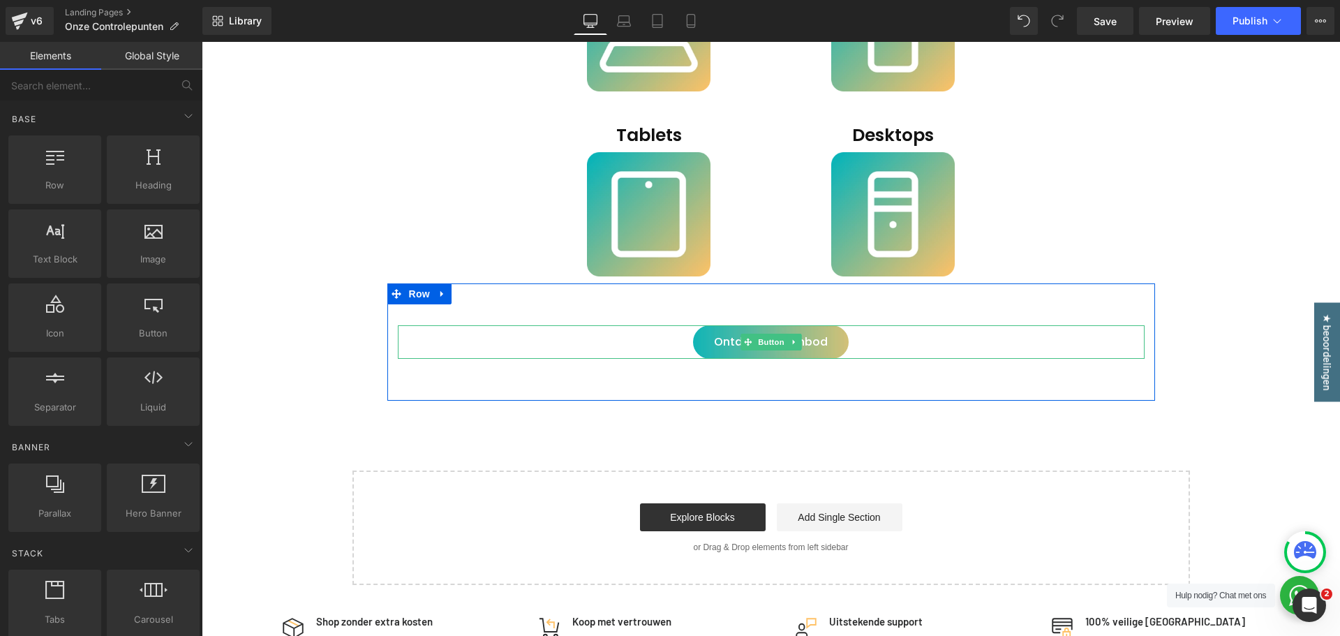
scroll to position [279, 0]
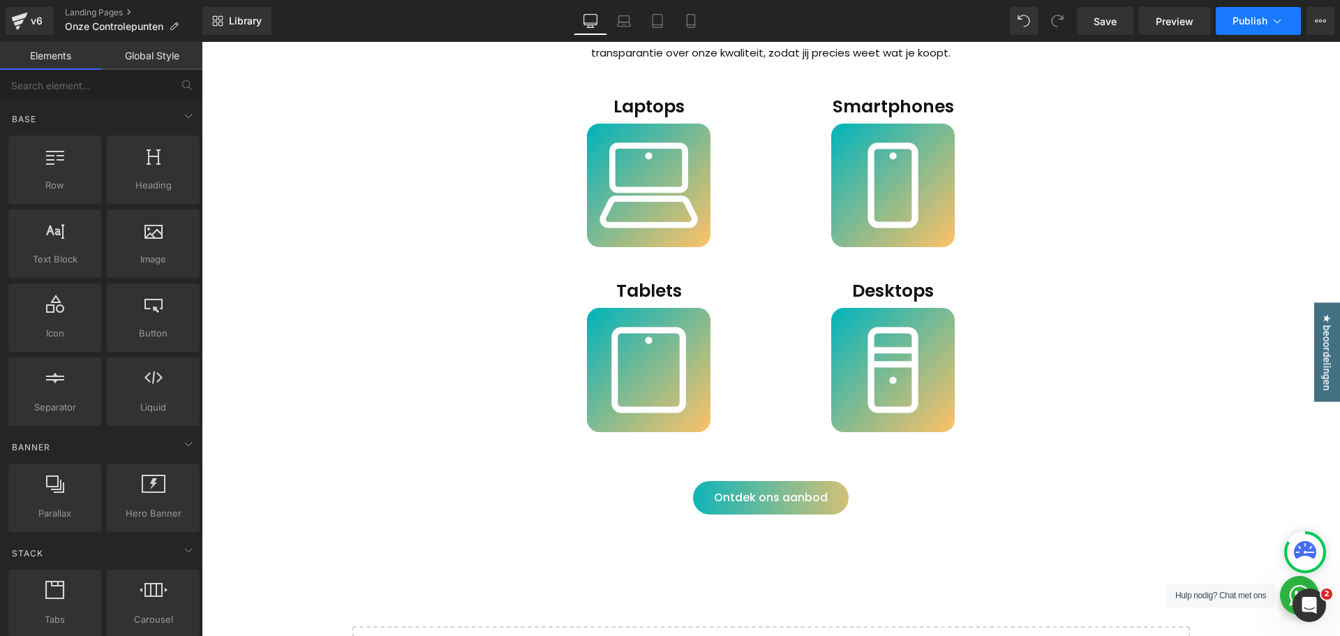
click at [1257, 24] on span "Publish" at bounding box center [1250, 20] width 35 height 11
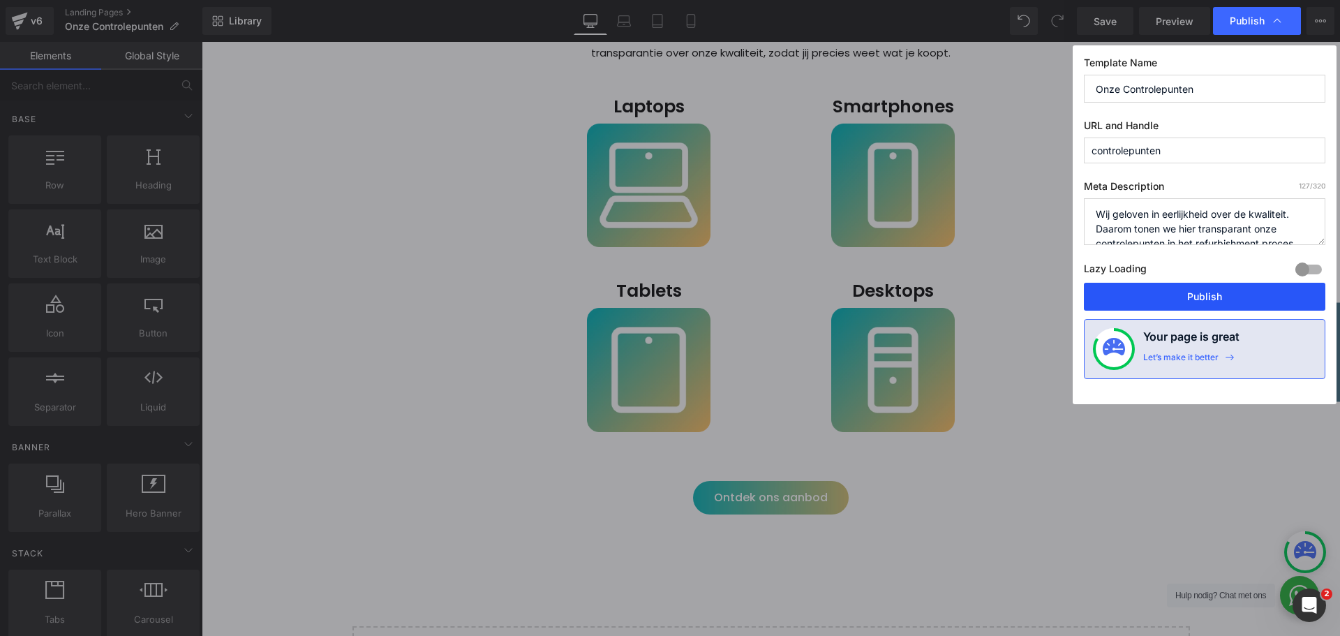
click at [1198, 299] on button "Publish" at bounding box center [1204, 297] width 241 height 28
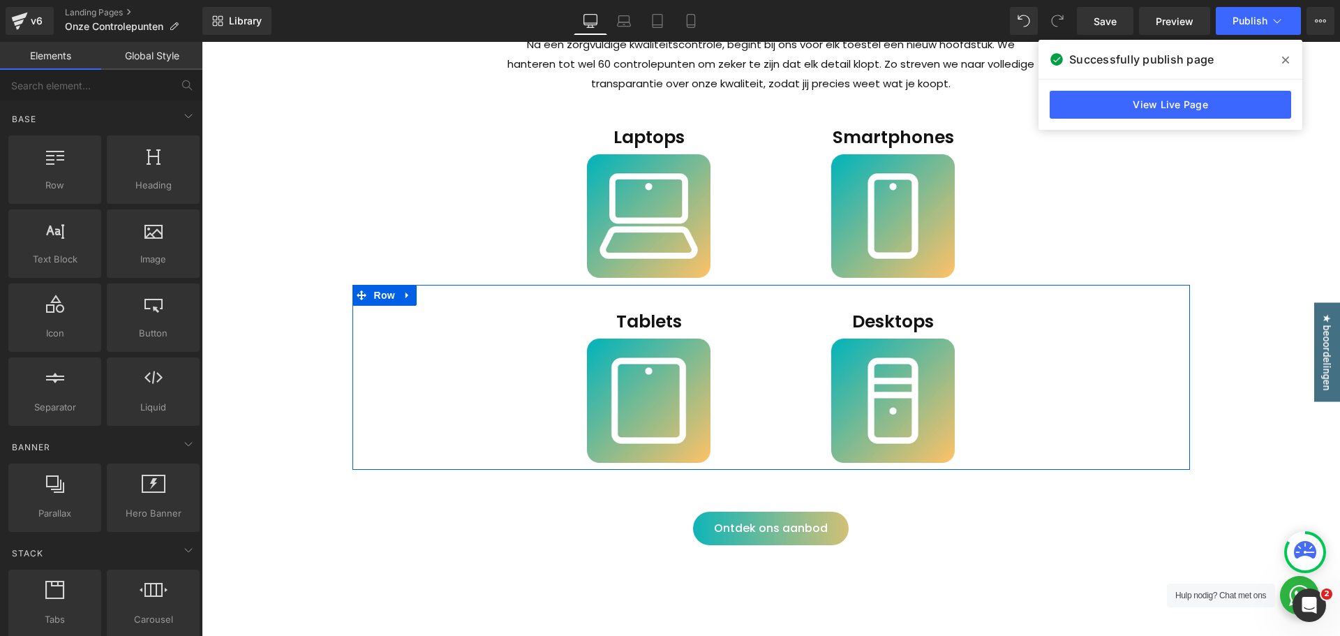
scroll to position [349, 0]
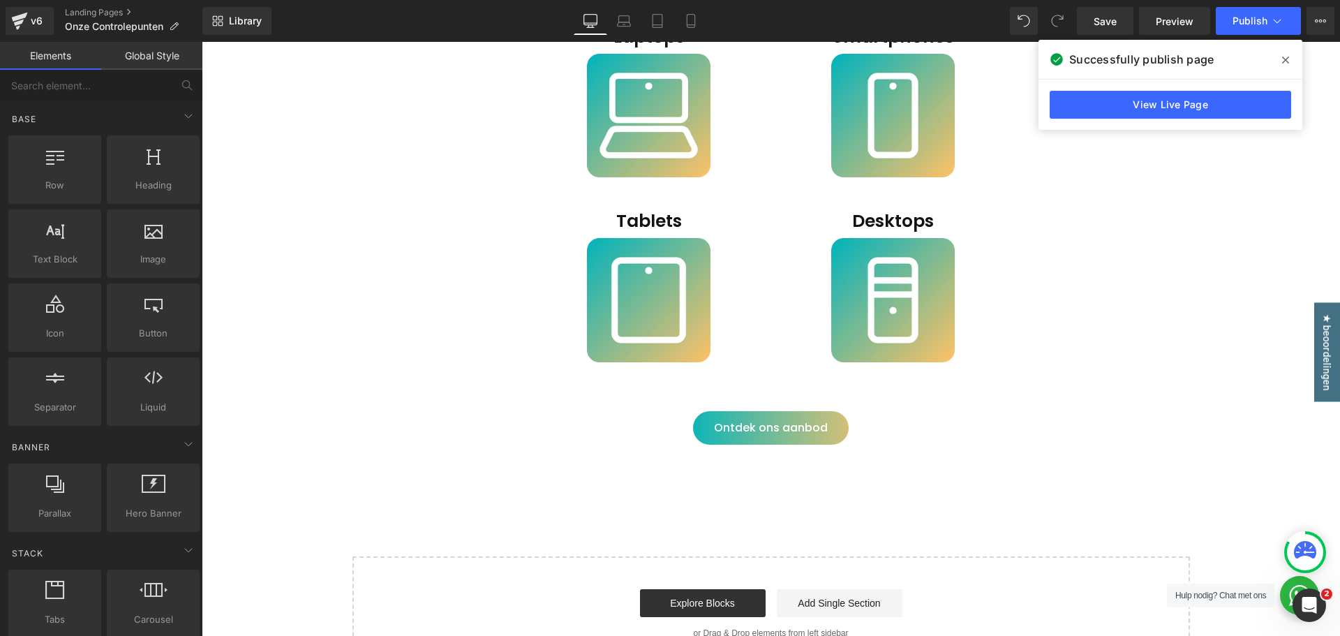
drag, startPoint x: 888, startPoint y: 421, endPoint x: 819, endPoint y: 428, distance: 70.1
click at [888, 421] on div "Ontdek ons aanbod" at bounding box center [771, 428] width 747 height 34
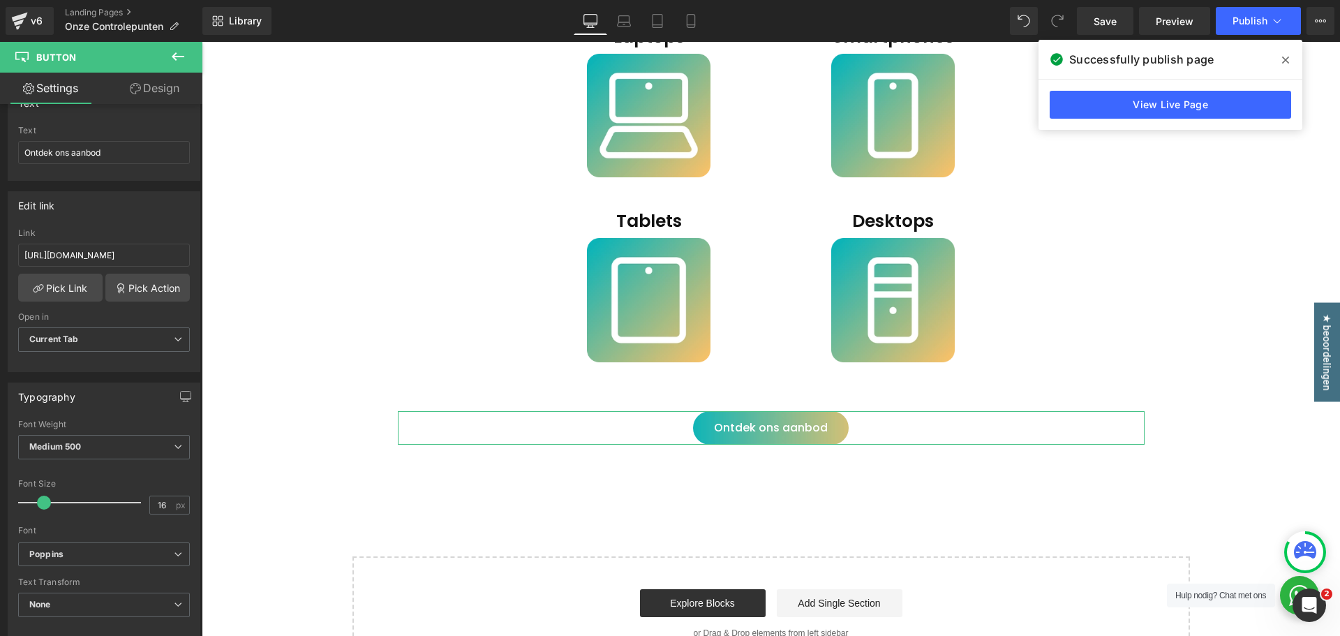
scroll to position [140, 0]
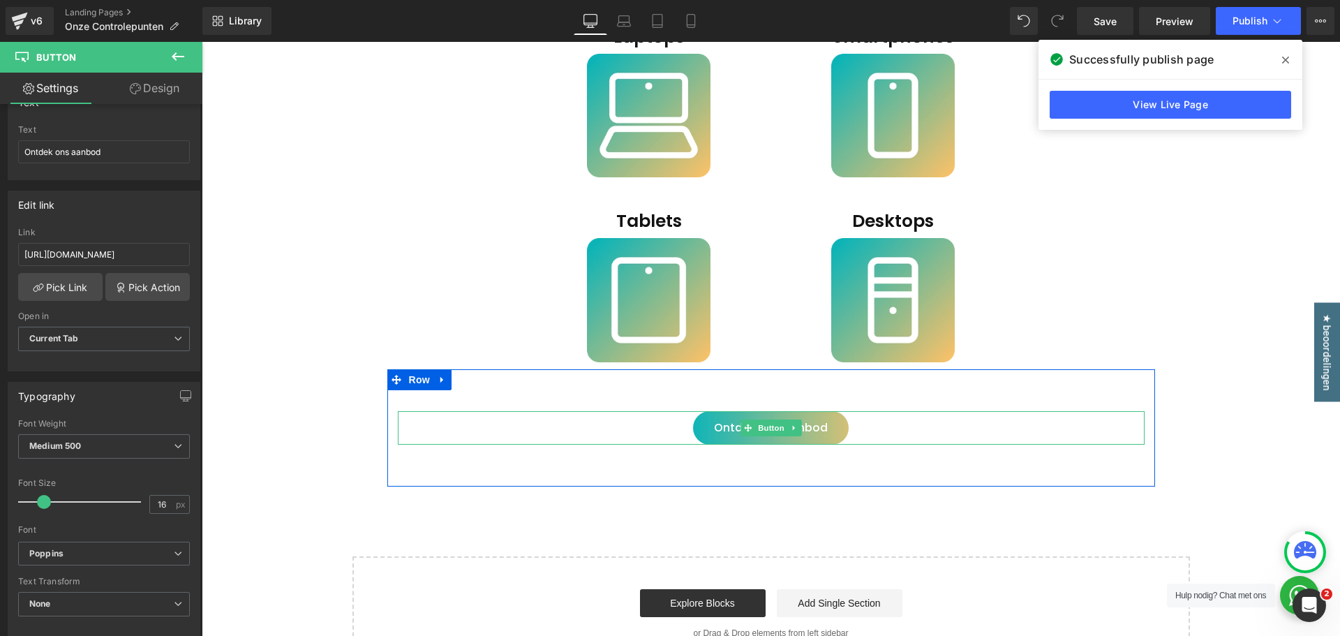
click at [859, 427] on div "Ontdek ons aanbod" at bounding box center [771, 428] width 747 height 34
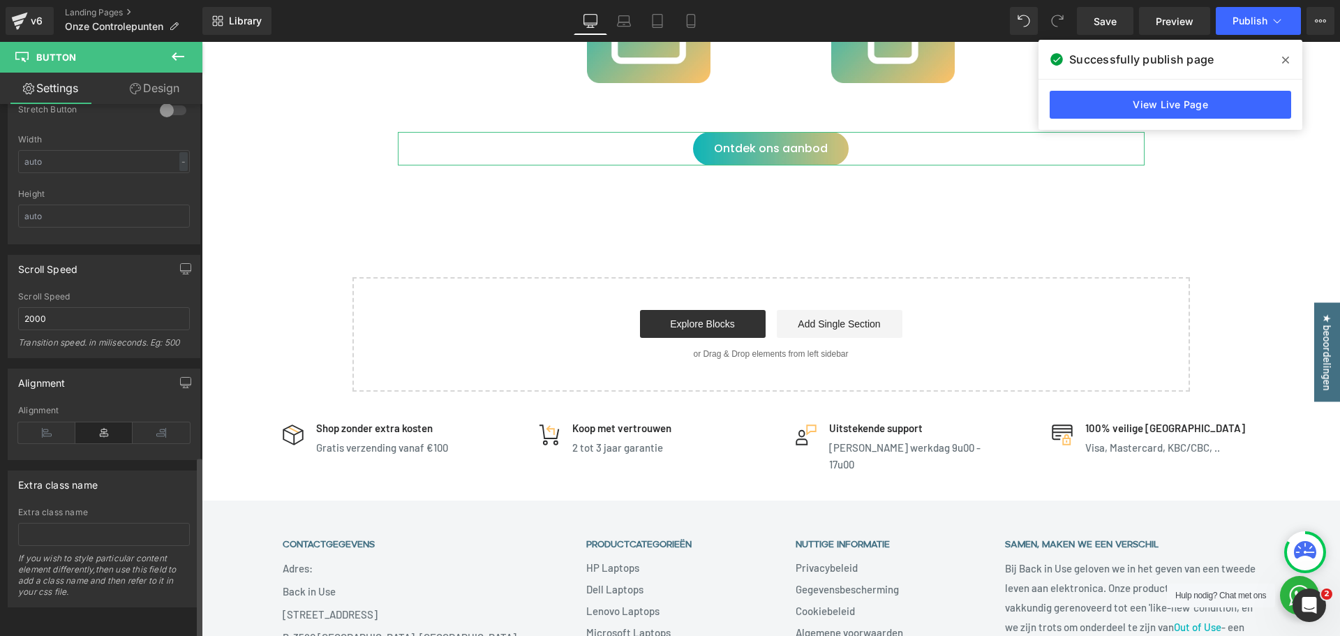
scroll to position [1046, 0]
drag, startPoint x: 165, startPoint y: 96, endPoint x: 69, endPoint y: 258, distance: 187.4
click at [165, 96] on link "Design" at bounding box center [154, 88] width 101 height 31
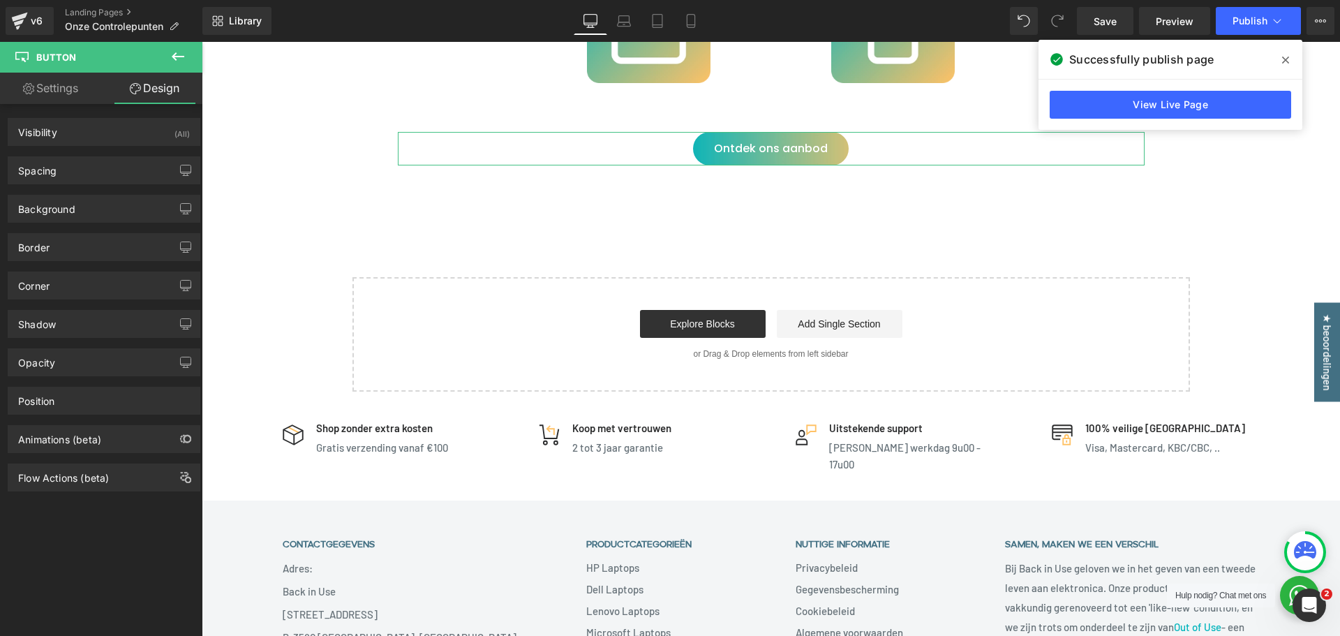
type input "#ffffff"
type input "100"
type input "0"
click at [70, 241] on div "Border" at bounding box center [103, 247] width 191 height 27
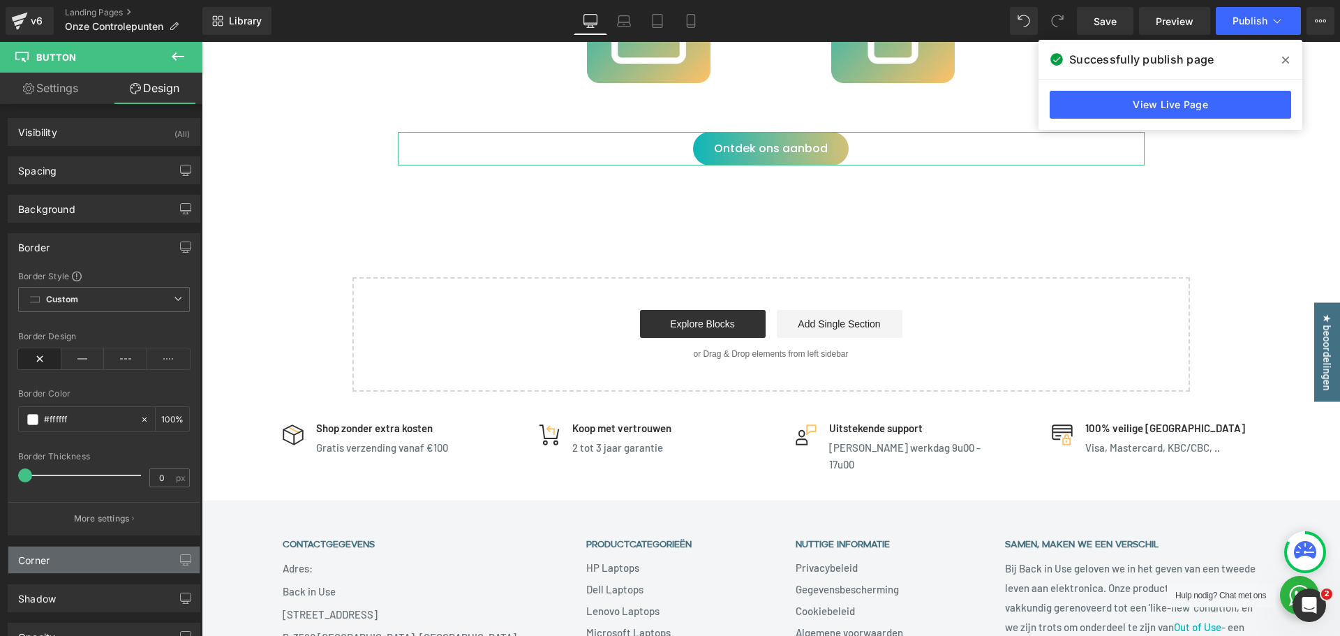
click at [54, 559] on div "Corner" at bounding box center [103, 559] width 191 height 27
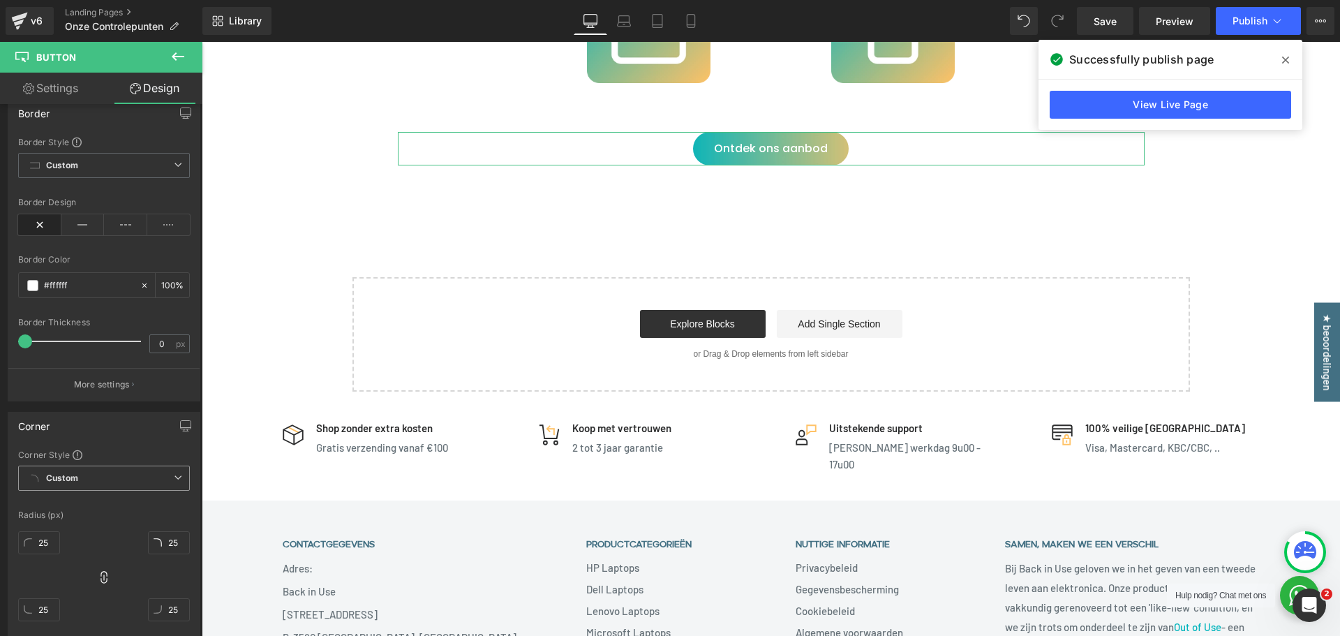
scroll to position [140, 0]
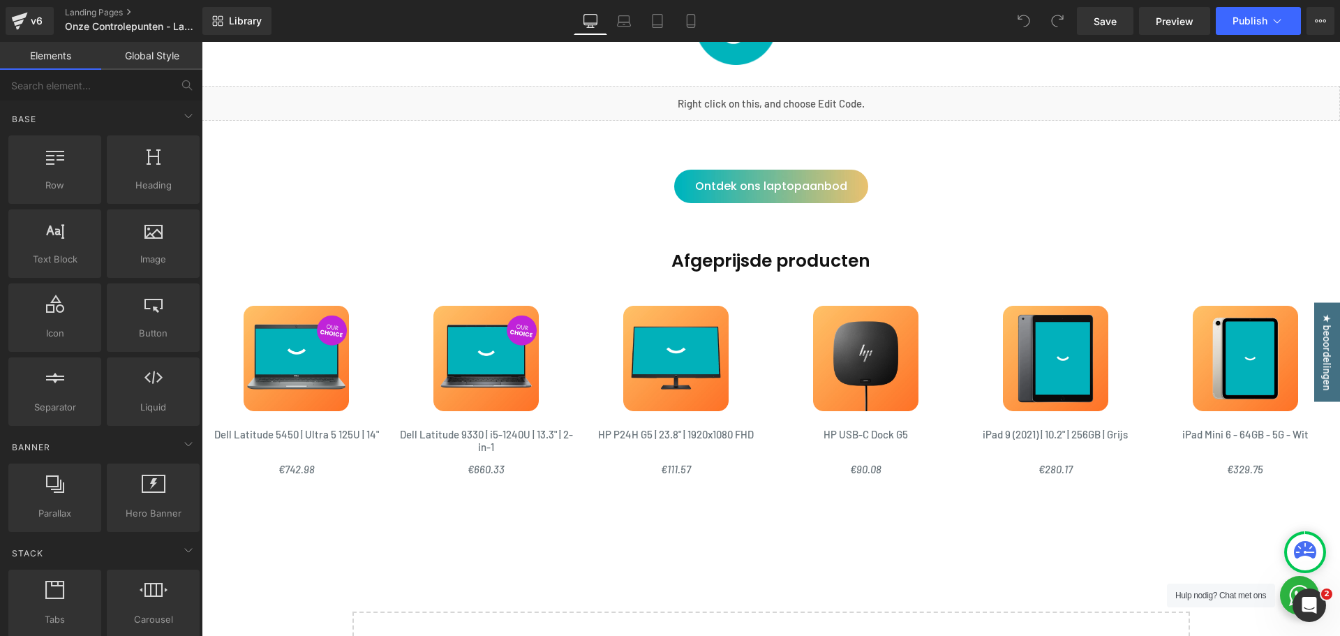
scroll to position [3211, 0]
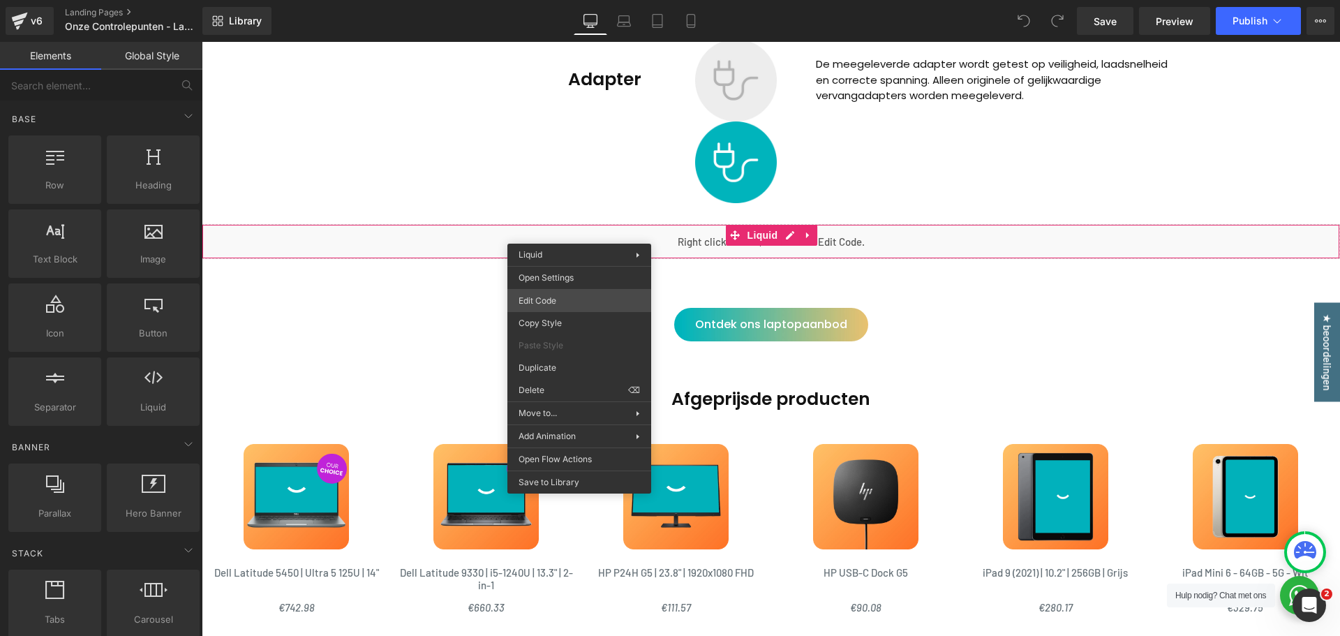
click at [553, 0] on div "You are previewing how the will restyle your page. You can not edit Elements in…" at bounding box center [670, 0] width 1340 height 0
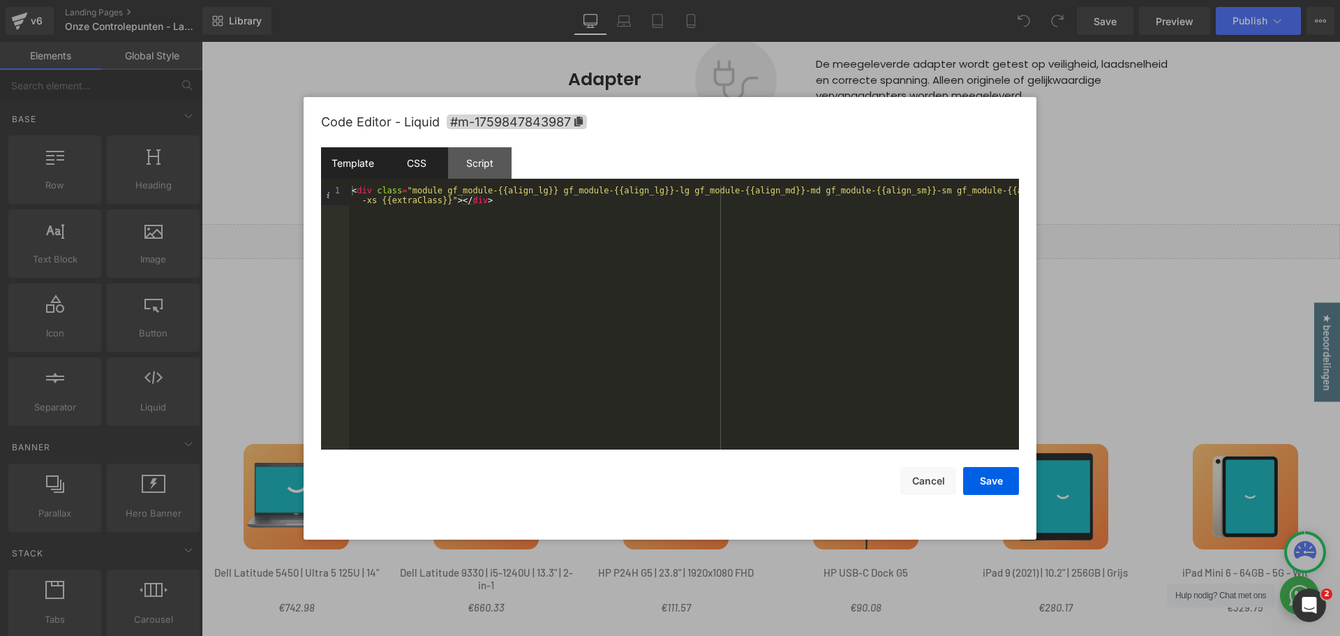
click at [417, 151] on div "CSS" at bounding box center [417, 162] width 64 height 31
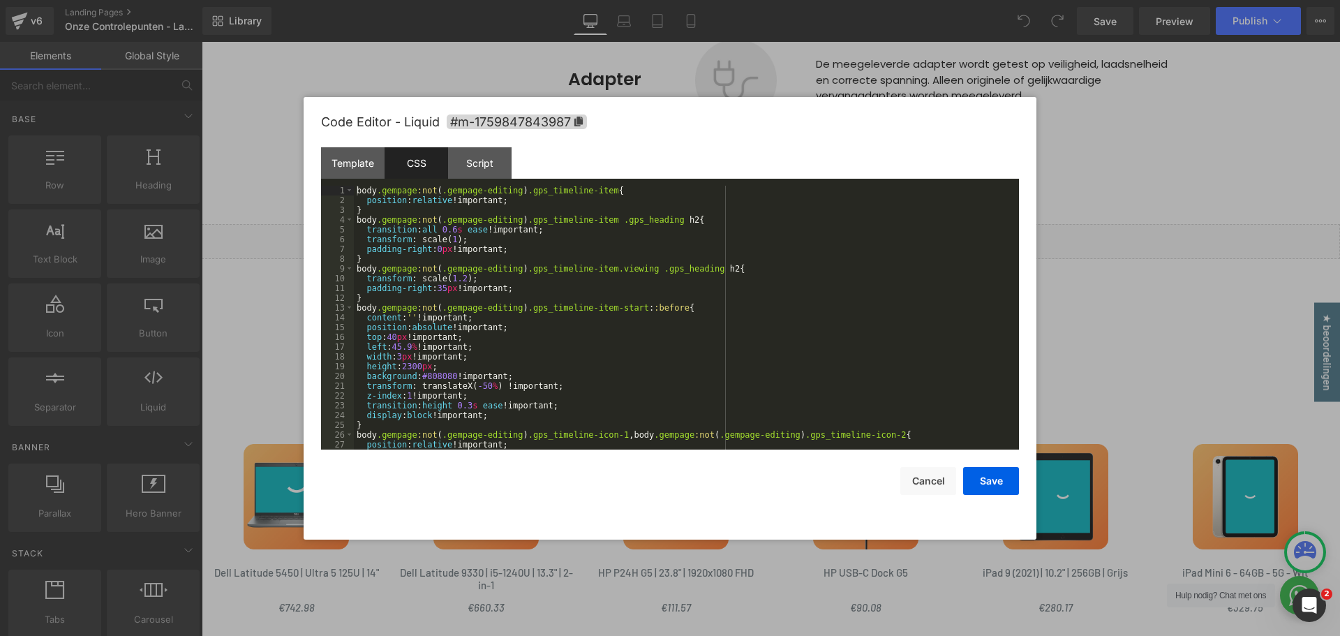
scroll to position [42, 0]
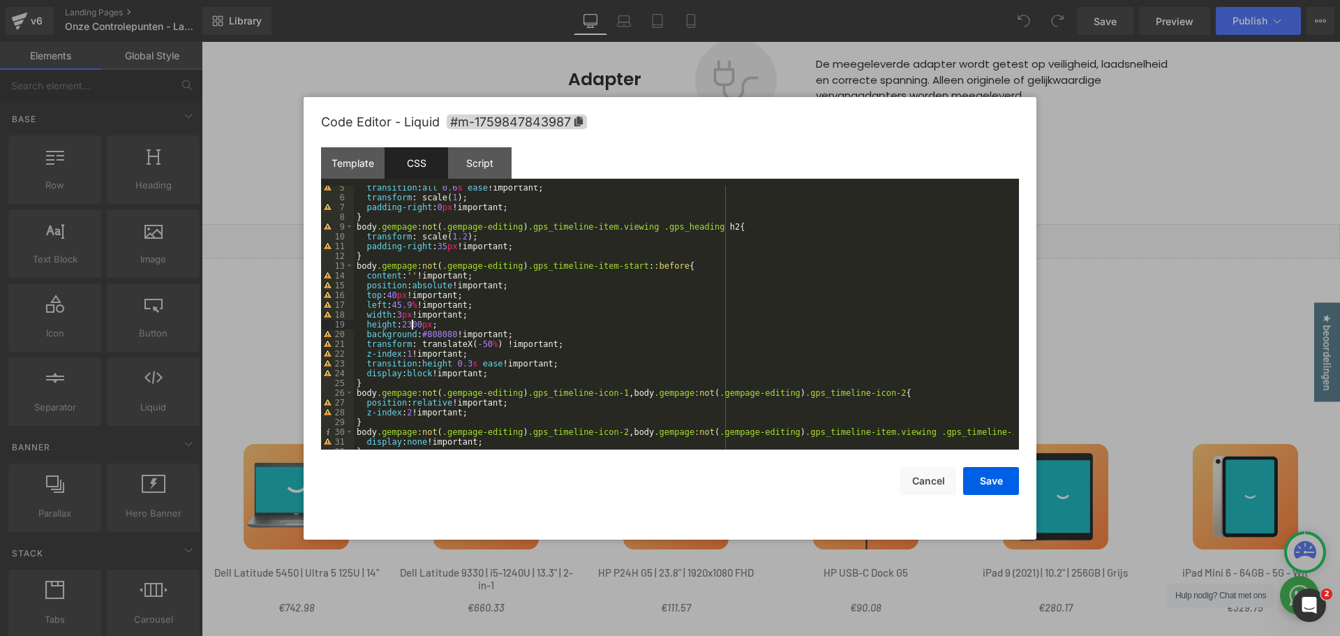
click at [410, 327] on div "transition : all 0.6 s ease !important; transform : scale( 1 ); padding-right :…" at bounding box center [684, 324] width 660 height 283
click at [1004, 477] on button "Save" at bounding box center [991, 481] width 56 height 28
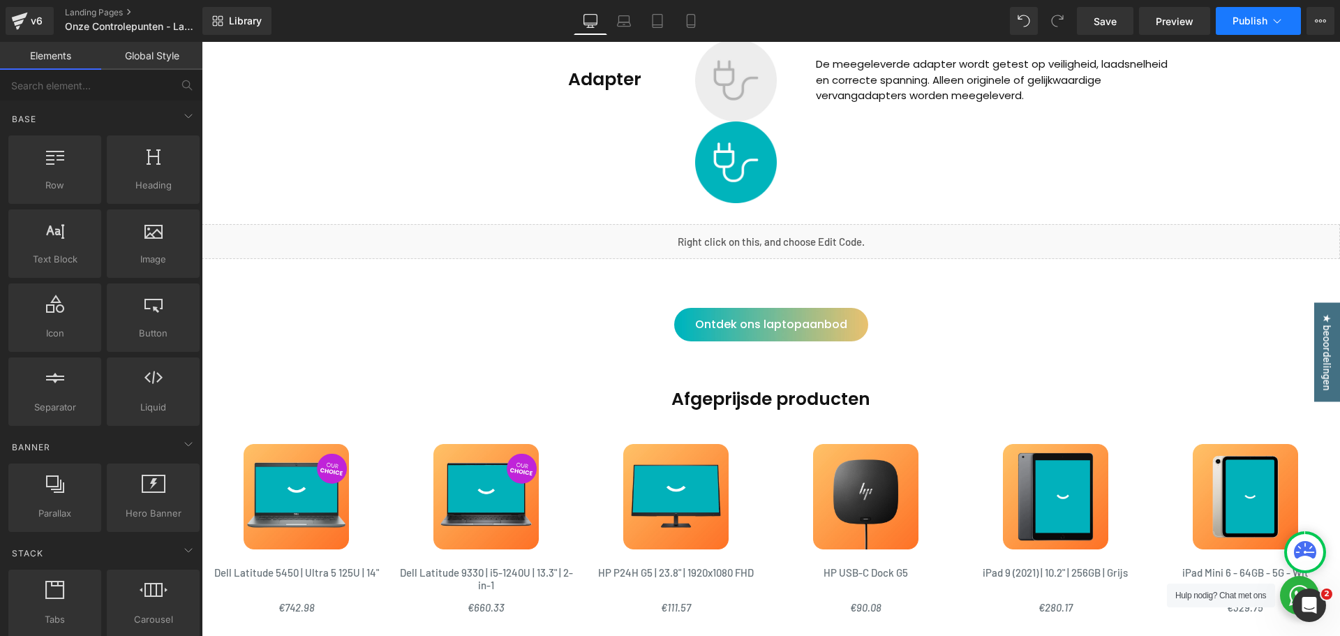
click at [1247, 24] on span "Publish" at bounding box center [1250, 20] width 35 height 11
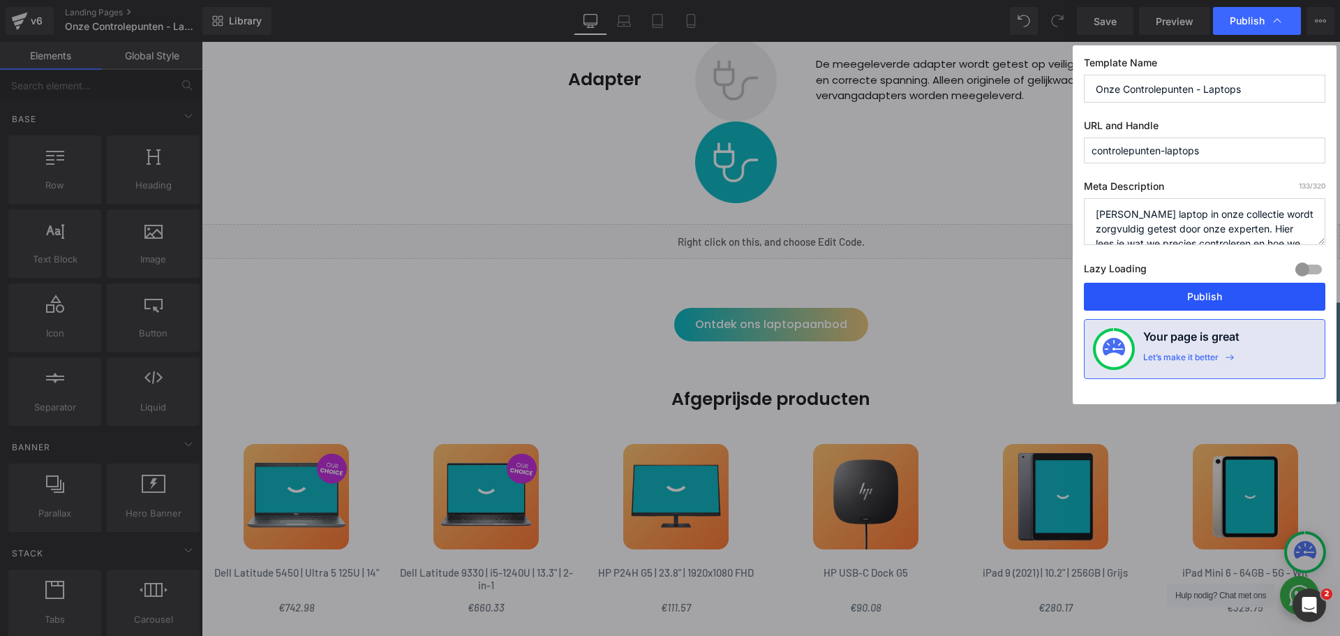
click at [1226, 292] on button "Publish" at bounding box center [1204, 297] width 241 height 28
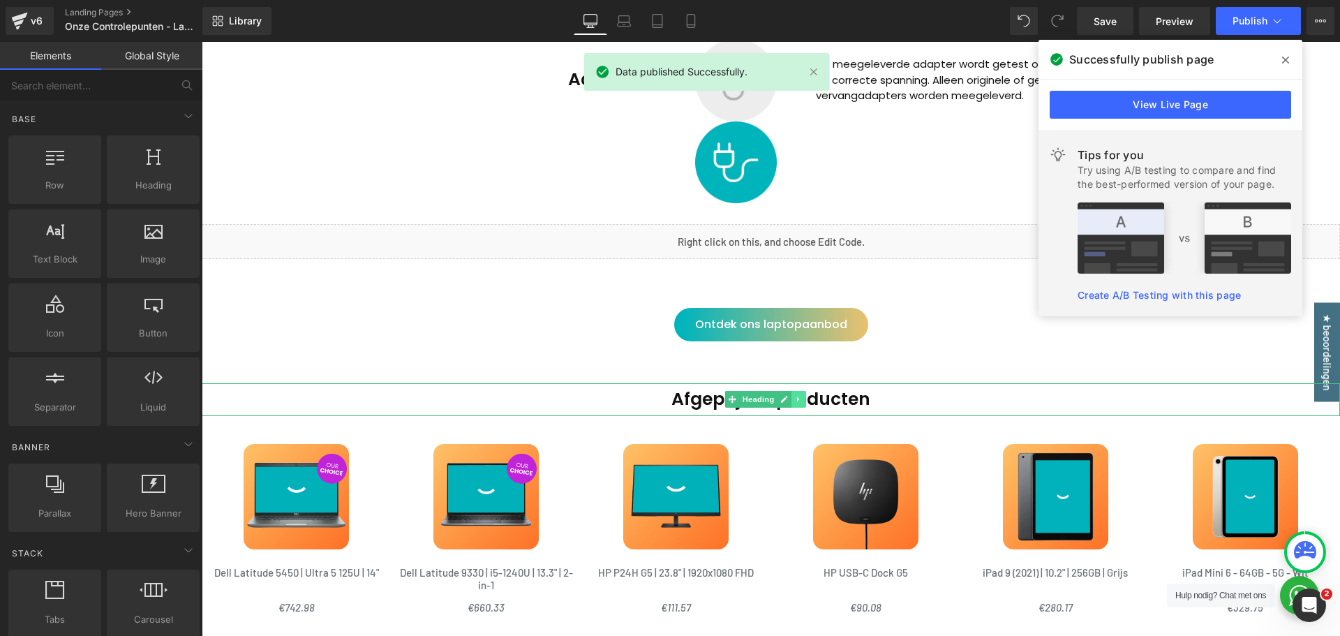
click at [796, 398] on icon at bounding box center [799, 399] width 8 height 8
click at [811, 401] on link at bounding box center [806, 399] width 15 height 17
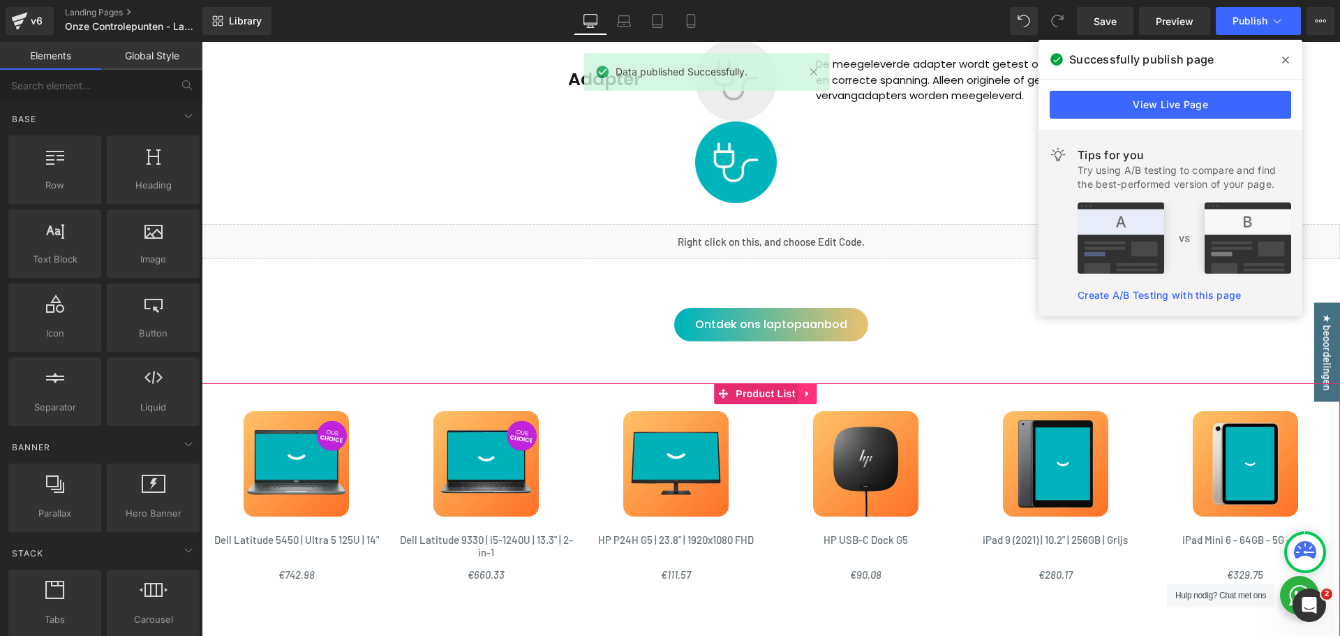
click at [799, 389] on link at bounding box center [808, 393] width 18 height 21
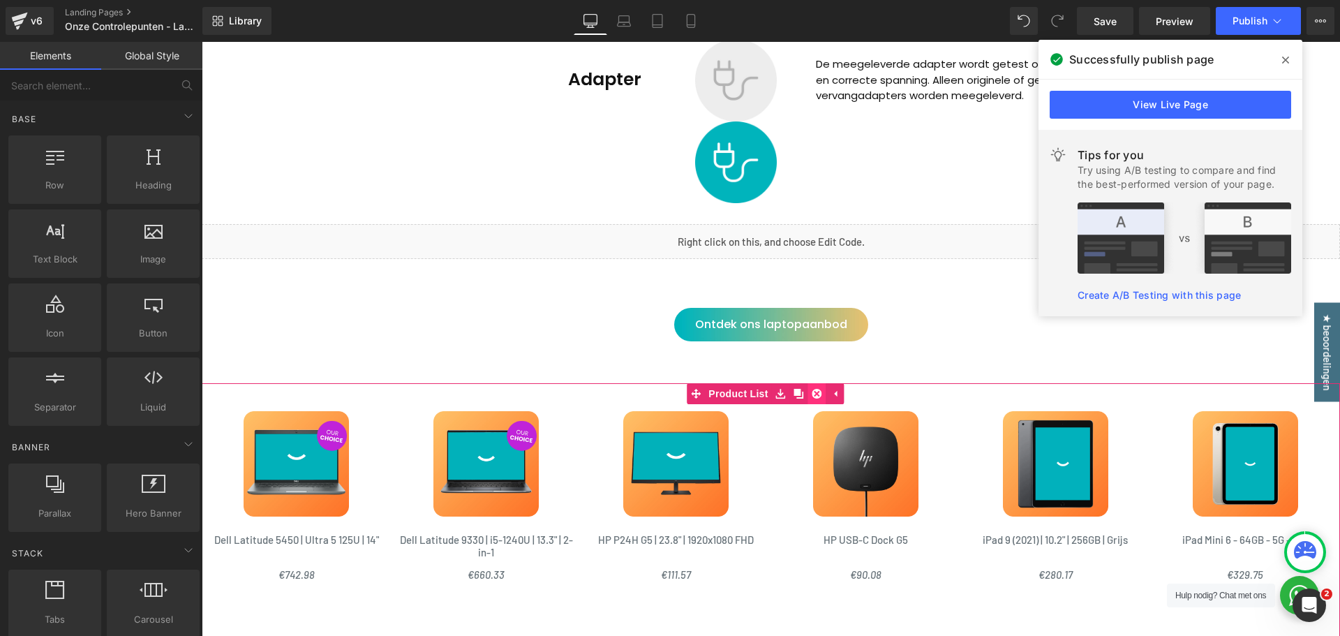
click at [815, 394] on icon at bounding box center [817, 394] width 10 height 10
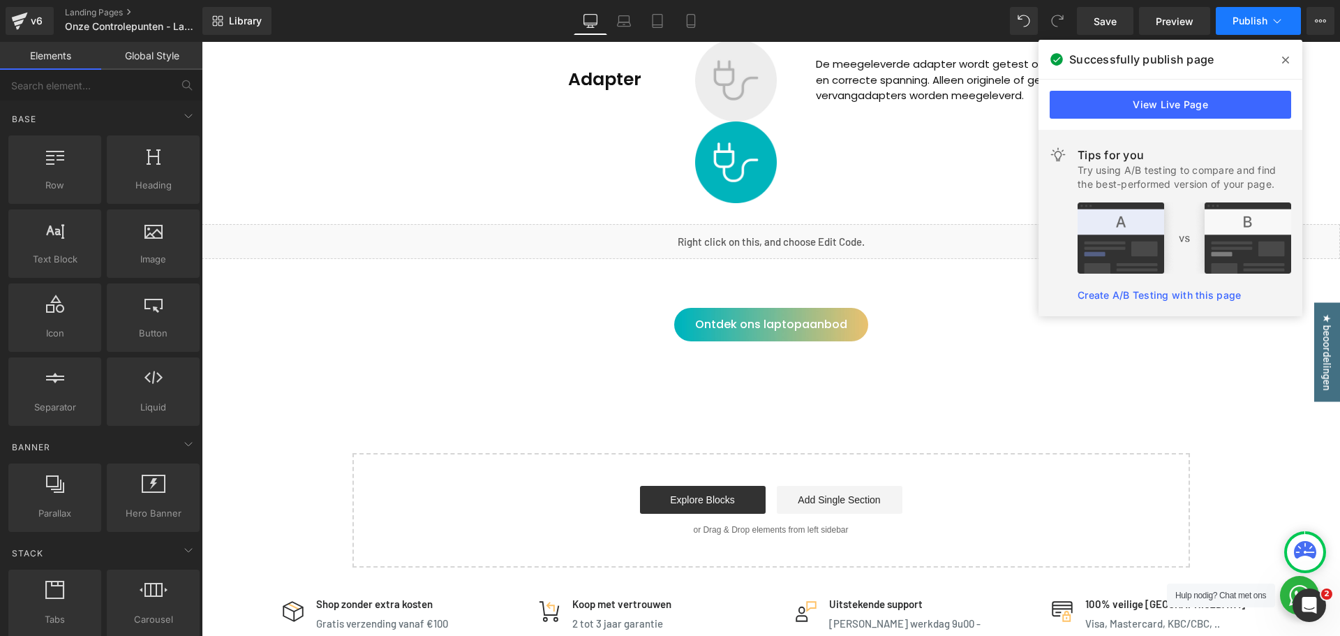
click at [1244, 29] on button "Publish" at bounding box center [1258, 21] width 85 height 28
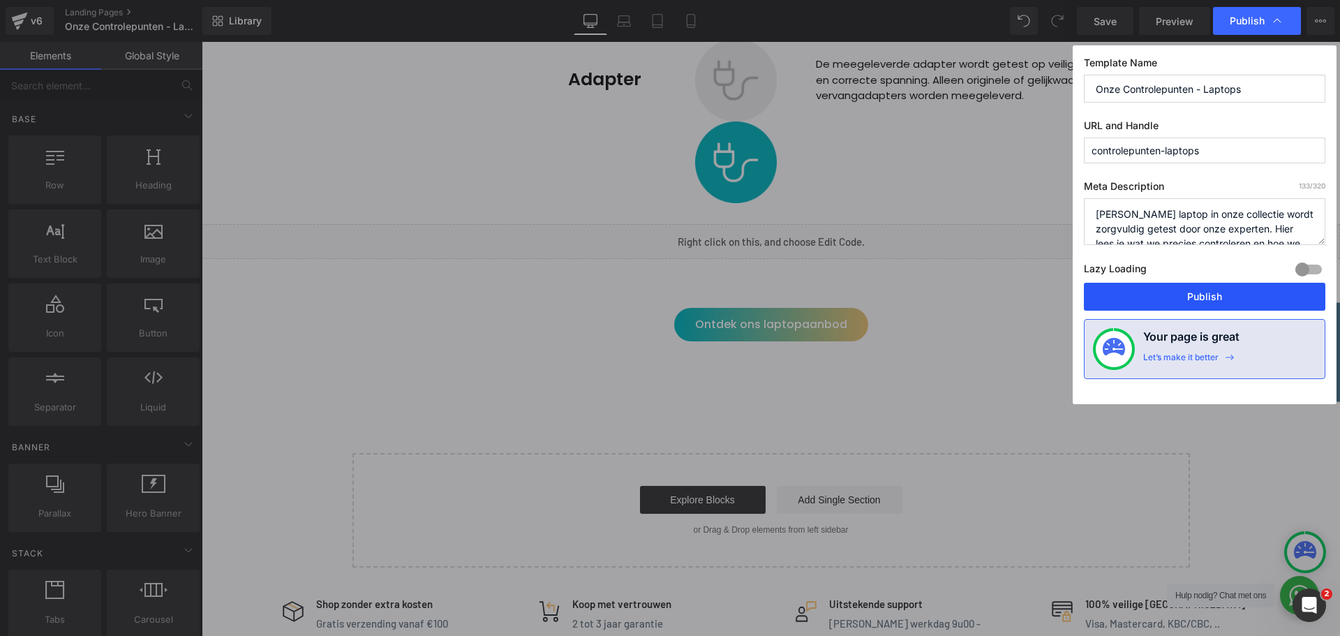
click at [1184, 299] on button "Publish" at bounding box center [1204, 297] width 241 height 28
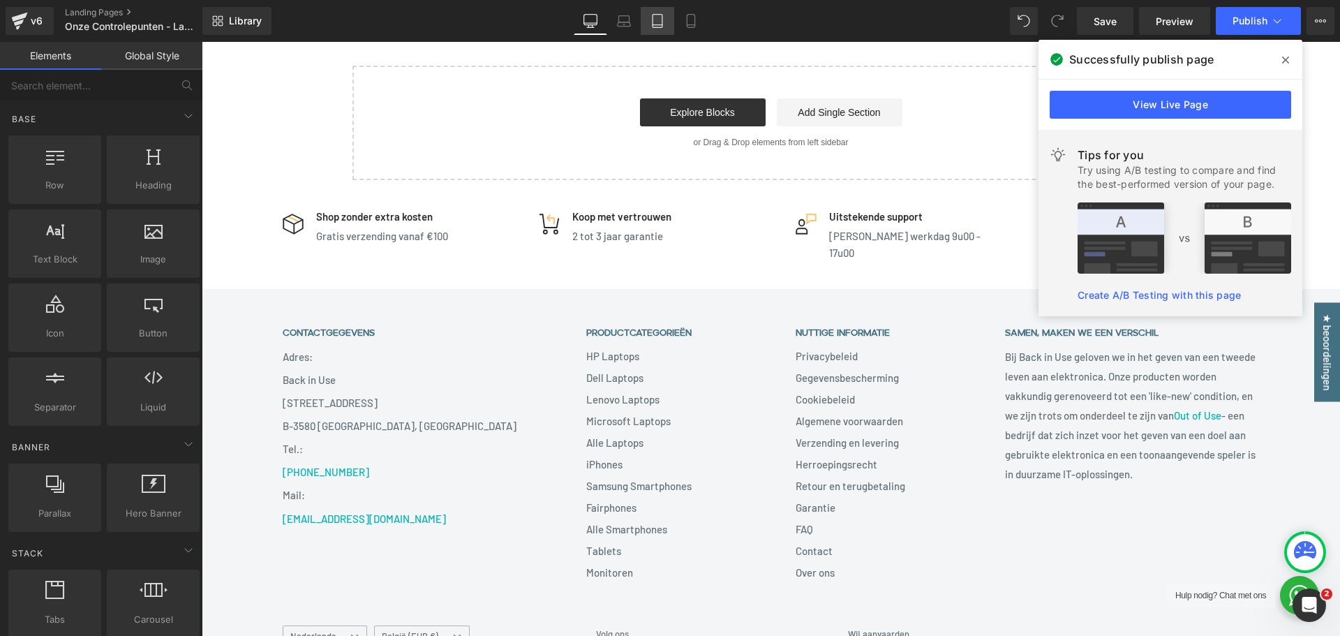
scroll to position [3629, 0]
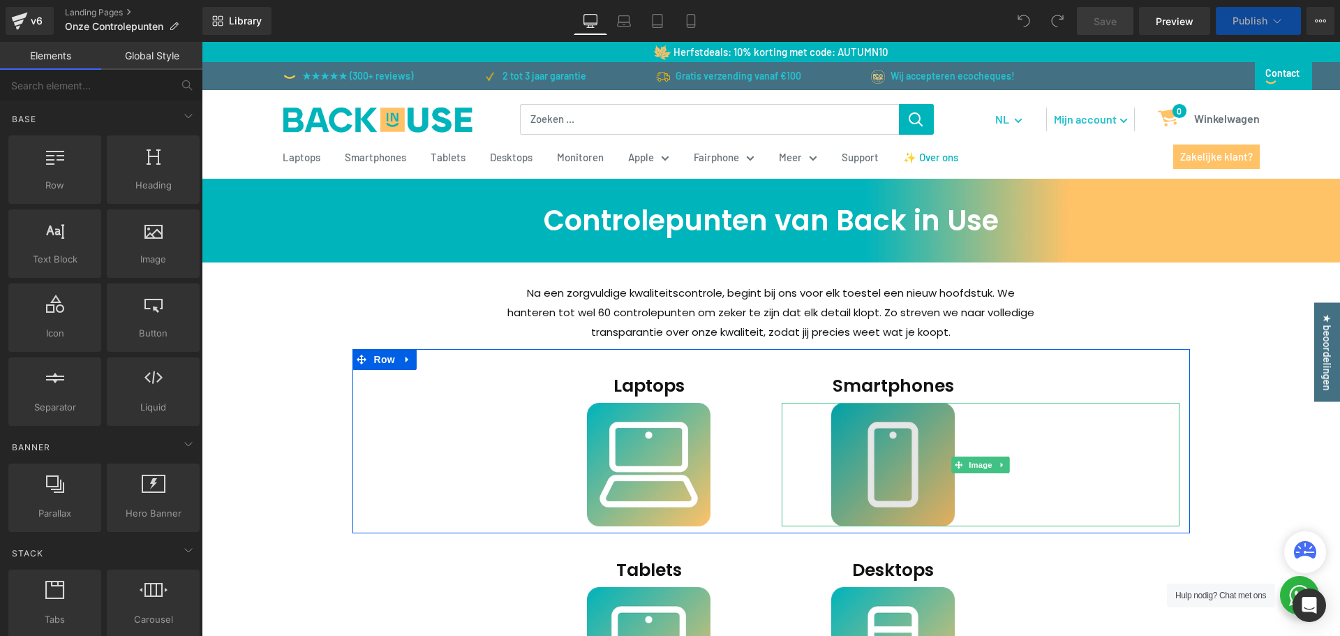
click at [885, 448] on img at bounding box center [980, 465] width 299 height 124
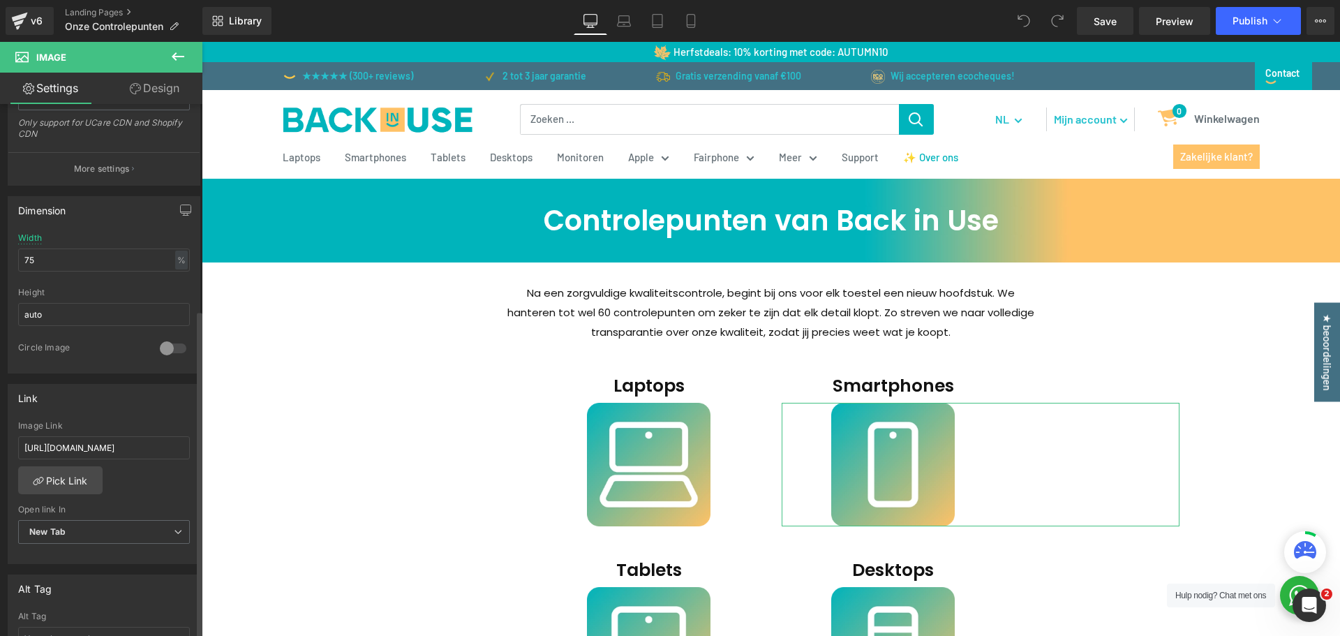
scroll to position [419, 0]
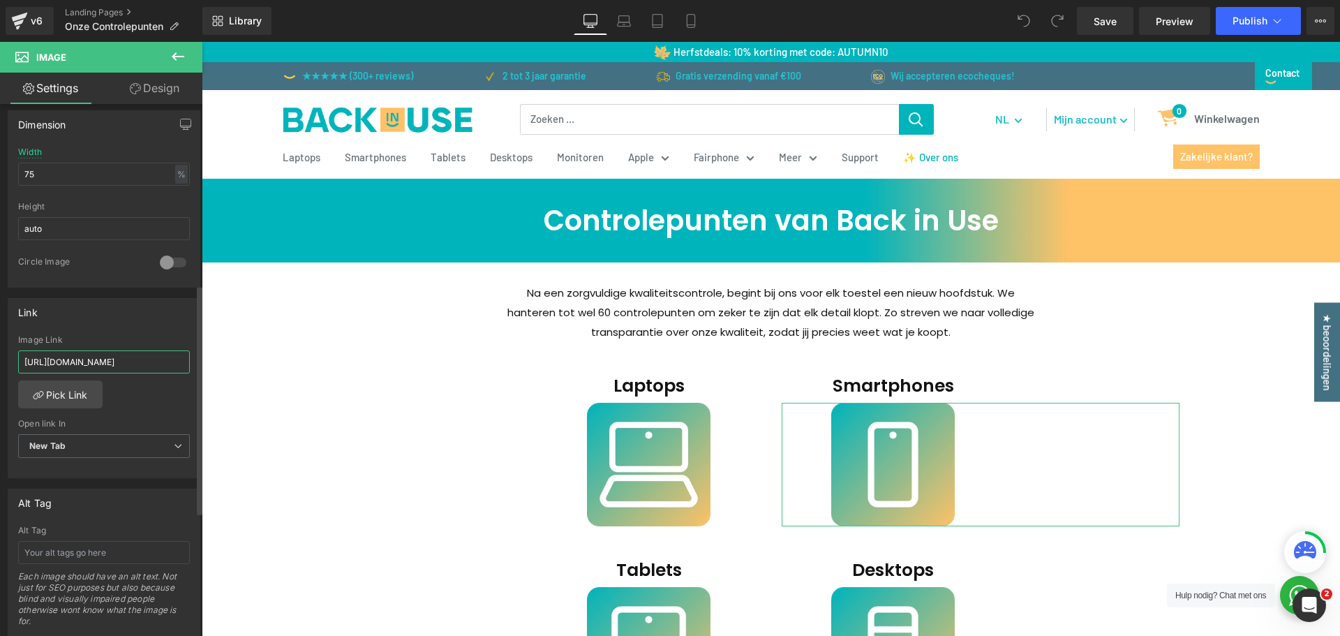
click at [98, 362] on input "[URL][DOMAIN_NAME]" at bounding box center [104, 361] width 172 height 23
type input "[URL]"
click at [119, 340] on div "Image Link" at bounding box center [104, 340] width 172 height 10
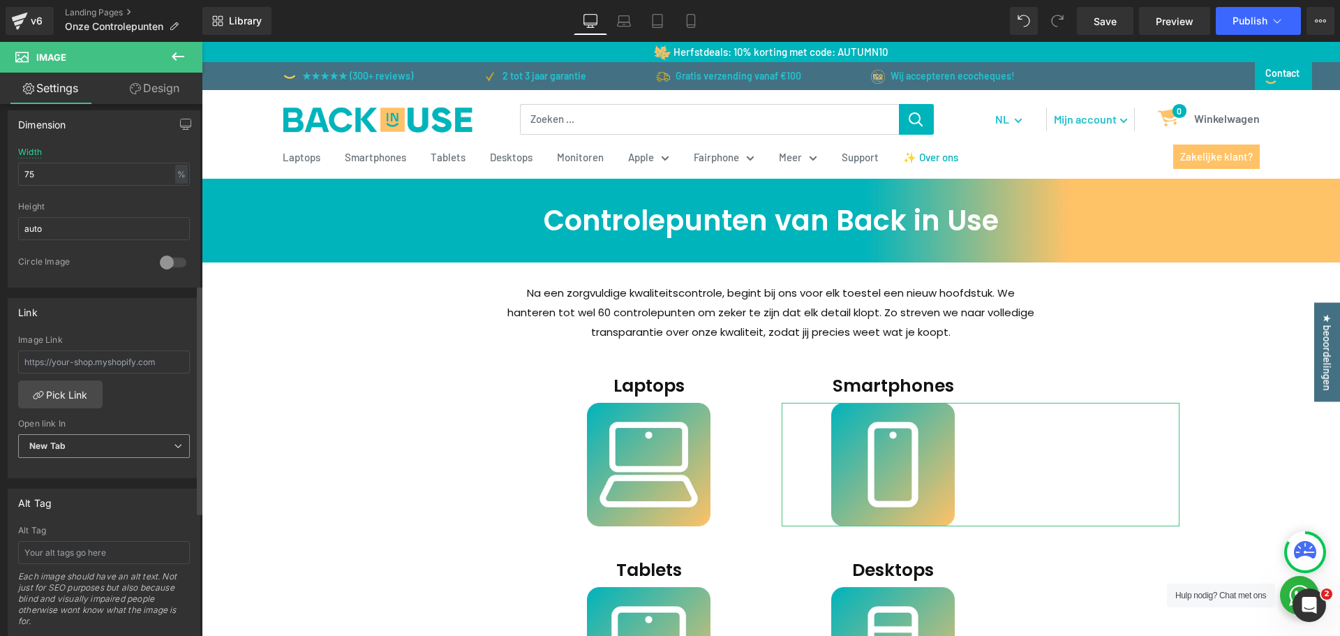
click at [136, 444] on span "New Tab" at bounding box center [104, 446] width 172 height 24
click at [123, 466] on li "Current Tab" at bounding box center [101, 470] width 166 height 21
click at [124, 317] on div "Link" at bounding box center [103, 312] width 191 height 27
click at [1227, 26] on button "Publish" at bounding box center [1258, 21] width 85 height 28
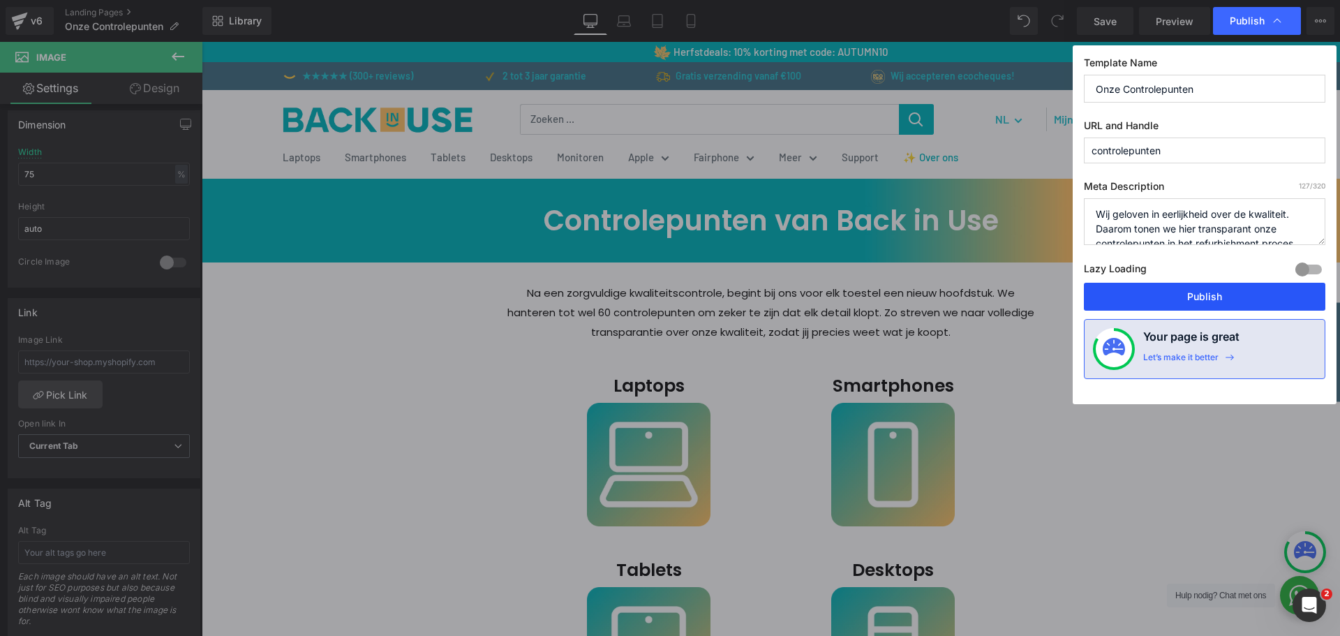
drag, startPoint x: 1184, startPoint y: 295, endPoint x: 689, endPoint y: 263, distance: 495.9
click at [1184, 295] on button "Publish" at bounding box center [1204, 297] width 241 height 28
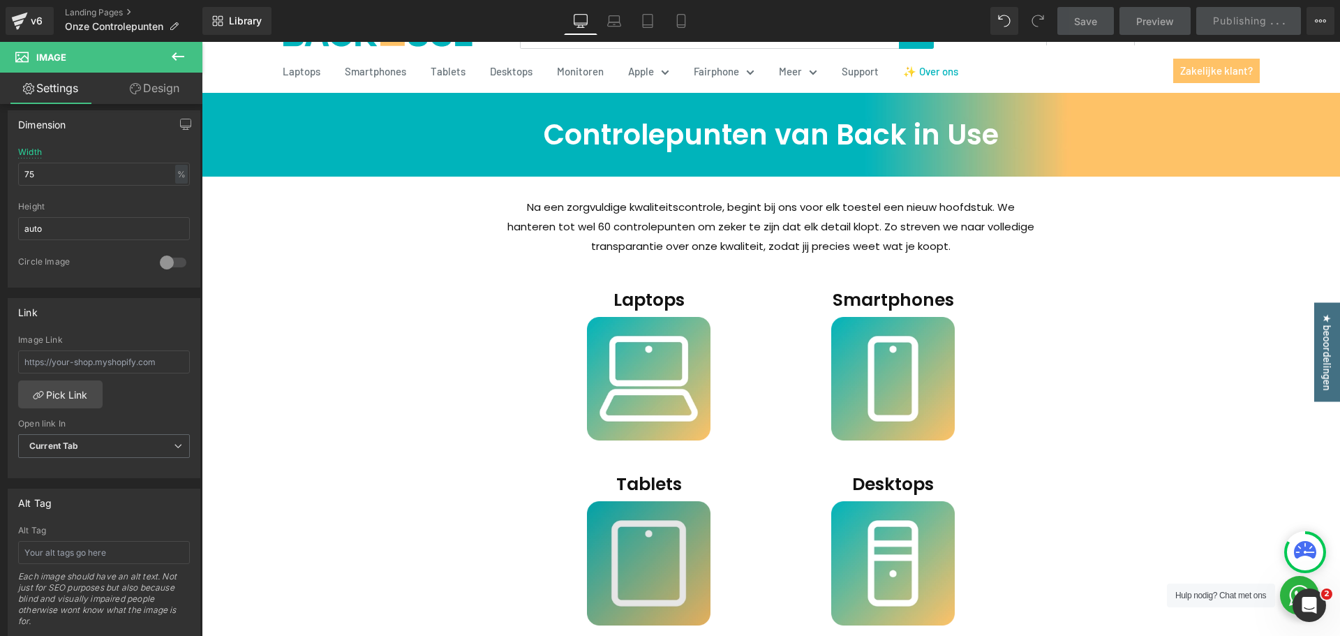
scroll to position [279, 0]
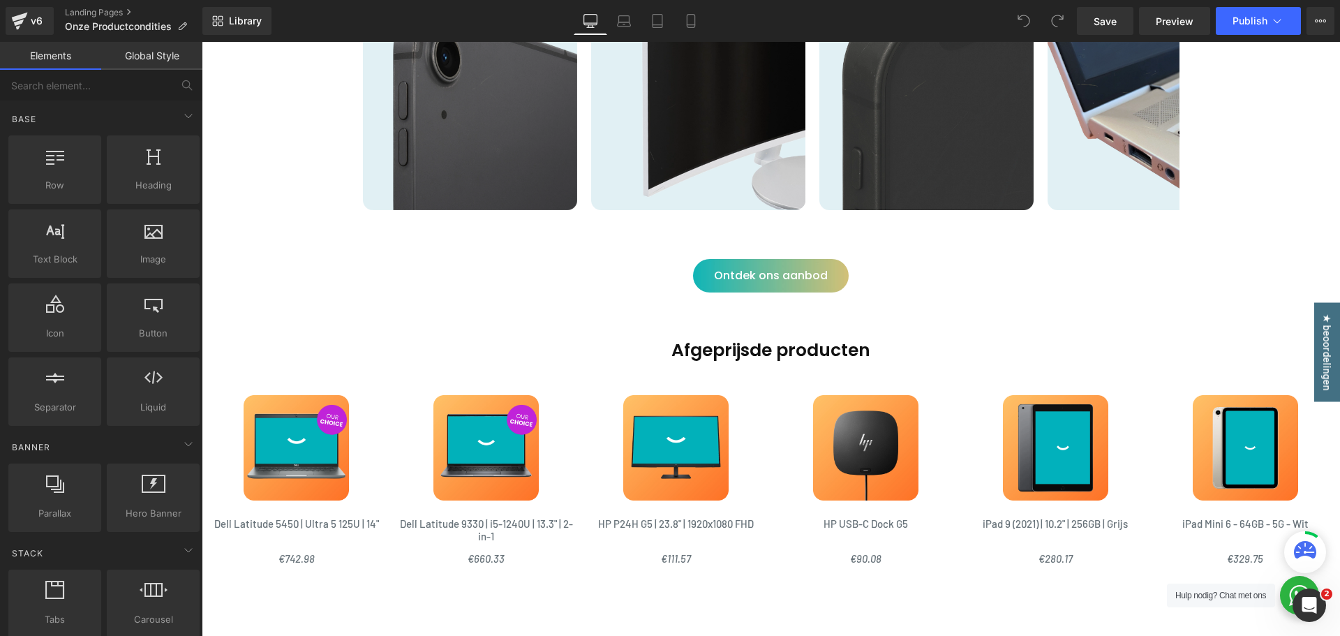
scroll to position [982, 0]
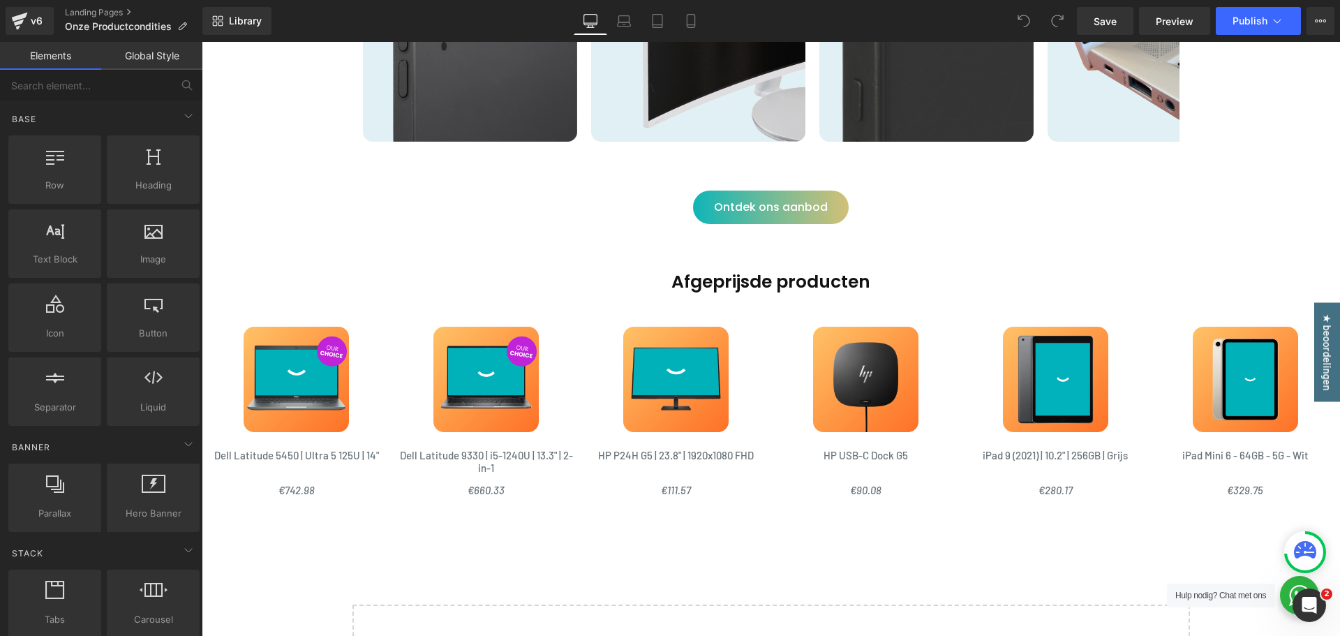
click at [778, 282] on div "Afgeprijsde producten Heading" at bounding box center [771, 282] width 1138 height 33
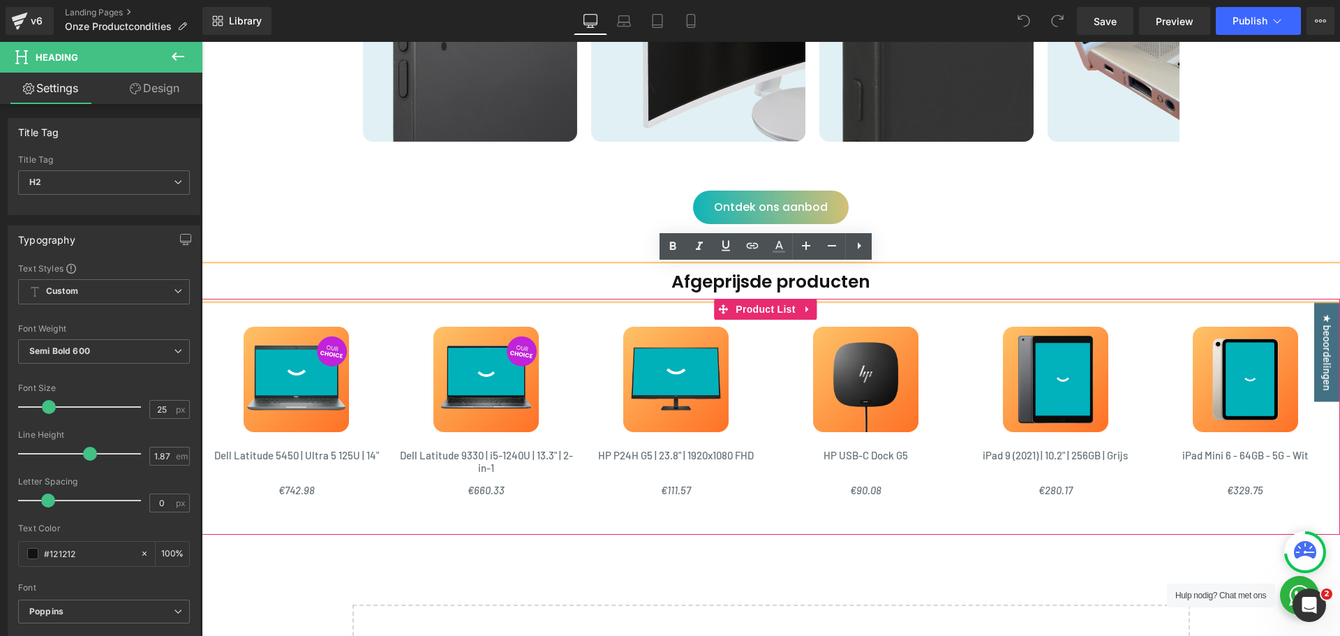
click at [805, 307] on icon at bounding box center [806, 309] width 3 height 6
click at [816, 312] on icon at bounding box center [817, 309] width 10 height 10
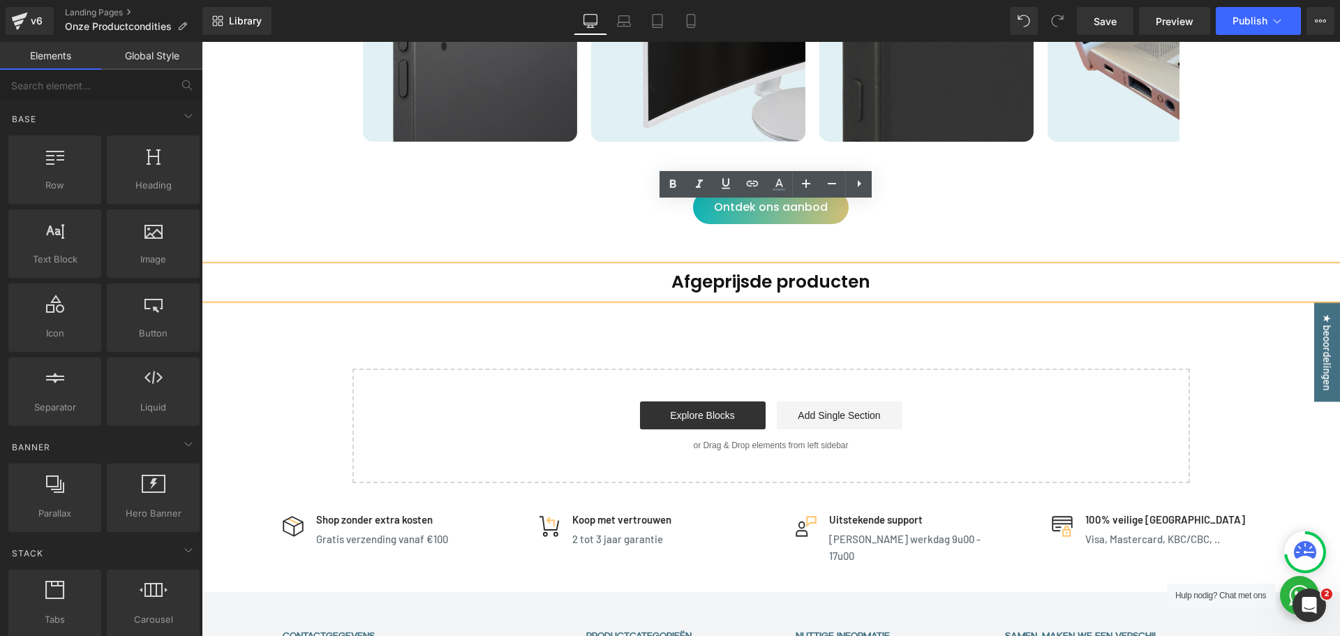
scroll to position [920, 0]
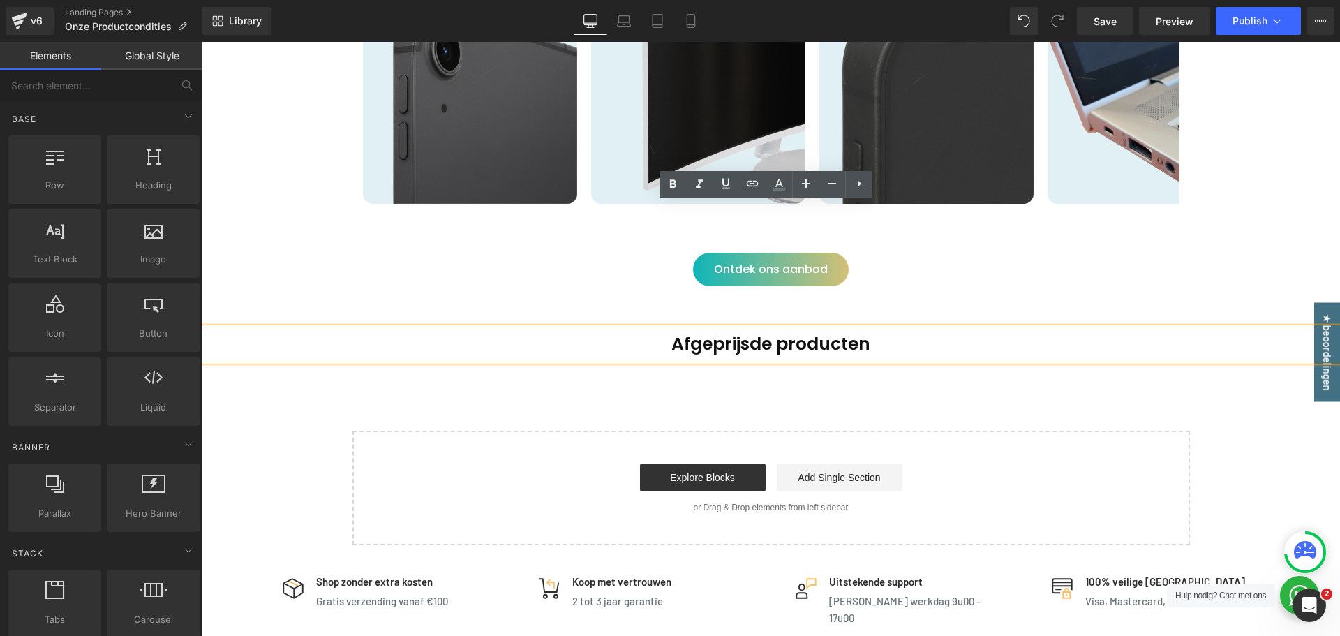
click at [803, 193] on link at bounding box center [805, 184] width 27 height 27
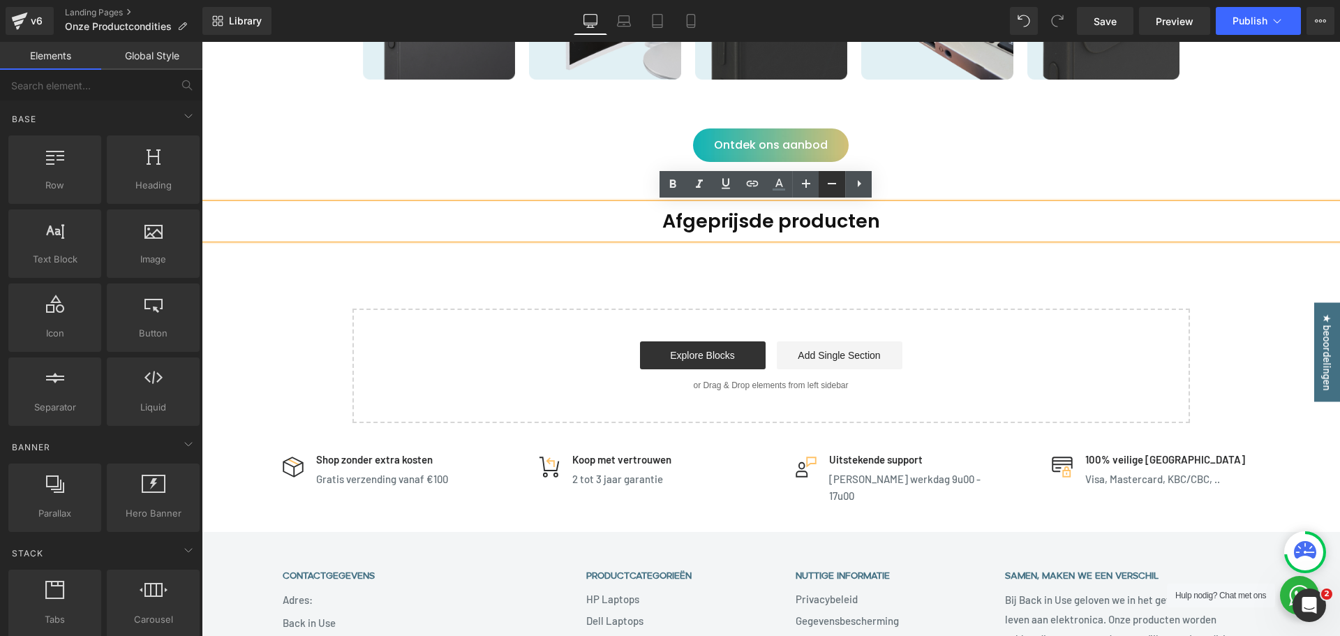
click at [835, 186] on icon at bounding box center [832, 183] width 17 height 17
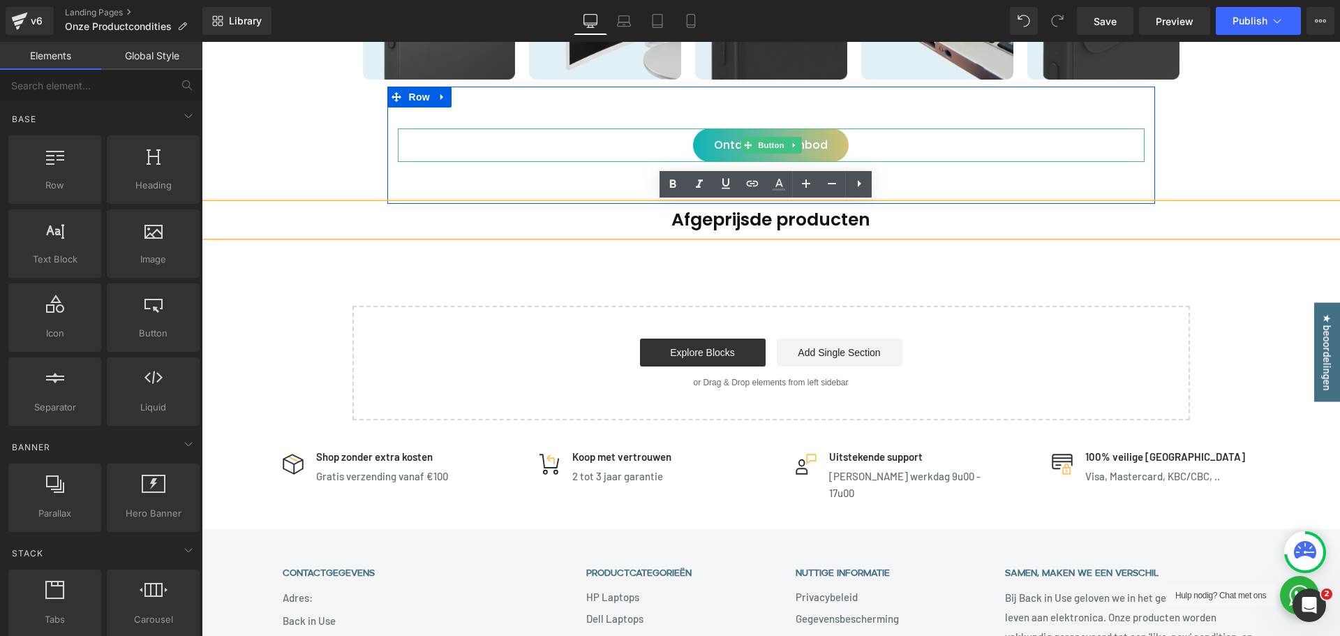
click at [829, 140] on link "Ontdek ons aanbod" at bounding box center [771, 145] width 156 height 34
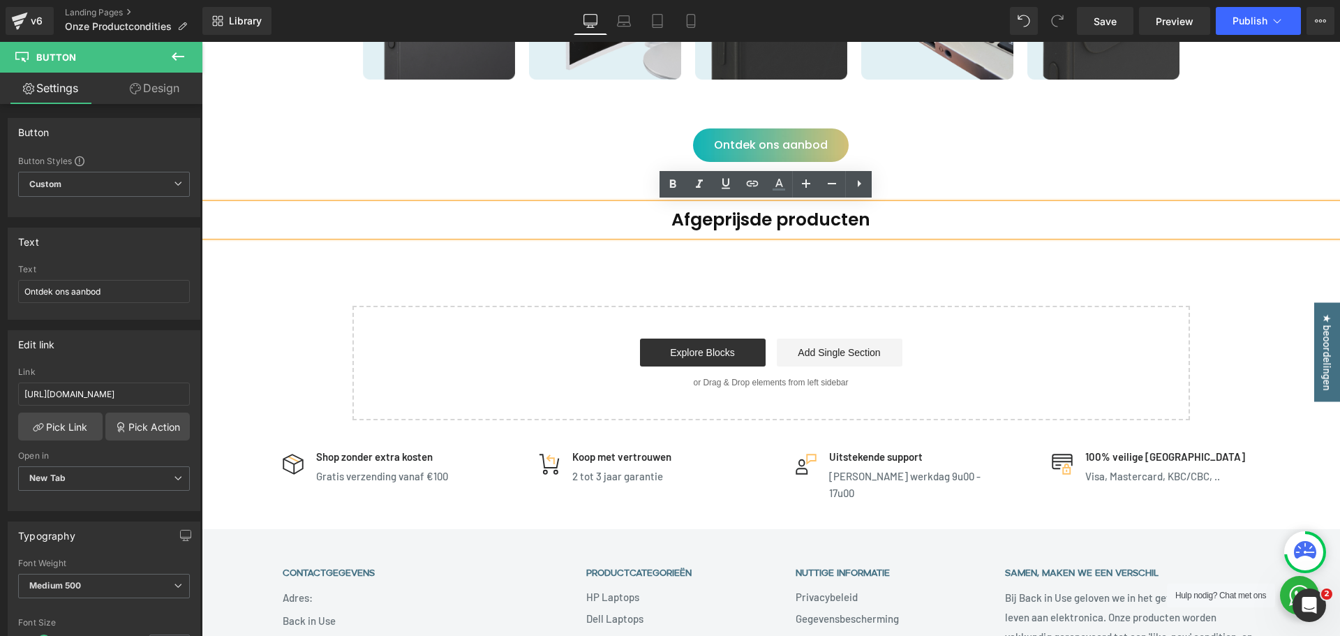
click at [894, 127] on div "Ontdek ons aanbod Button Row" at bounding box center [771, 145] width 768 height 117
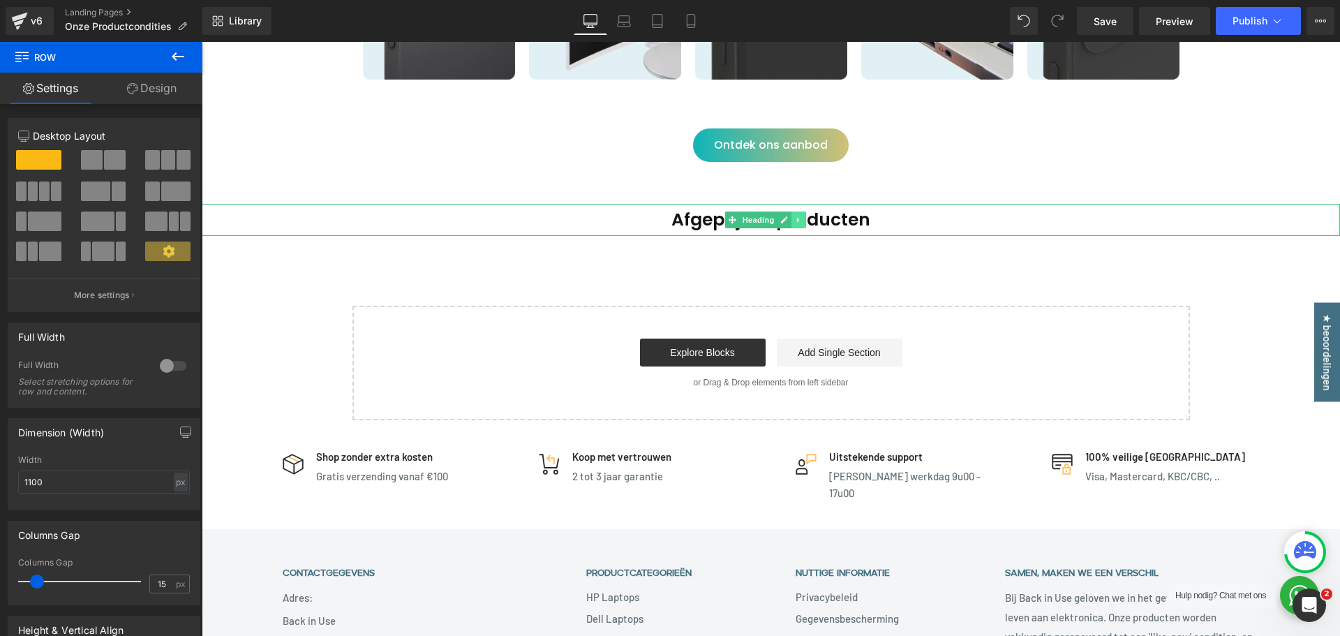
click at [801, 218] on icon at bounding box center [799, 220] width 8 height 8
click at [808, 224] on link at bounding box center [806, 219] width 15 height 17
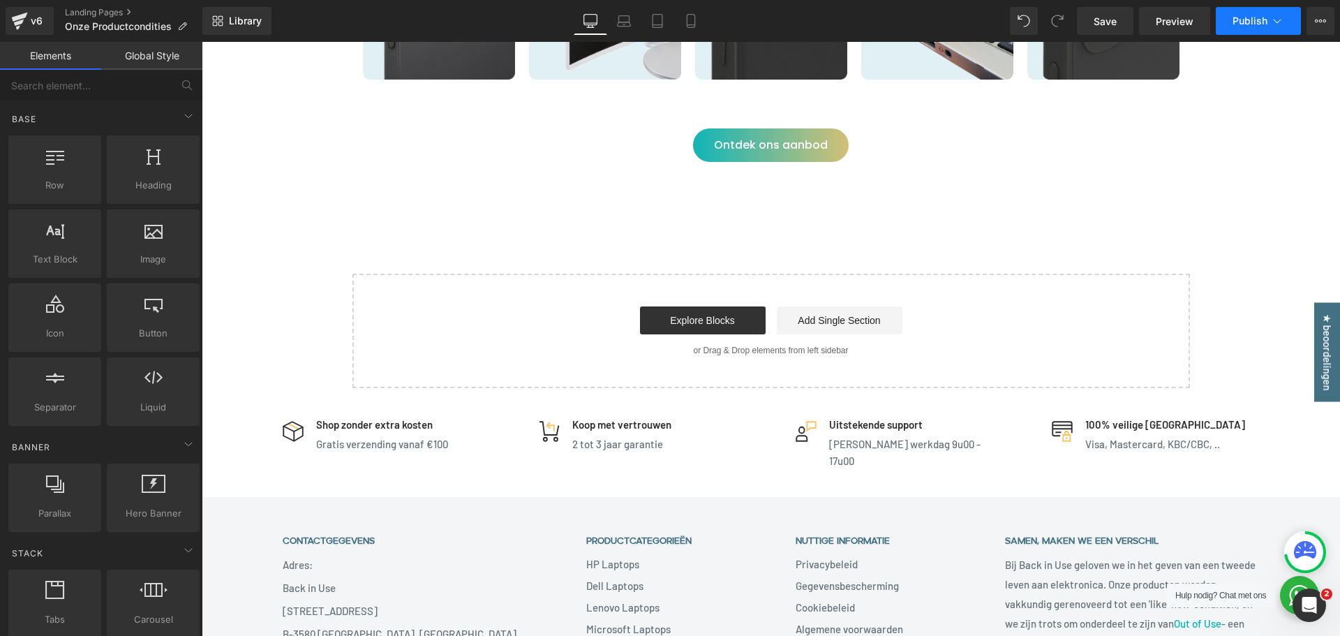
click at [1249, 29] on button "Publish" at bounding box center [1258, 21] width 85 height 28
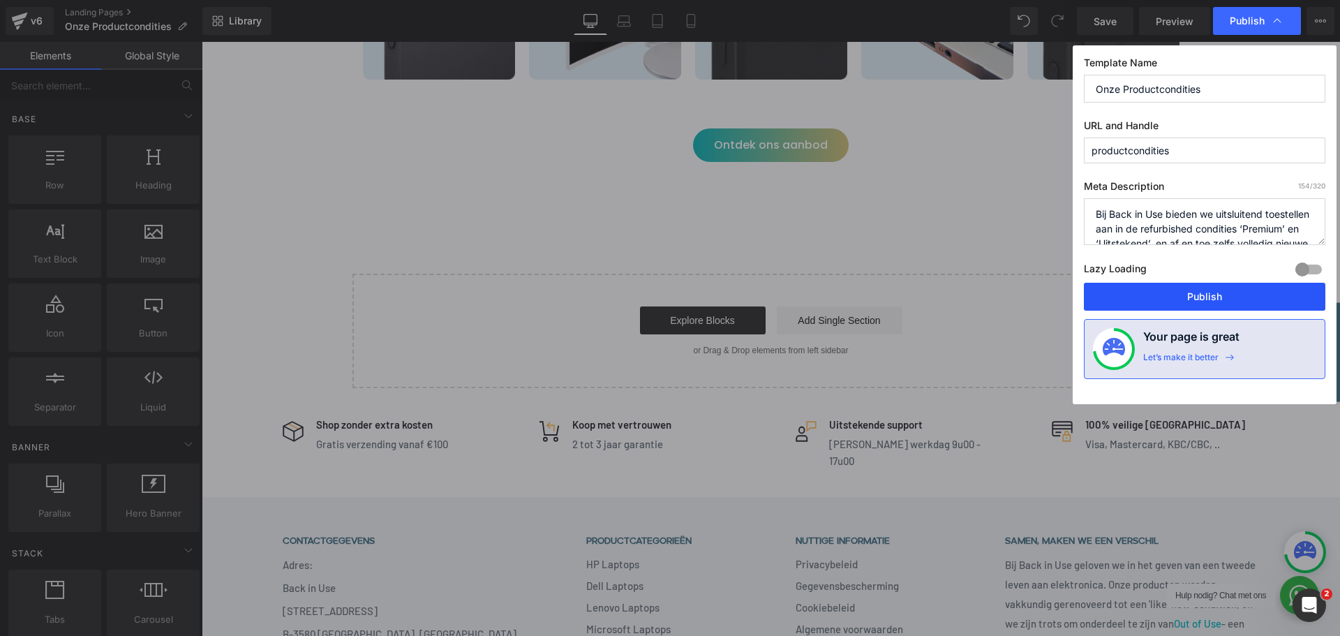
click at [1168, 302] on button "Publish" at bounding box center [1204, 297] width 241 height 28
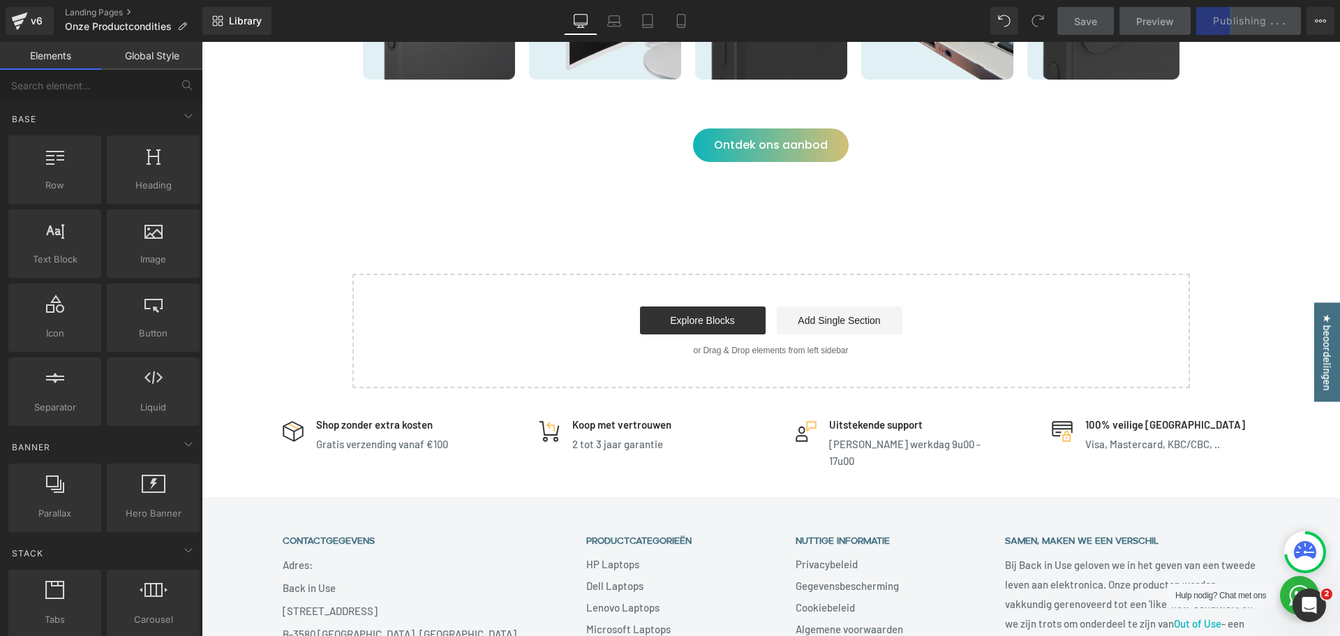
scroll to position [641, 0]
